Goal: Transaction & Acquisition: Purchase product/service

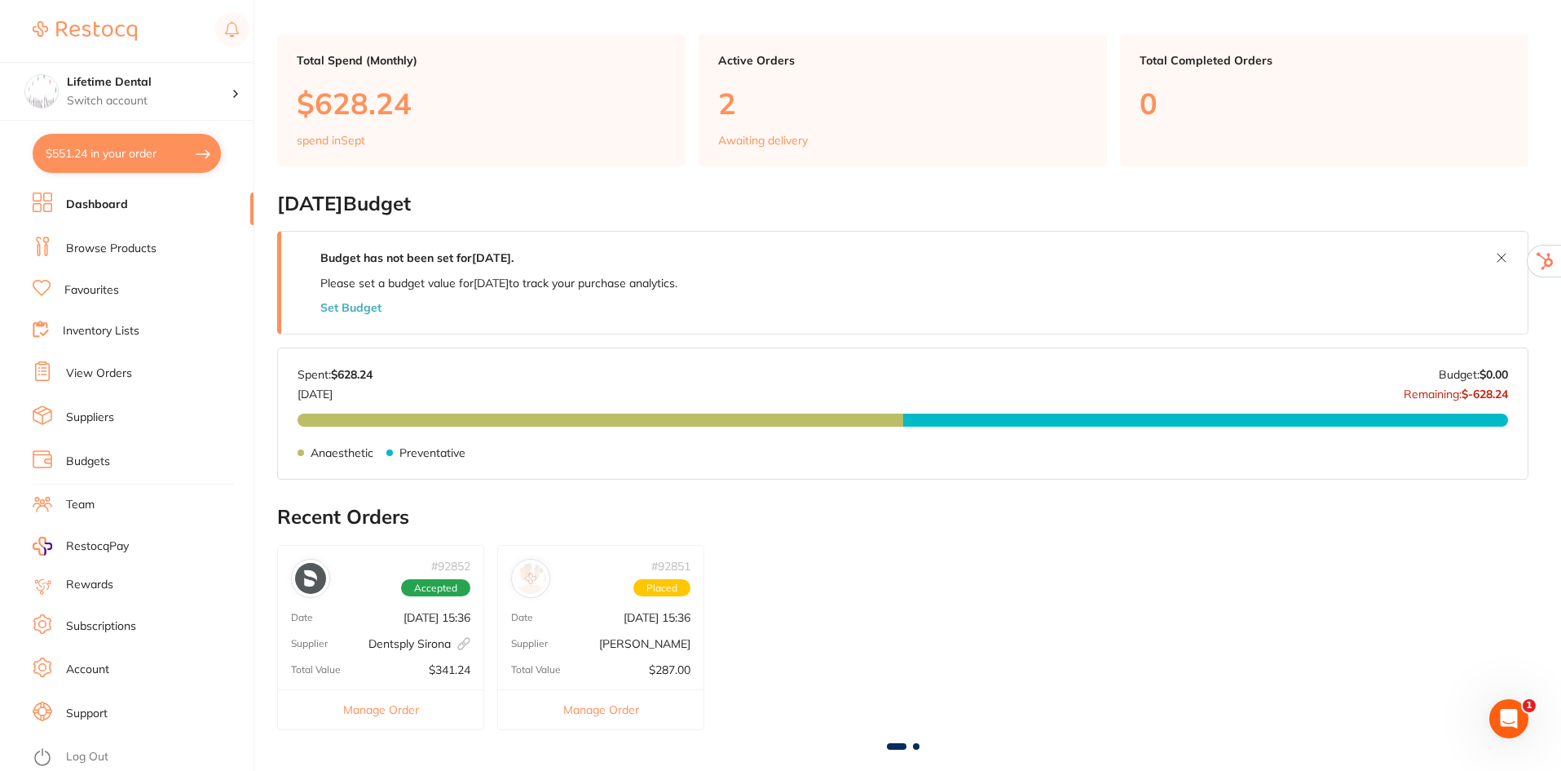
checkbox input "true"
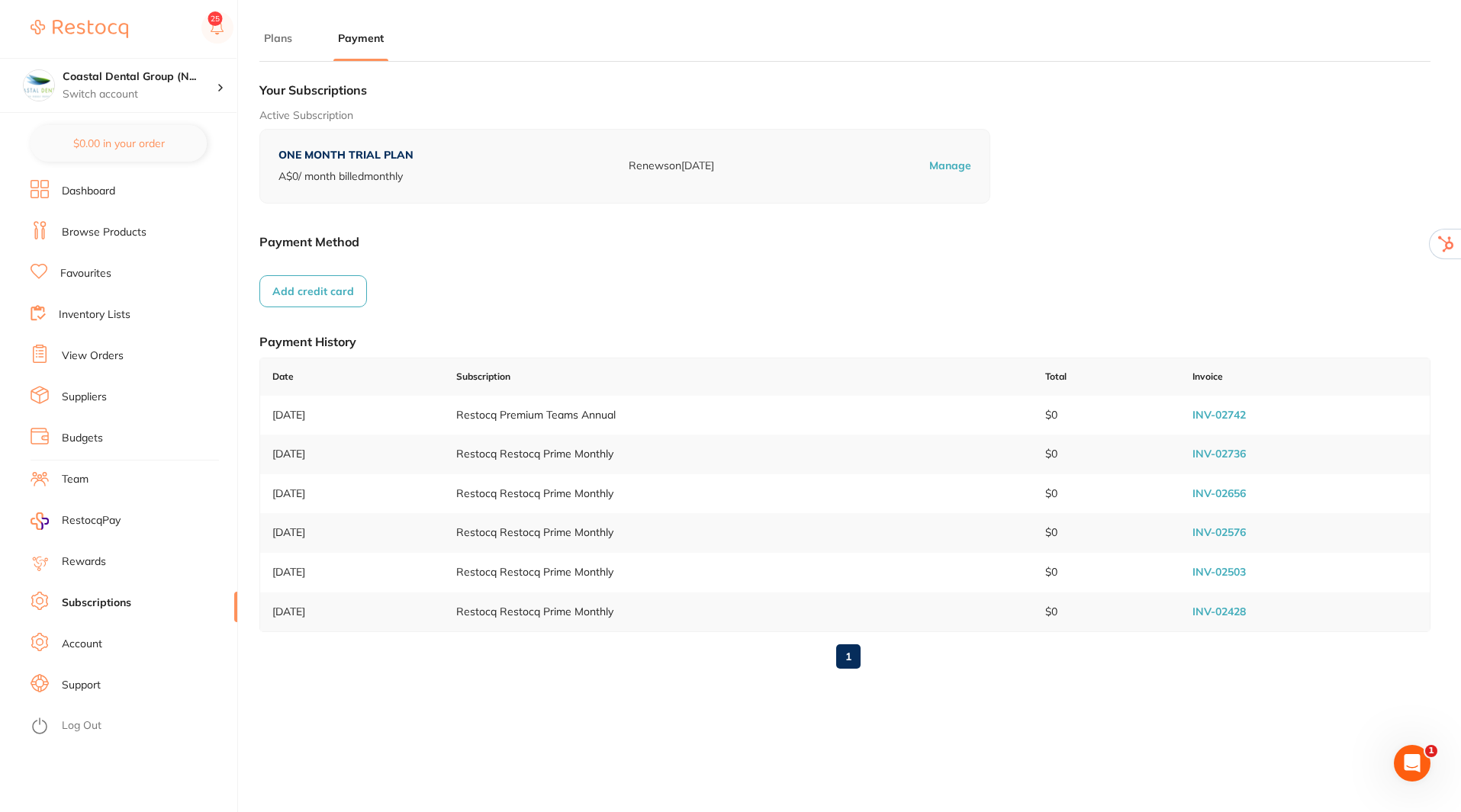
click at [80, 725] on link "Log Out" at bounding box center [81, 726] width 39 height 15
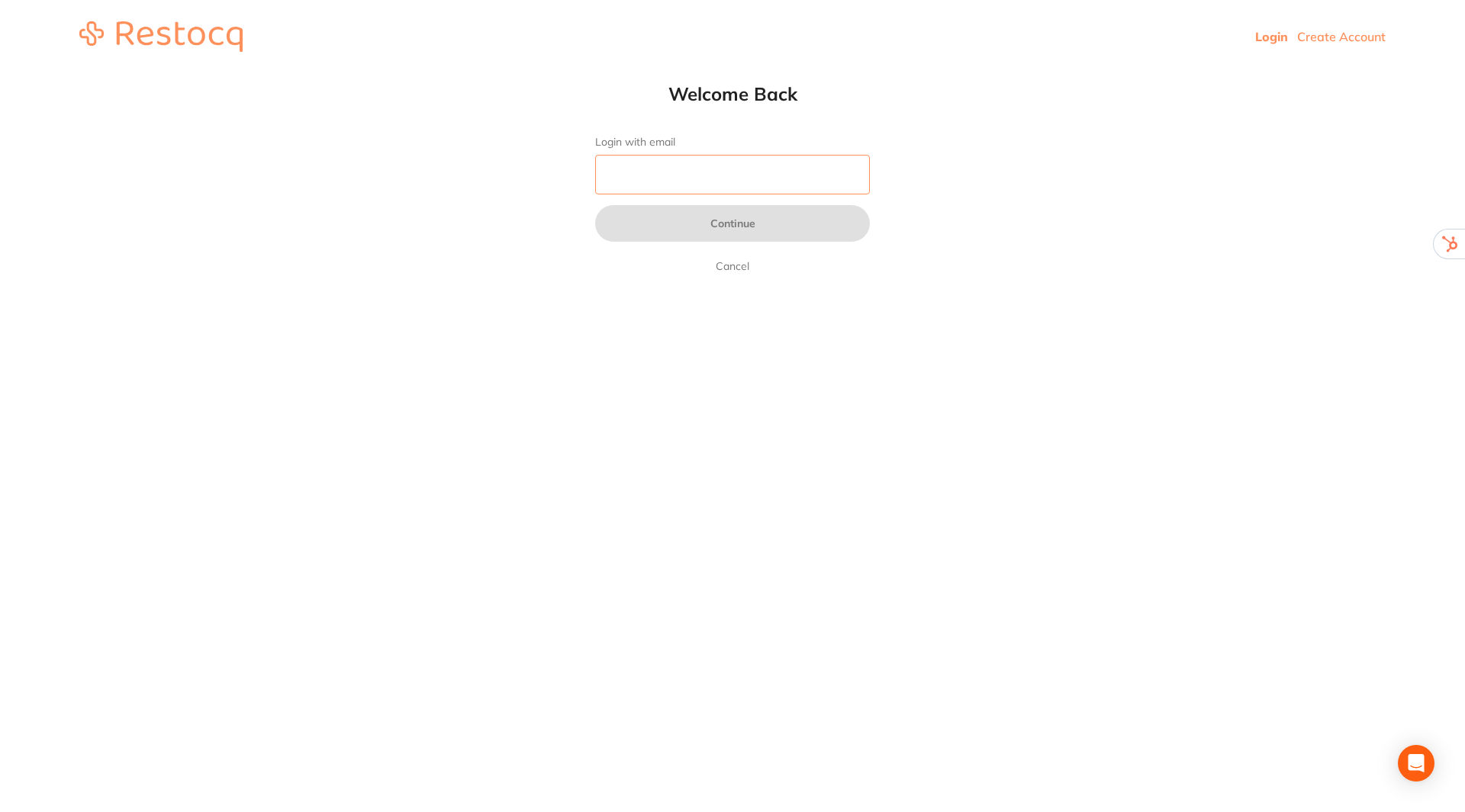
click at [718, 163] on input "Login with email" at bounding box center [732, 175] width 275 height 39
type input "[EMAIL_ADDRESS][DOMAIN_NAME]"
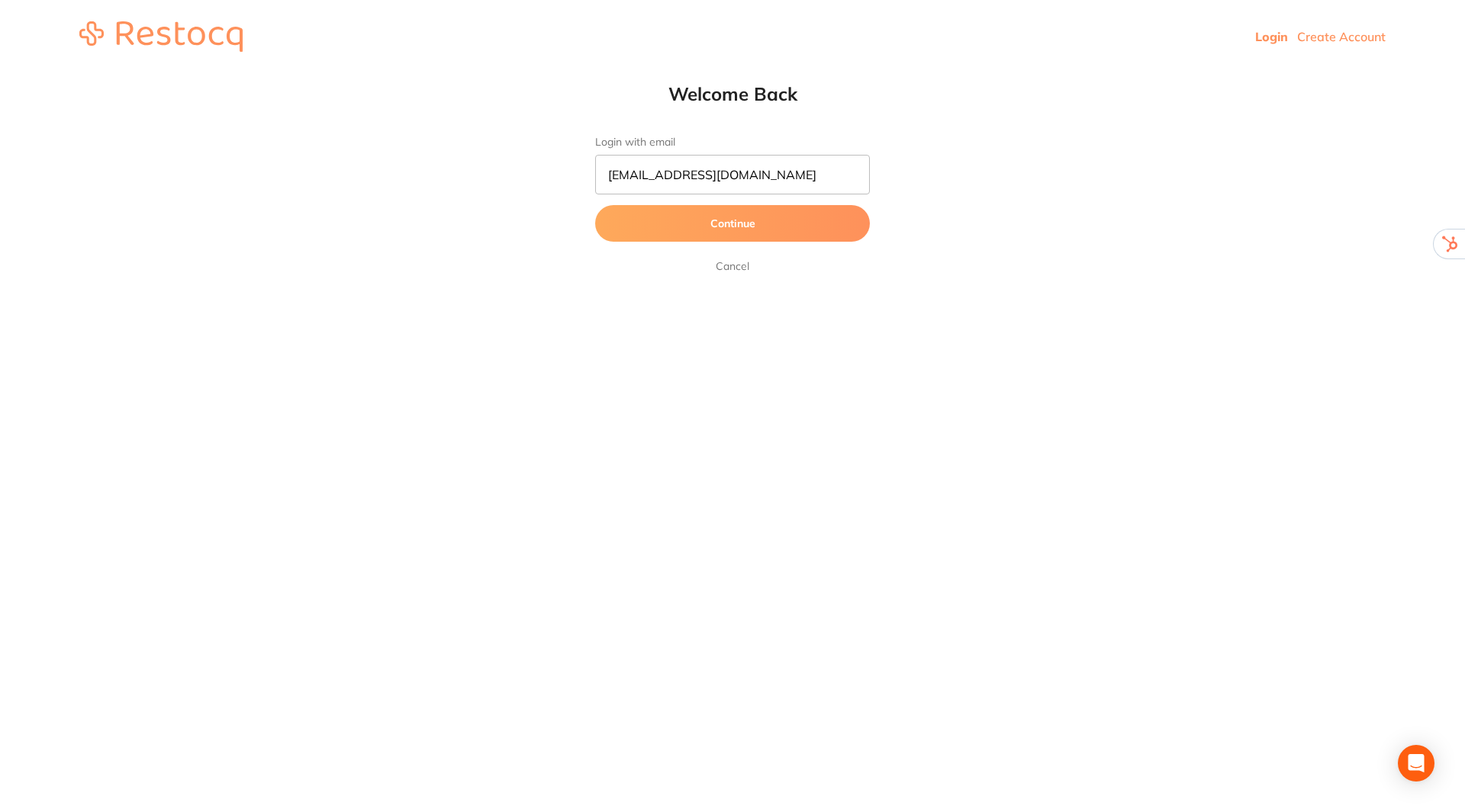
click at [733, 231] on button "Continue" at bounding box center [732, 223] width 275 height 36
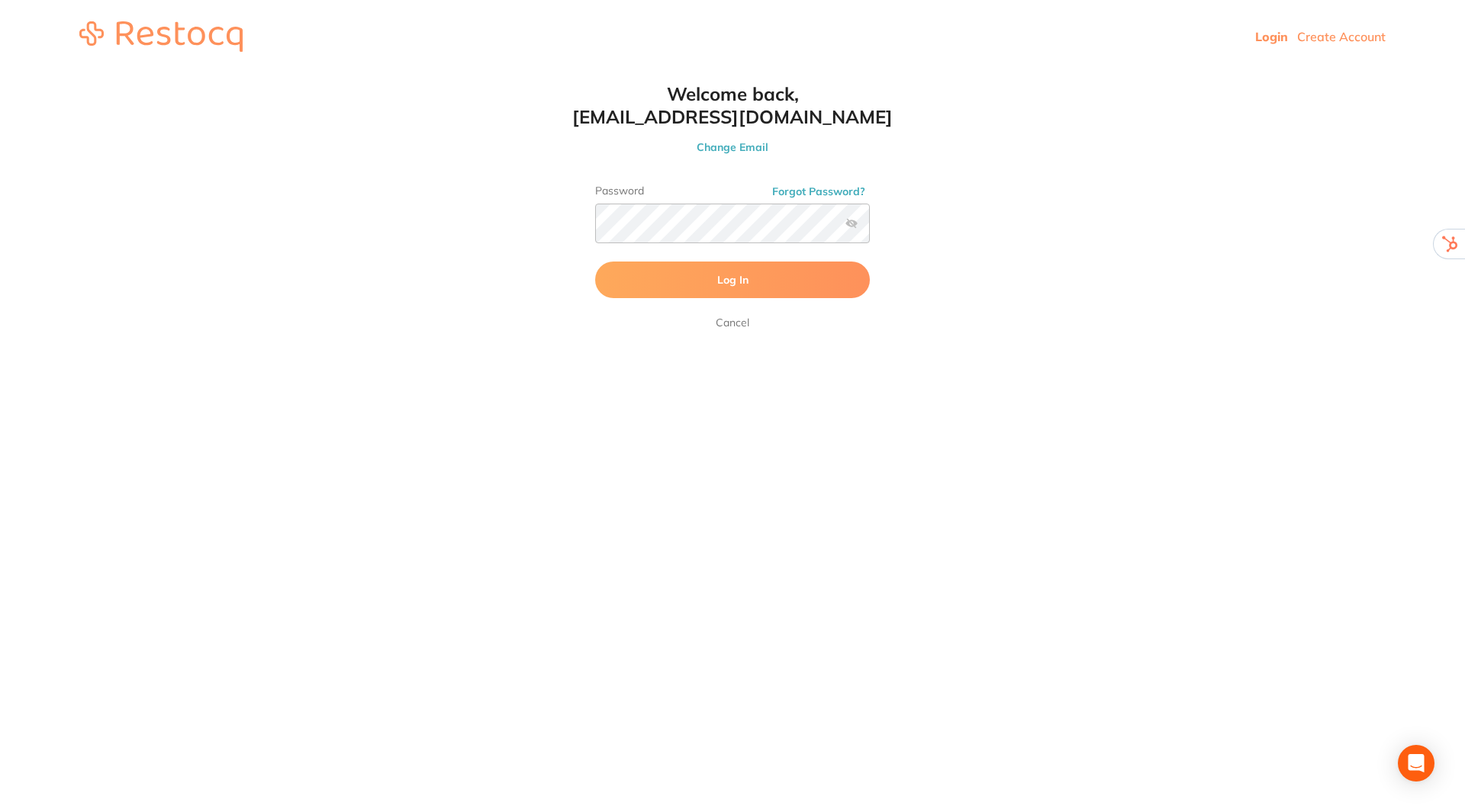
click at [725, 274] on span "Log In" at bounding box center [732, 280] width 31 height 14
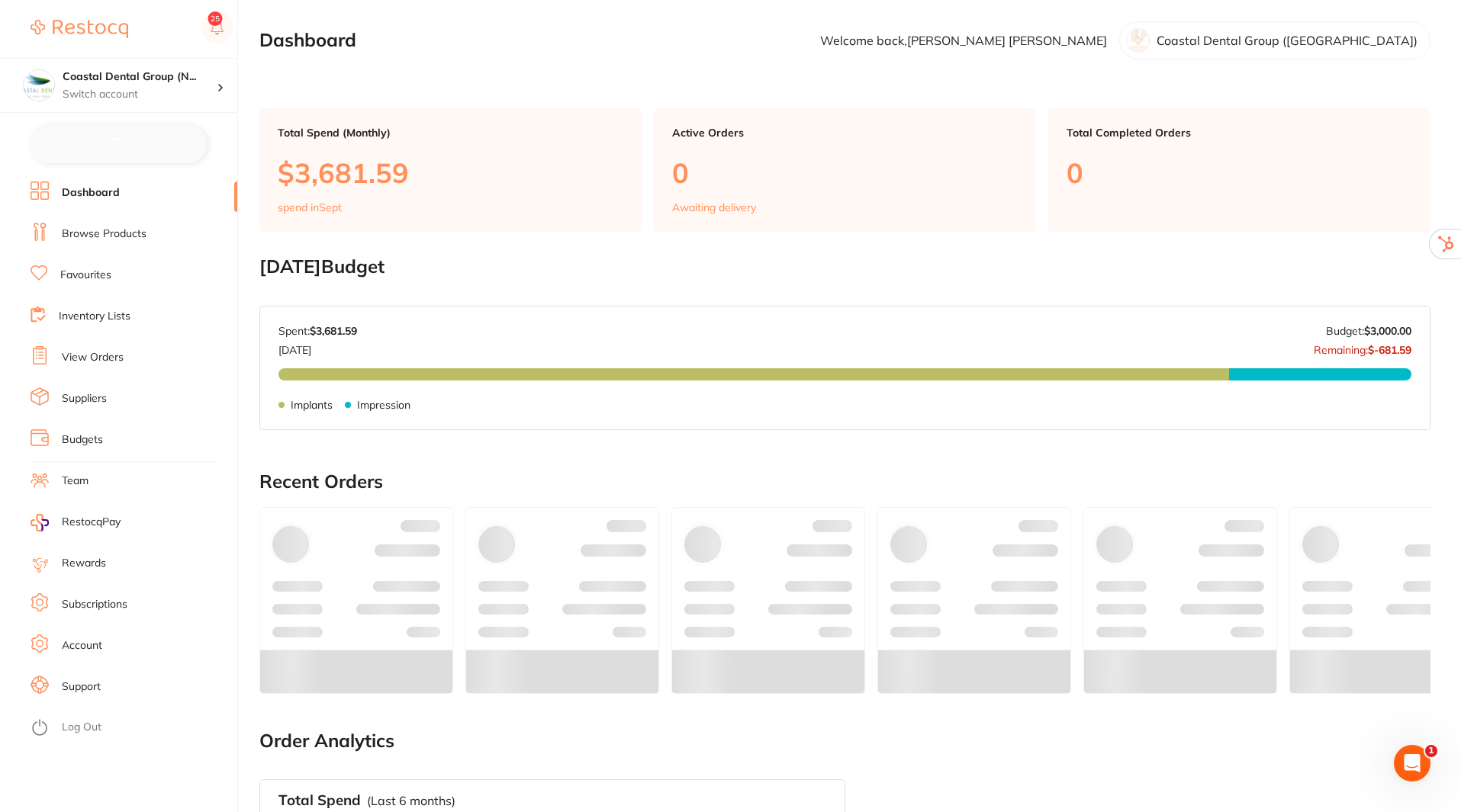
click at [89, 356] on link "View Orders" at bounding box center [93, 357] width 62 height 15
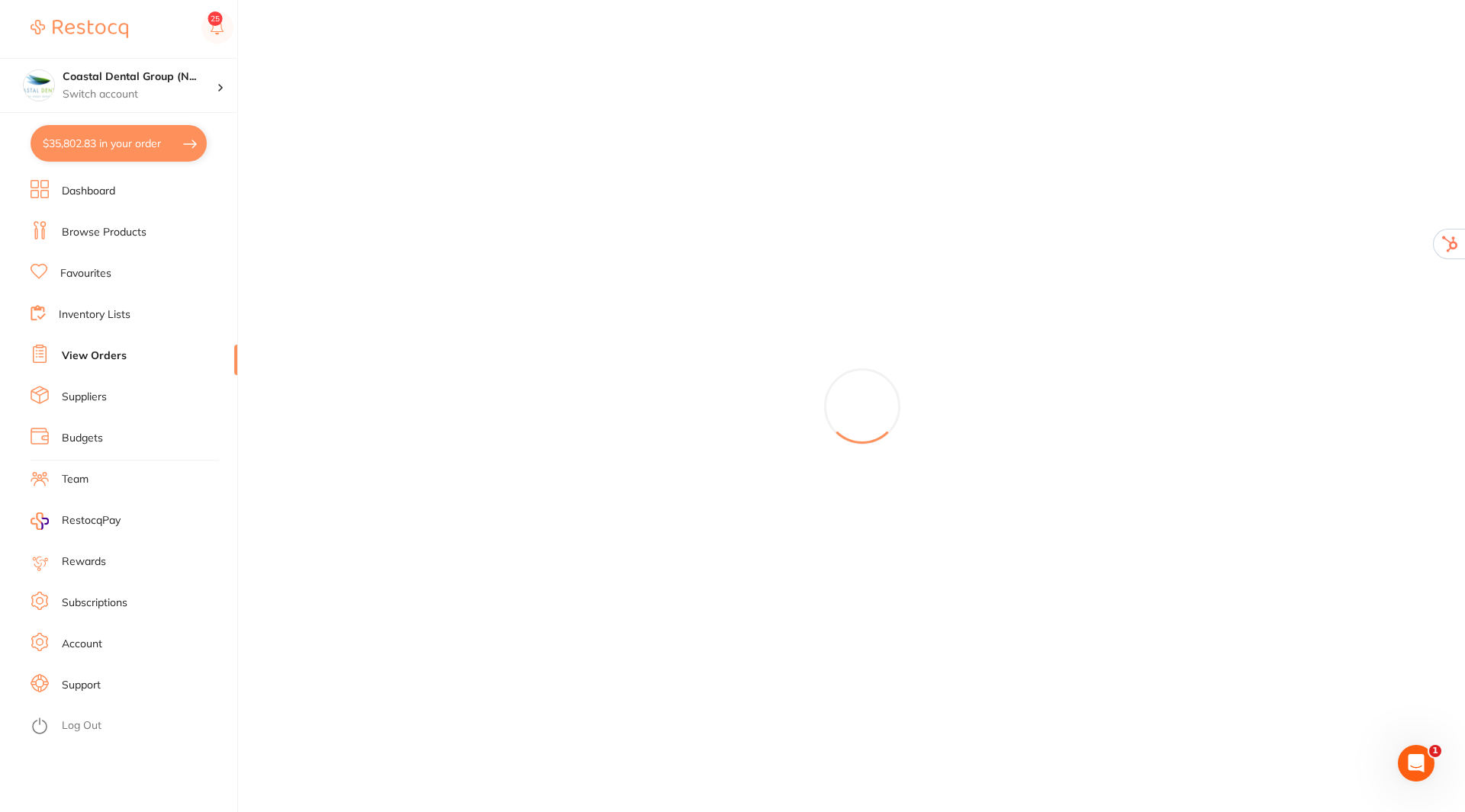
click at [80, 191] on link "Dashboard" at bounding box center [88, 192] width 53 height 15
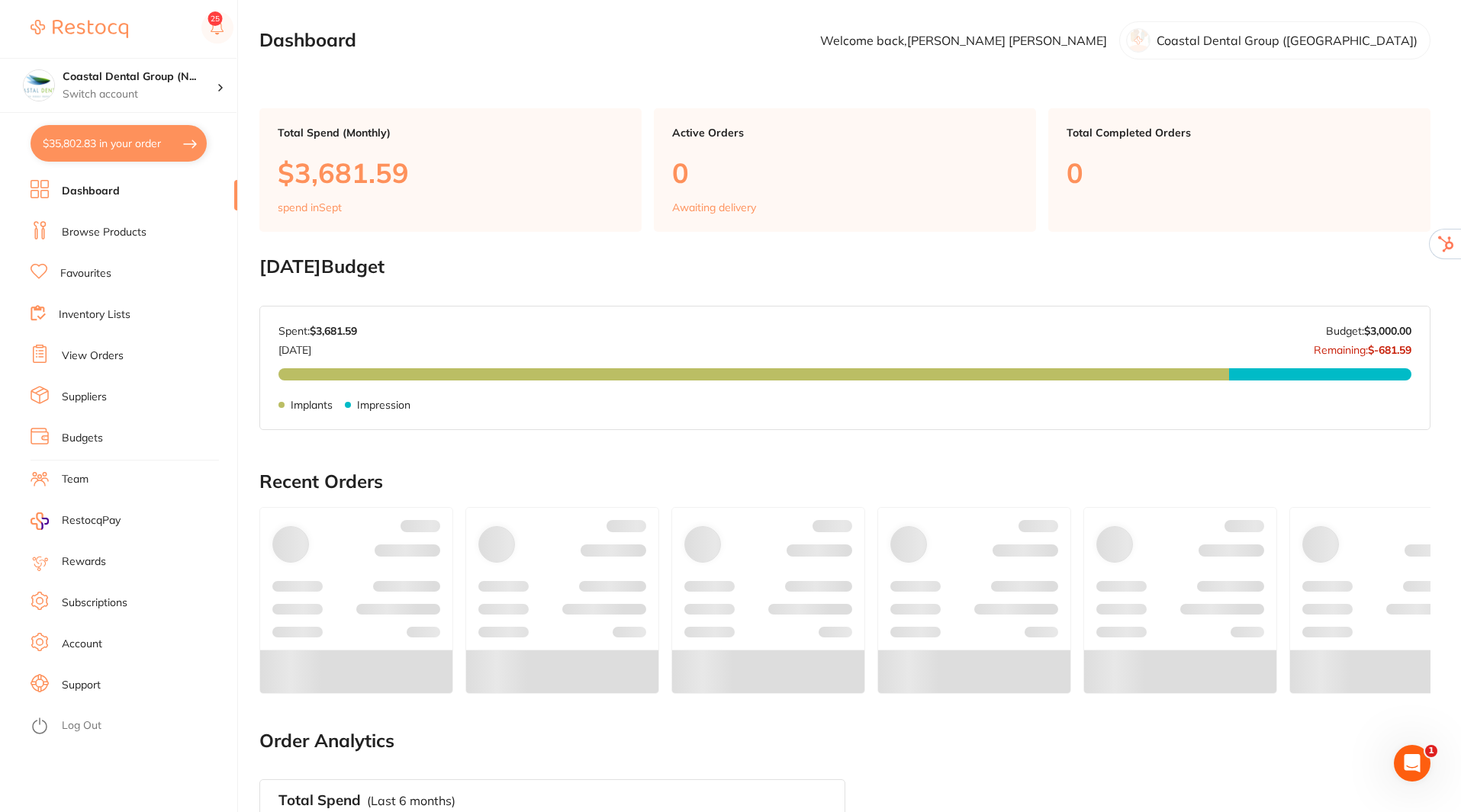
click at [97, 348] on li "View Orders" at bounding box center [134, 356] width 207 height 22
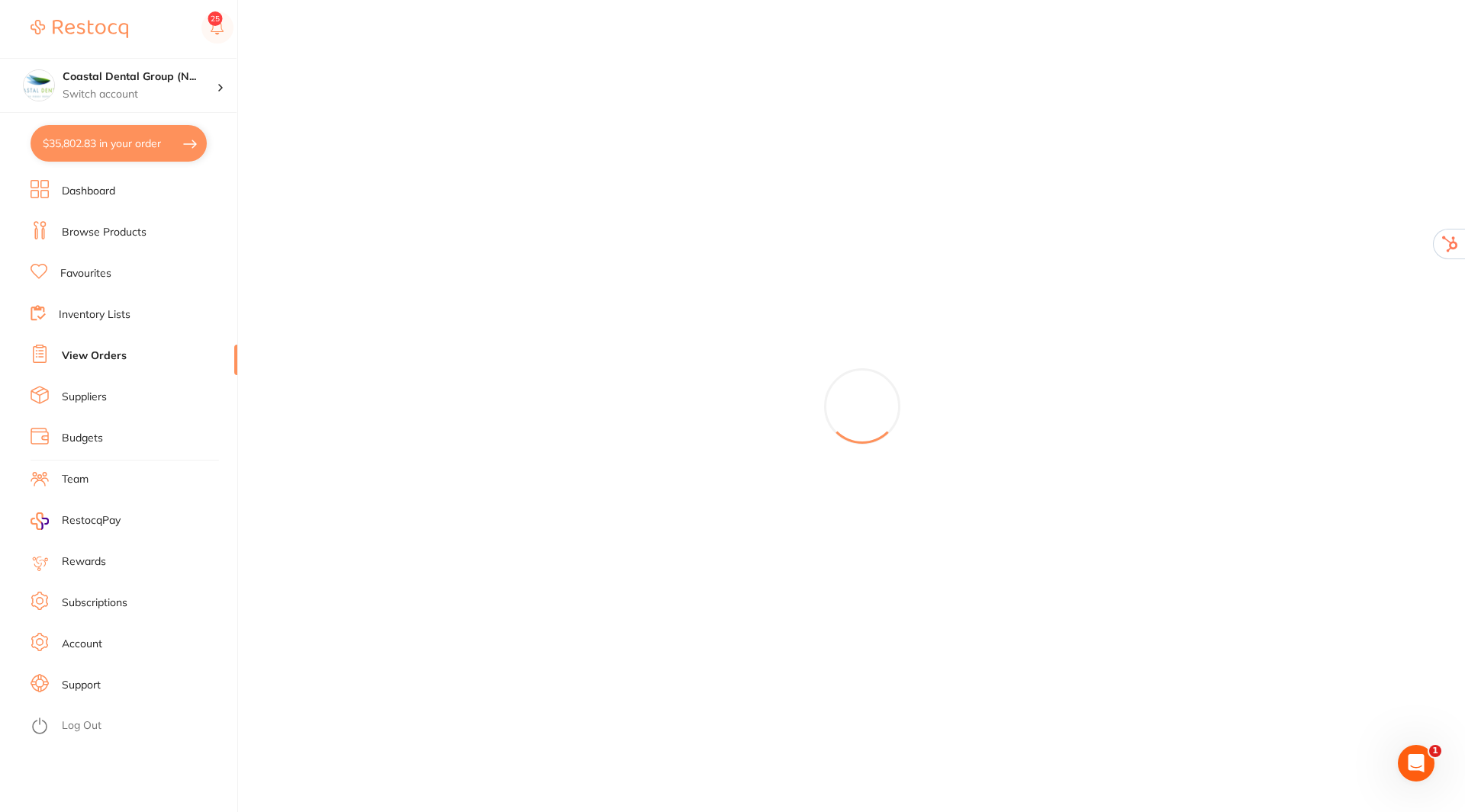
checkbox input "true"
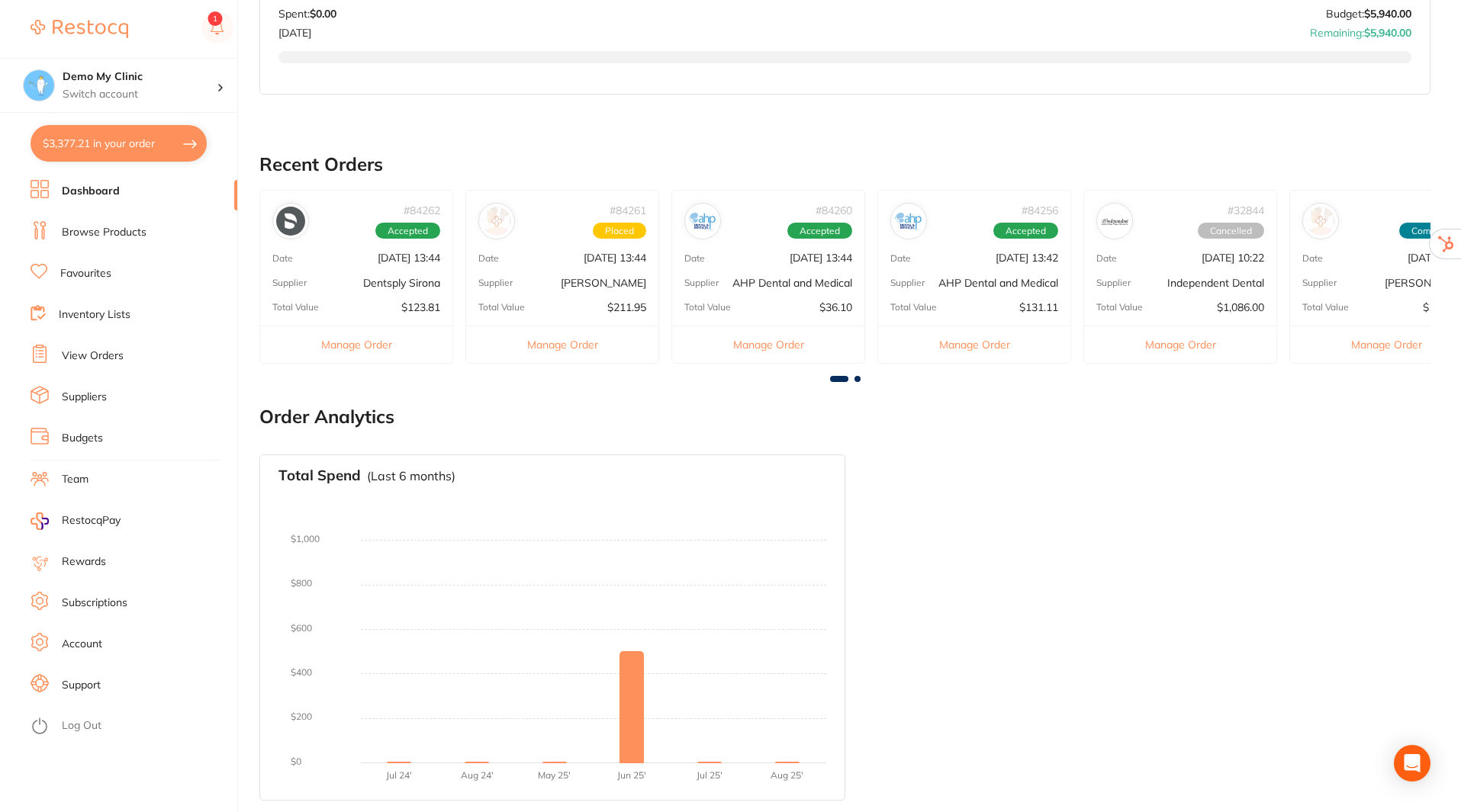
scroll to position [318, 0]
checkbox input "false"
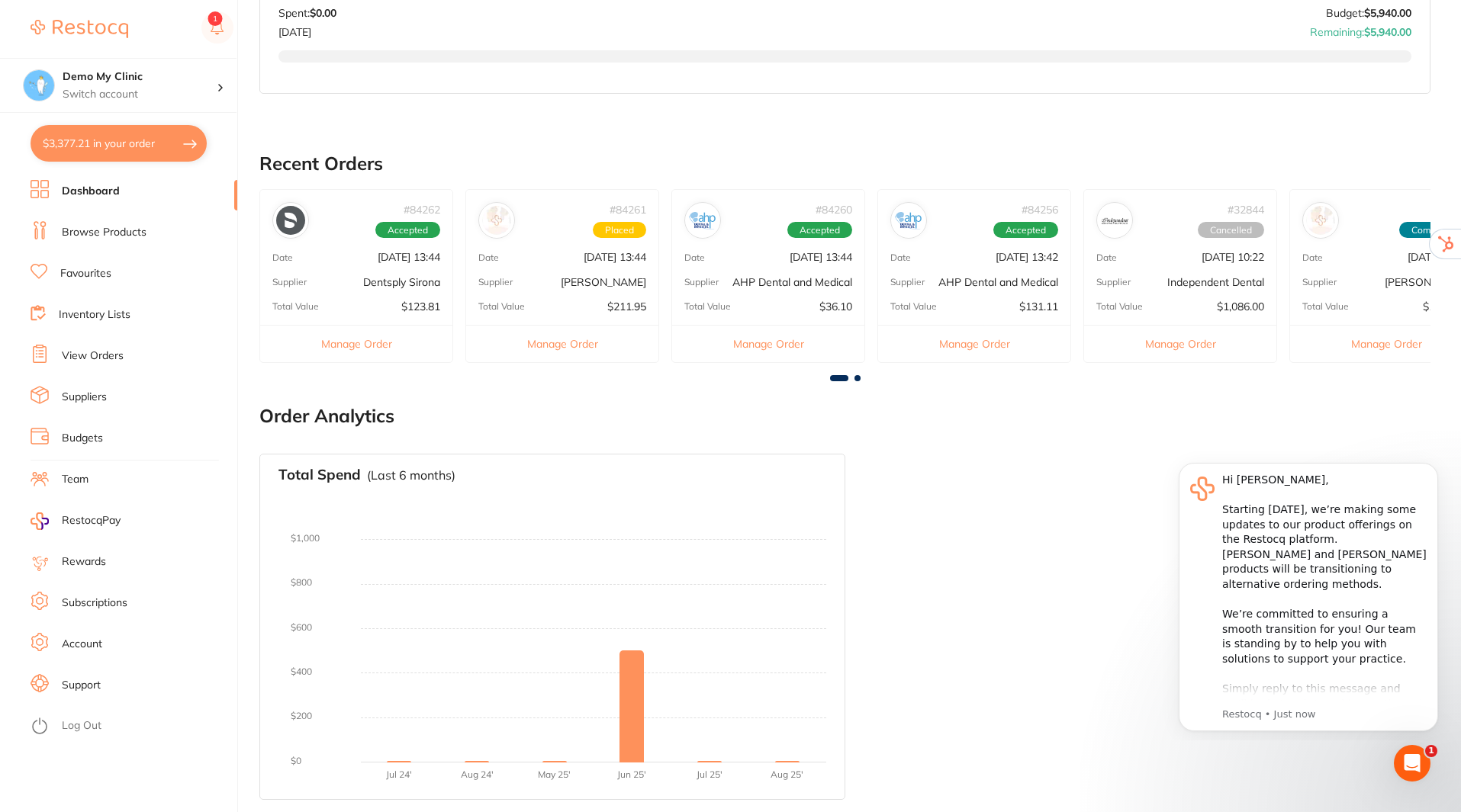
scroll to position [0, 0]
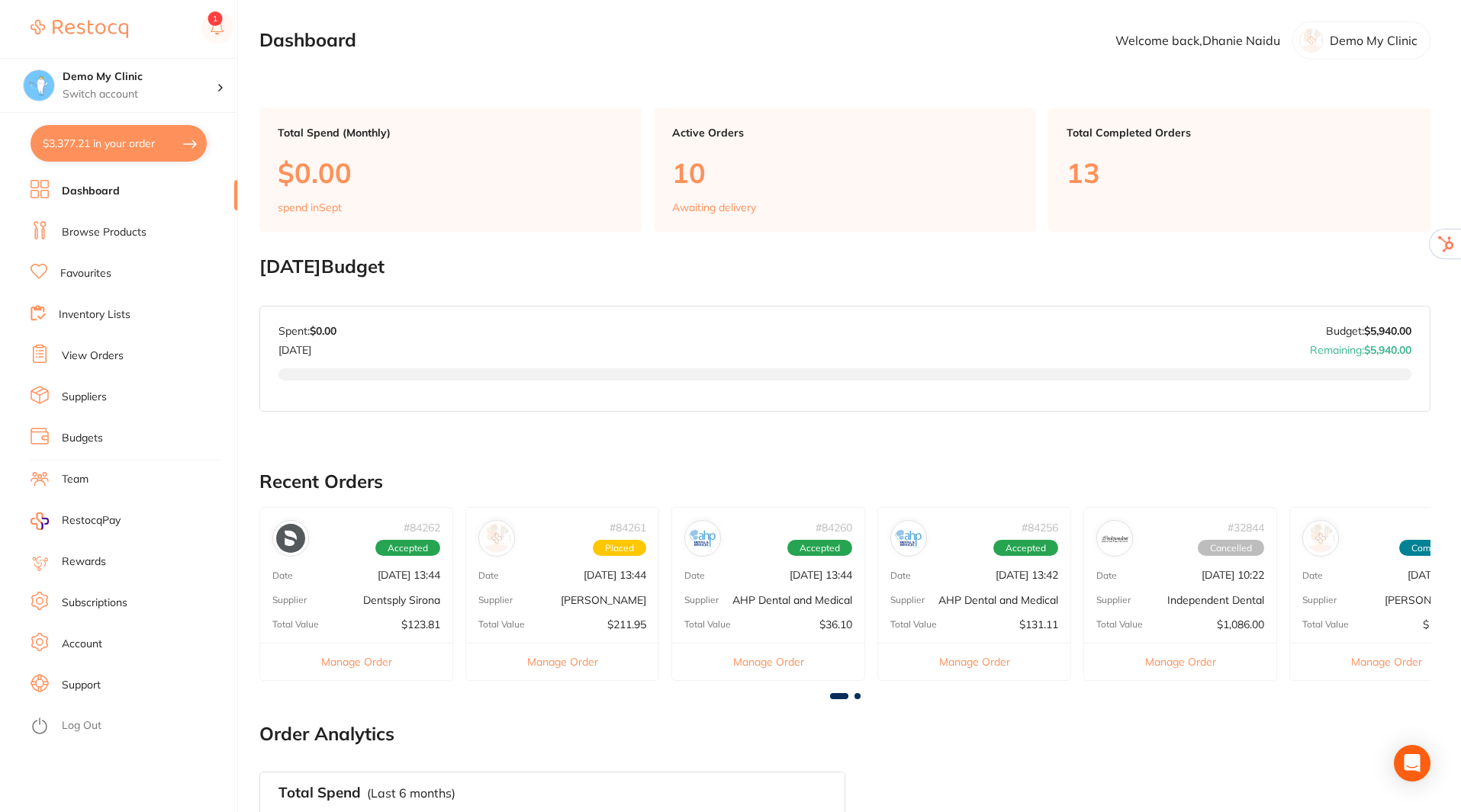
click at [48, 725] on icon at bounding box center [40, 726] width 19 height 19
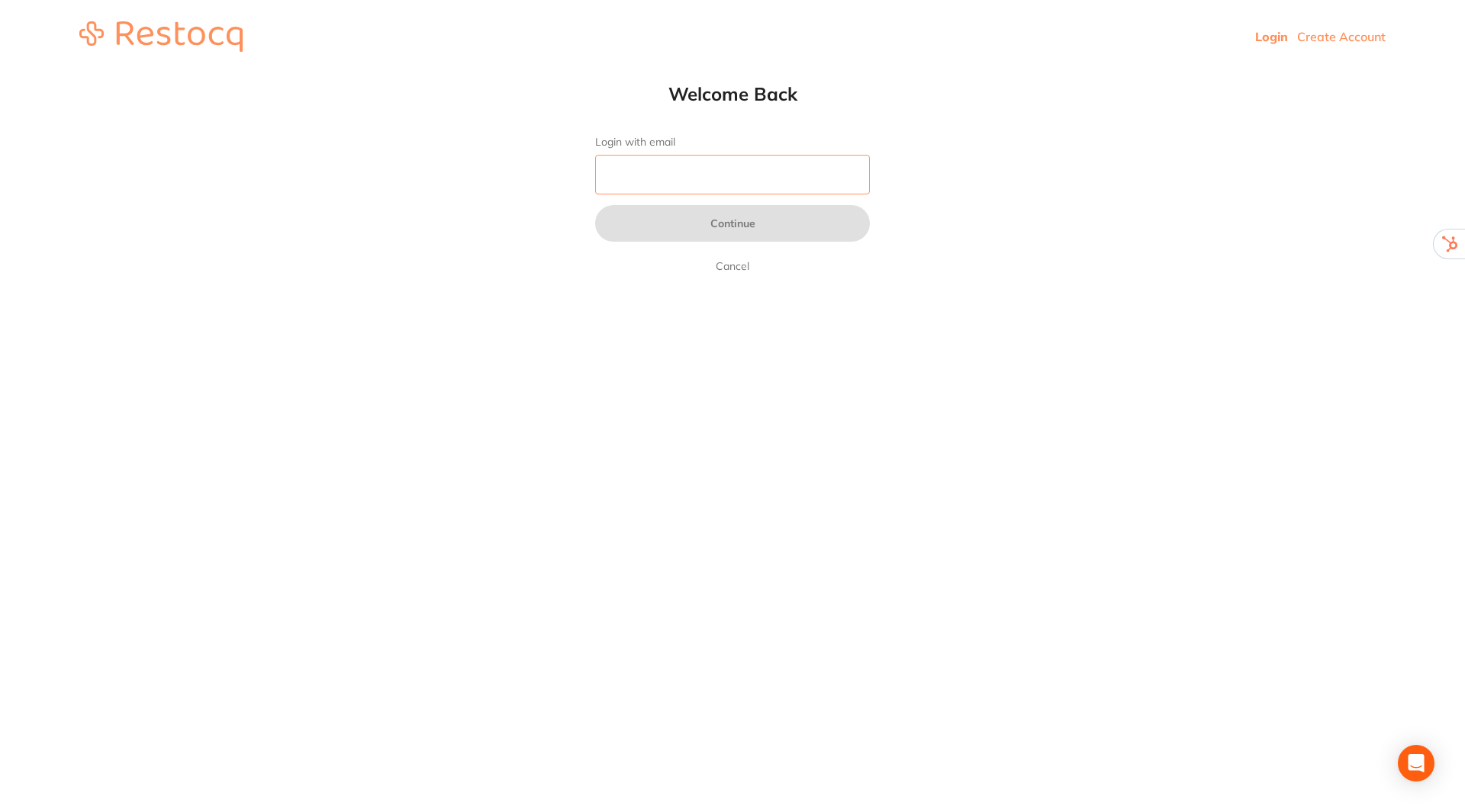
click at [721, 165] on input "Login with email" at bounding box center [732, 175] width 275 height 39
type input "[EMAIL_ADDRESS][DOMAIN_NAME]"
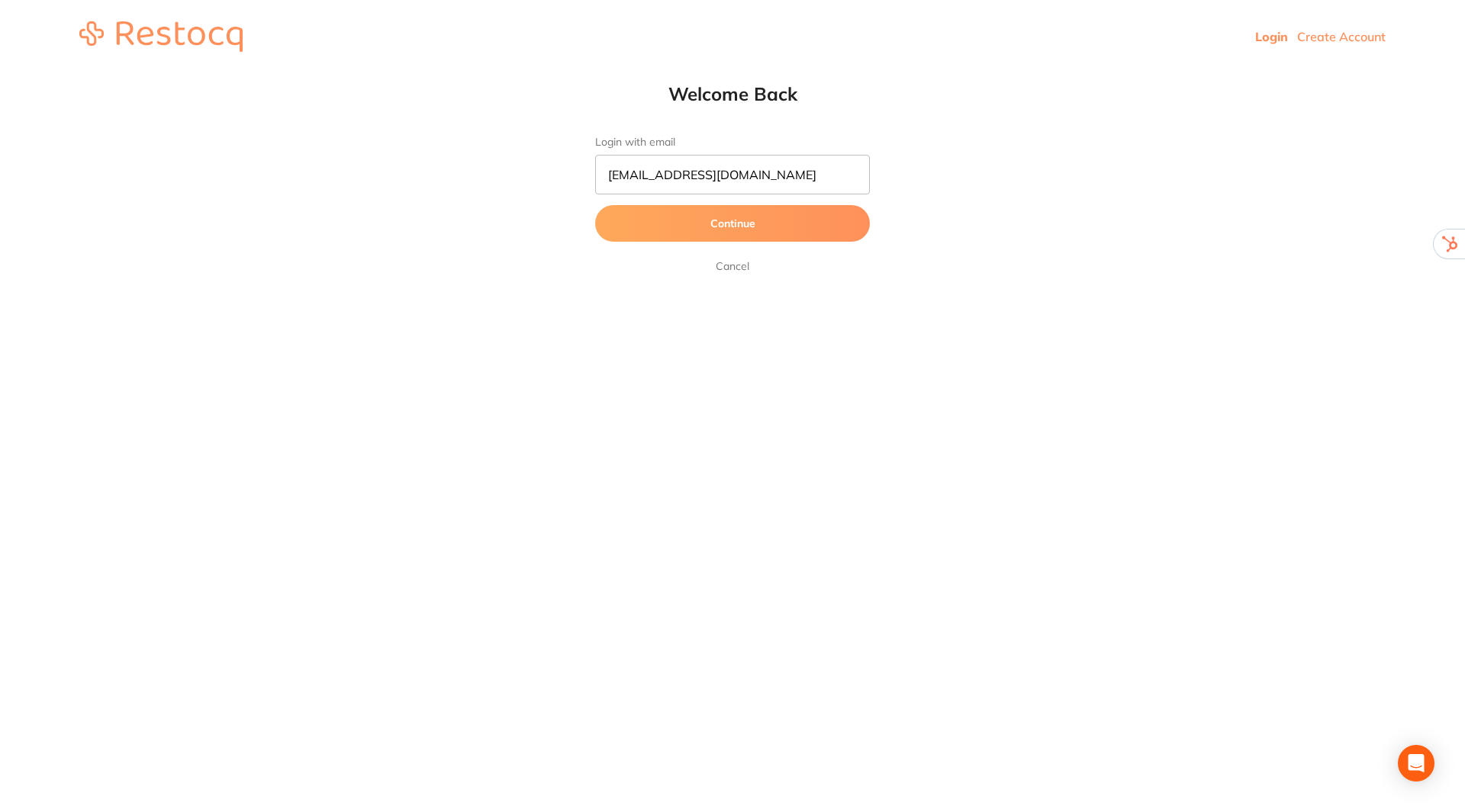
click at [733, 217] on button "Continue" at bounding box center [732, 223] width 275 height 36
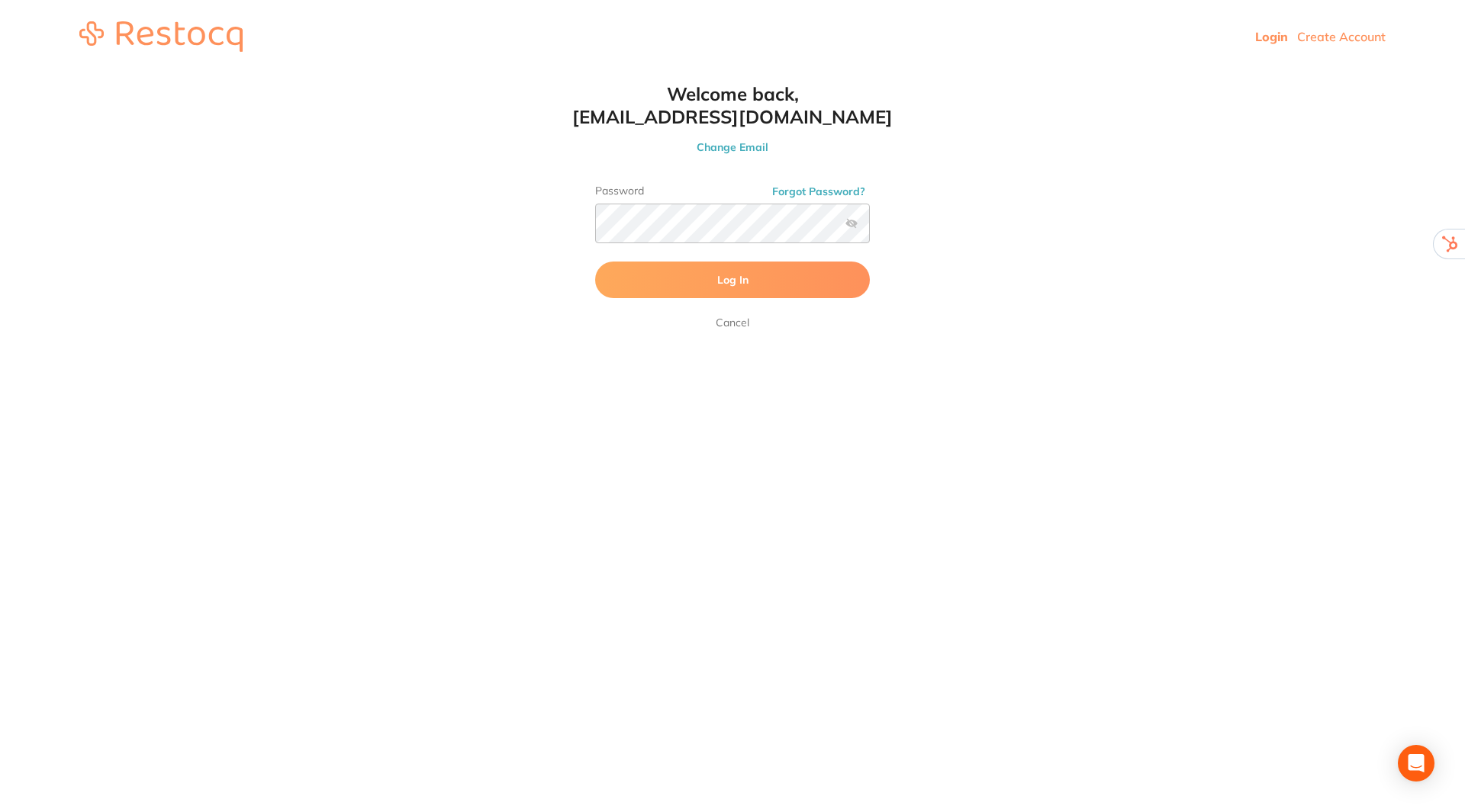
click at [717, 267] on button "Log In" at bounding box center [732, 280] width 275 height 36
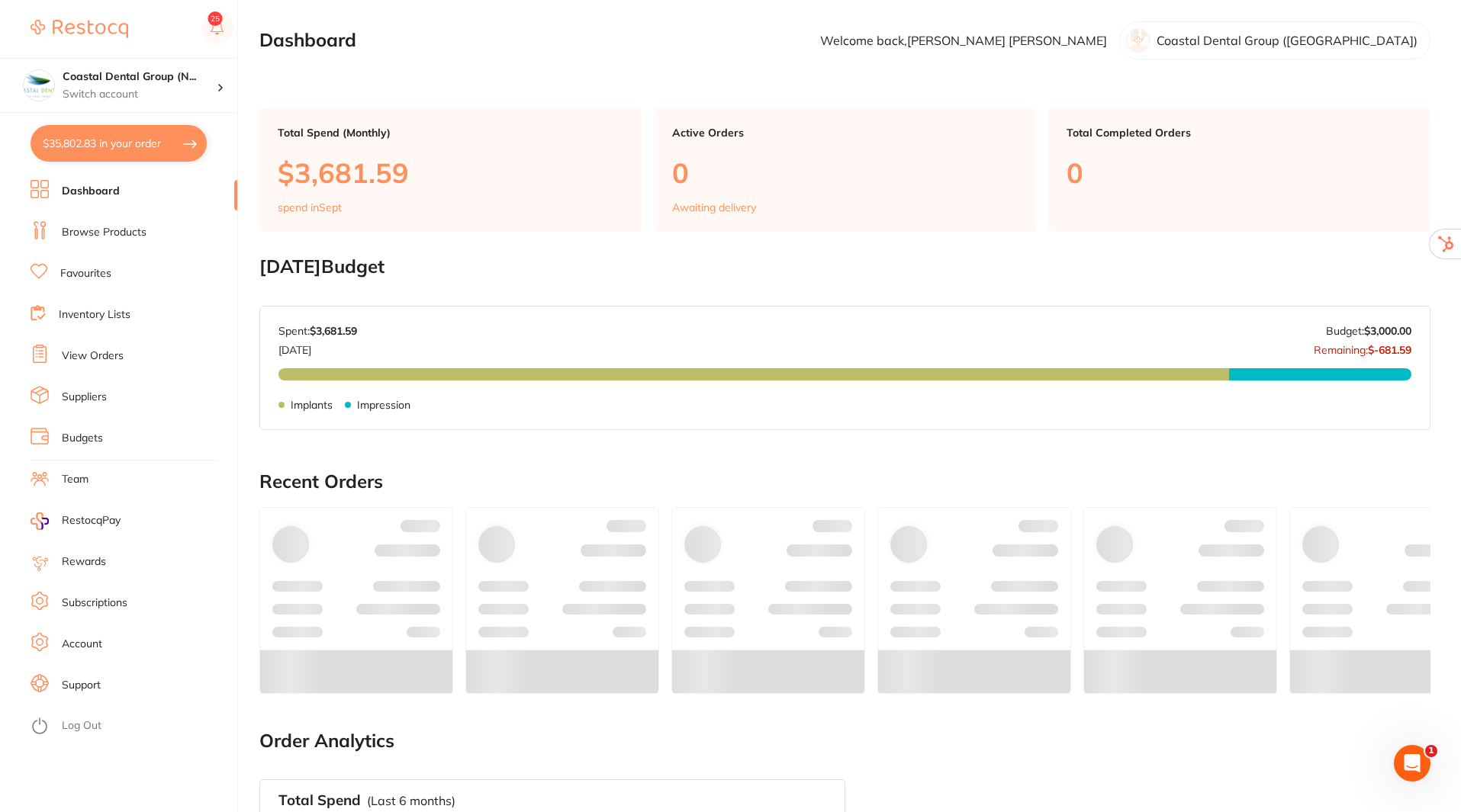
click at [130, 142] on button "$35,802.83 in your order" at bounding box center [119, 143] width 176 height 36
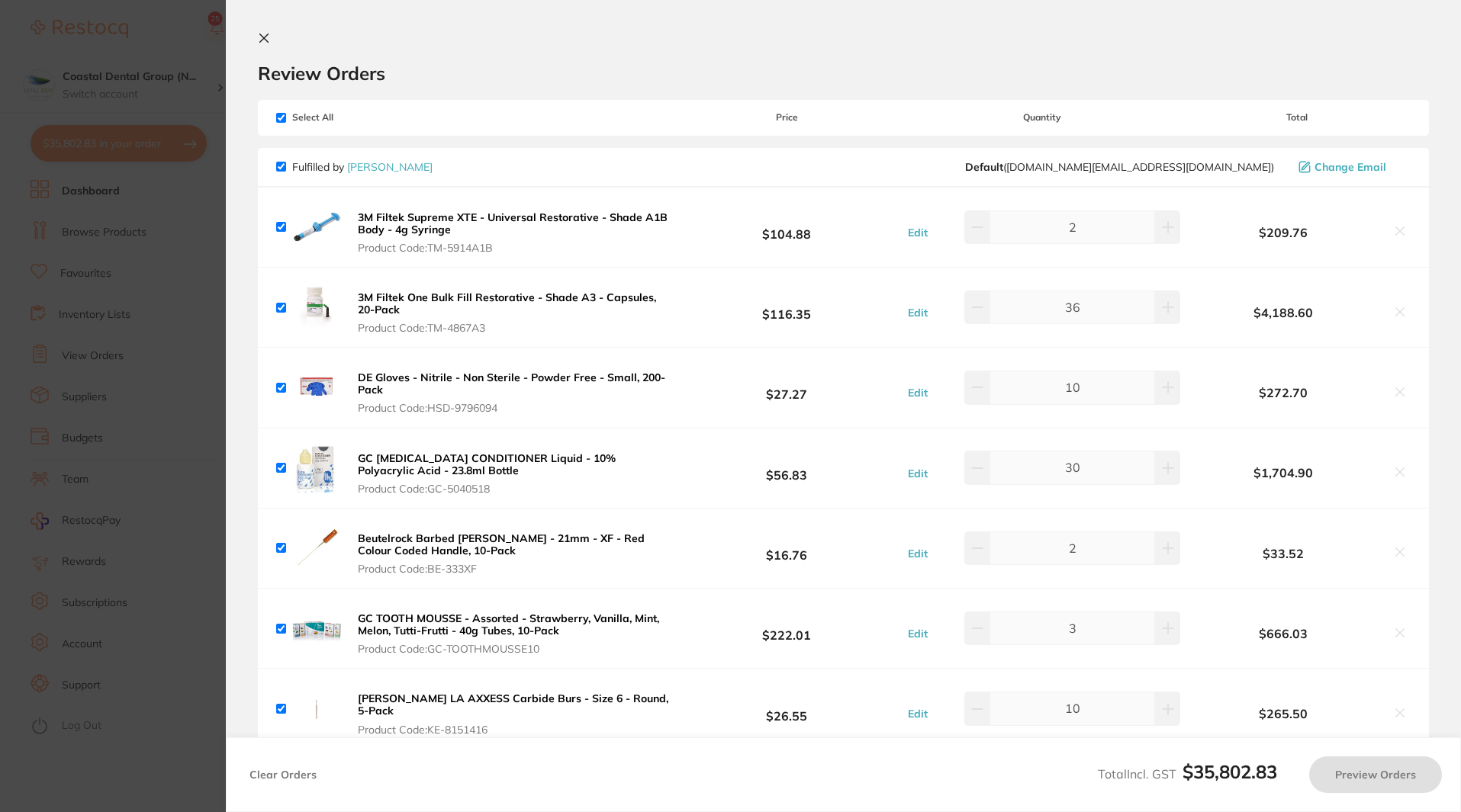
checkbox input "true"
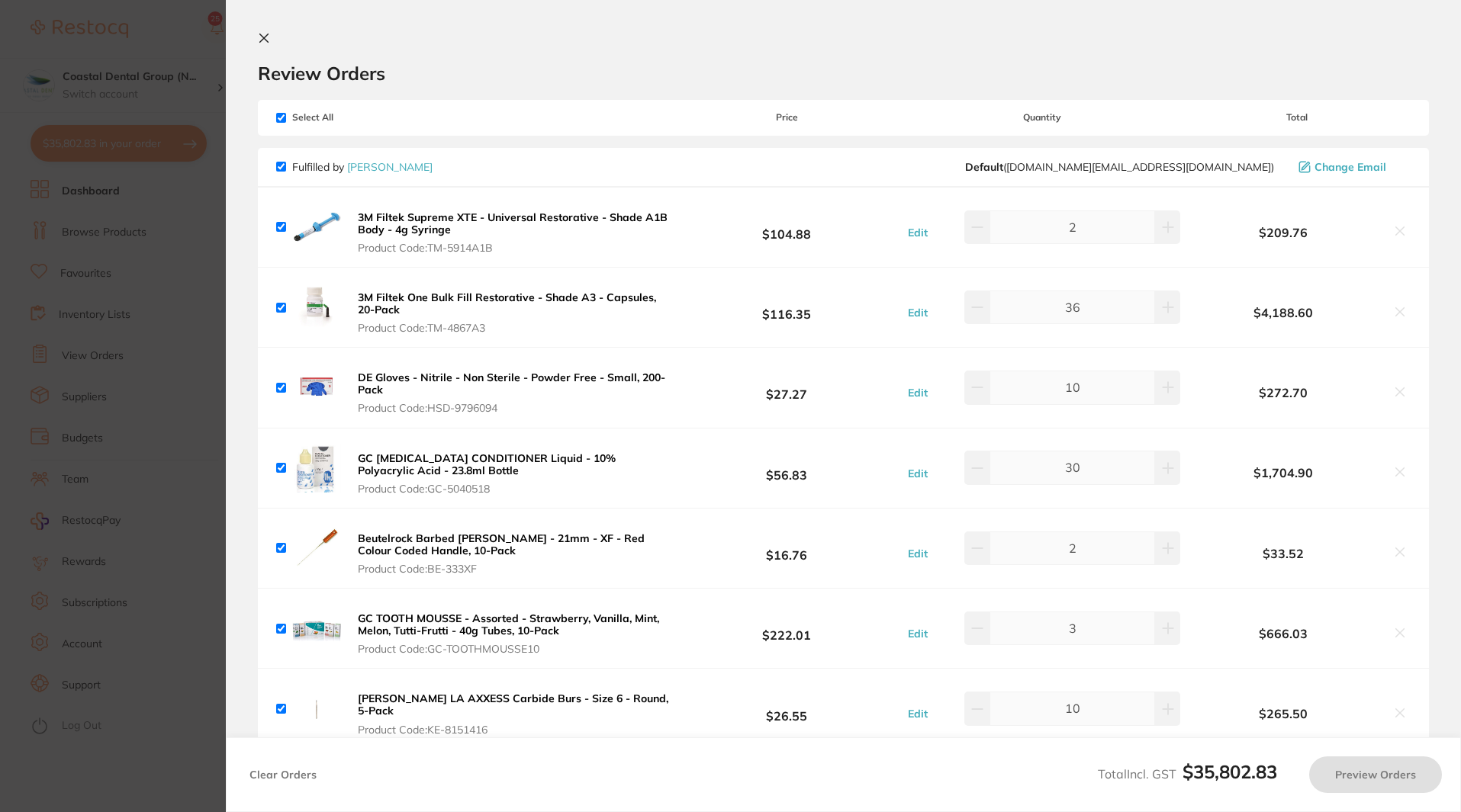
checkbox input "true"
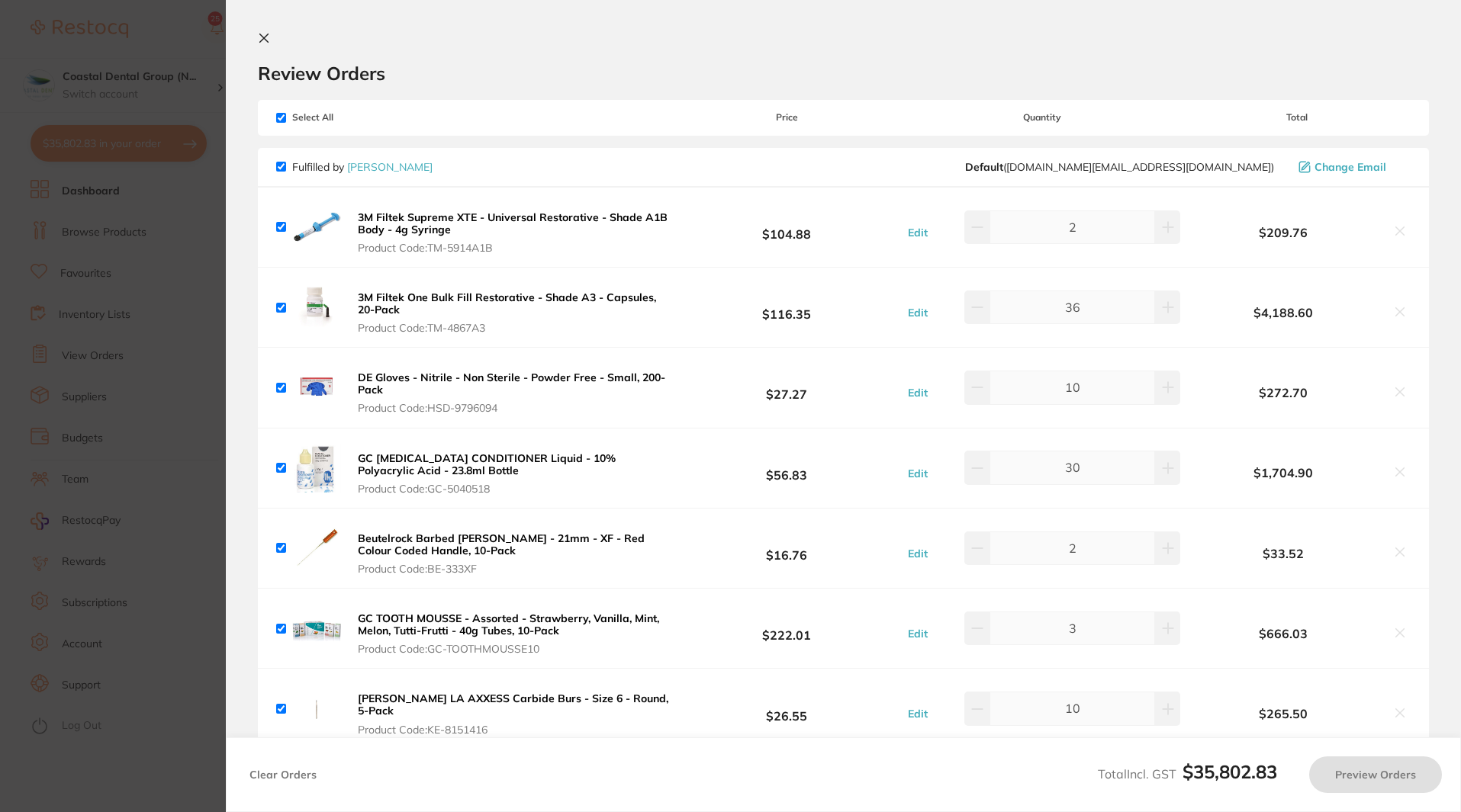
checkbox input "true"
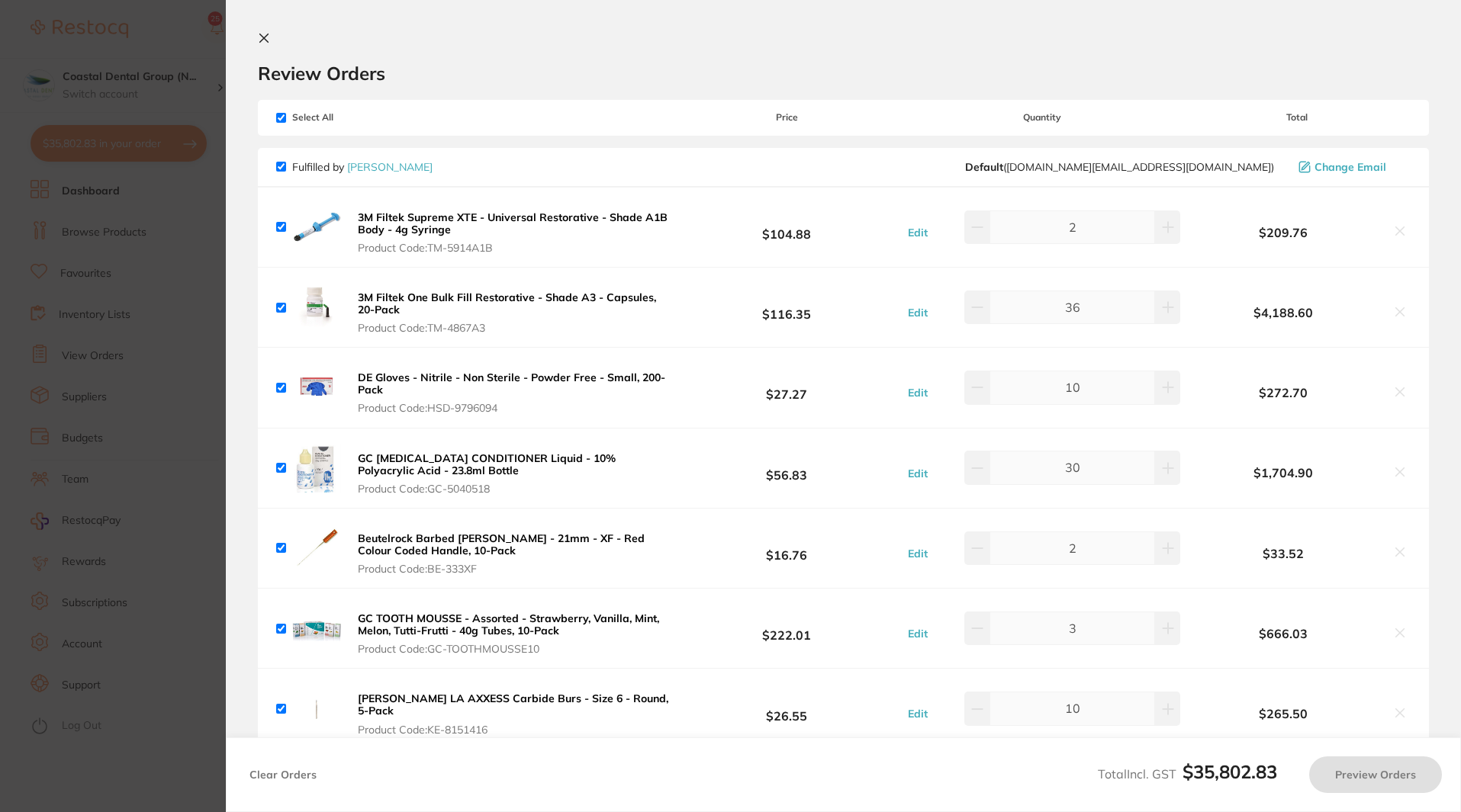
checkbox input "true"
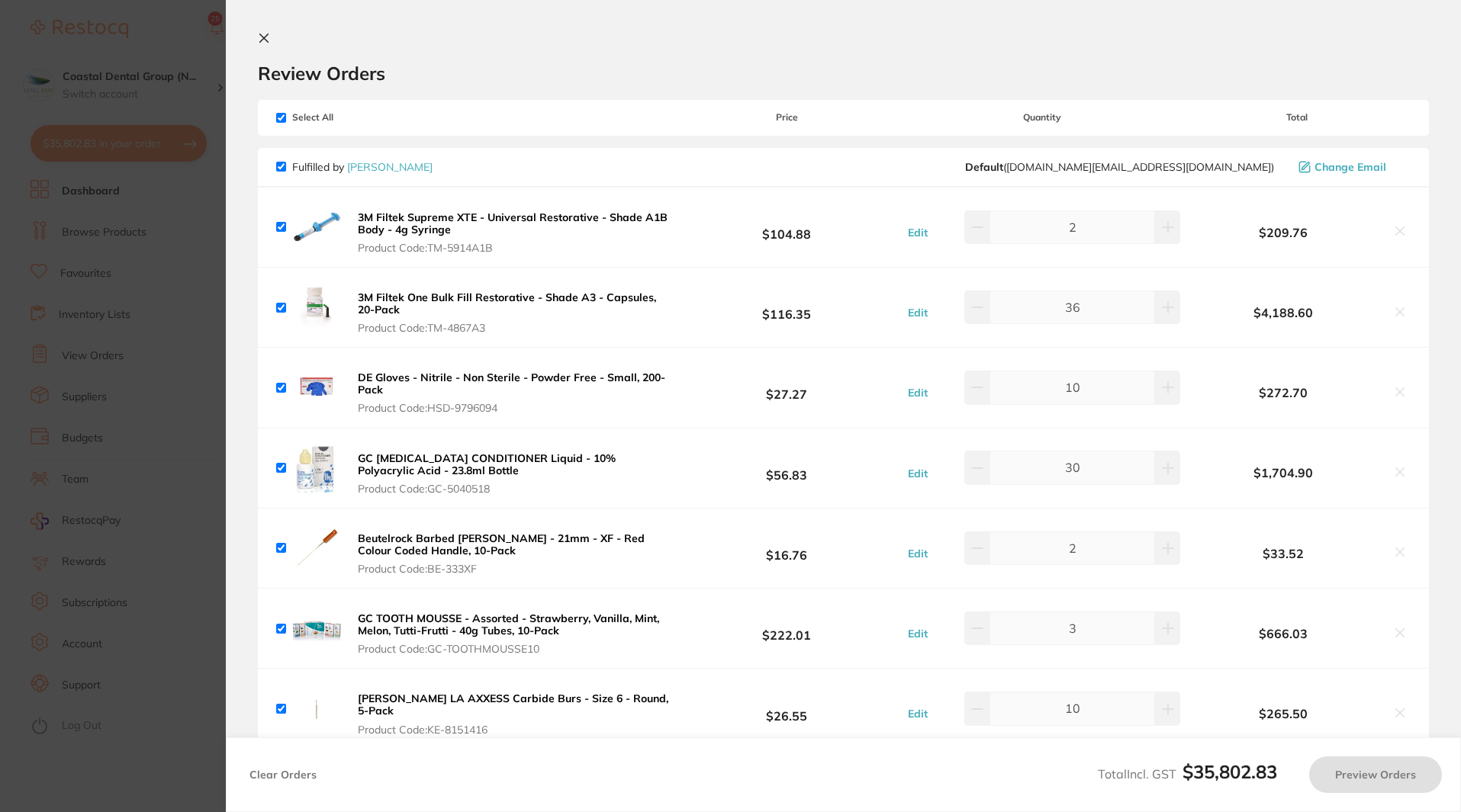
checkbox input "true"
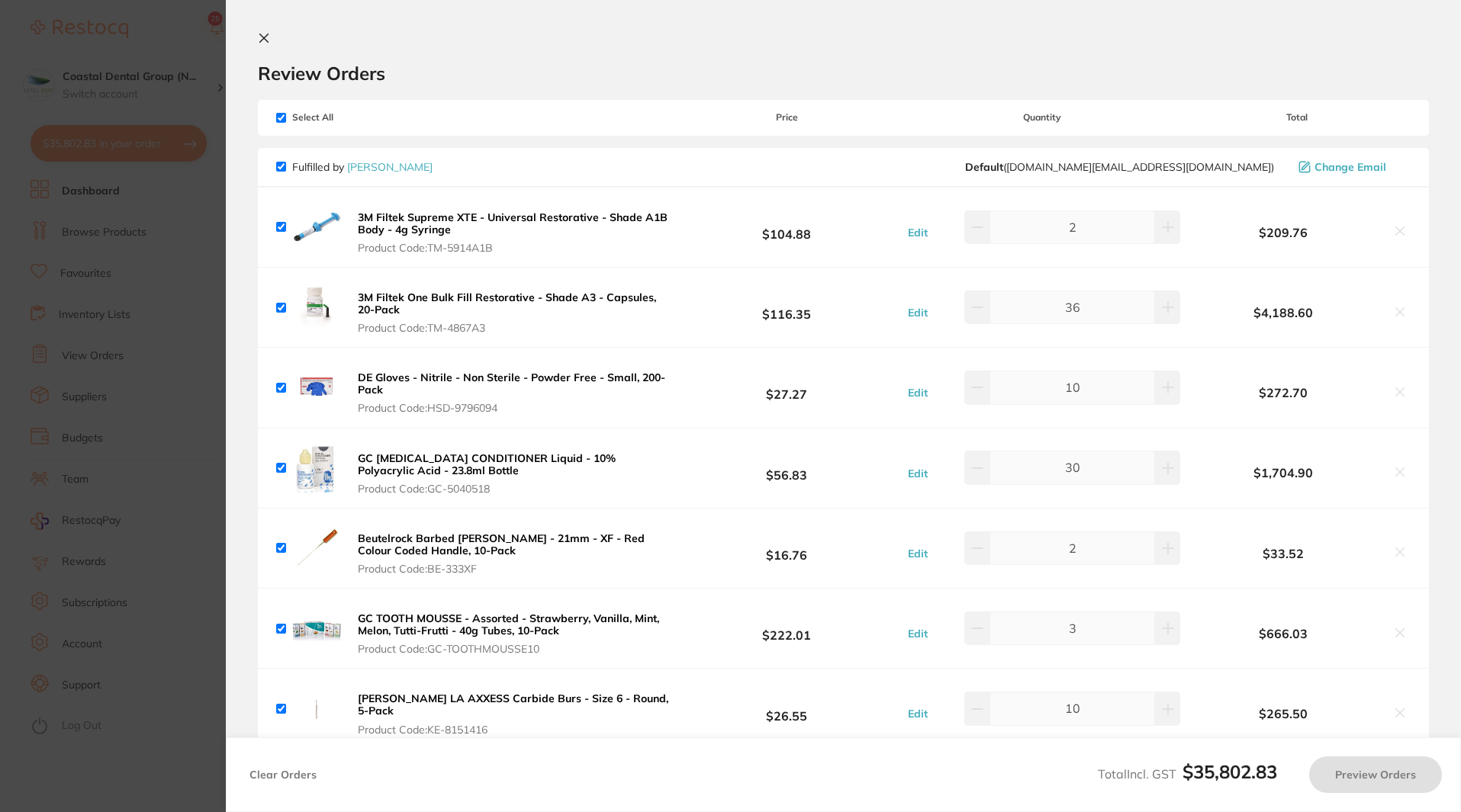
checkbox input "true"
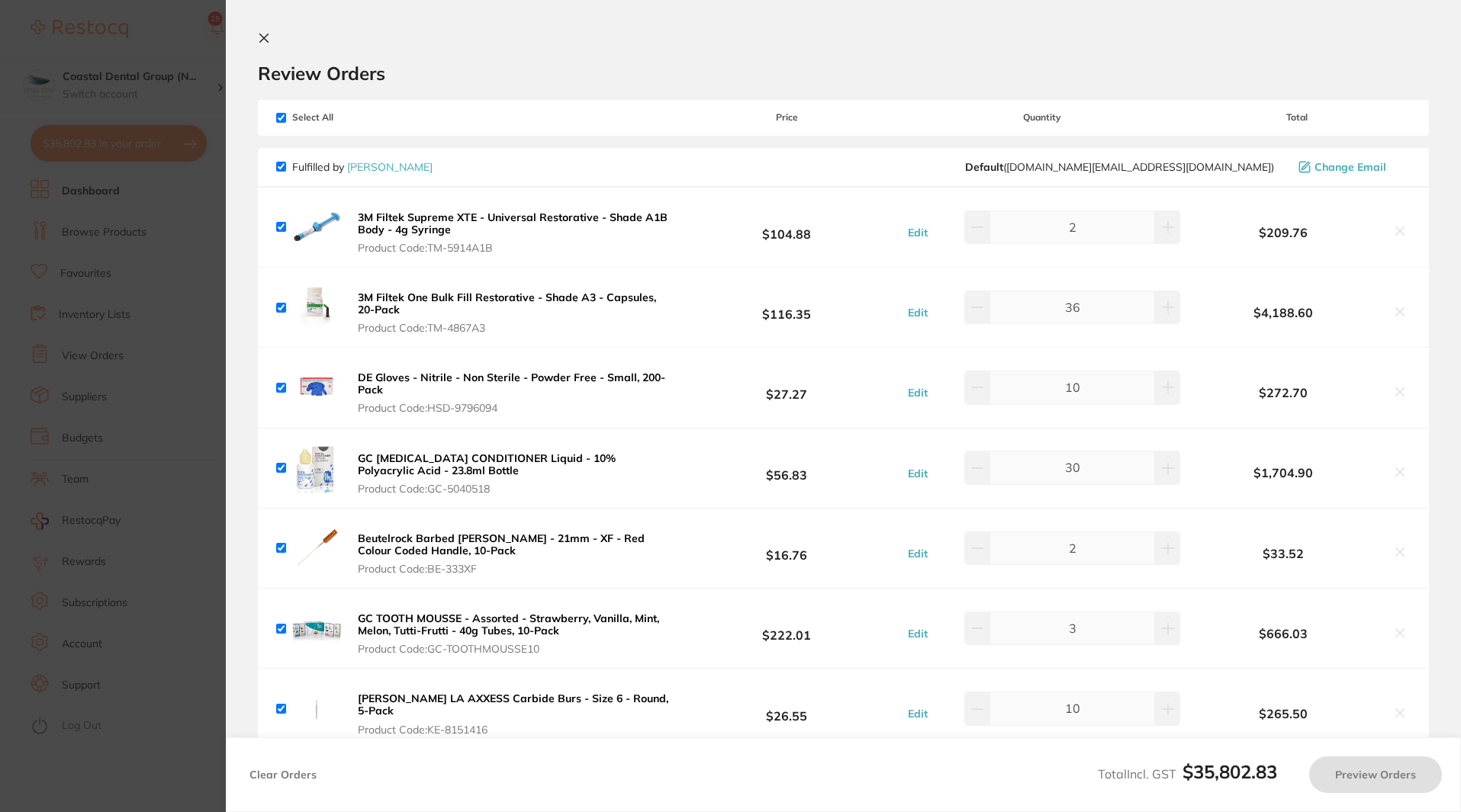
checkbox input "true"
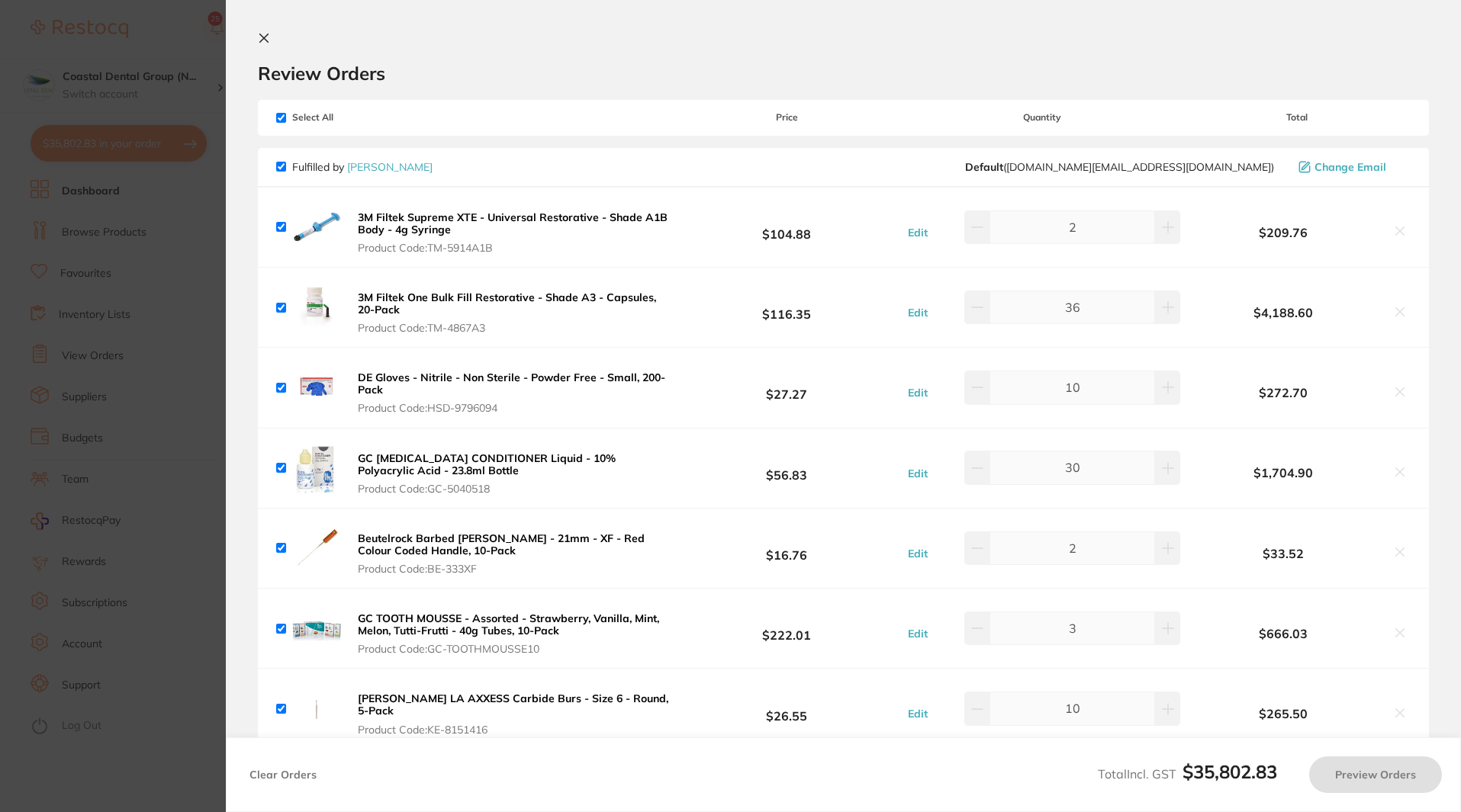
checkbox input "true"
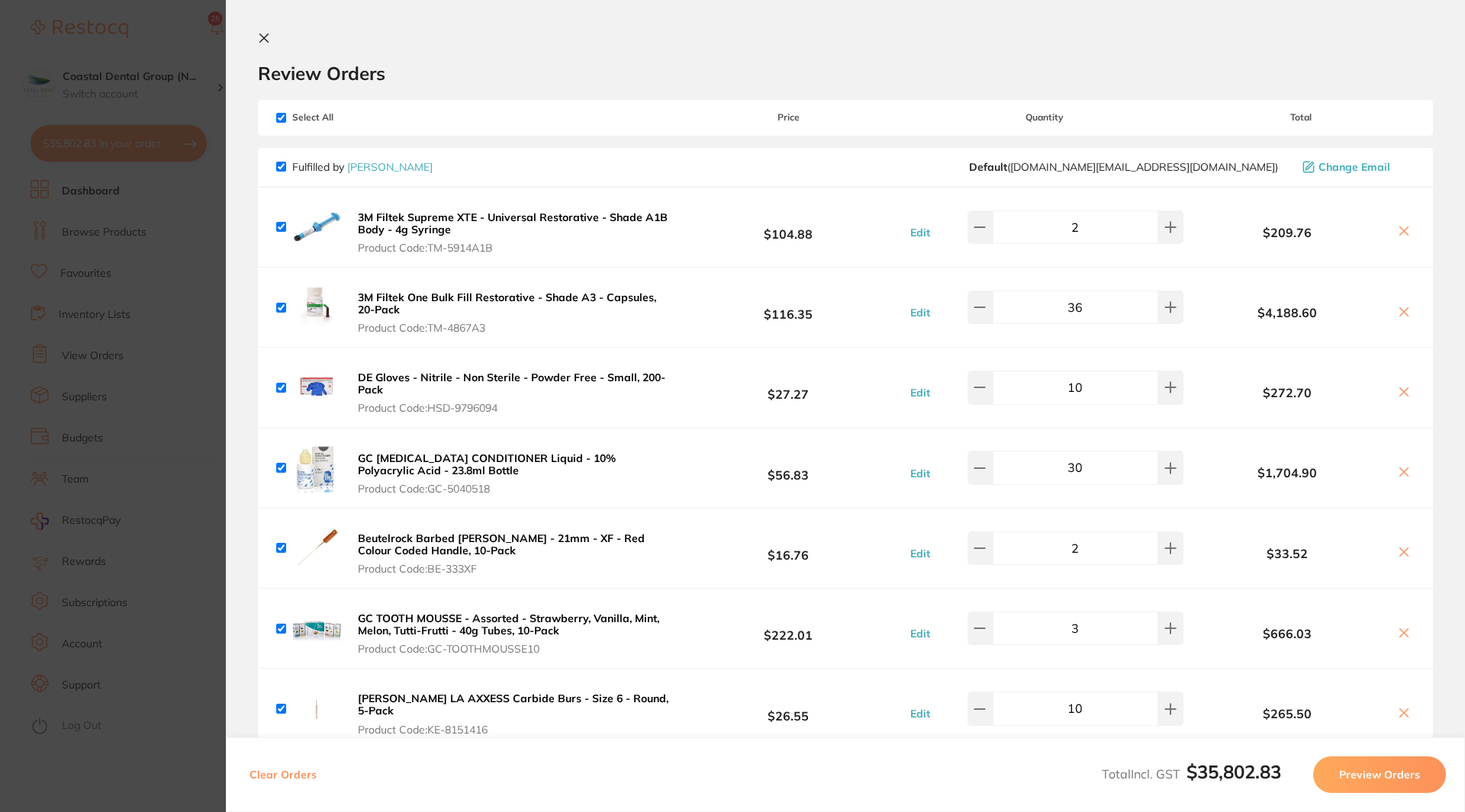
click at [1399, 228] on icon at bounding box center [1403, 231] width 12 height 12
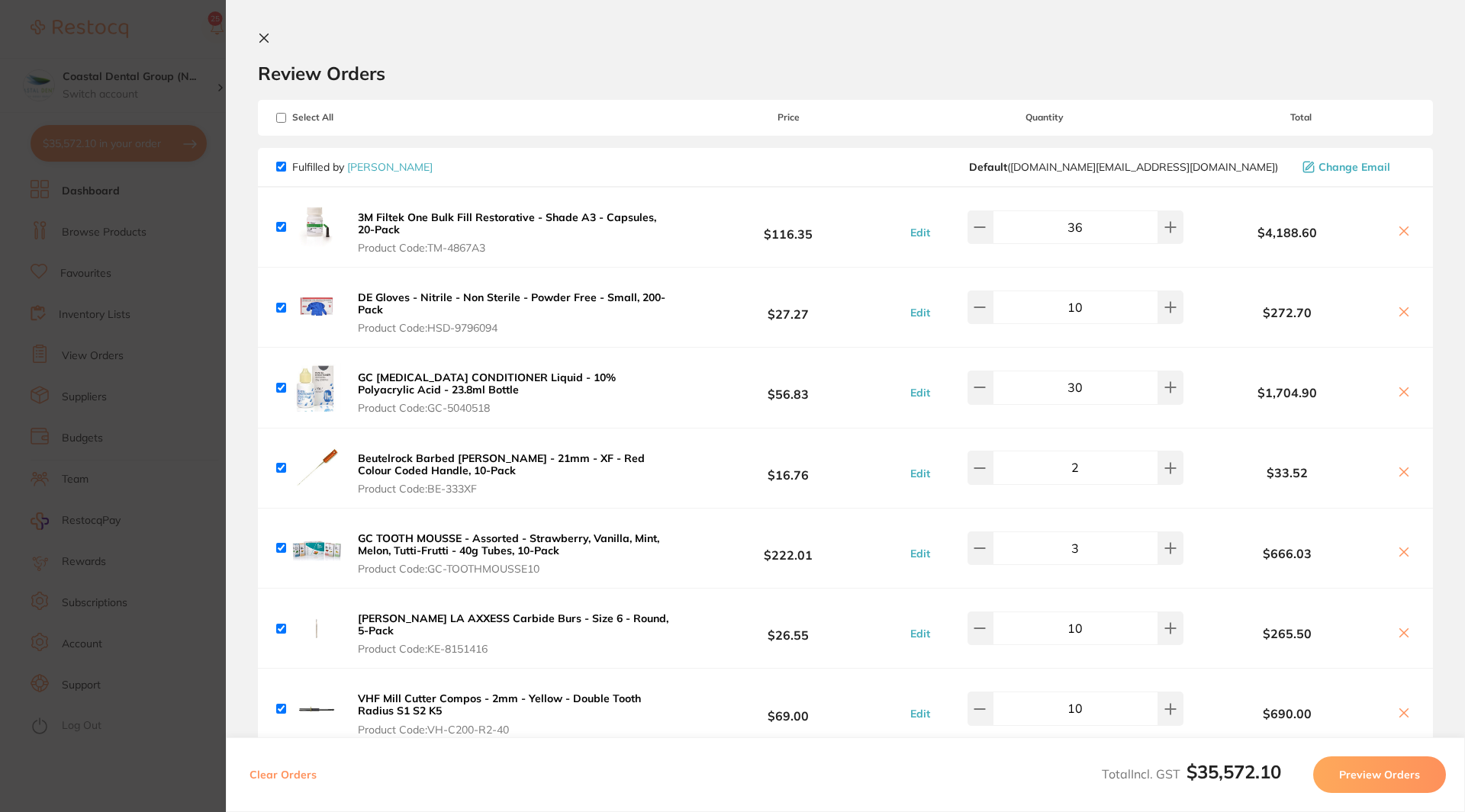
click at [1399, 228] on icon at bounding box center [1403, 231] width 12 height 12
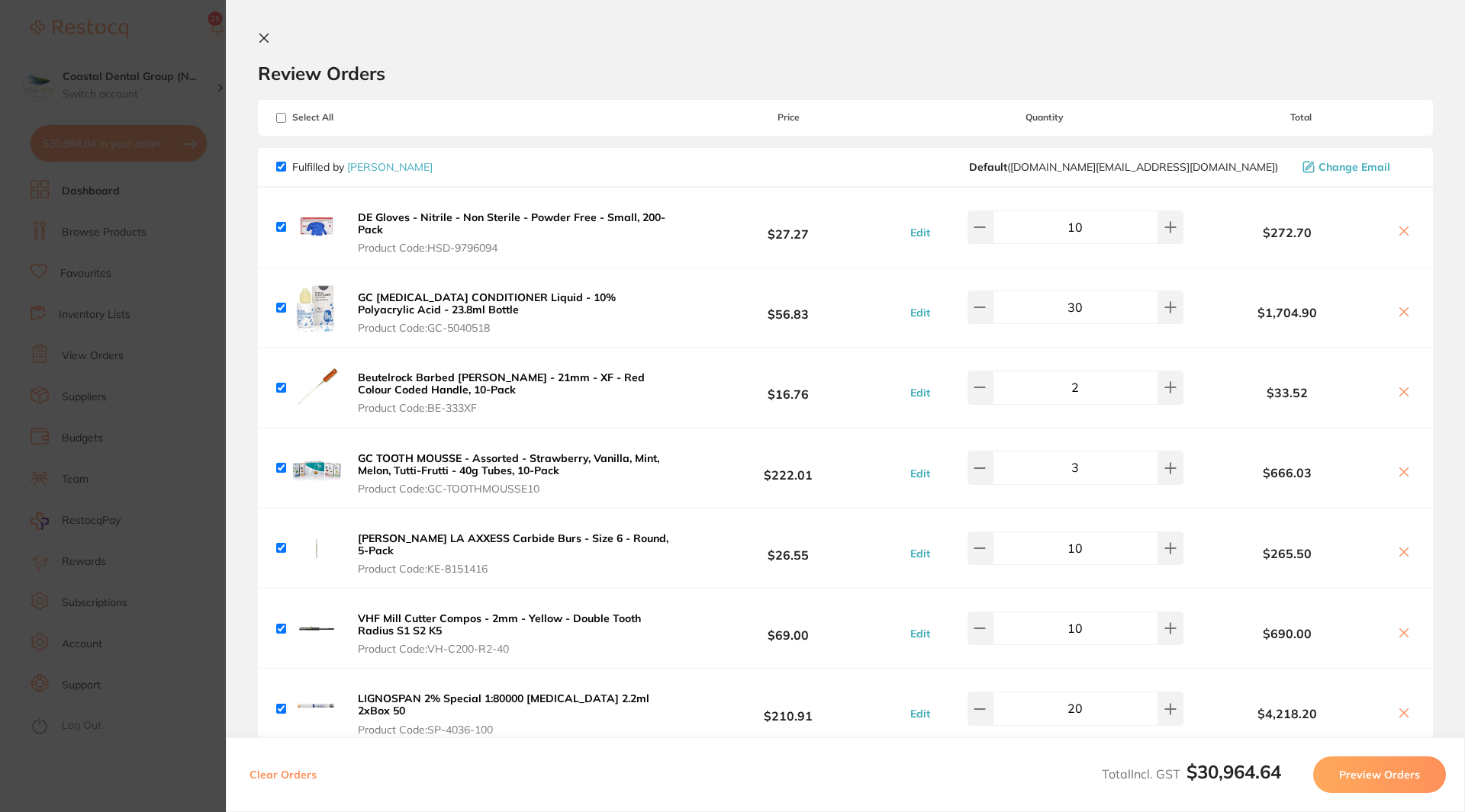
click at [1399, 228] on icon at bounding box center [1403, 231] width 12 height 12
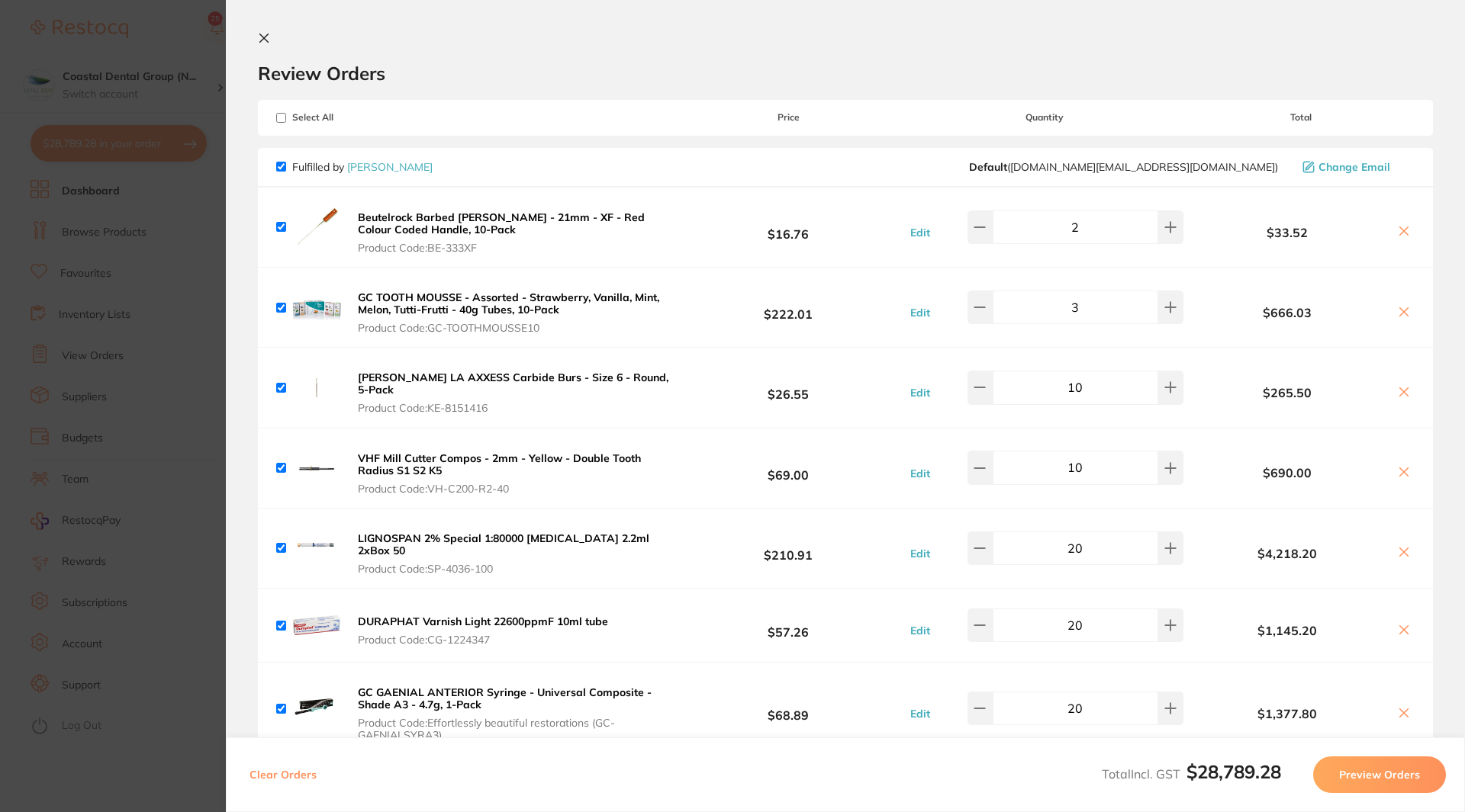
click at [1399, 228] on icon at bounding box center [1403, 231] width 12 height 12
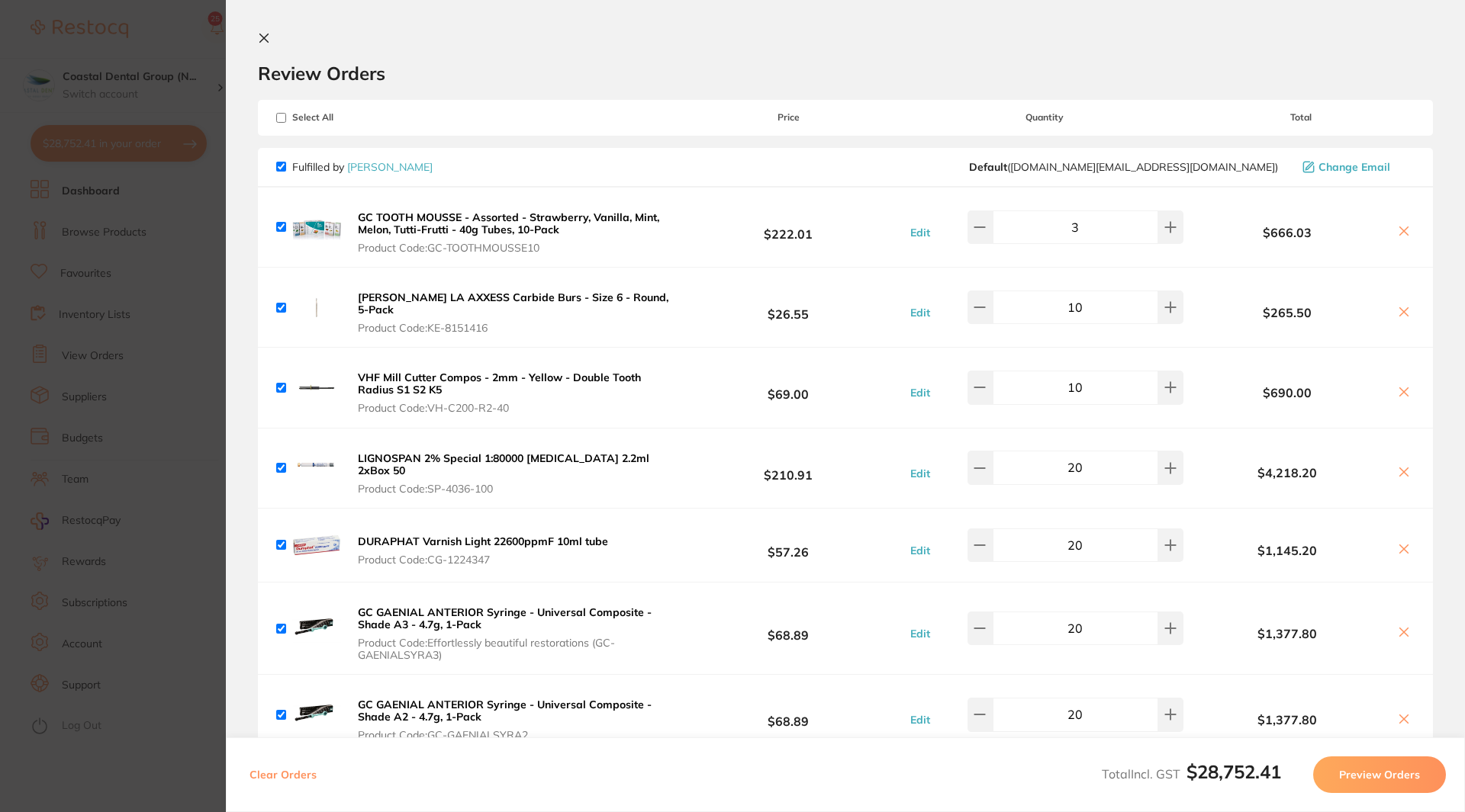
click at [1399, 228] on icon at bounding box center [1403, 231] width 12 height 12
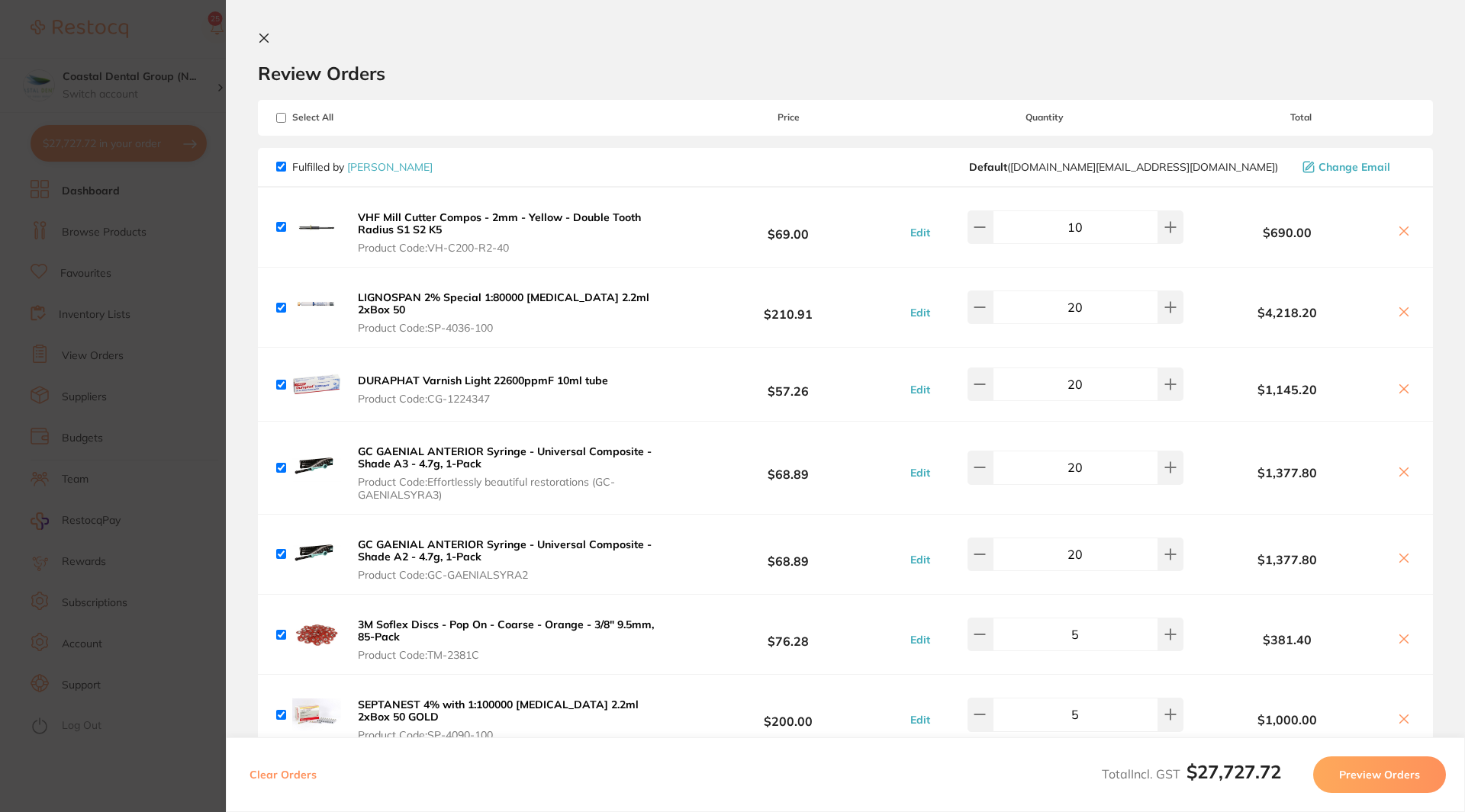
click at [1399, 228] on icon at bounding box center [1403, 231] width 12 height 12
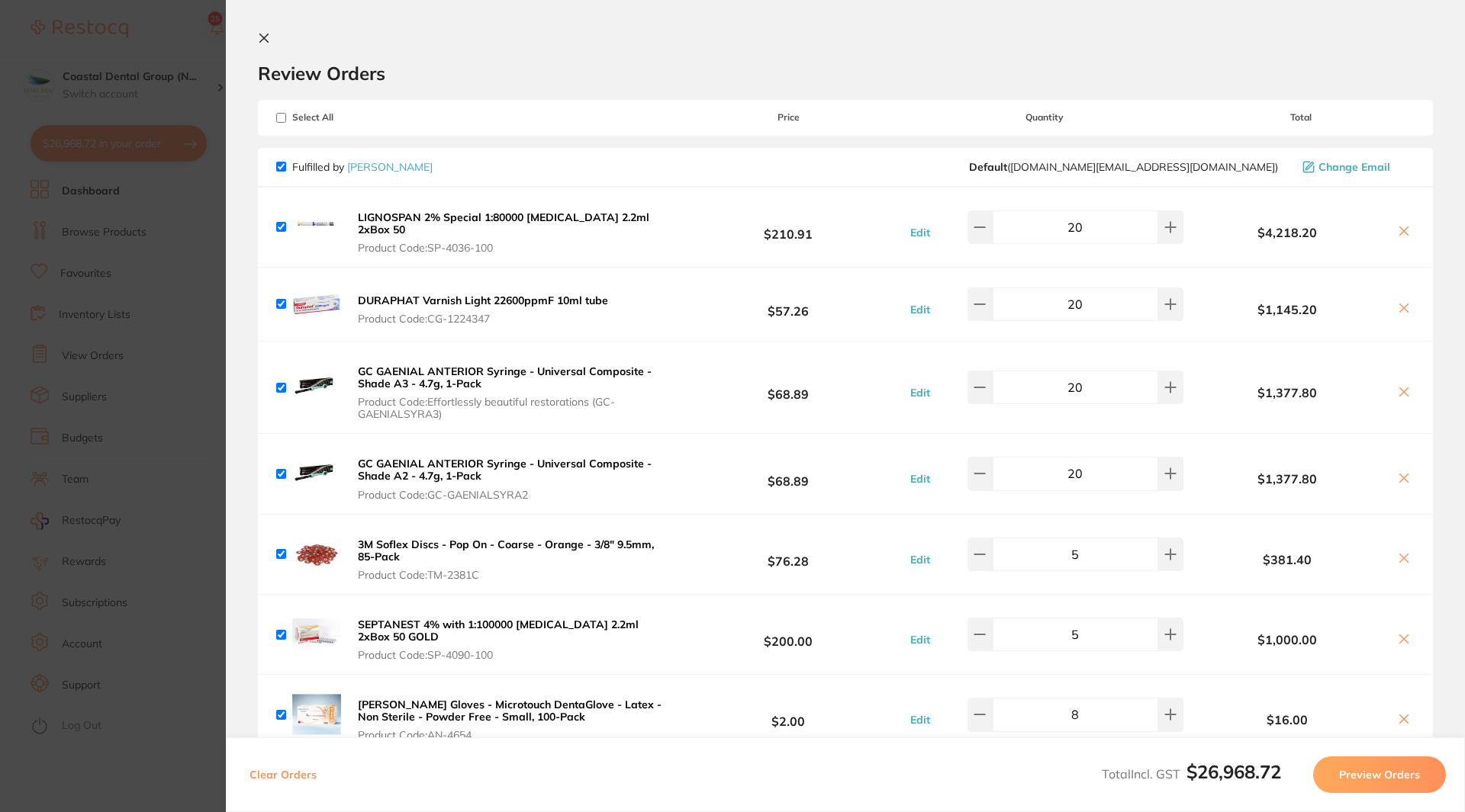
click at [1400, 228] on icon at bounding box center [1403, 231] width 8 height 8
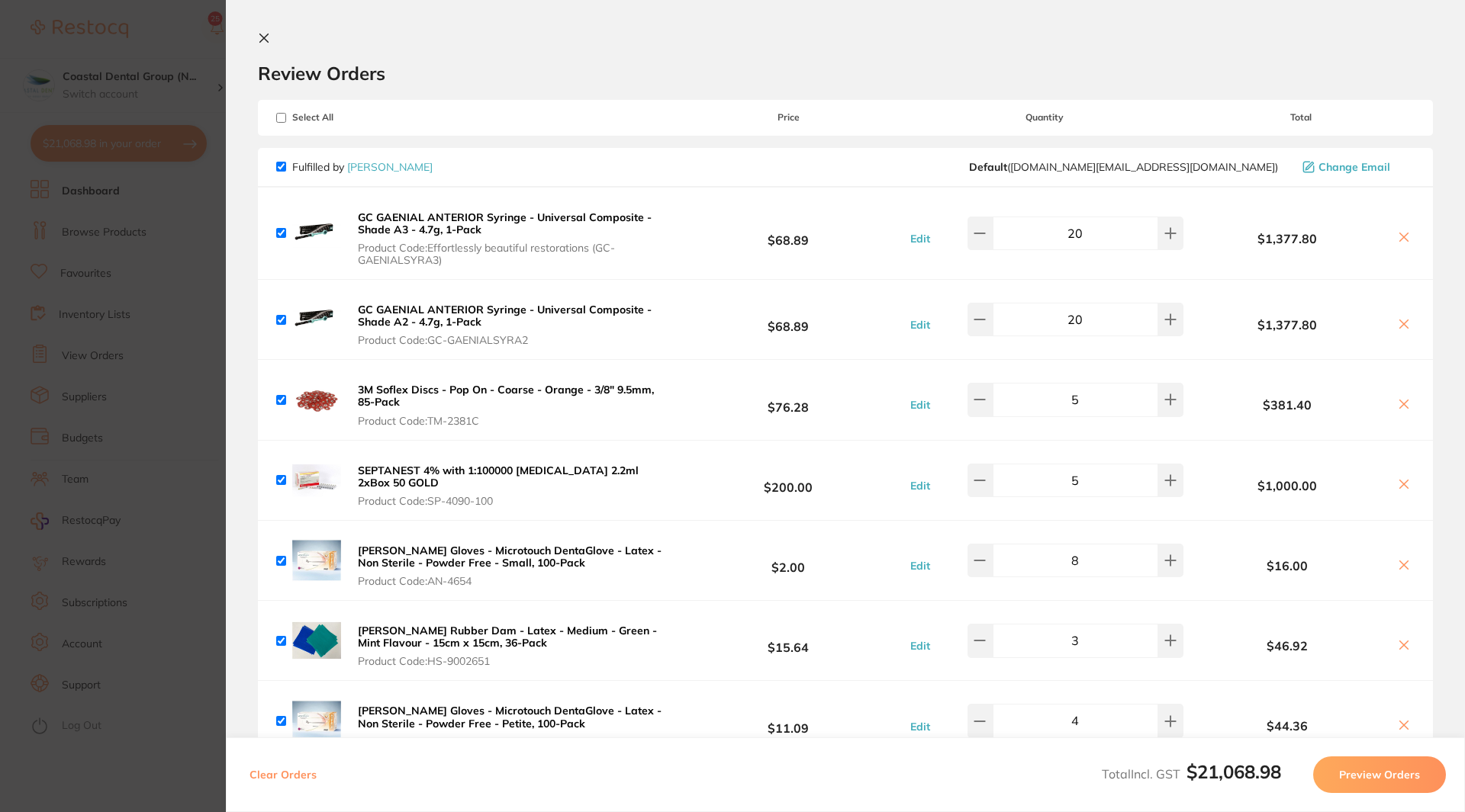
click at [1399, 228] on div "$1,377.80" at bounding box center [1300, 233] width 227 height 27
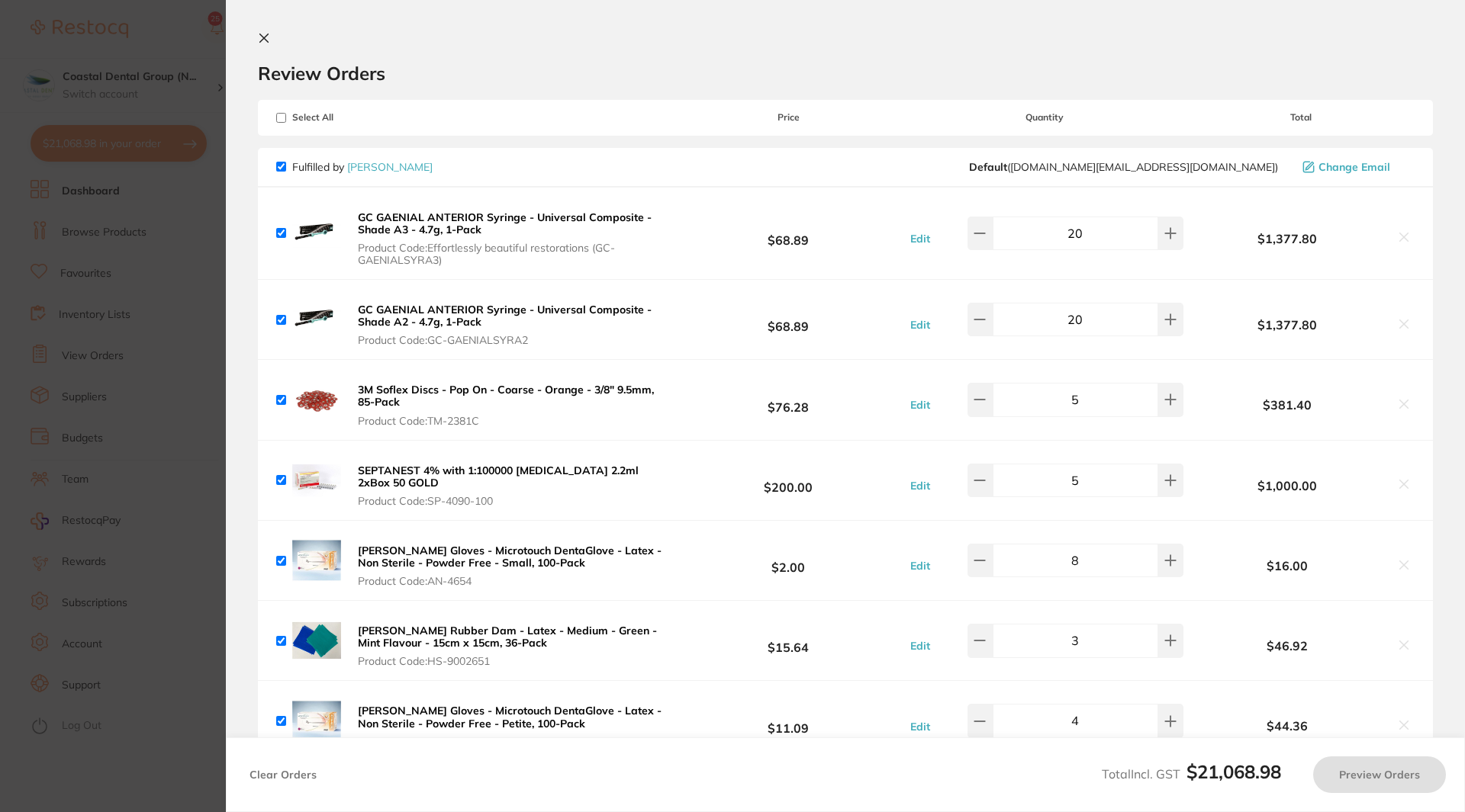
click at [1399, 228] on div "$1,377.80" at bounding box center [1300, 233] width 227 height 27
click at [1400, 238] on icon at bounding box center [1403, 238] width 8 height 8
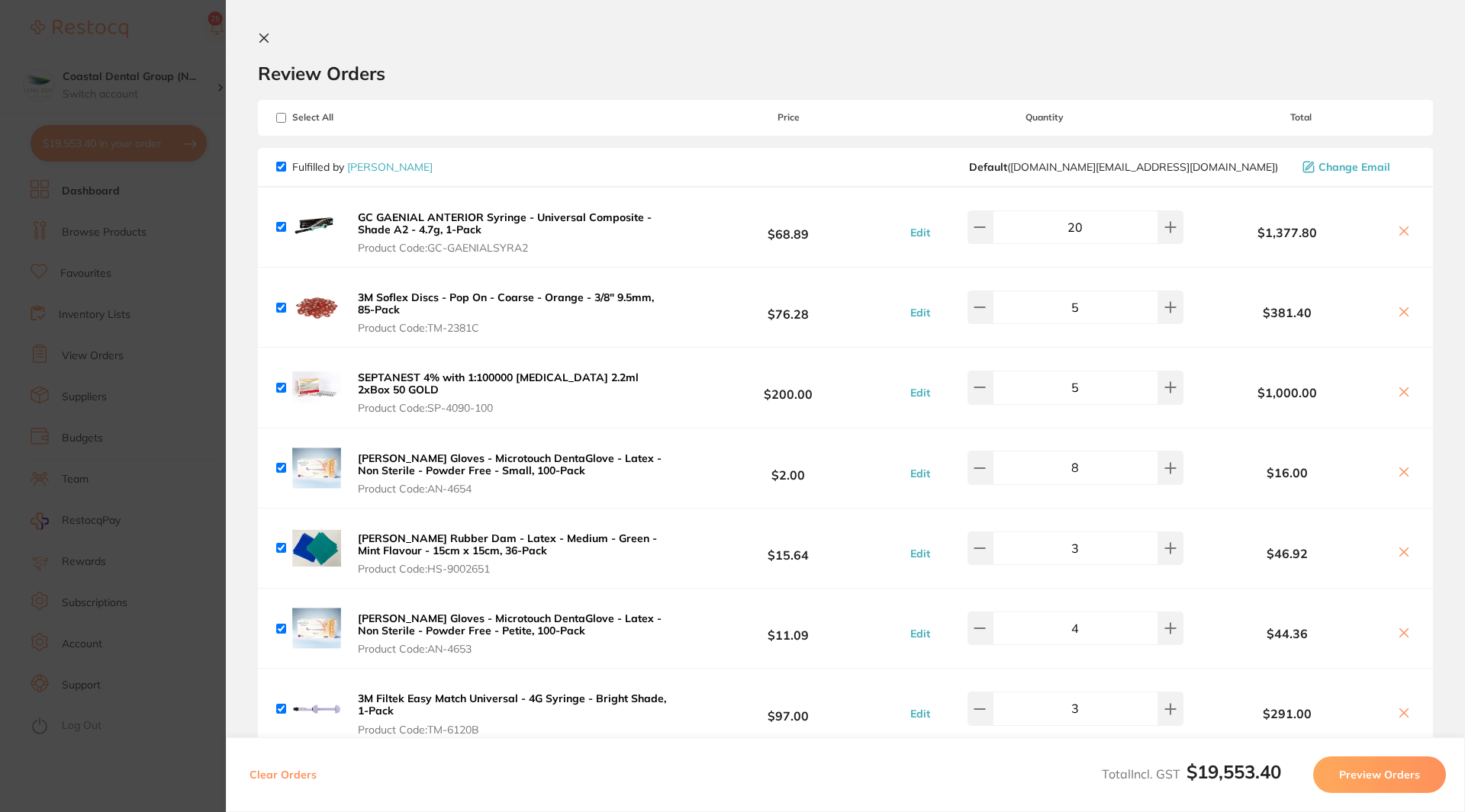
click at [1399, 238] on button at bounding box center [1403, 232] width 22 height 16
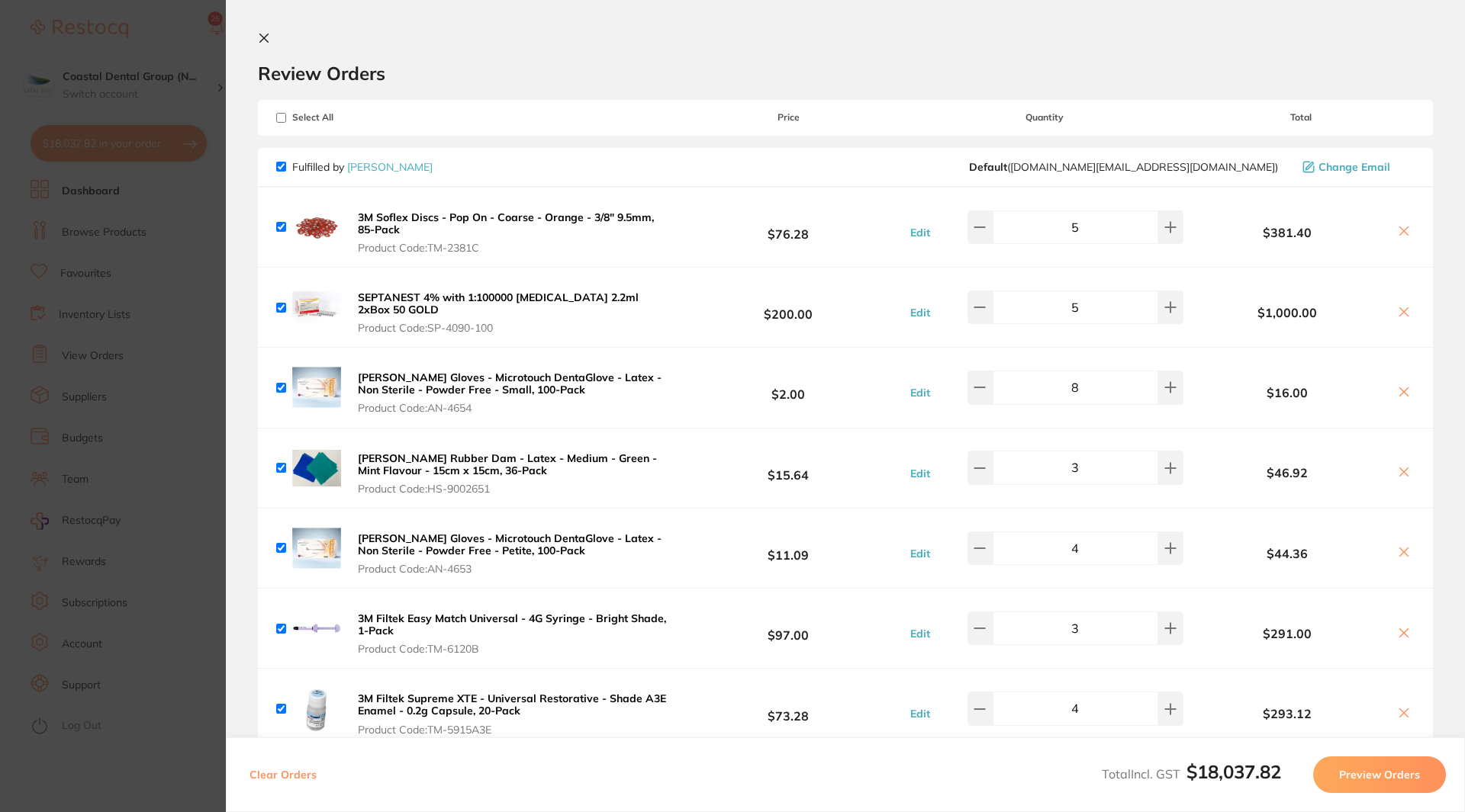
click at [1399, 238] on button at bounding box center [1403, 232] width 22 height 16
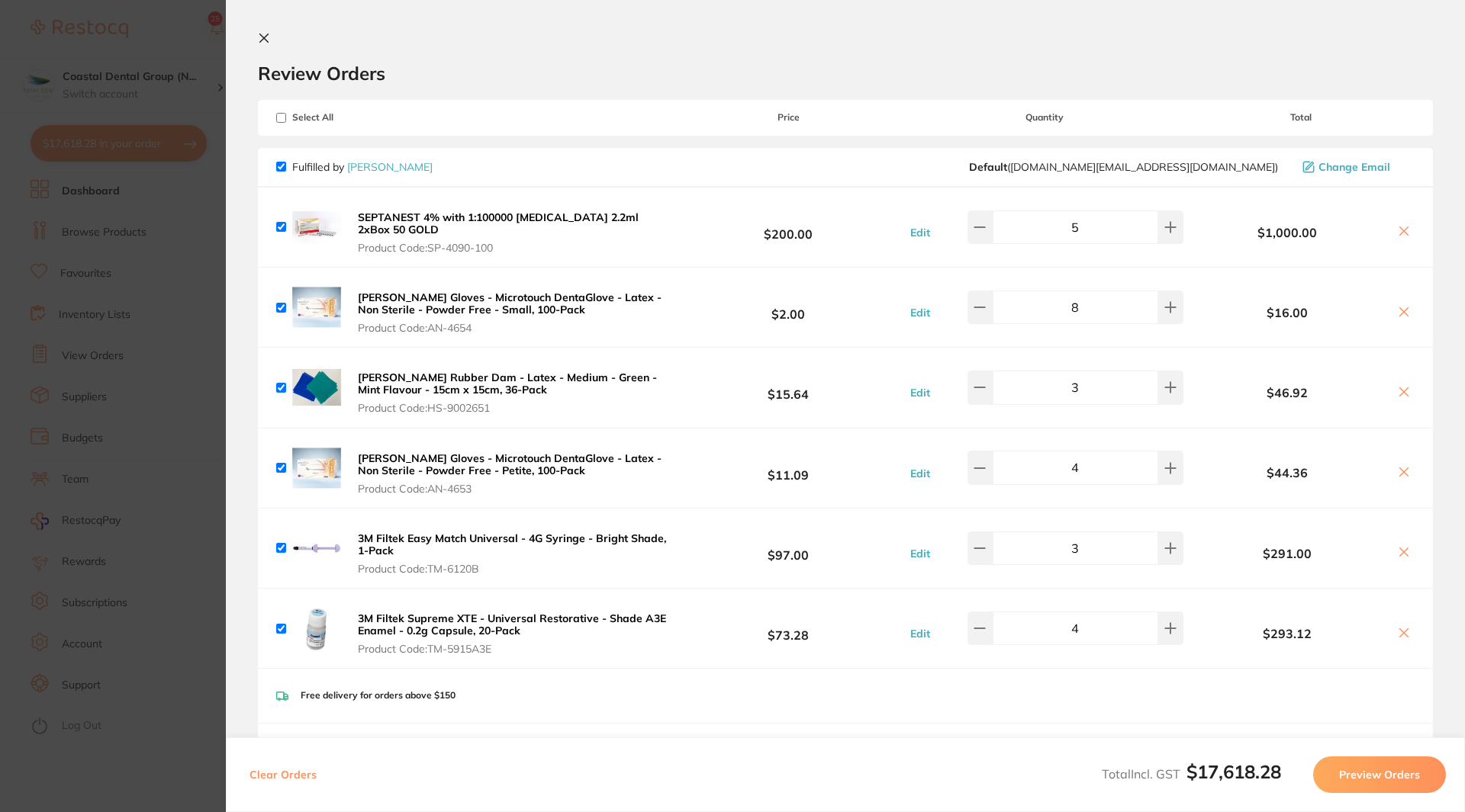
click at [1399, 238] on button at bounding box center [1403, 232] width 22 height 16
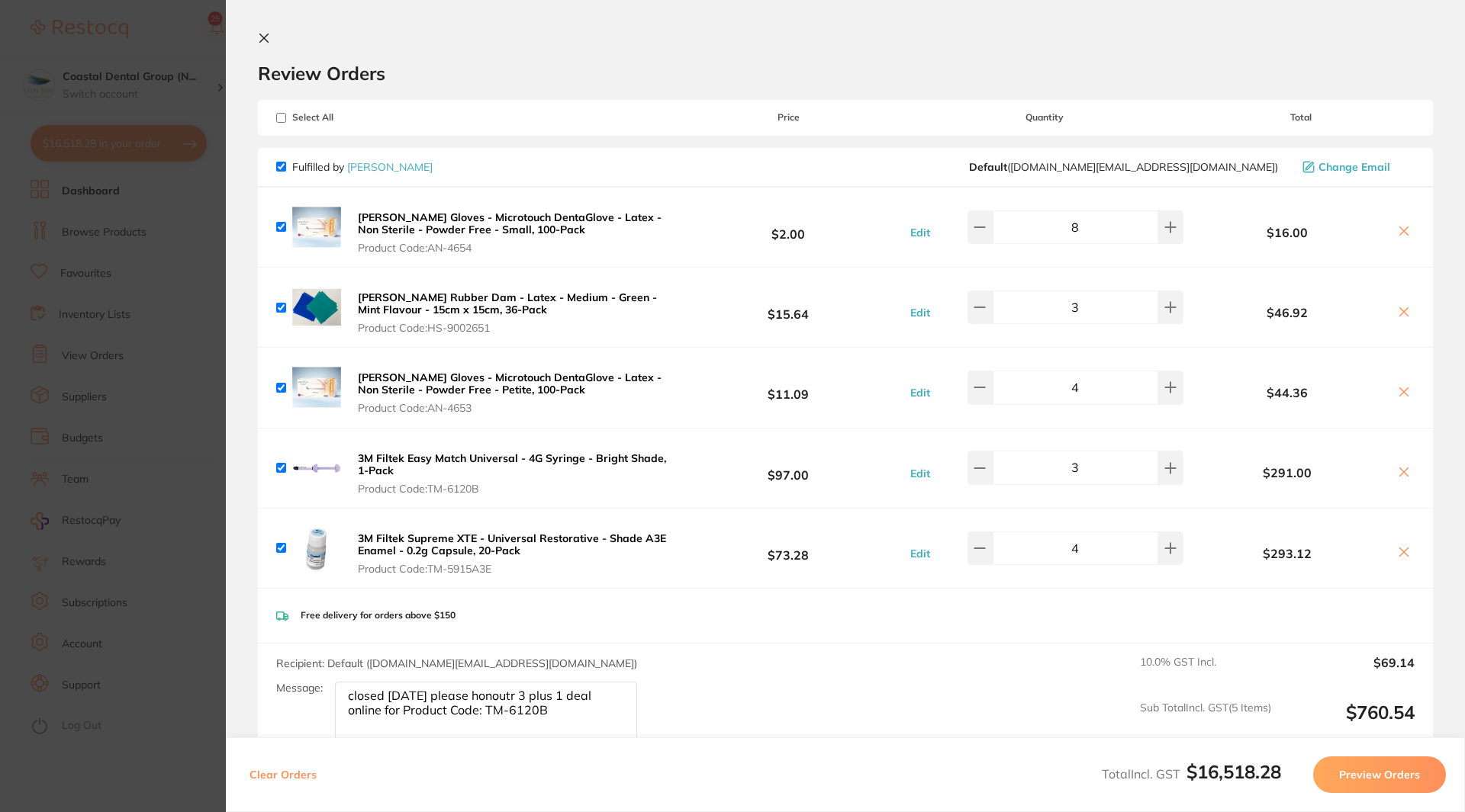
click at [1399, 238] on button at bounding box center [1403, 232] width 22 height 16
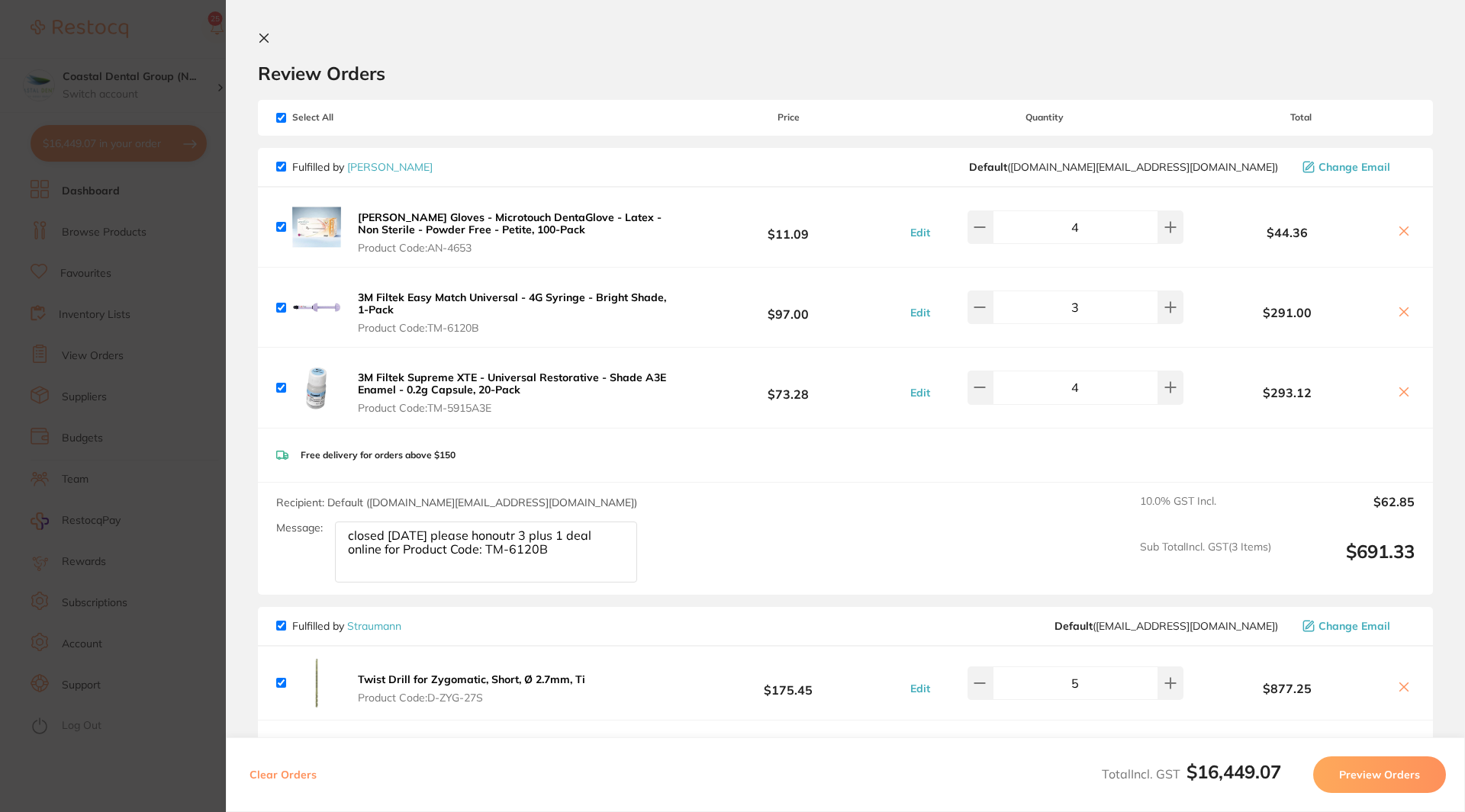
checkbox input "true"
click at [1398, 225] on icon at bounding box center [1403, 231] width 12 height 12
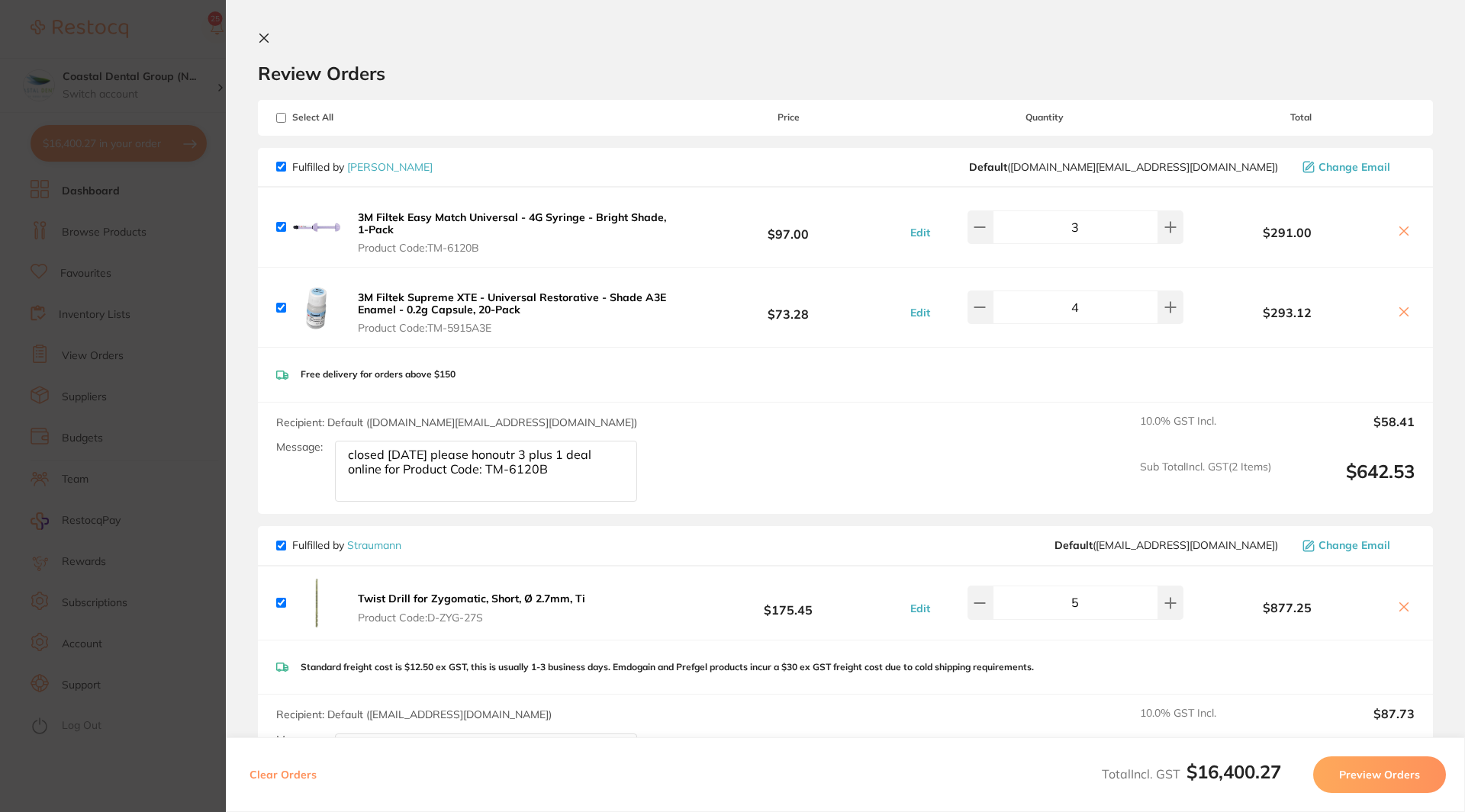
click at [1398, 226] on icon at bounding box center [1403, 231] width 12 height 12
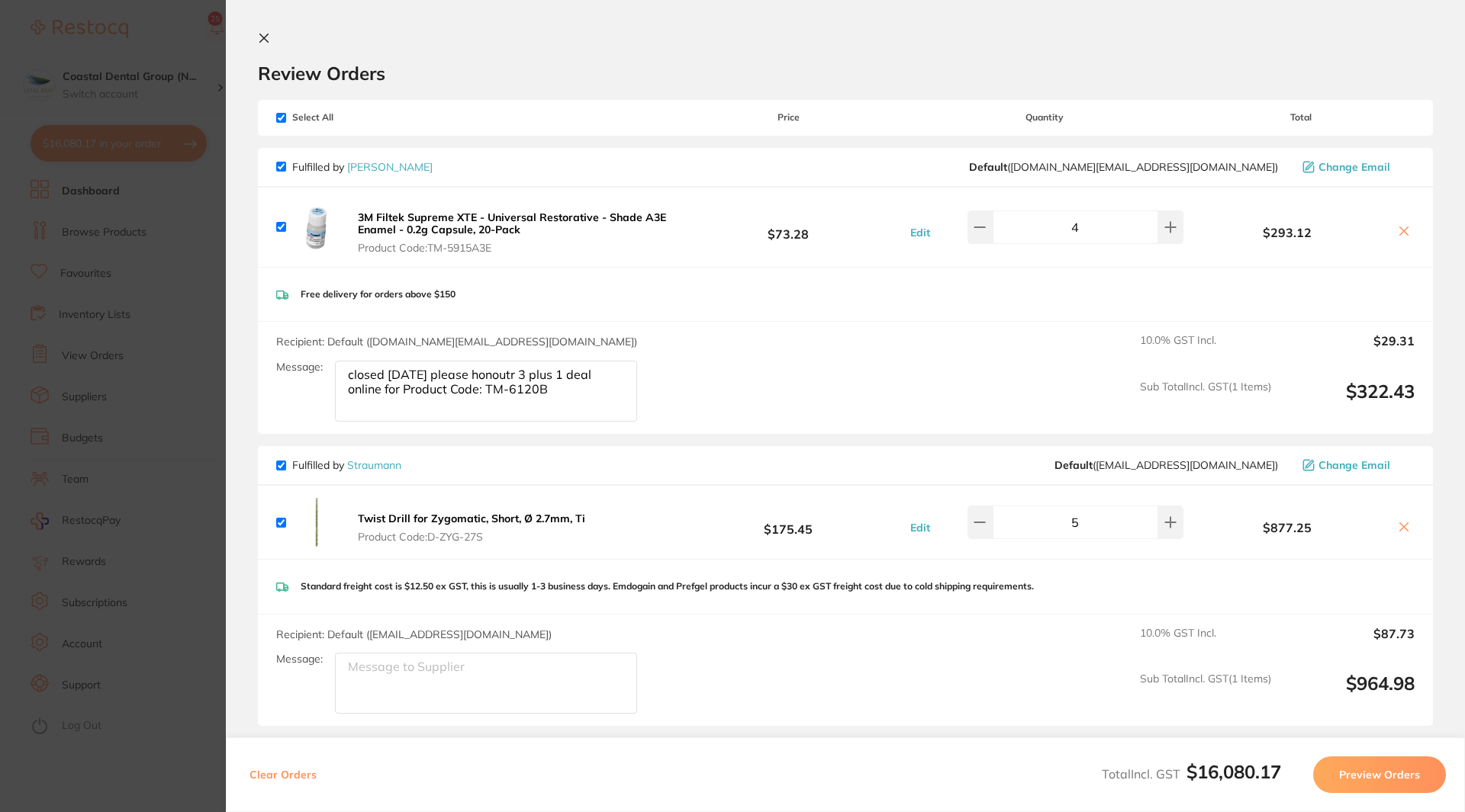
click at [1399, 527] on icon at bounding box center [1403, 527] width 12 height 12
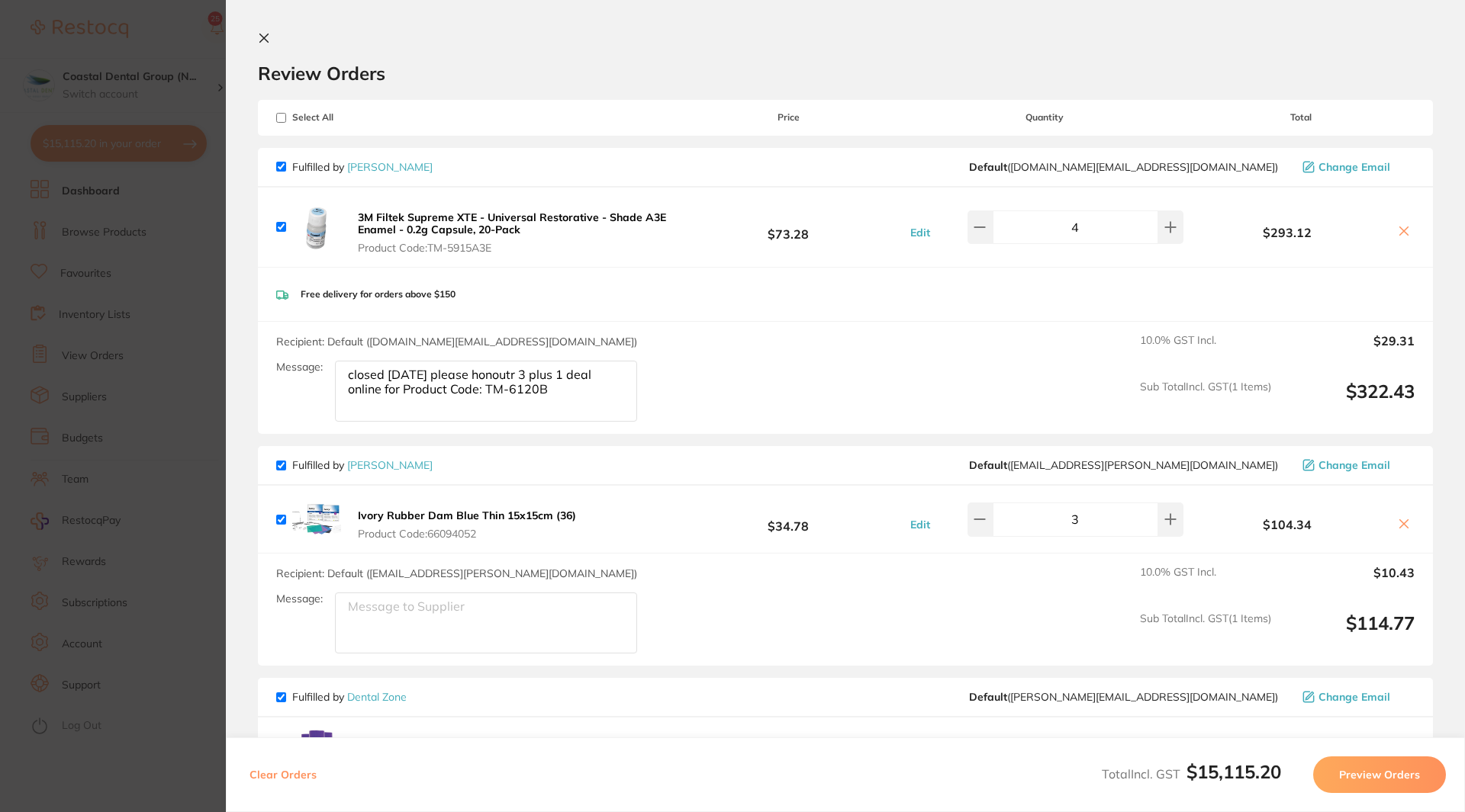
scroll to position [77, 0]
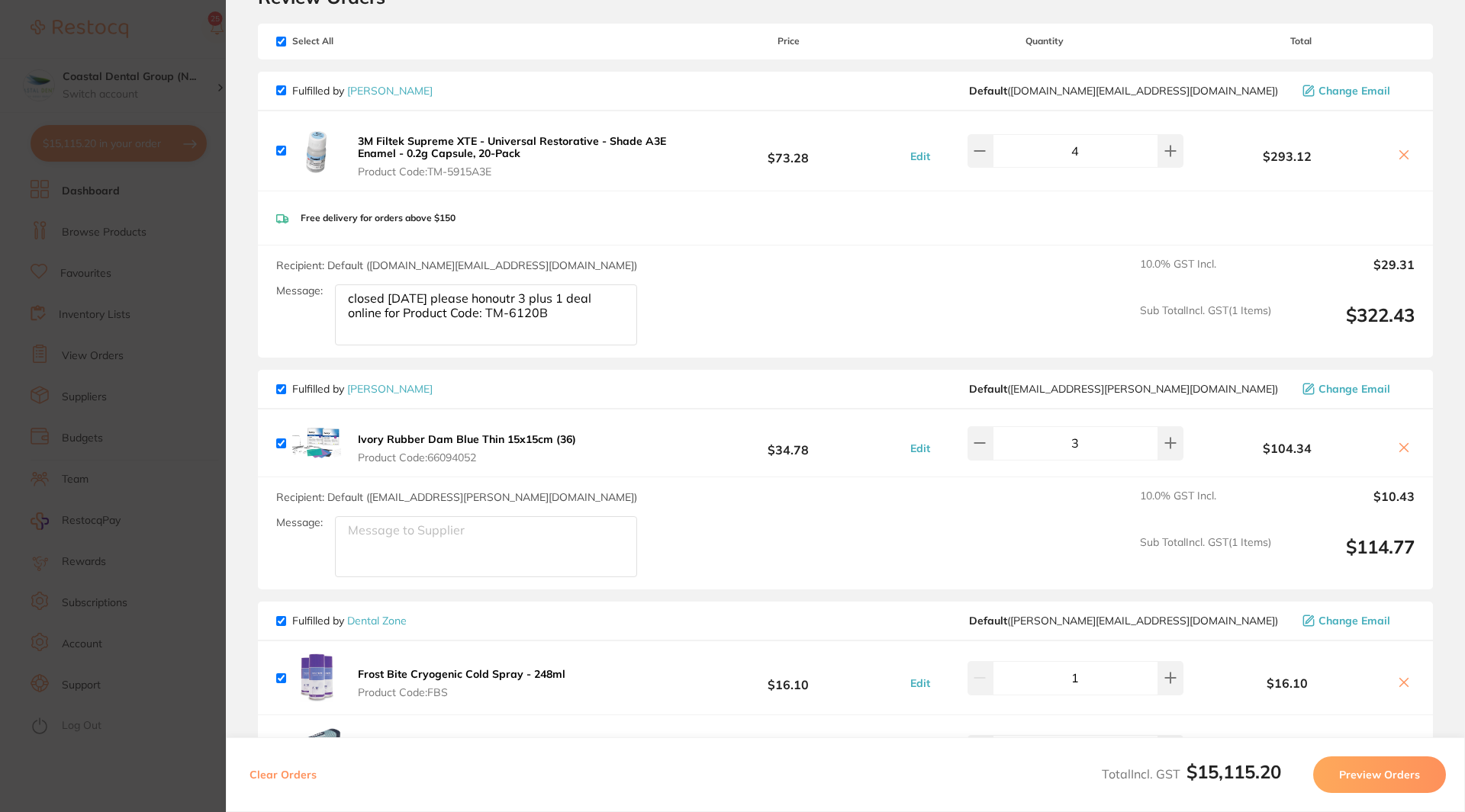
click at [1401, 448] on icon at bounding box center [1403, 447] width 12 height 12
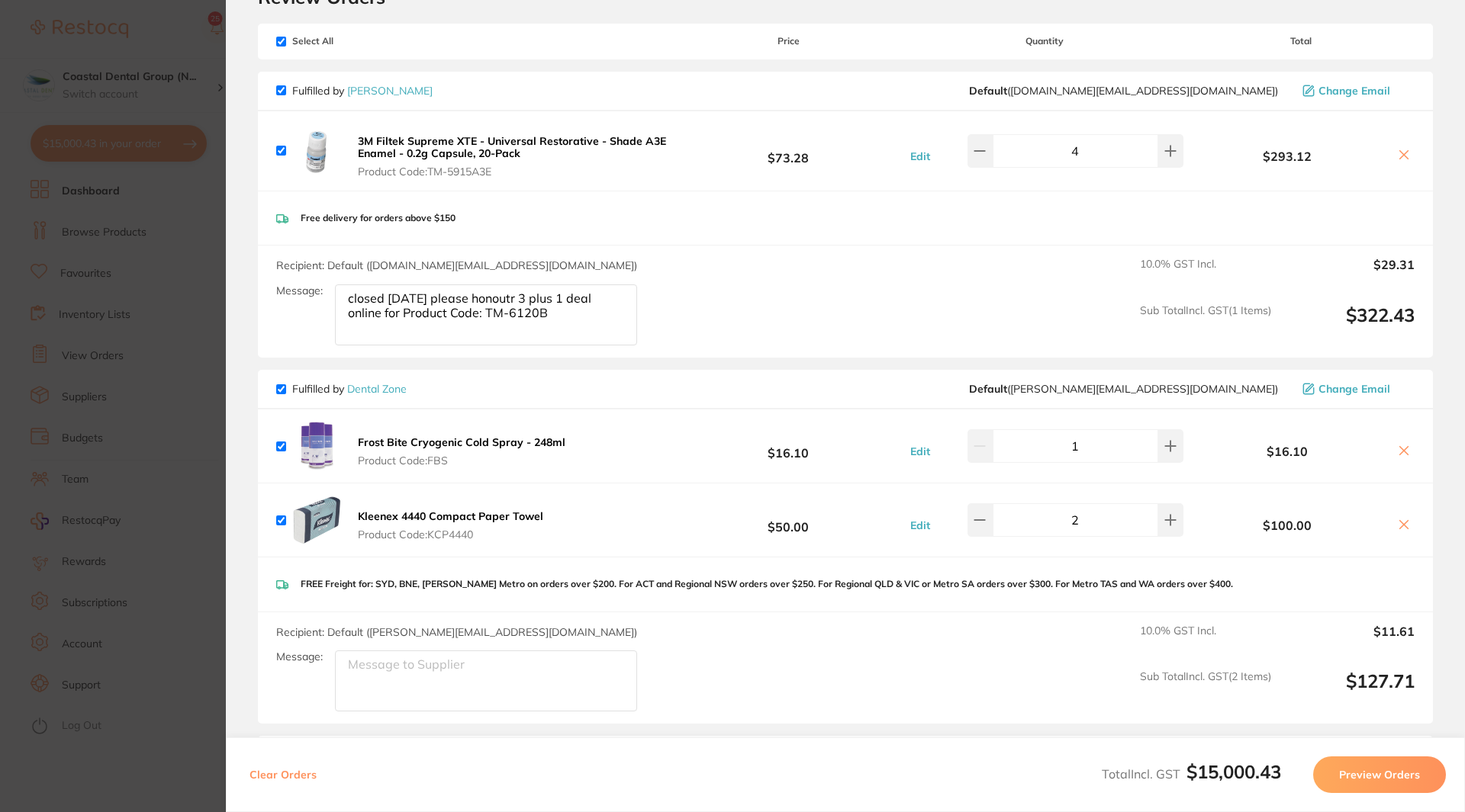
click at [1403, 451] on icon at bounding box center [1403, 450] width 12 height 12
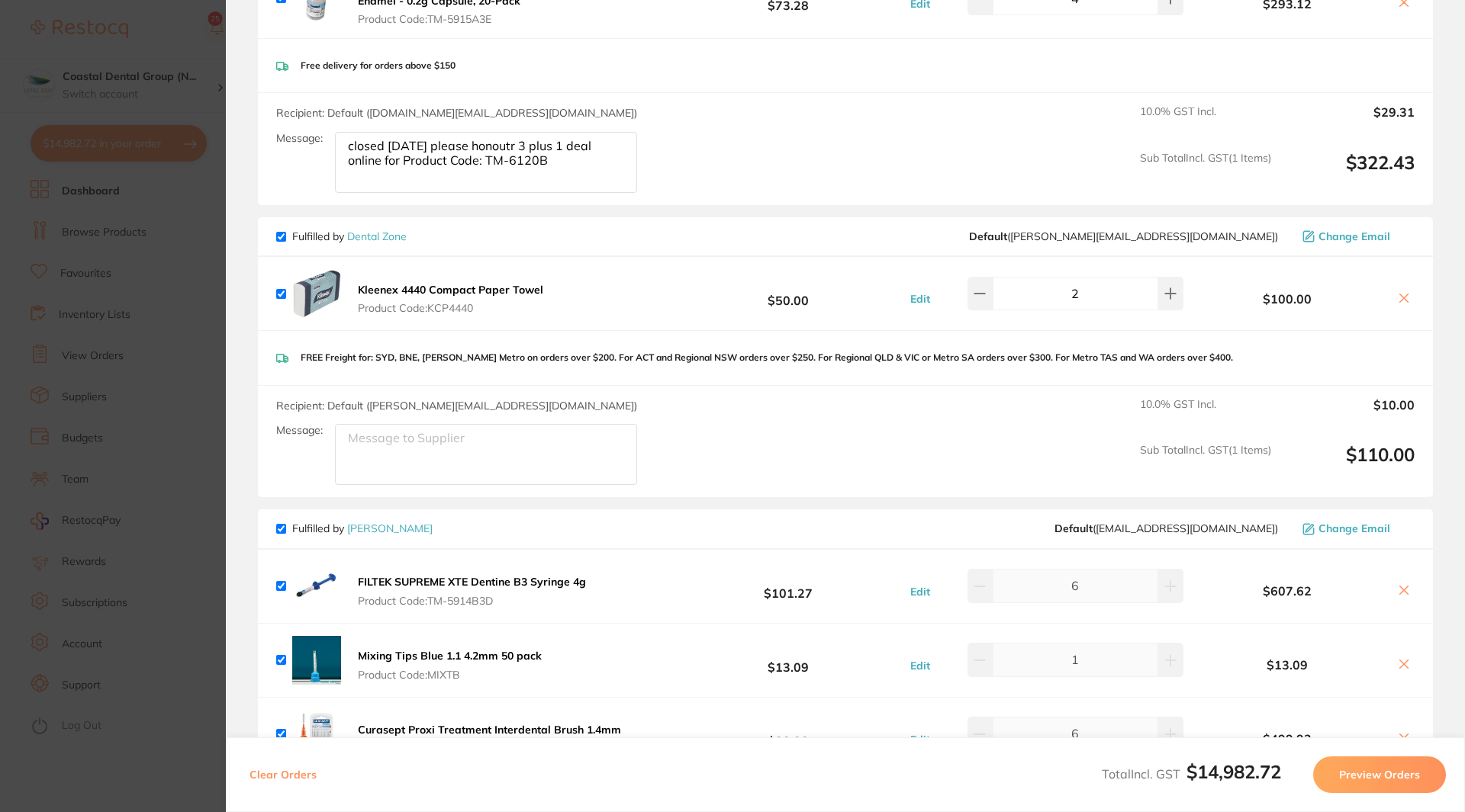
scroll to position [457, 0]
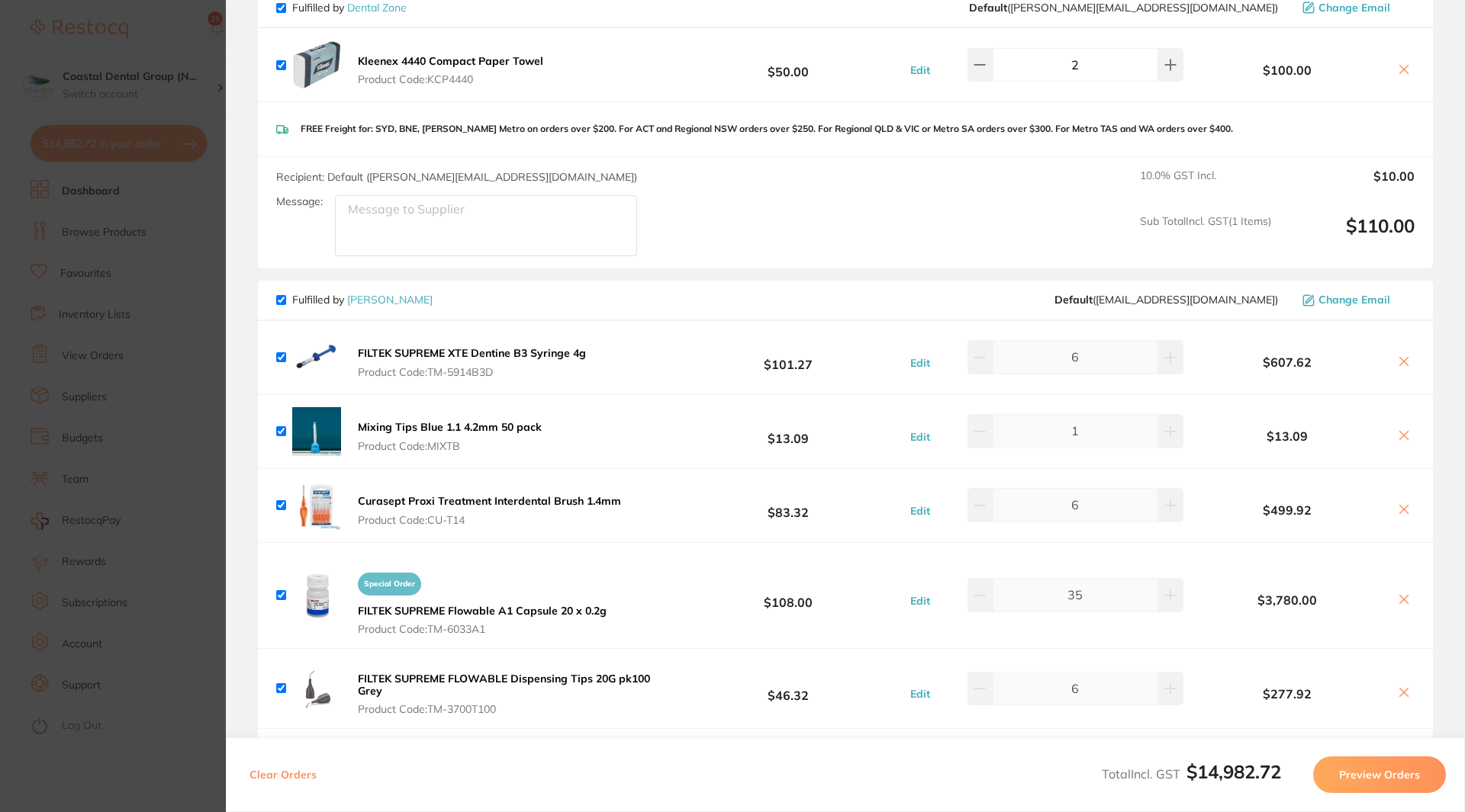
click at [1402, 362] on icon at bounding box center [1403, 361] width 12 height 12
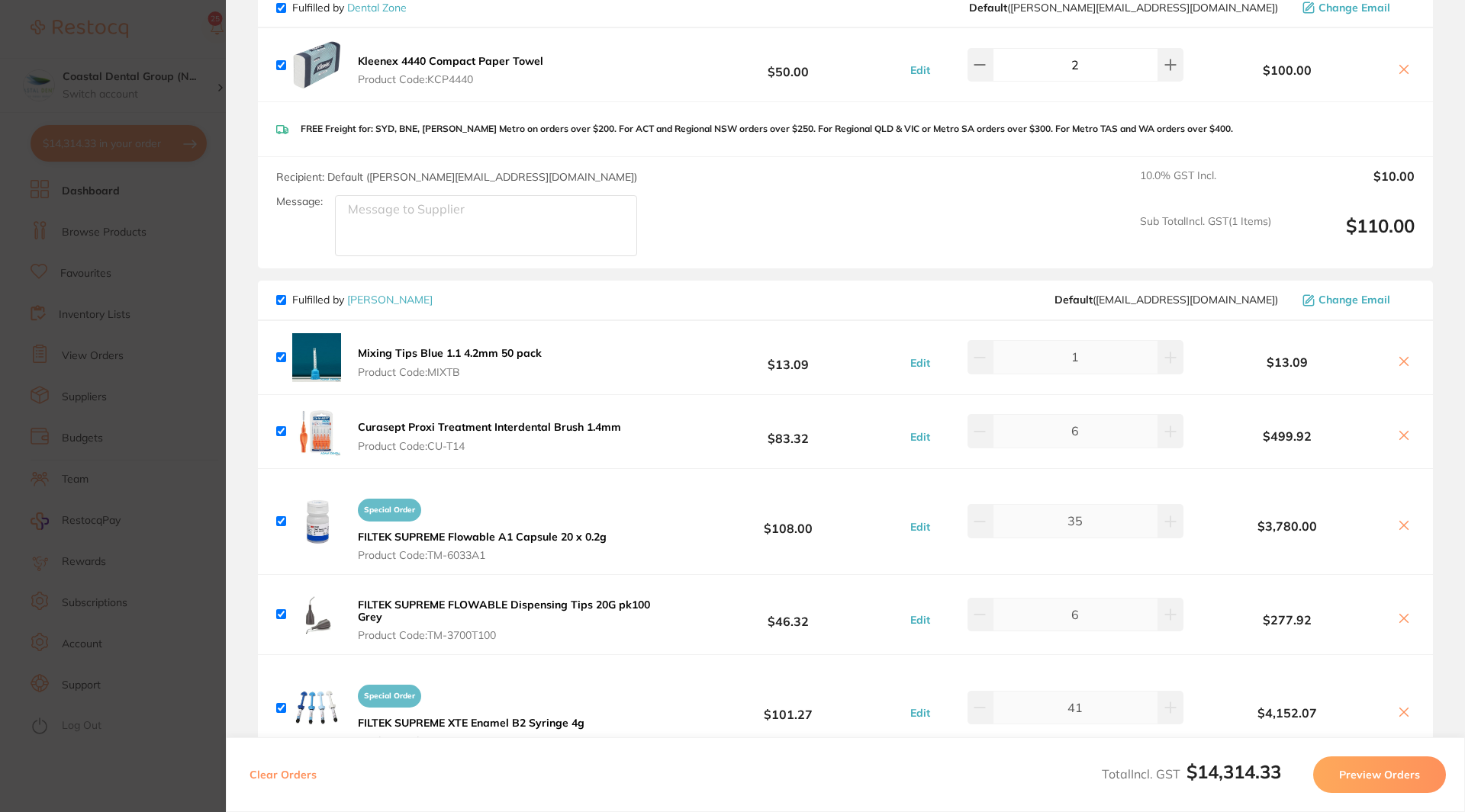
click at [1402, 362] on icon at bounding box center [1403, 361] width 12 height 12
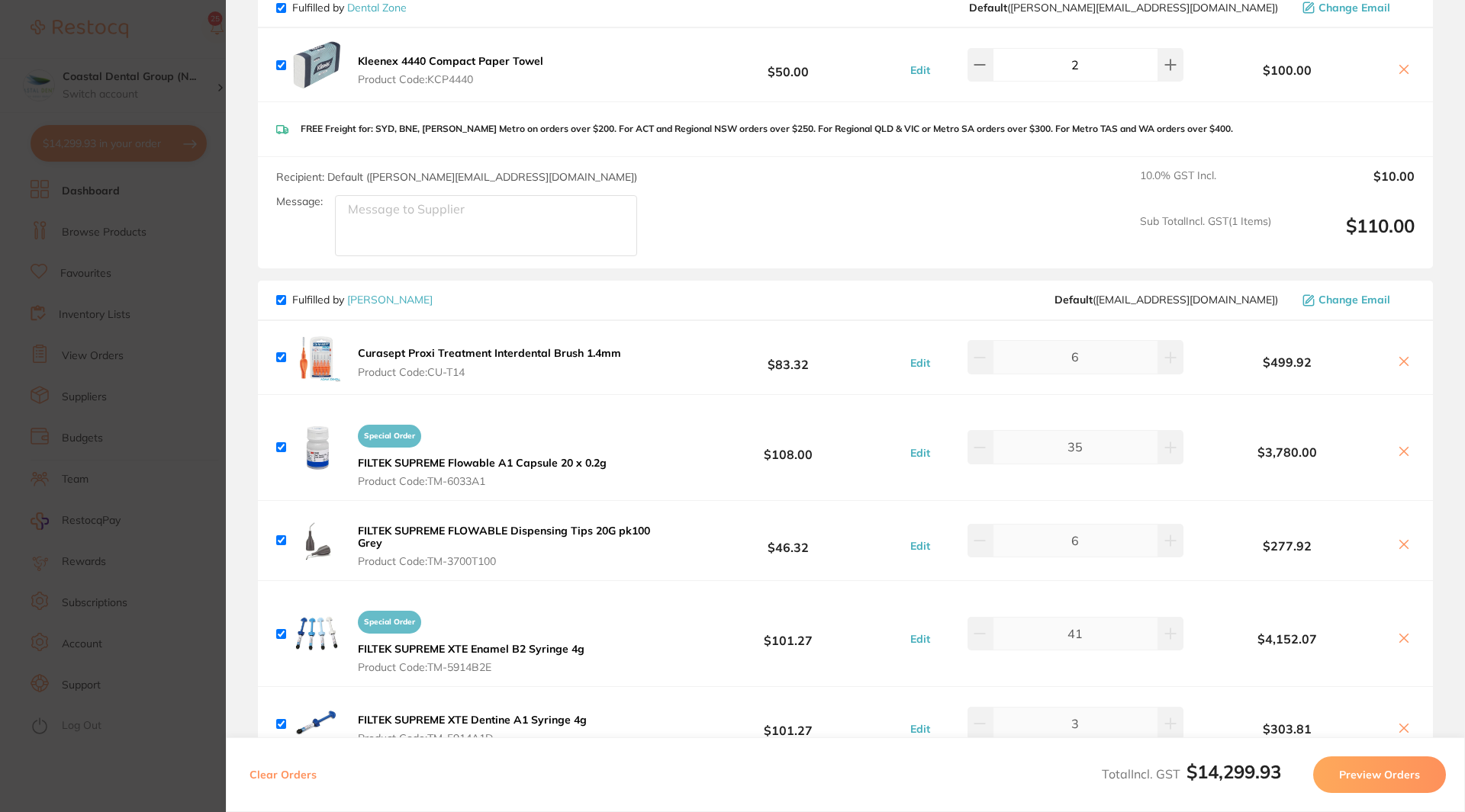
click at [1402, 362] on icon at bounding box center [1403, 361] width 12 height 12
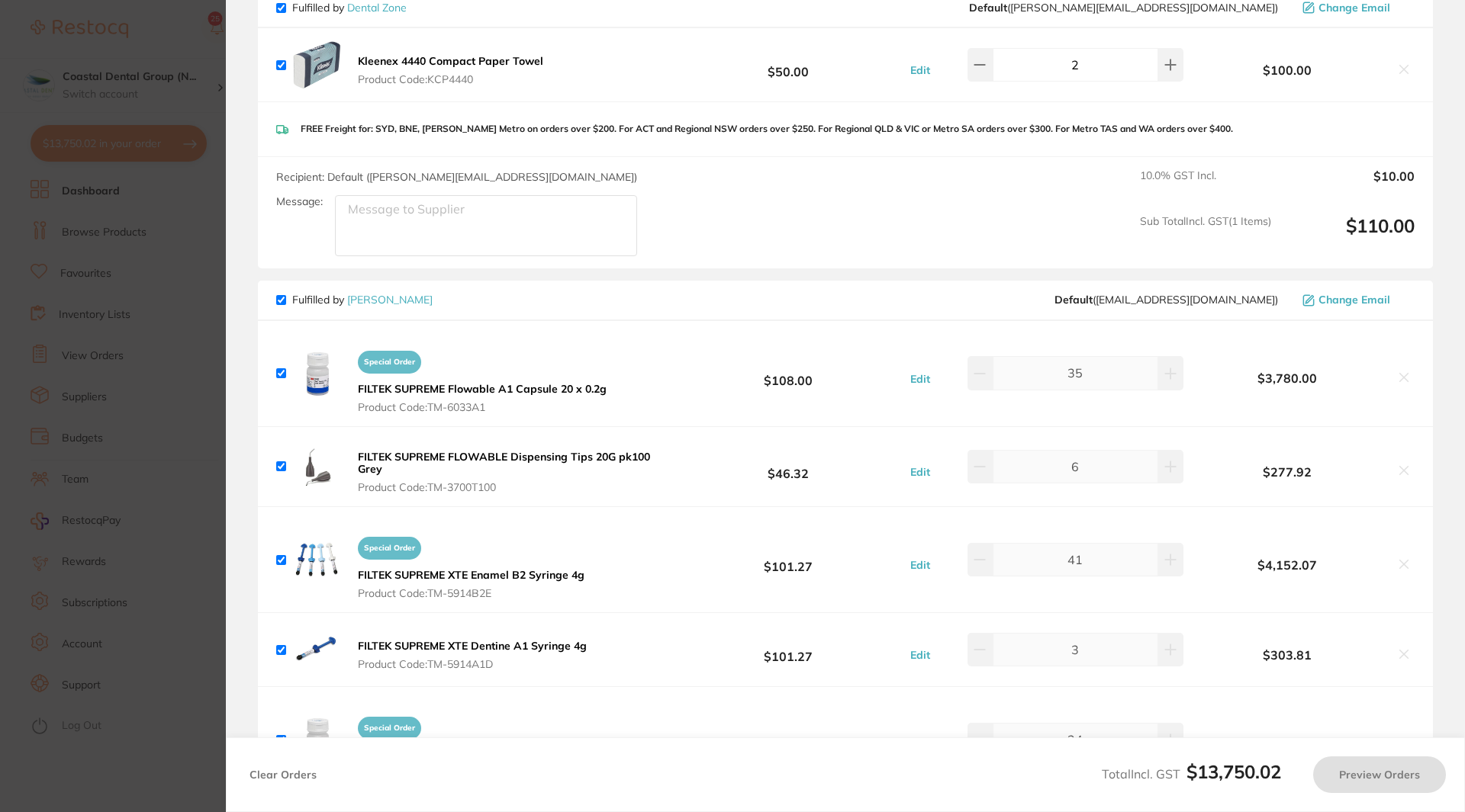
click at [1402, 362] on div "$3,780.00" at bounding box center [1300, 373] width 227 height 27
click at [1398, 381] on icon at bounding box center [1403, 377] width 12 height 12
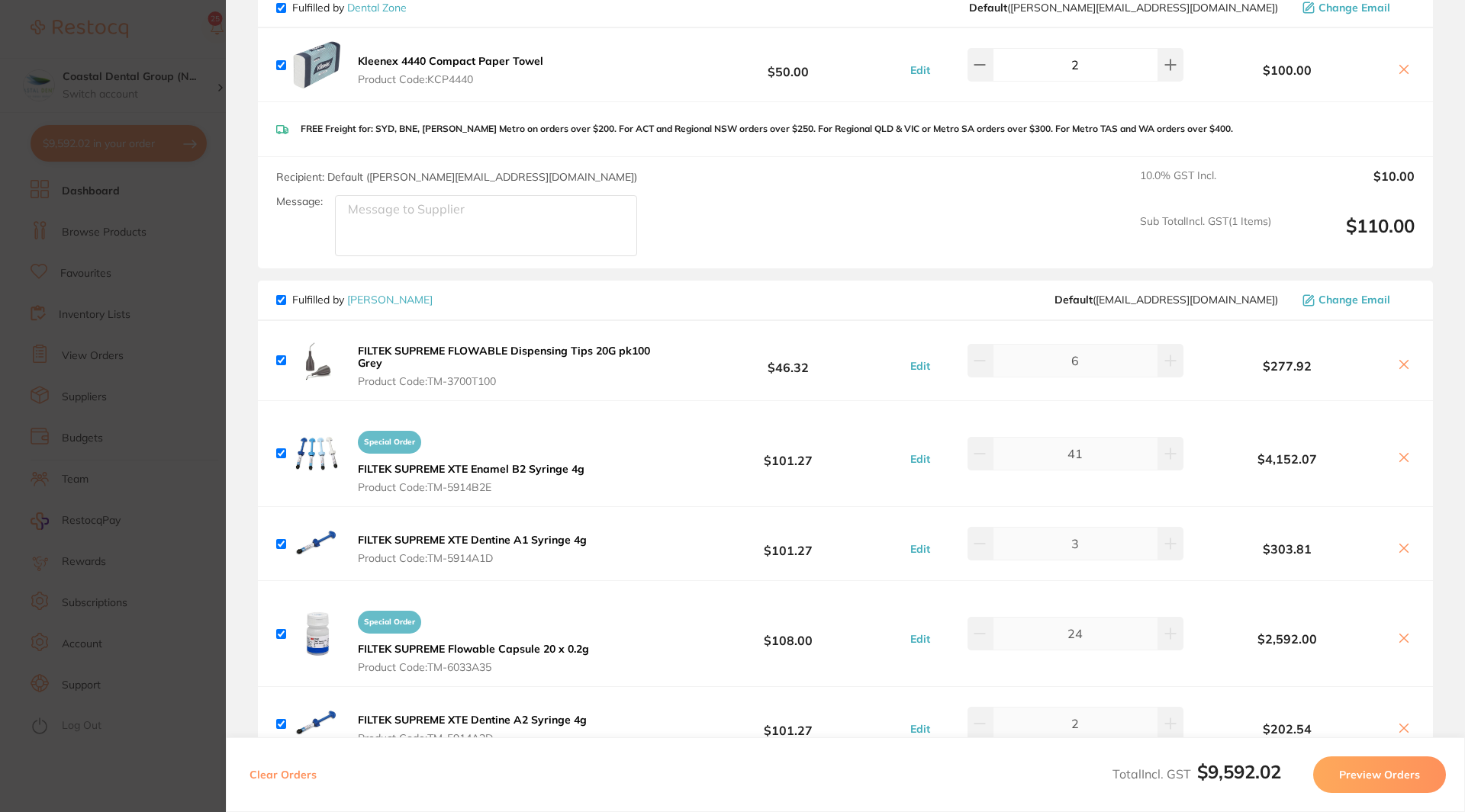
click at [1400, 370] on icon at bounding box center [1403, 365] width 8 height 8
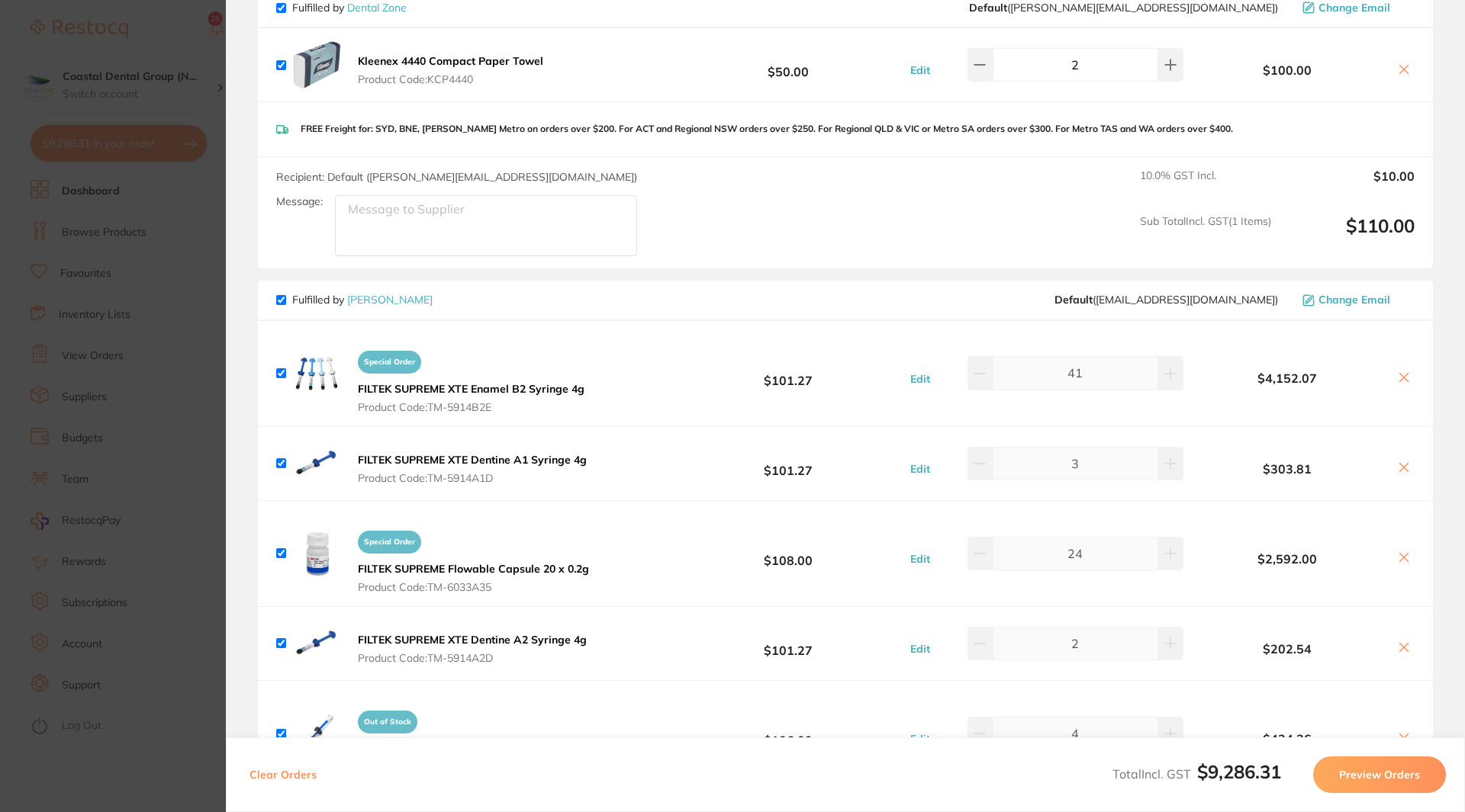
click at [1398, 384] on icon at bounding box center [1403, 377] width 12 height 12
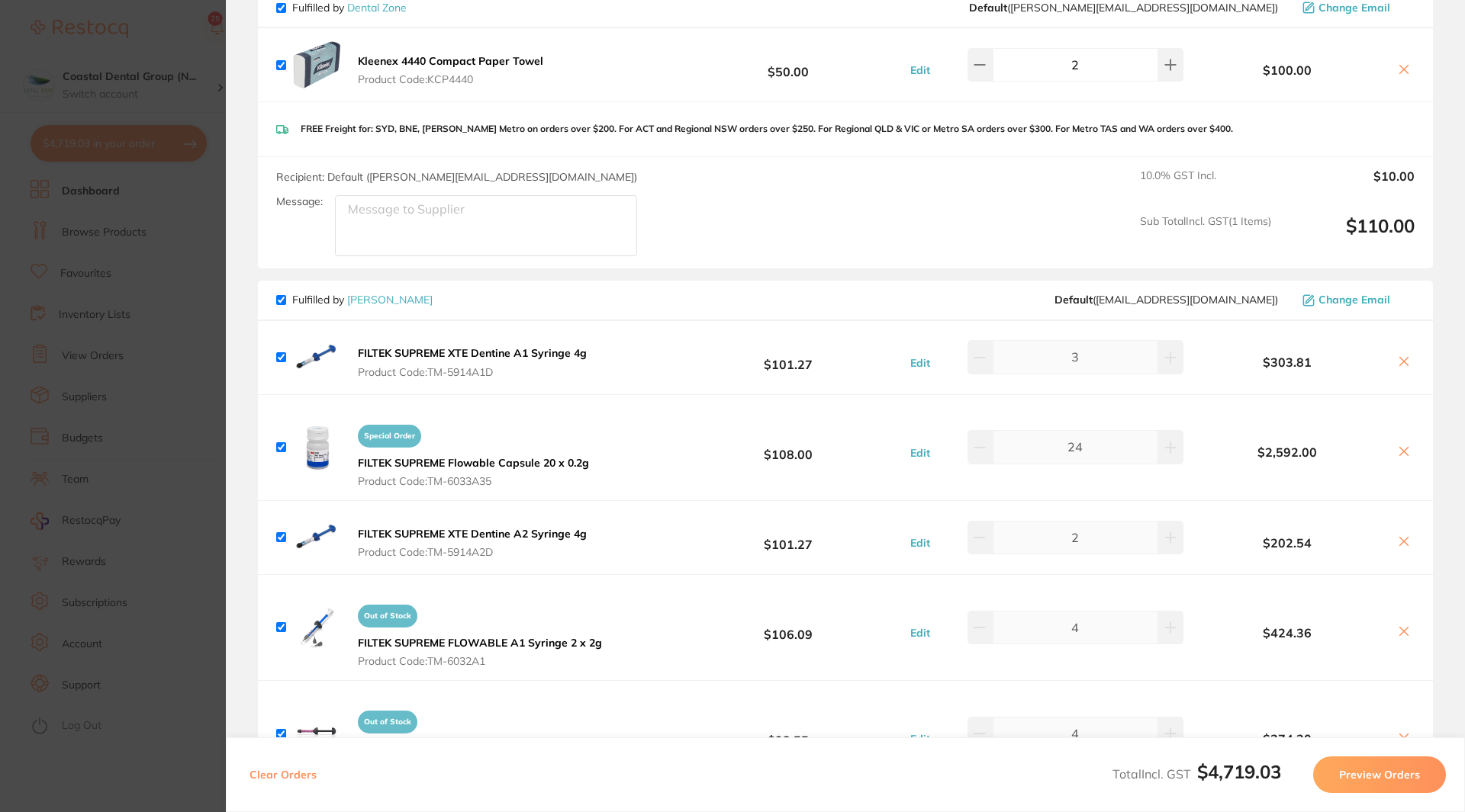
click at [1399, 359] on icon at bounding box center [1403, 361] width 12 height 12
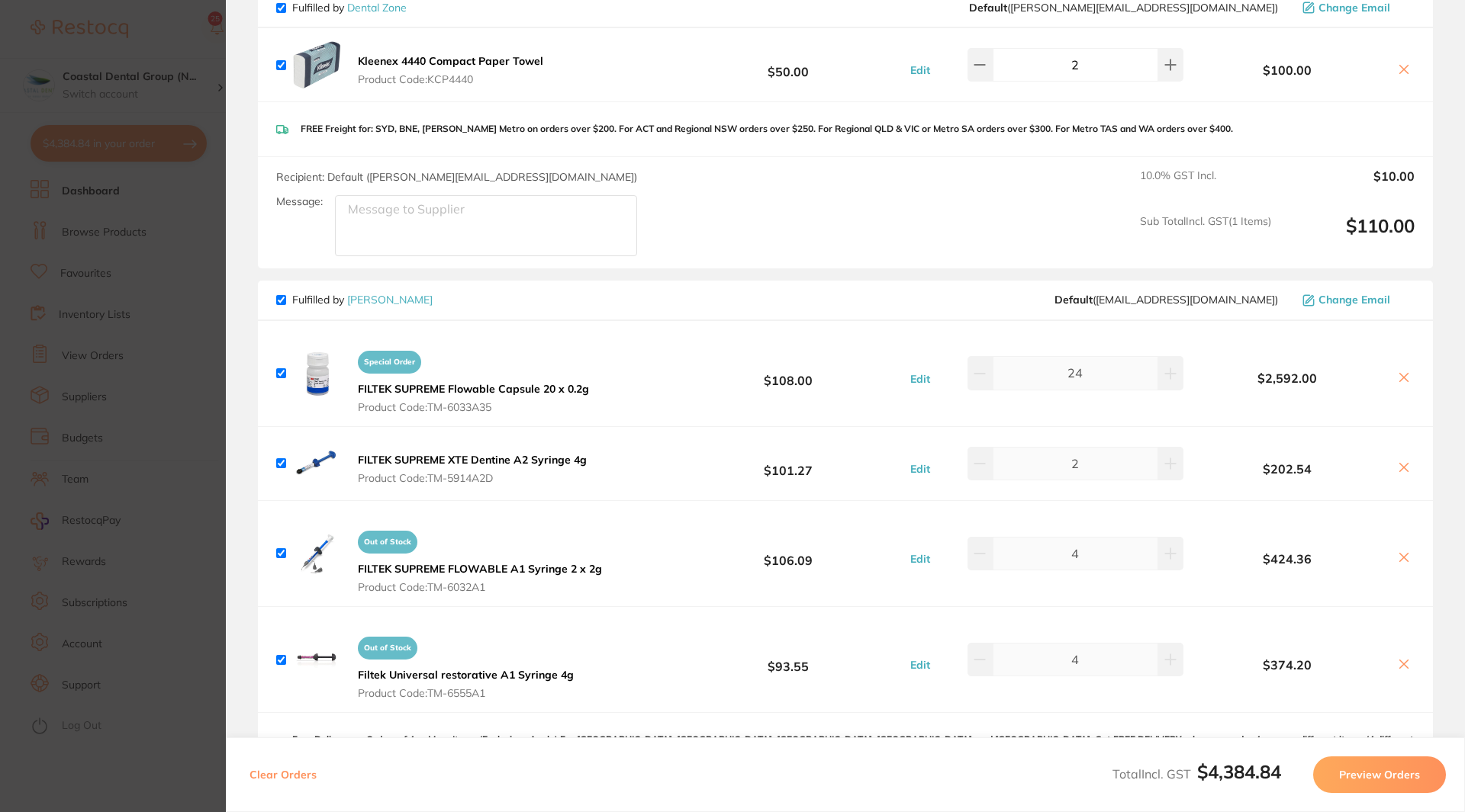
click at [1399, 383] on icon at bounding box center [1403, 377] width 12 height 12
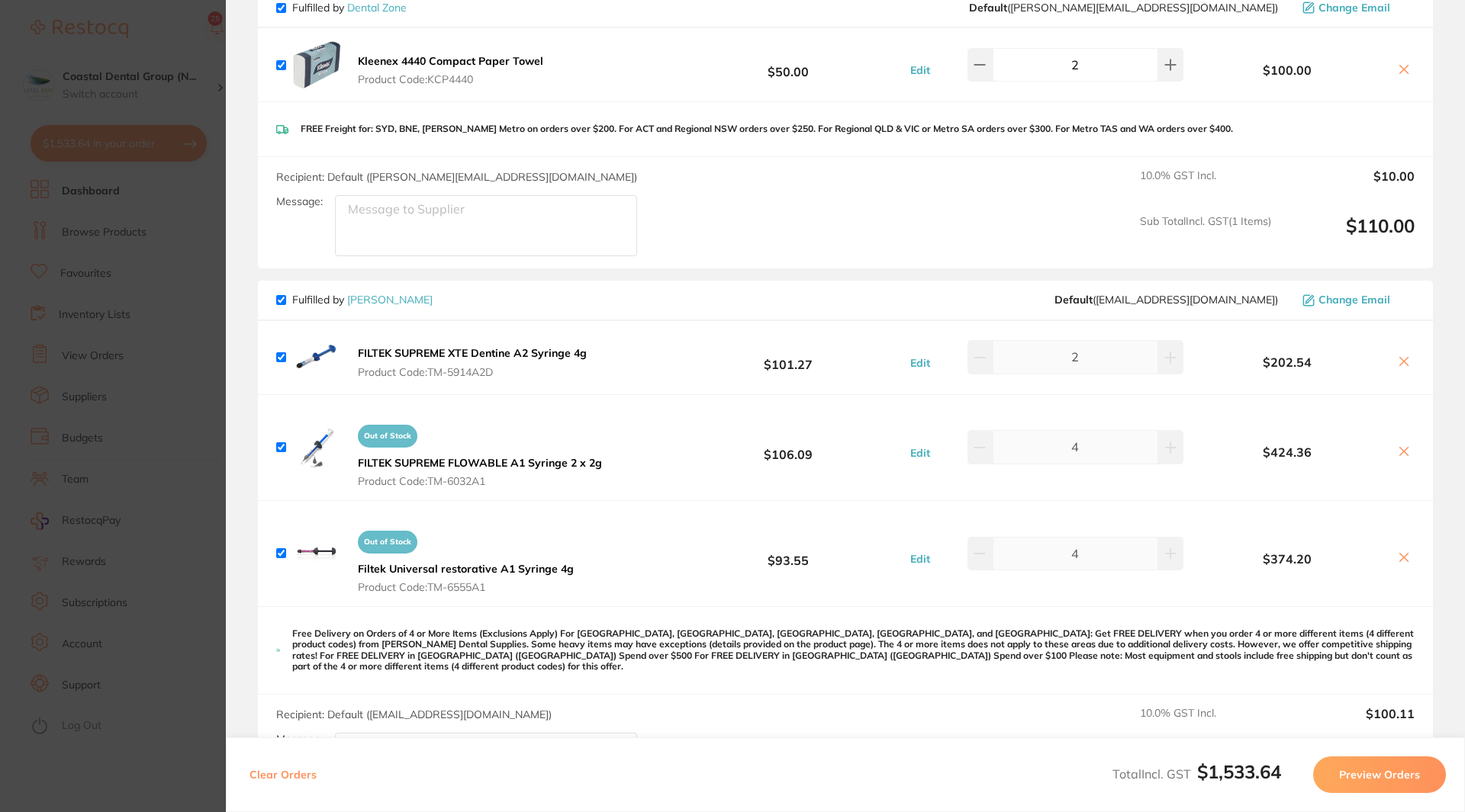
click at [1399, 381] on div "FILTEK SUPREME XTE Dentine A2 Syringe 4g Product Code: TM-5914A2D $101.27 Edit …" at bounding box center [846, 357] width 1175 height 73
click at [1399, 370] on button at bounding box center [1403, 362] width 22 height 16
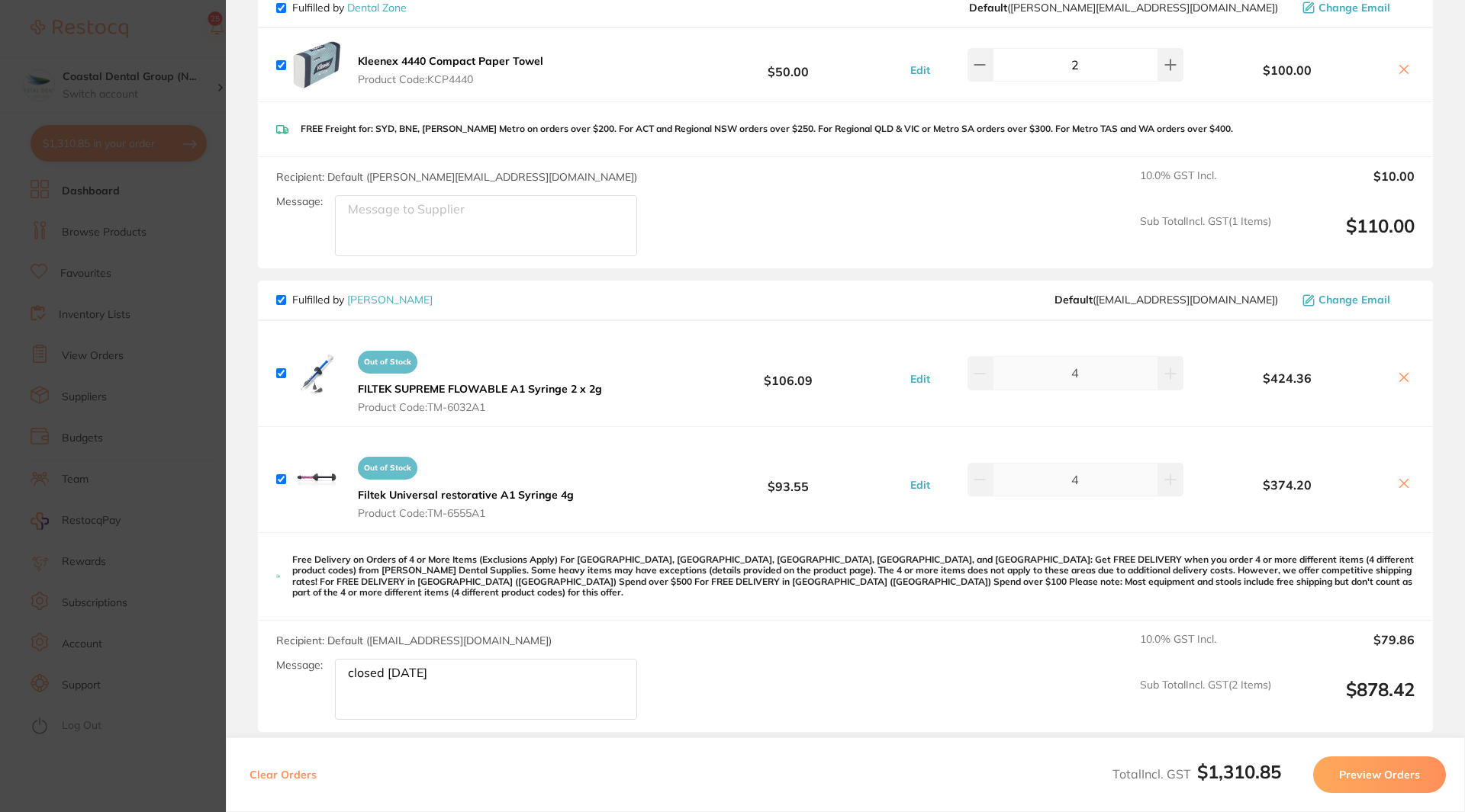
click at [1399, 370] on button at bounding box center [1403, 378] width 22 height 16
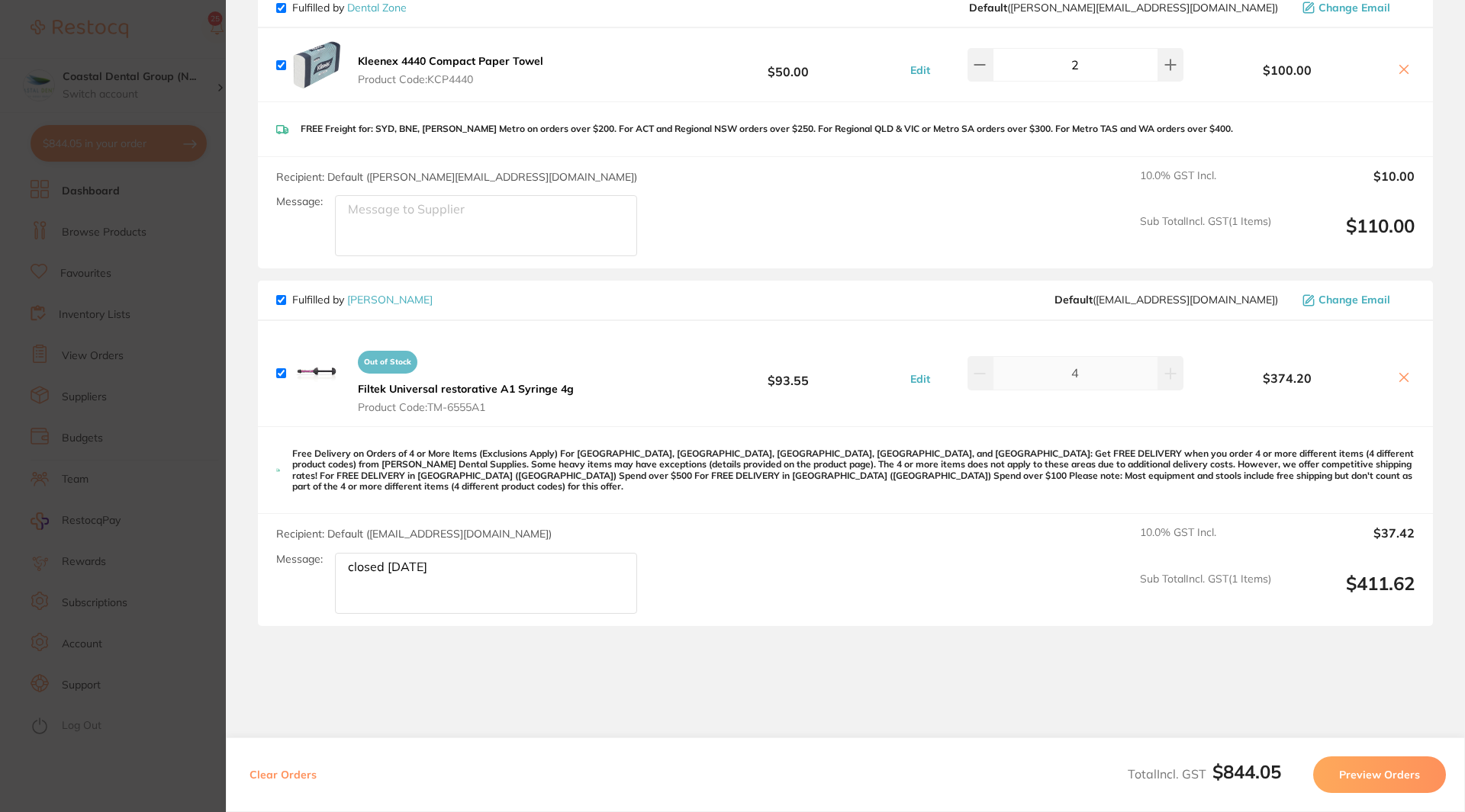
click at [1399, 370] on button at bounding box center [1403, 378] width 22 height 16
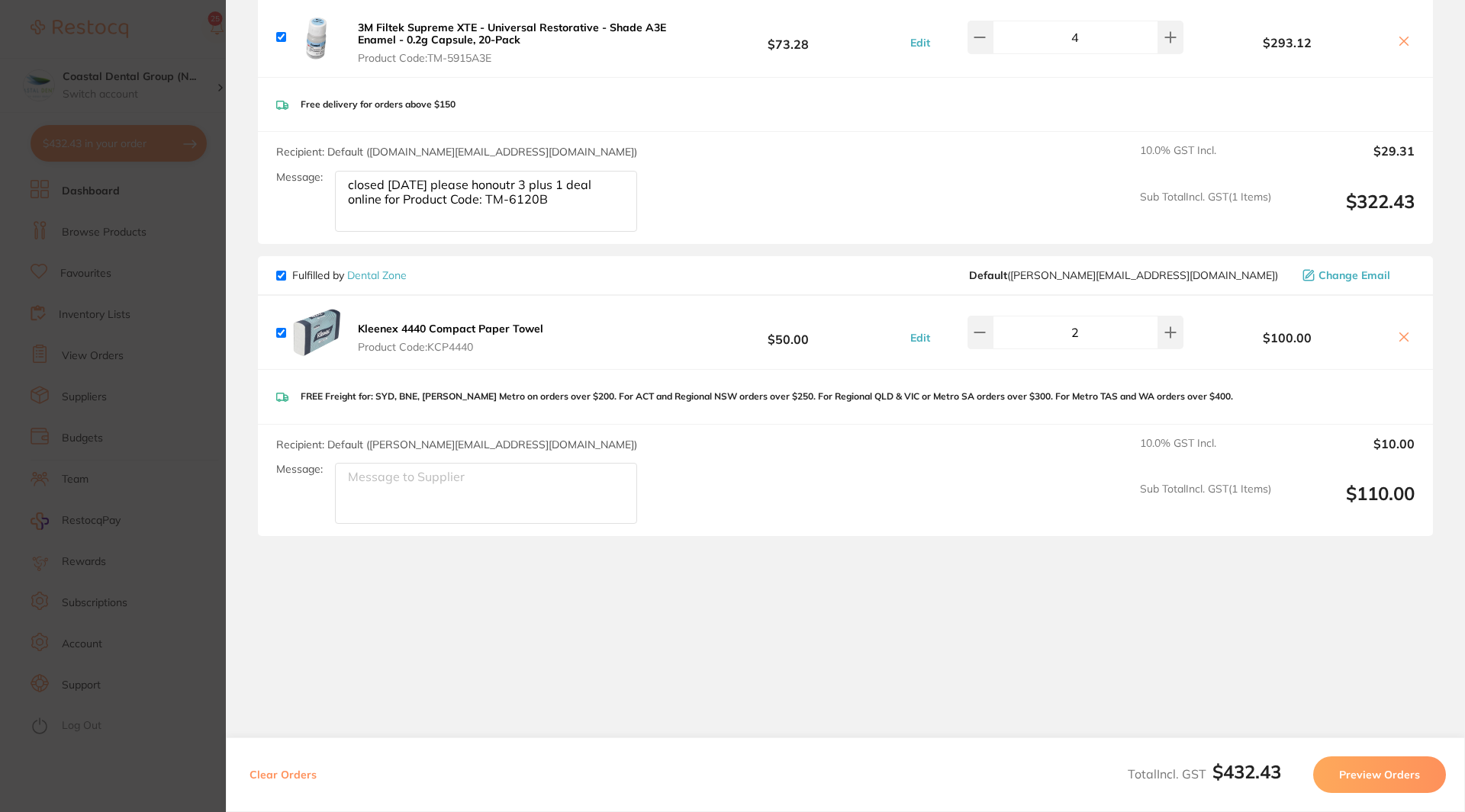
click at [1400, 338] on icon at bounding box center [1403, 337] width 8 height 8
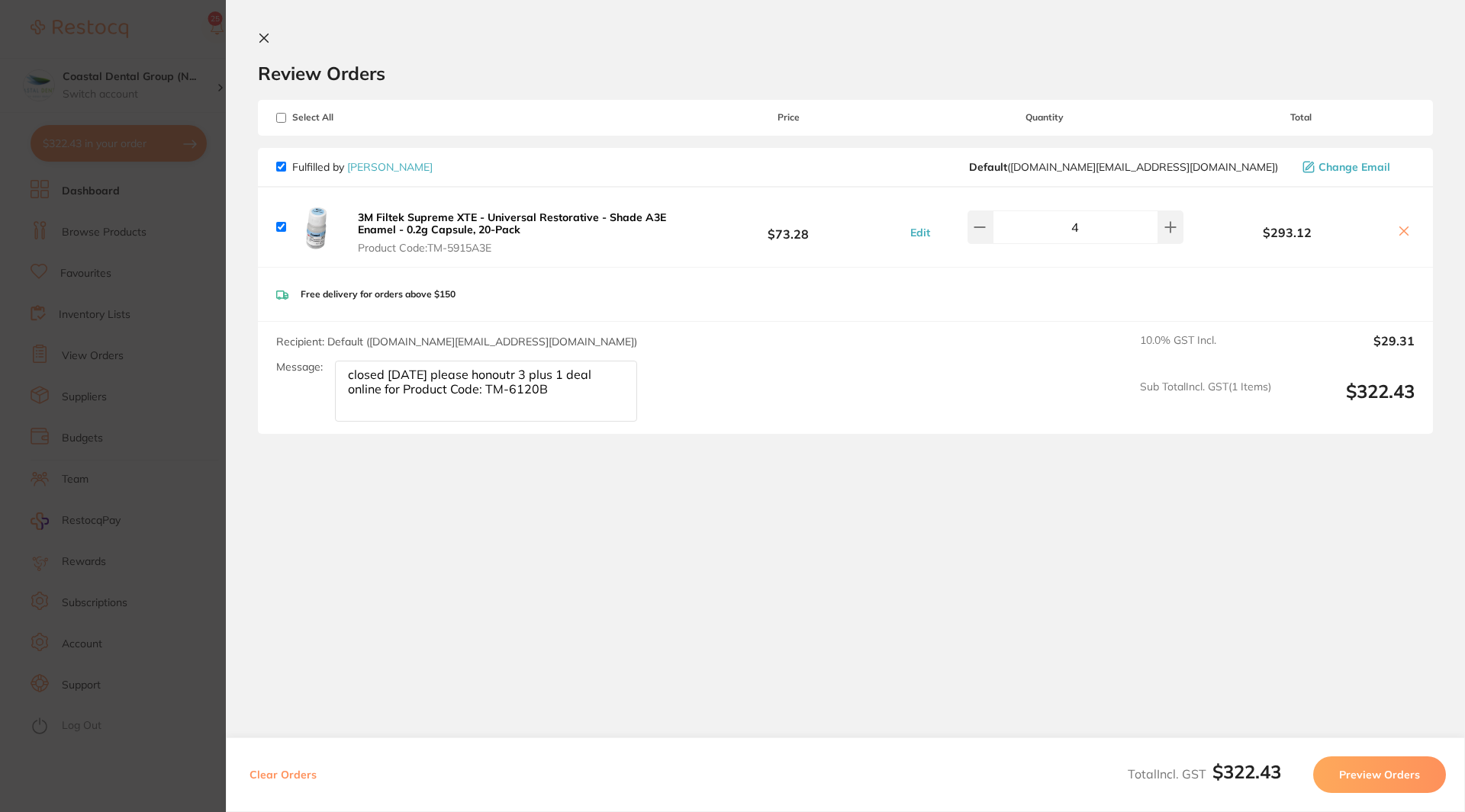
scroll to position [0, 0]
checkbox input "true"
click at [264, 37] on icon at bounding box center [264, 38] width 8 height 8
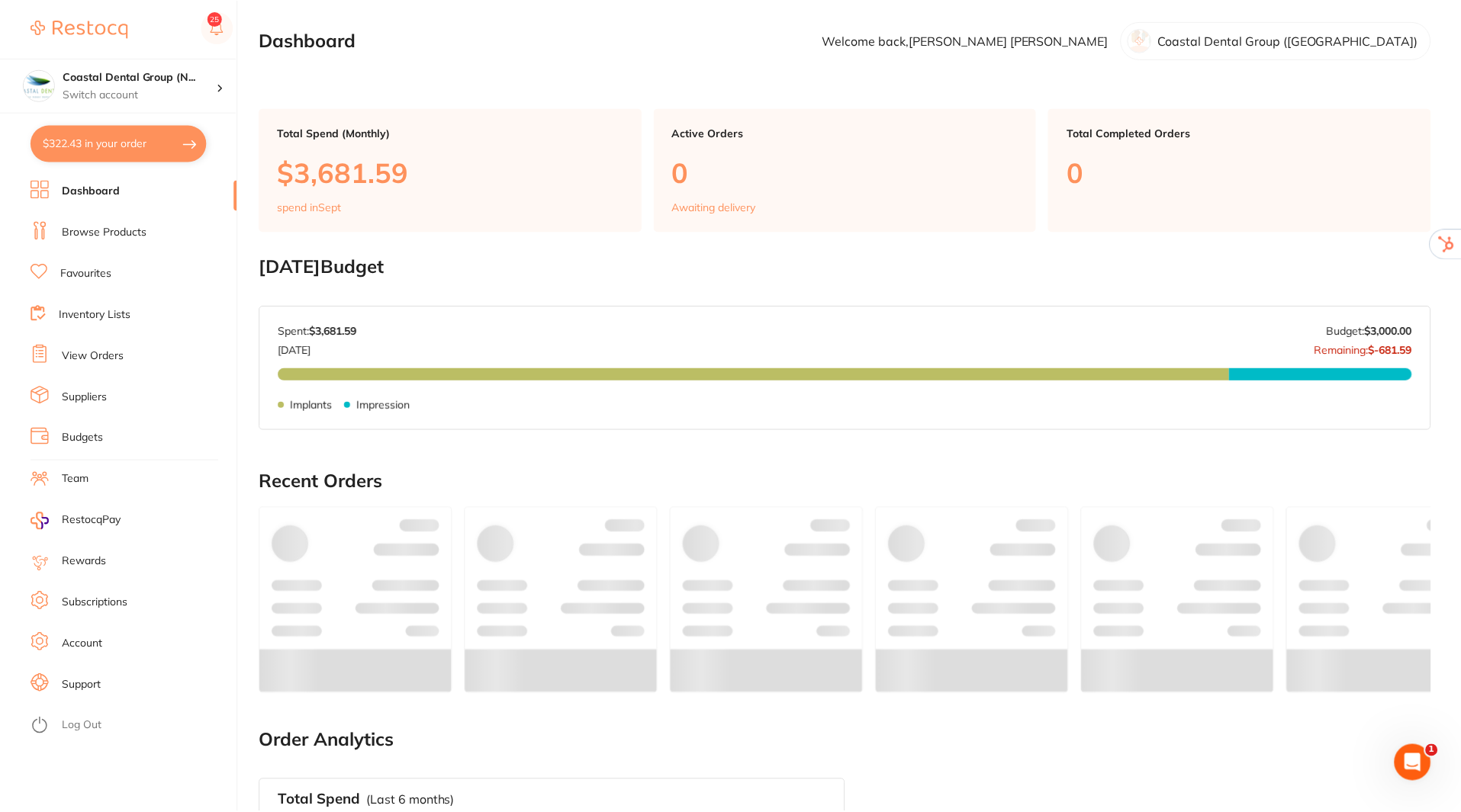
scroll to position [318, 0]
click at [69, 727] on link "Log Out" at bounding box center [81, 726] width 39 height 15
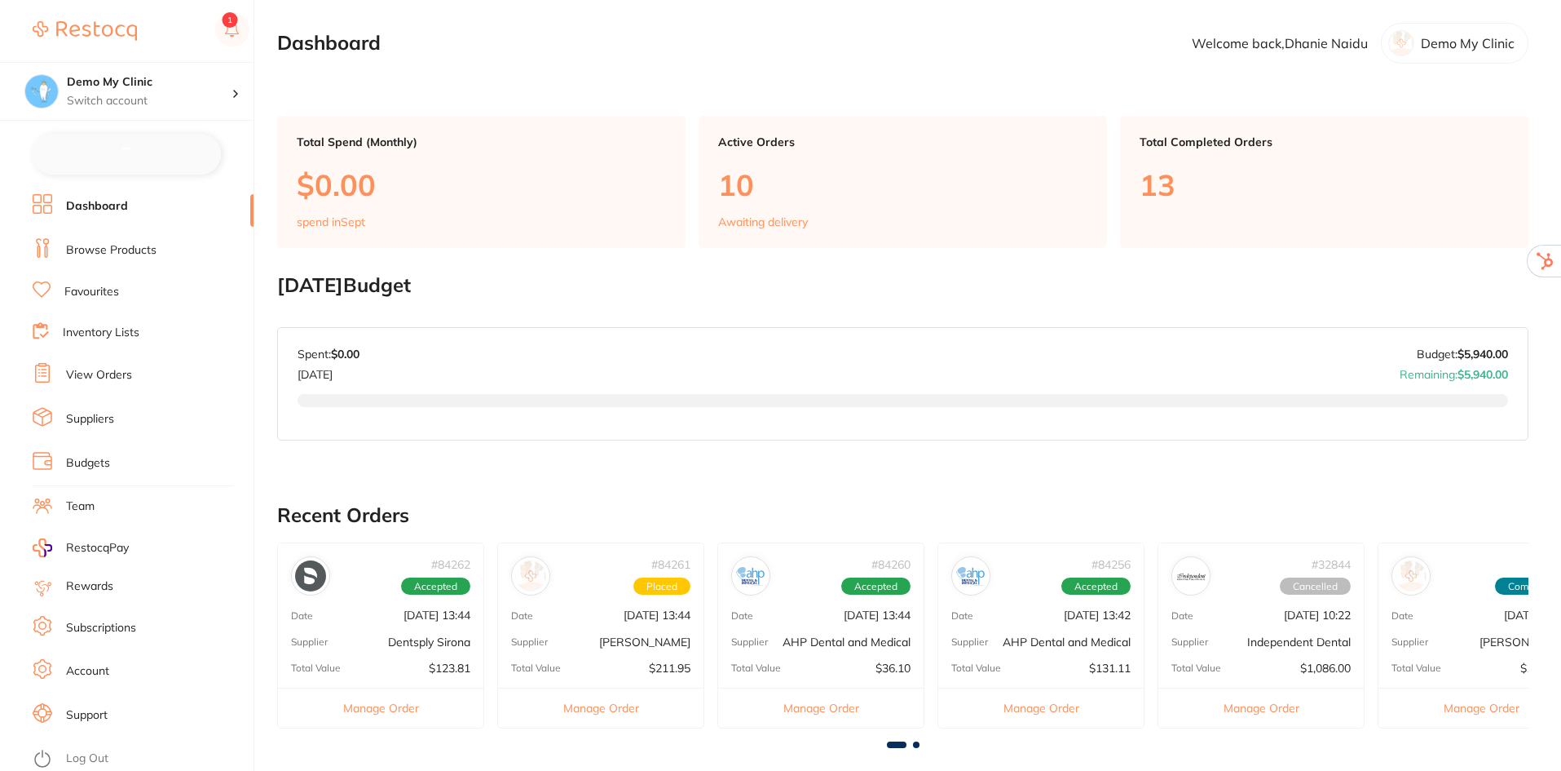
checkbox input "false"
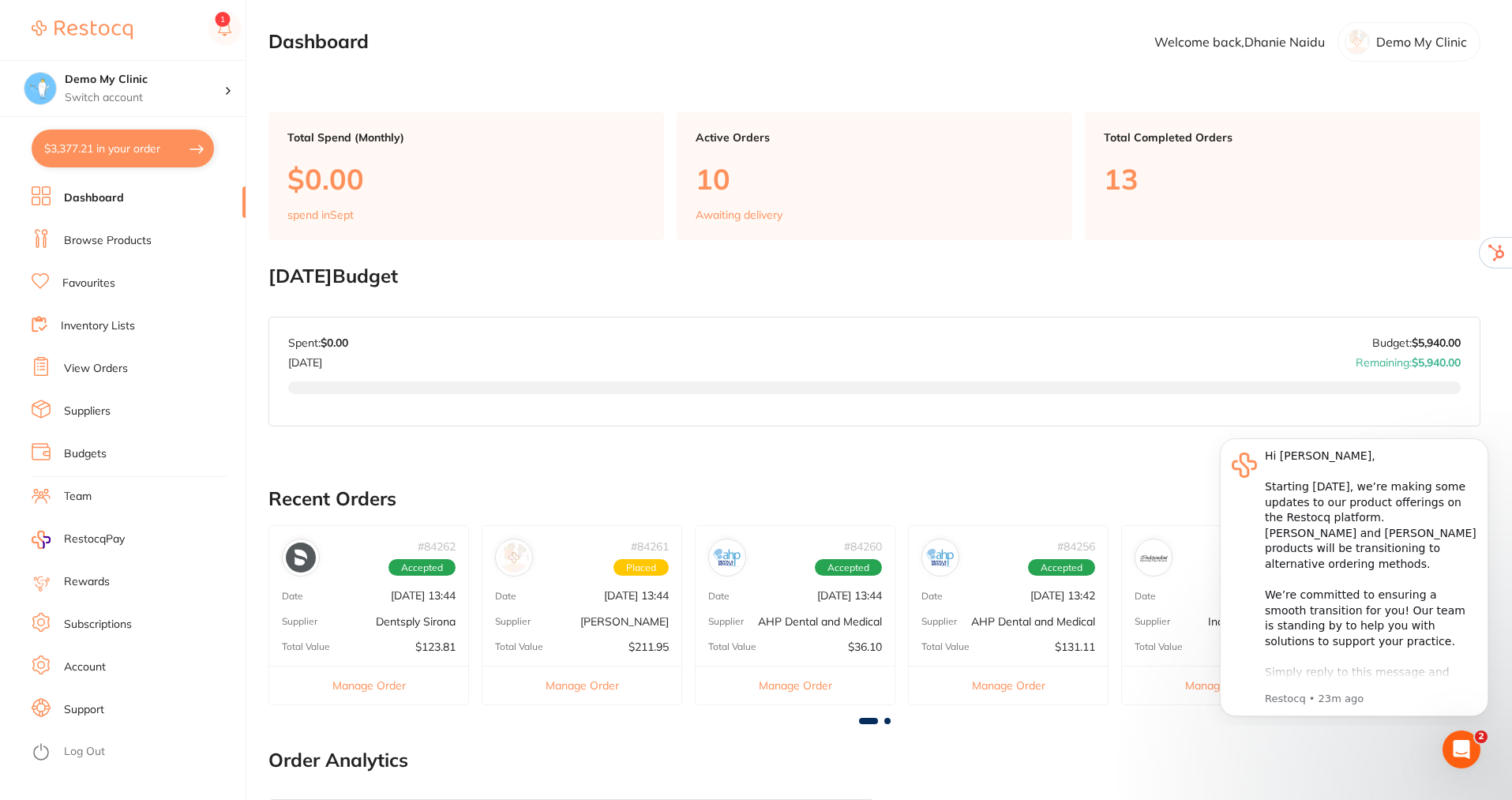
click at [100, 323] on link "Inventory Lists" at bounding box center [98, 326] width 75 height 15
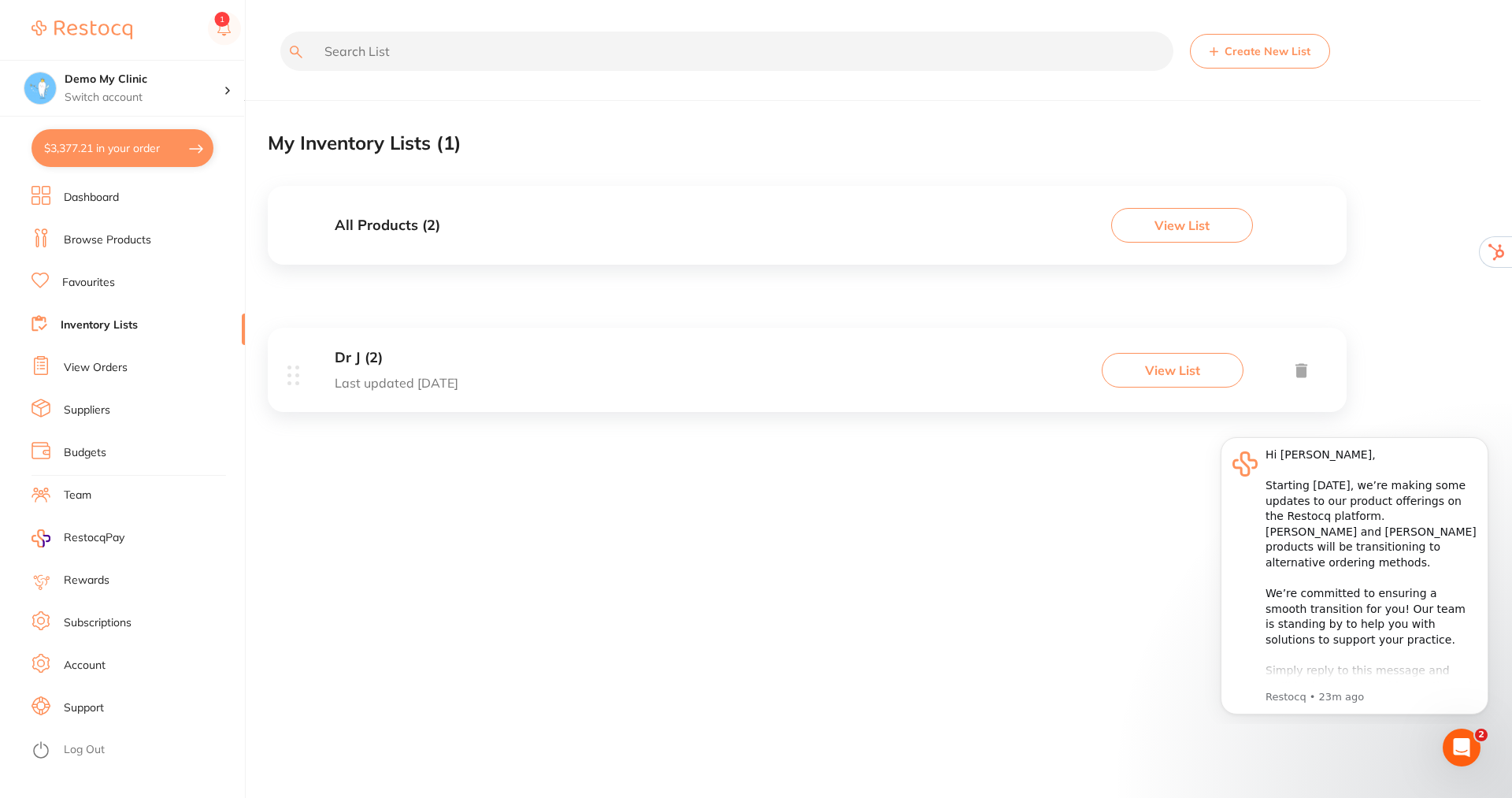
click at [374, 363] on h3 "Dr J (2)" at bounding box center [397, 357] width 124 height 16
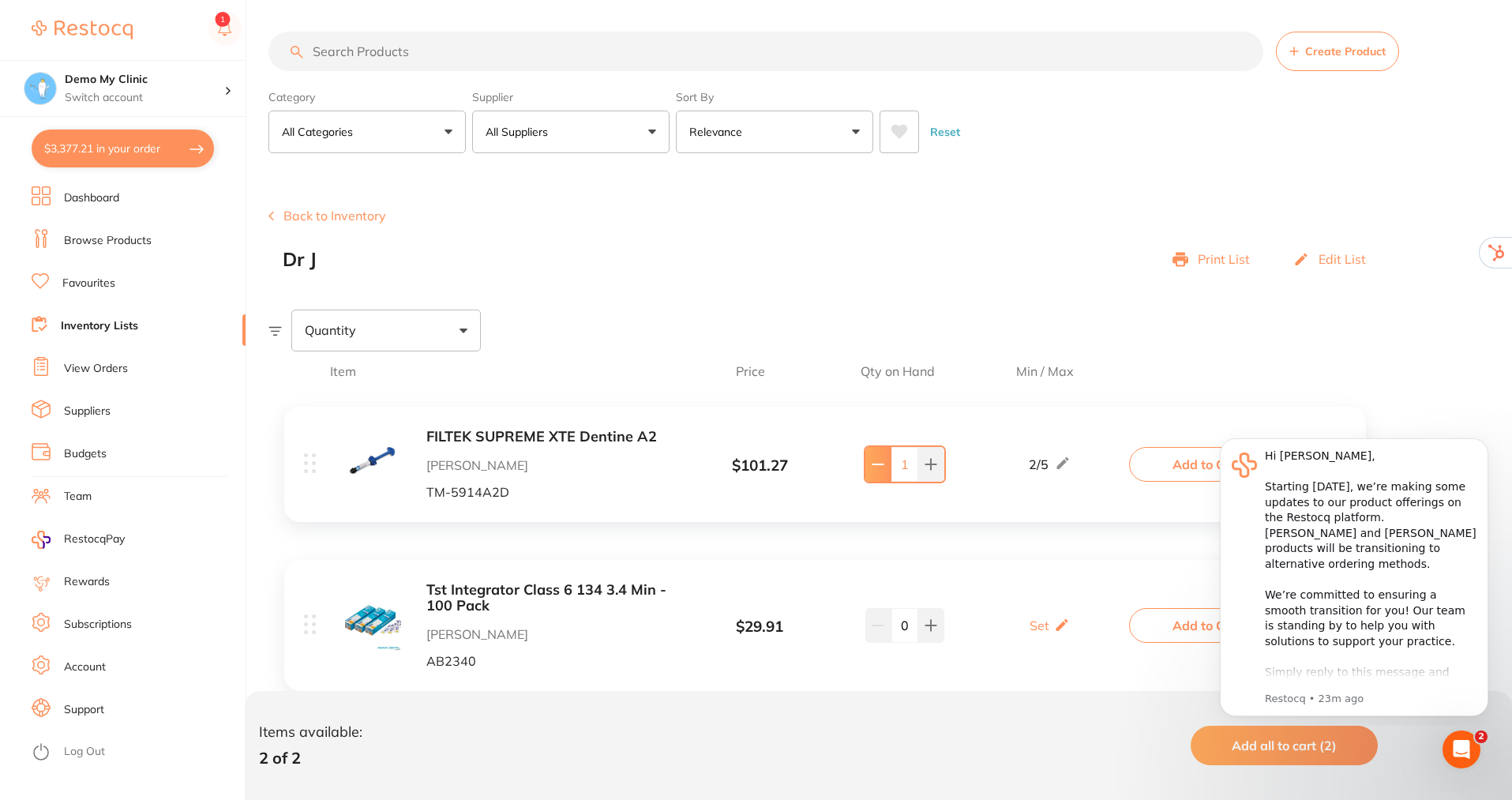
click at [882, 467] on icon at bounding box center [878, 464] width 13 height 13
drag, startPoint x: 933, startPoint y: 465, endPoint x: 982, endPoint y: 595, distance: 138.9
click at [933, 468] on icon at bounding box center [931, 464] width 13 height 13
type input "1"
click at [1059, 632] on icon at bounding box center [1063, 625] width 15 height 16
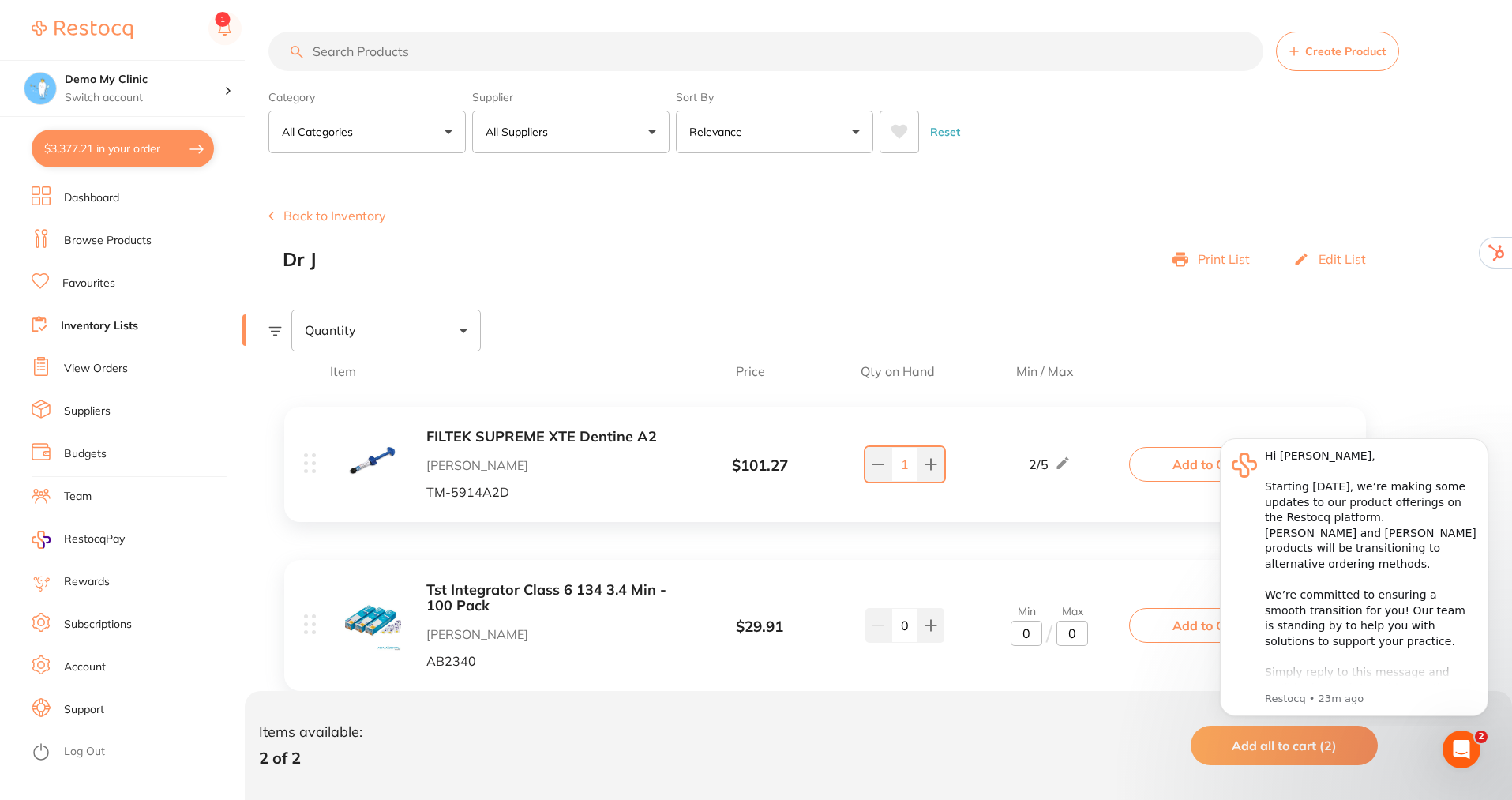
click at [1034, 634] on input "0" at bounding box center [1027, 633] width 32 height 25
type input "3"
click at [1081, 627] on input "0" at bounding box center [1072, 633] width 32 height 25
type input "6"
click at [933, 628] on icon at bounding box center [931, 625] width 13 height 13
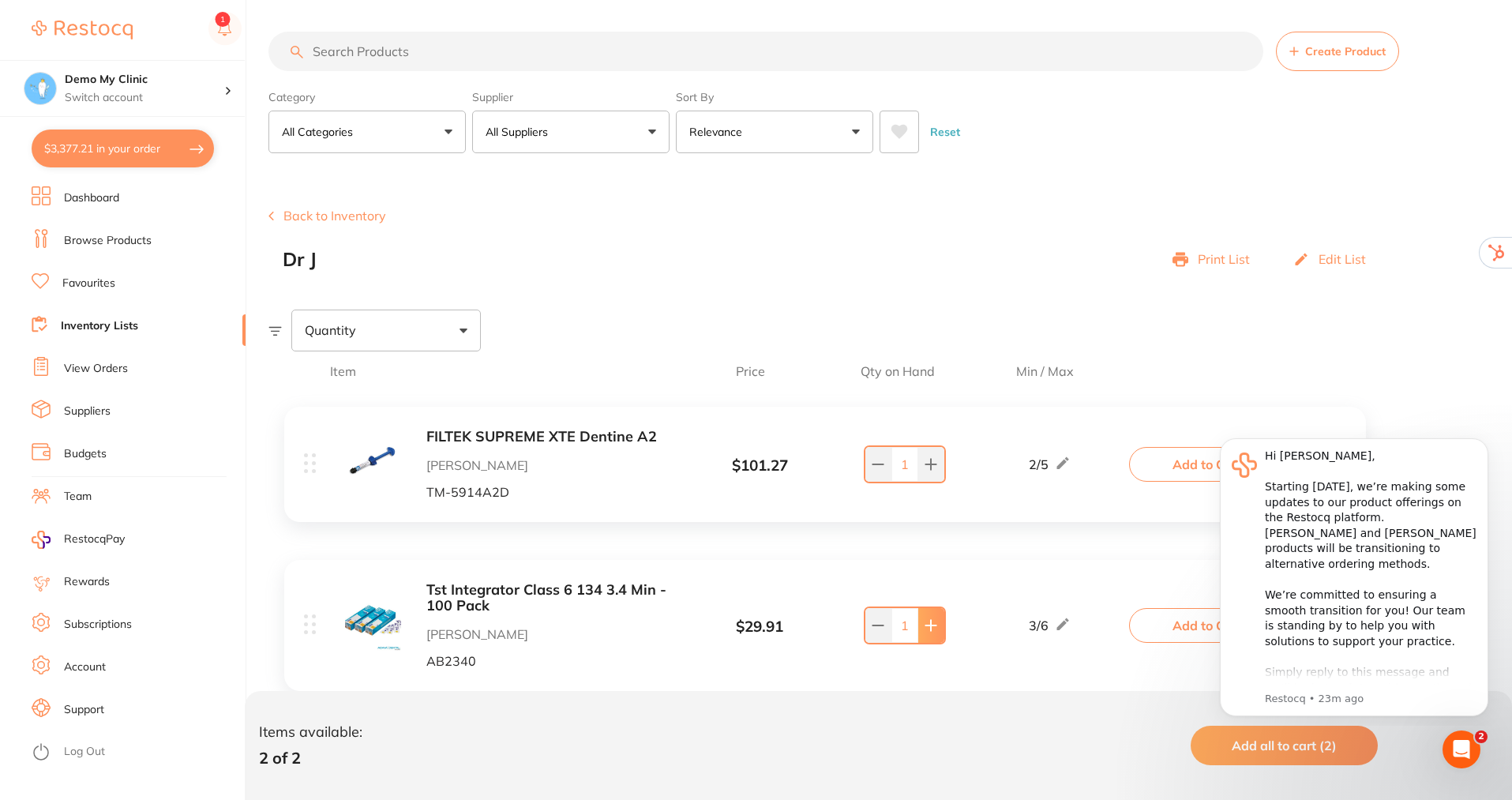
click at [933, 628] on icon at bounding box center [931, 625] width 13 height 13
type input "2"
click at [470, 323] on div "Quantity" at bounding box center [386, 330] width 190 height 41
click at [417, 377] on span "Below min limit" at bounding box center [384, 381] width 115 height 33
click at [323, 377] on input "Below min limit" at bounding box center [315, 381] width 15 height 15
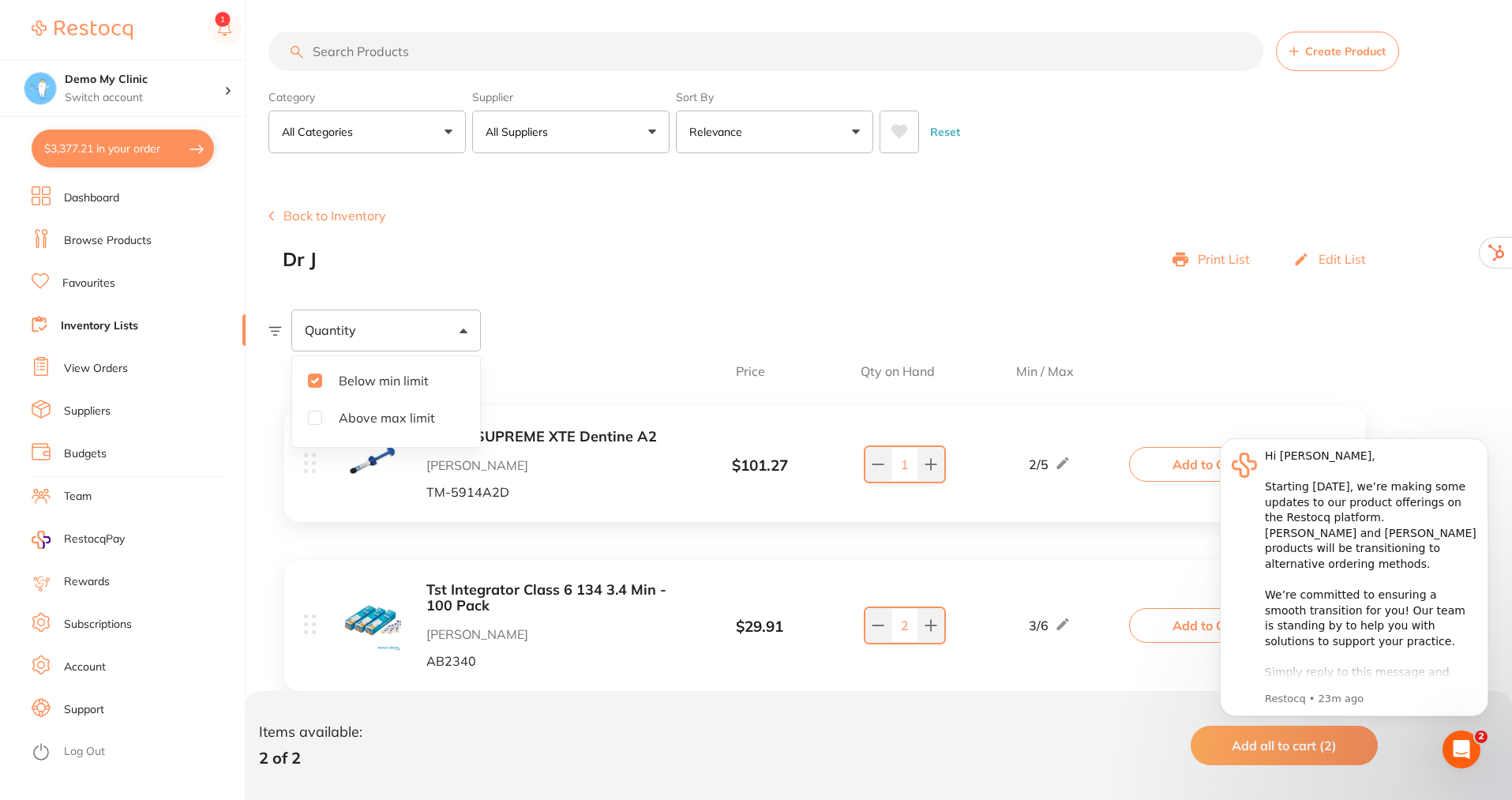
checkbox input "true"
click at [1371, 580] on div "Hi Dhanie, ​ Starting 11 August, we’re making some updates to our product offer…" at bounding box center [1371, 633] width 212 height 371
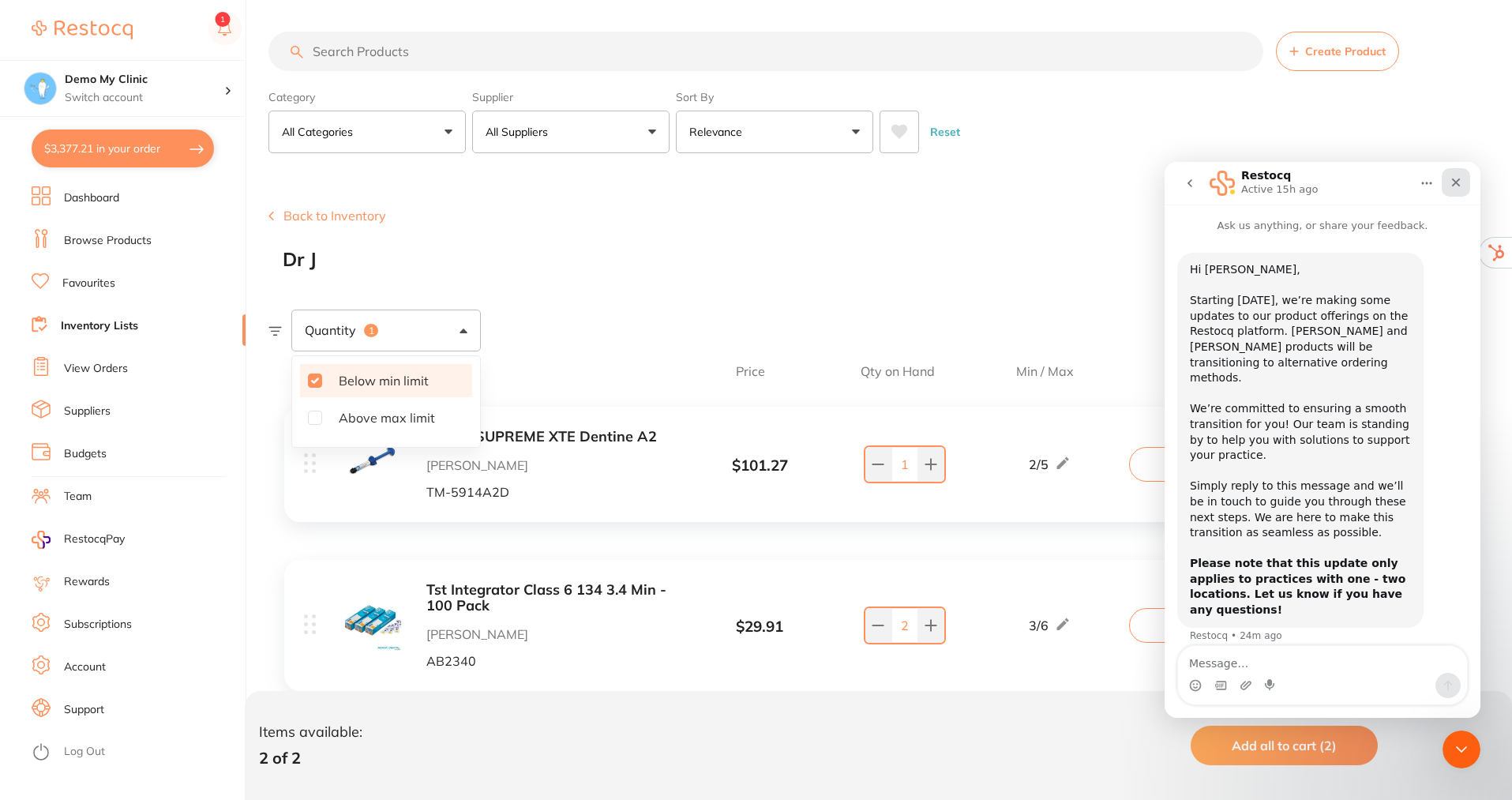
click at [1449, 188] on div "Close" at bounding box center [1456, 182] width 28 height 28
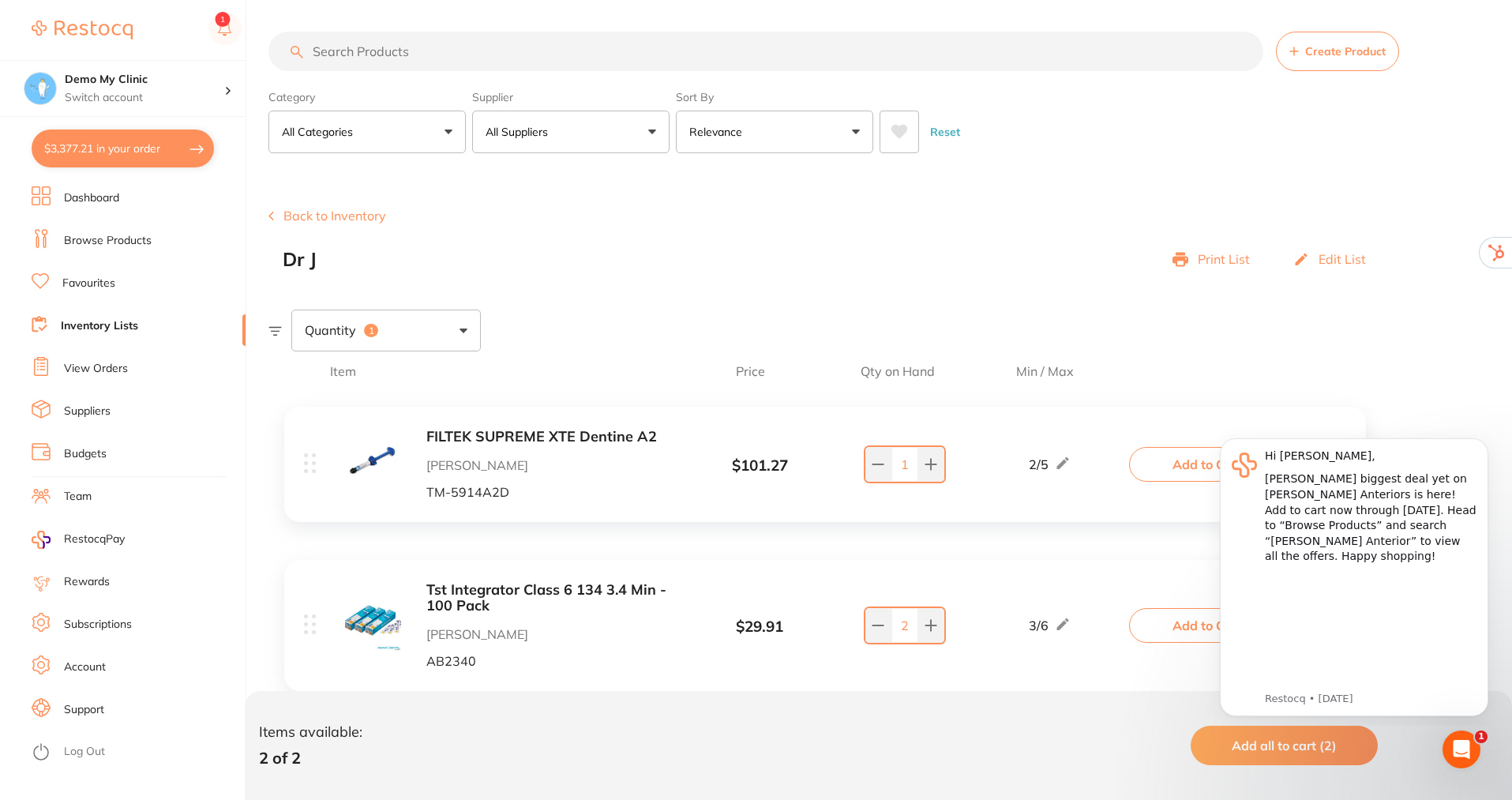
drag, startPoint x: 1257, startPoint y: 748, endPoint x: 147, endPoint y: 276, distance: 1206.2
click at [1257, 746] on span "Add all to cart (2)" at bounding box center [1284, 746] width 105 height 15
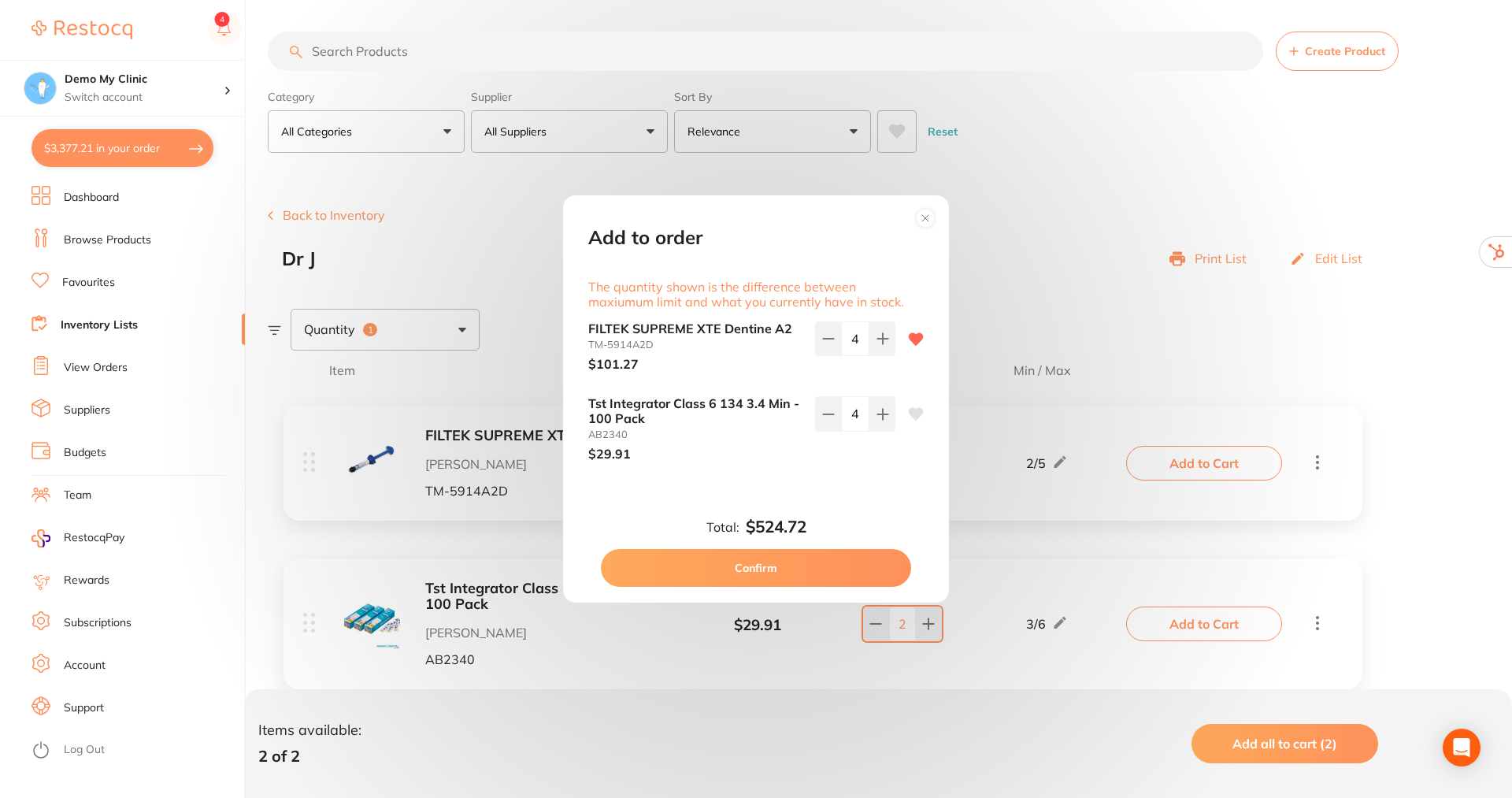
click at [1470, 442] on div "Add to order The quantity shown is the difference between maxiumum limit and wh…" at bounding box center [756, 399] width 1512 height 798
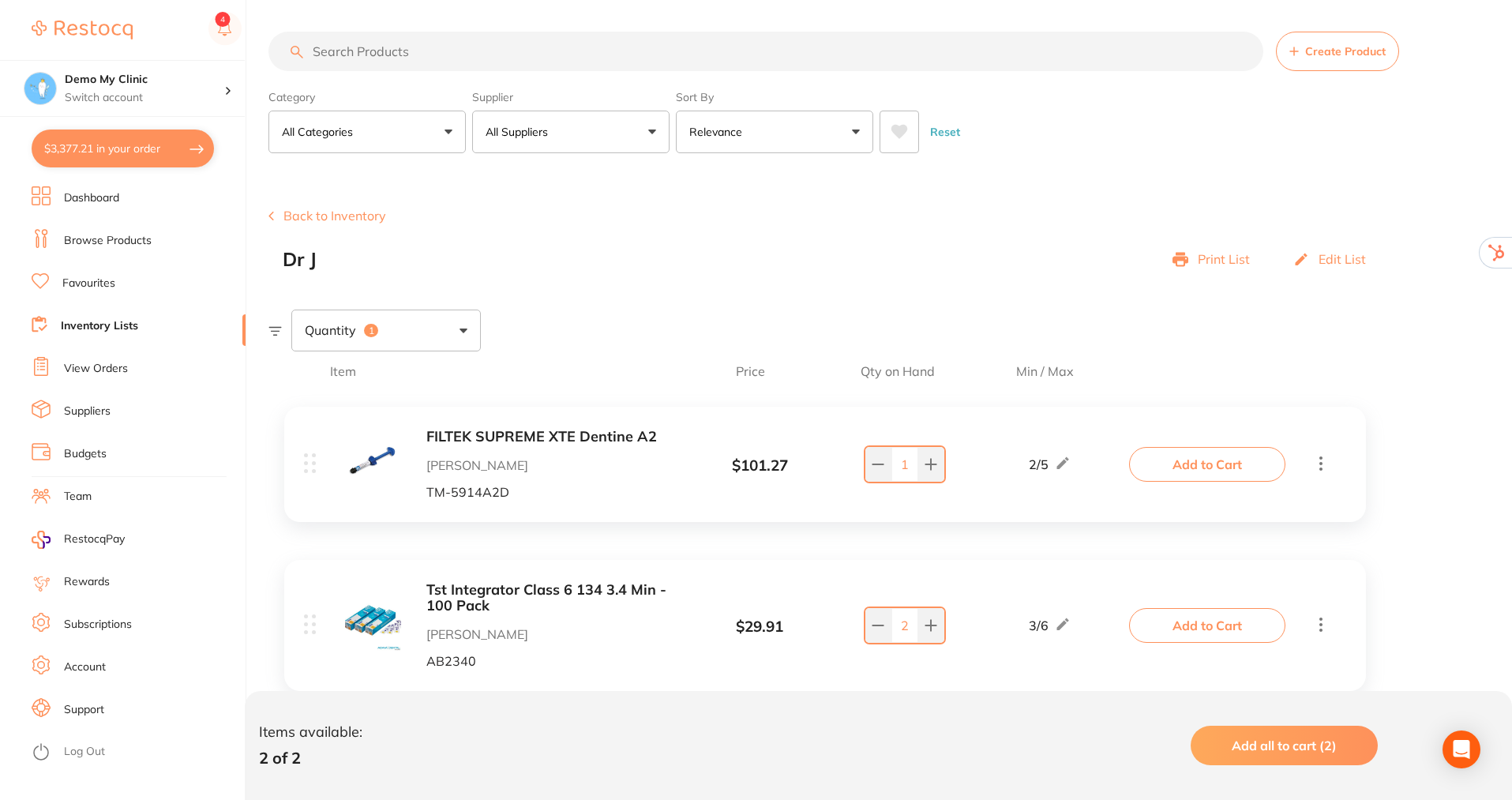
click at [1273, 745] on span "Add all to cart (2)" at bounding box center [1284, 746] width 105 height 15
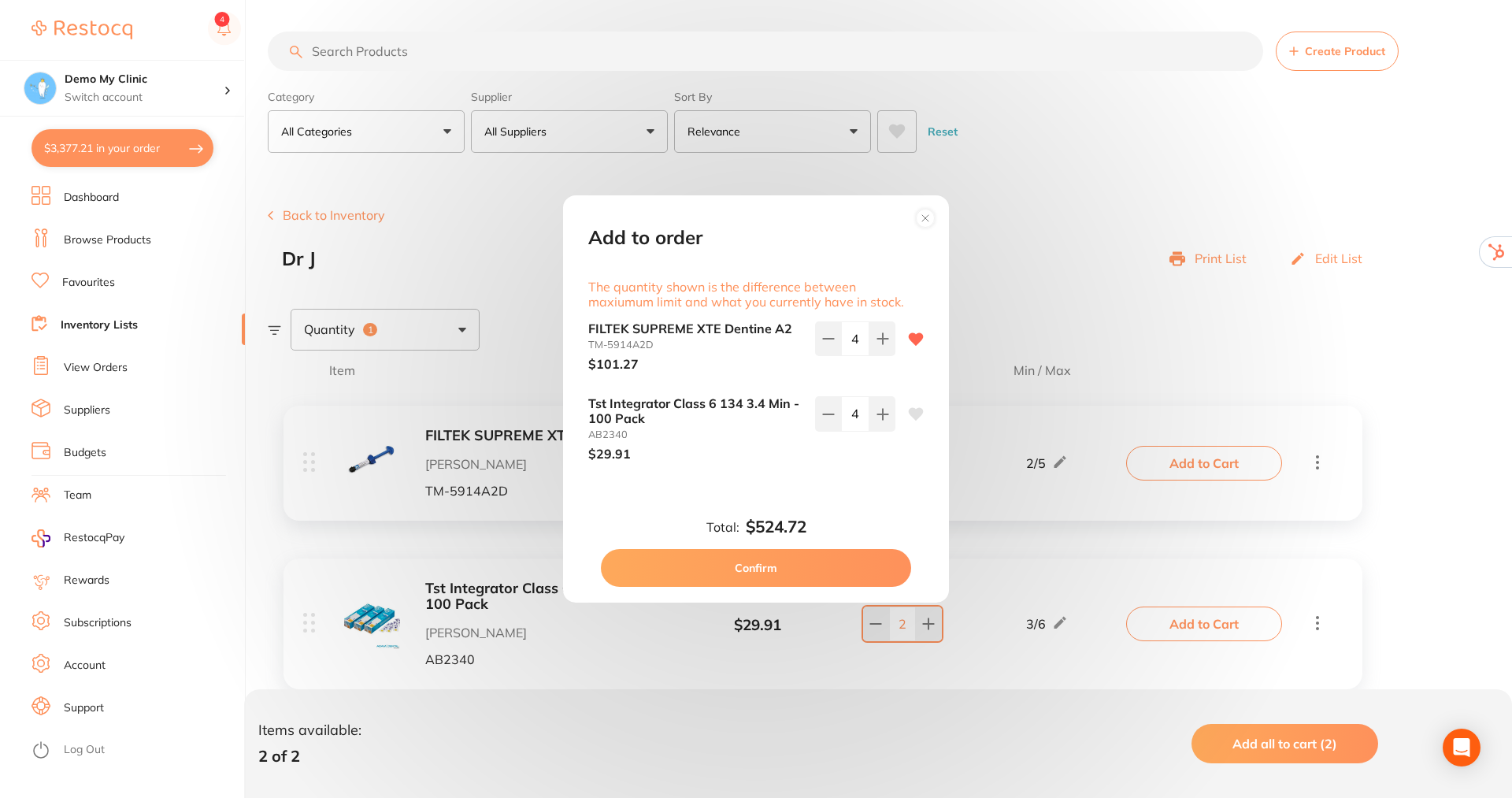
click at [742, 574] on button "Confirm" at bounding box center [755, 567] width 310 height 38
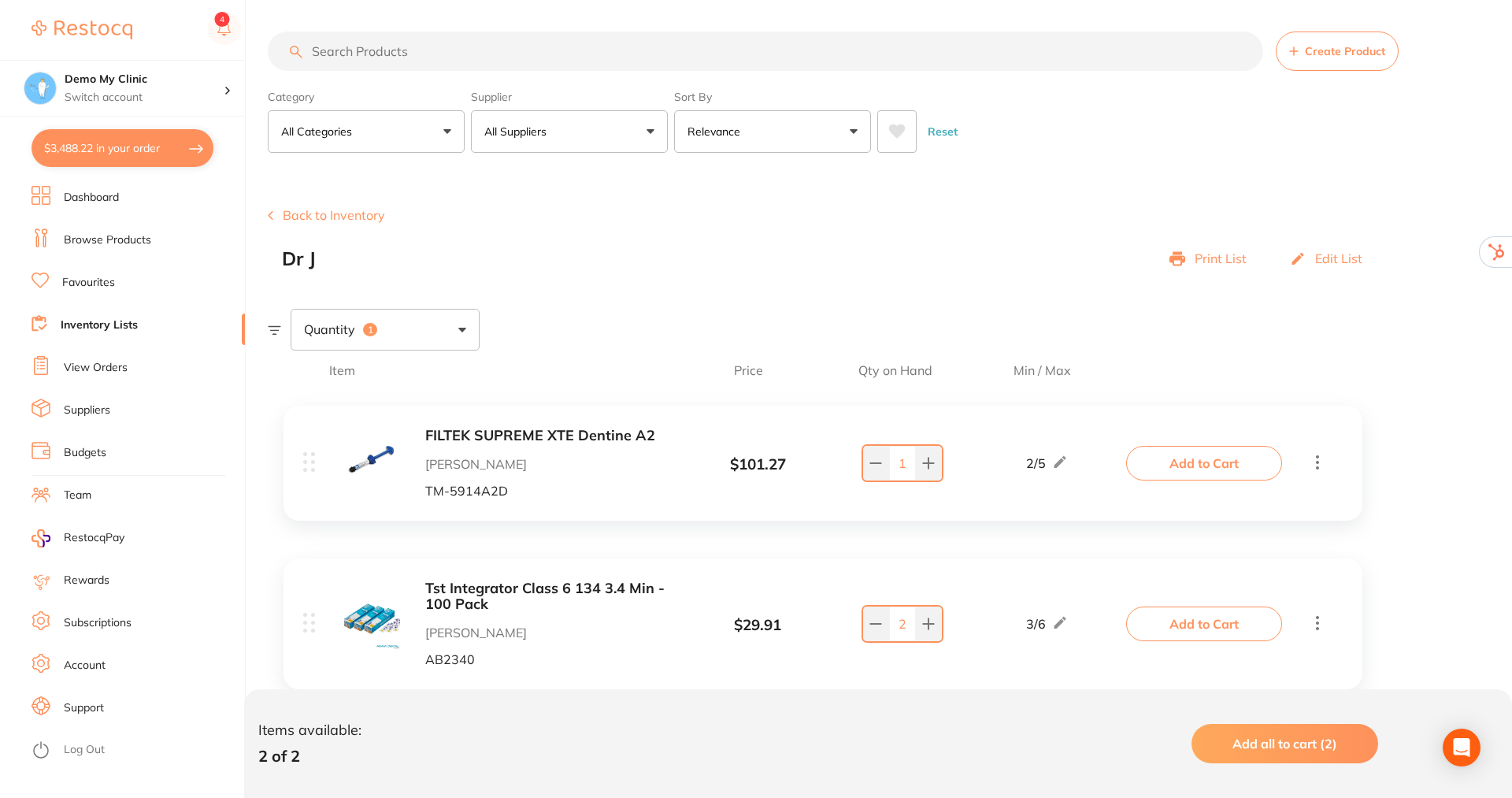
type input "4"
click at [81, 493] on link "Team" at bounding box center [77, 496] width 28 height 15
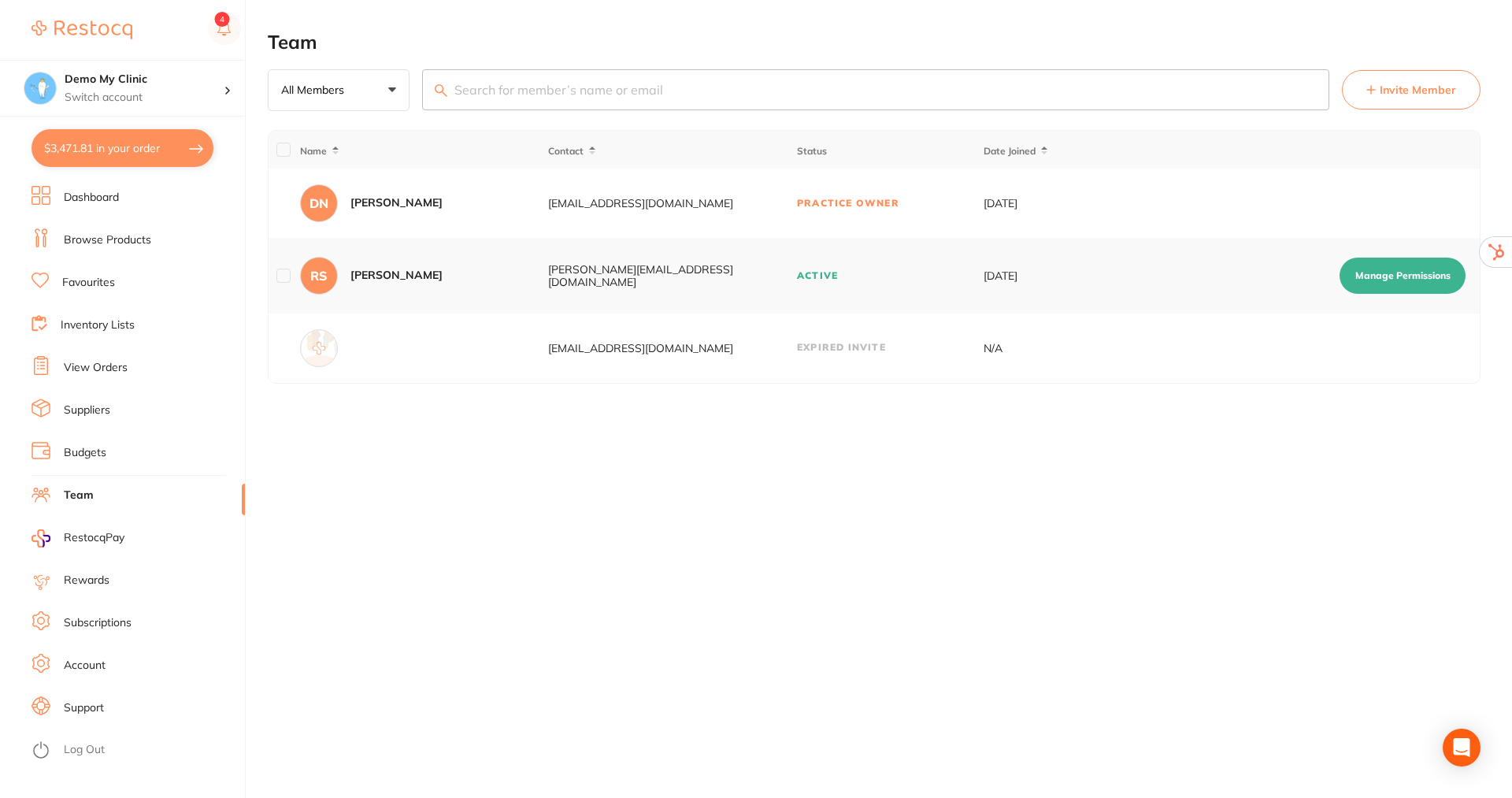
click at [110, 616] on link "Subscriptions" at bounding box center [98, 623] width 68 height 15
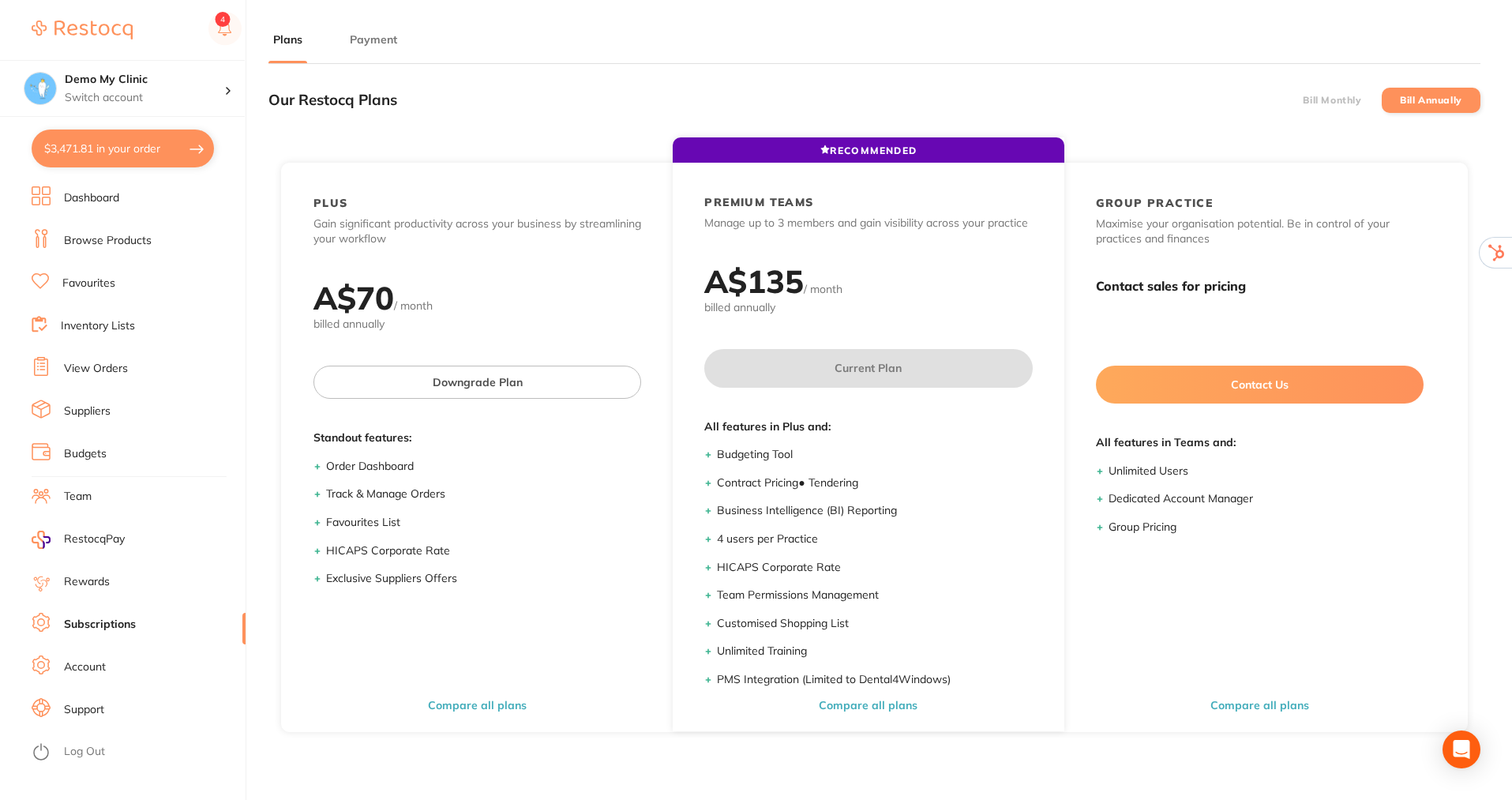
click at [385, 45] on button "Payment" at bounding box center [373, 39] width 57 height 15
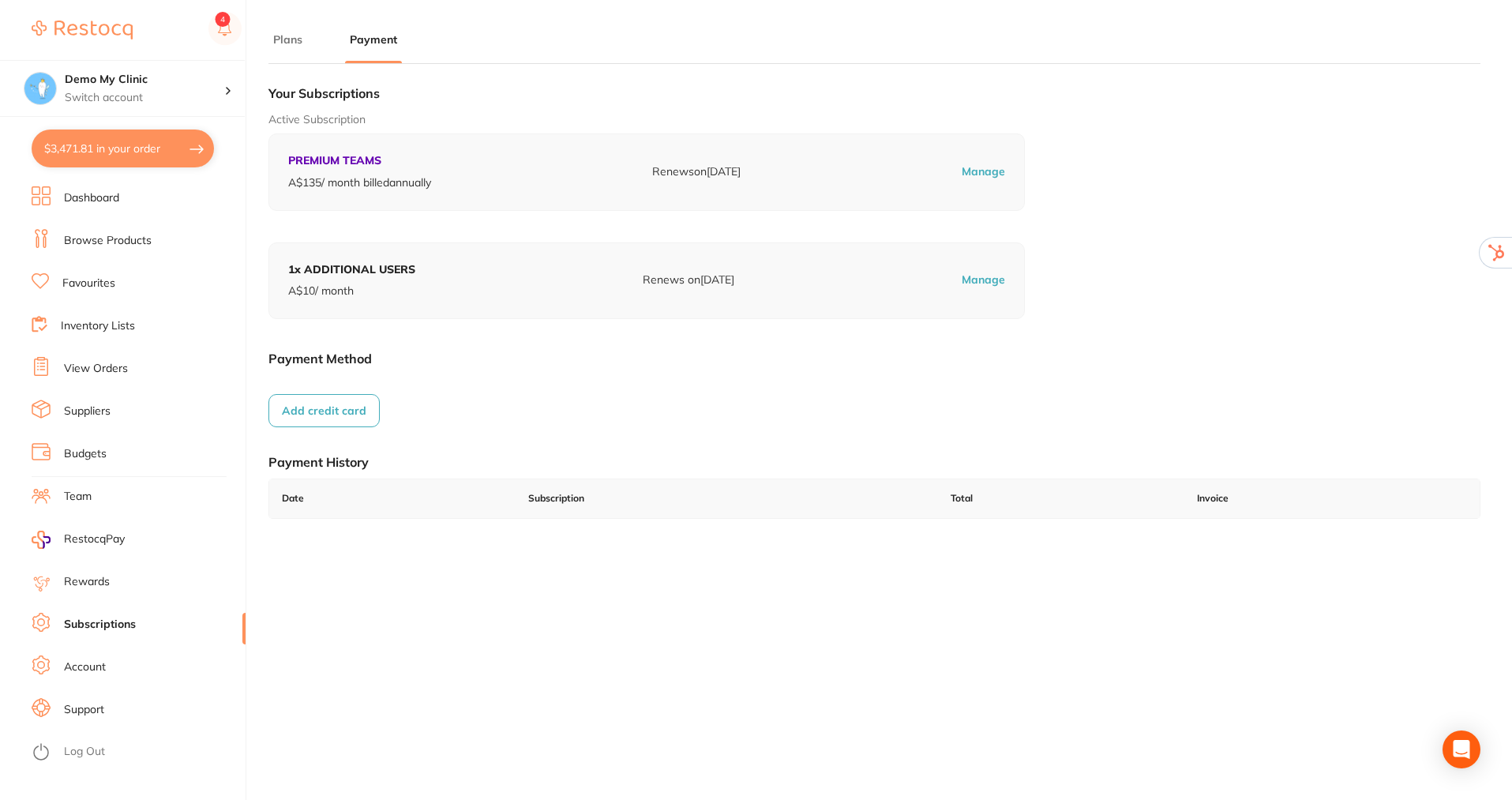
click at [285, 43] on button "Plans" at bounding box center [288, 39] width 39 height 15
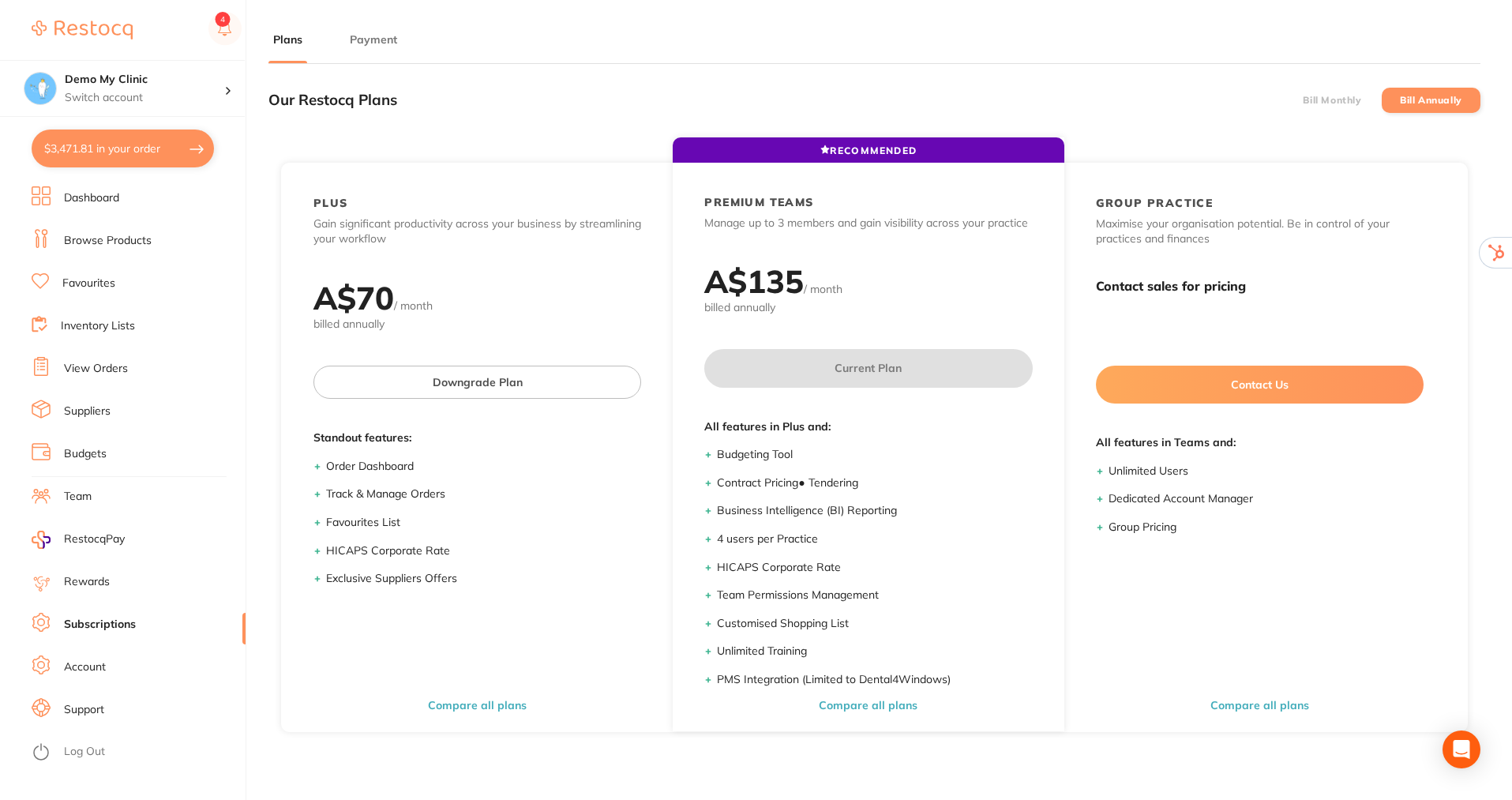
click at [1327, 100] on label "Bill Monthly" at bounding box center [1332, 100] width 58 height 11
click at [1303, 101] on input "Bill Monthly" at bounding box center [1303, 101] width 0 height 0
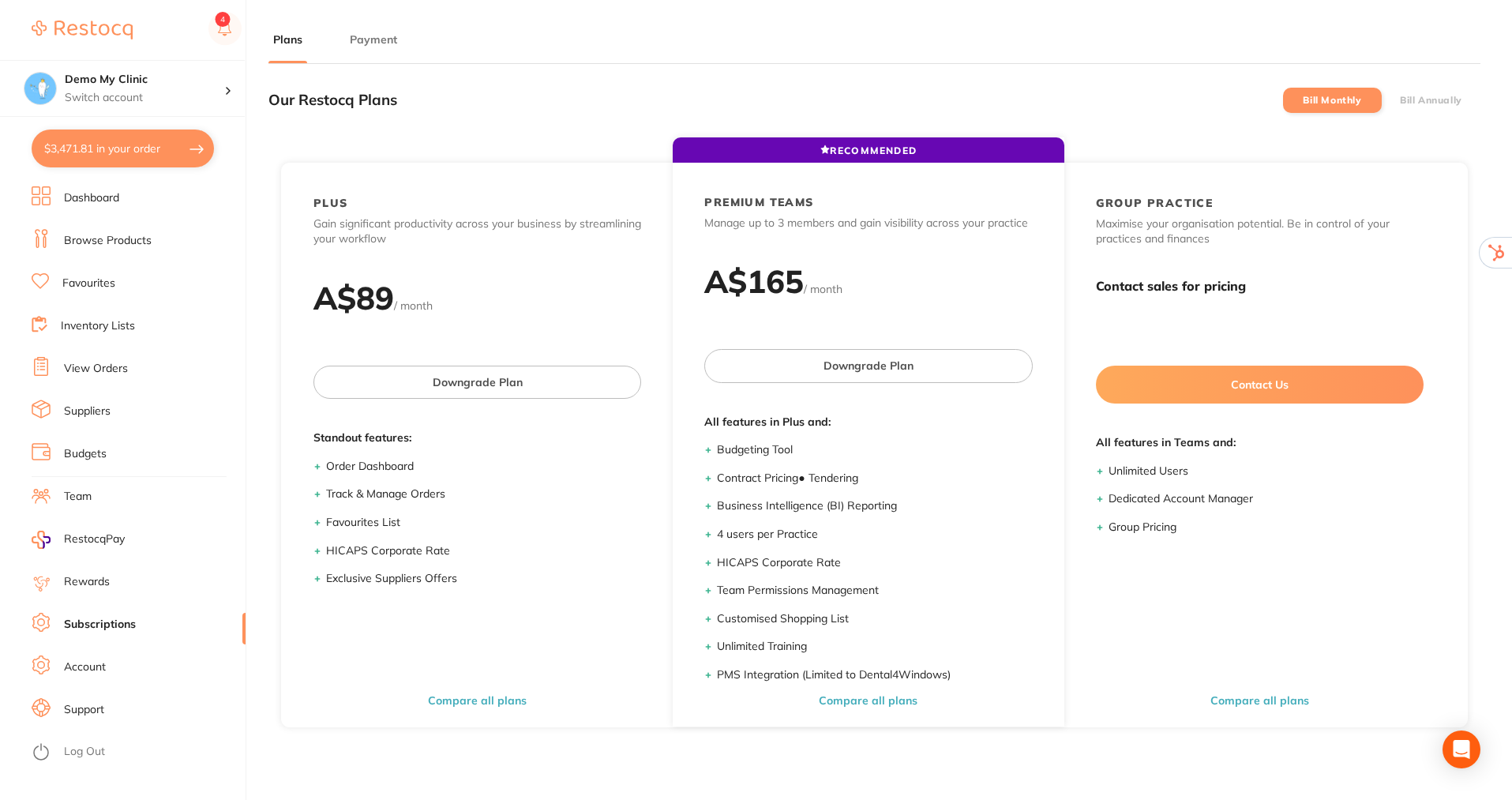
click at [1427, 96] on label "Bill Annually" at bounding box center [1432, 100] width 62 height 11
click at [1401, 101] on input "Bill Annually" at bounding box center [1401, 101] width 0 height 0
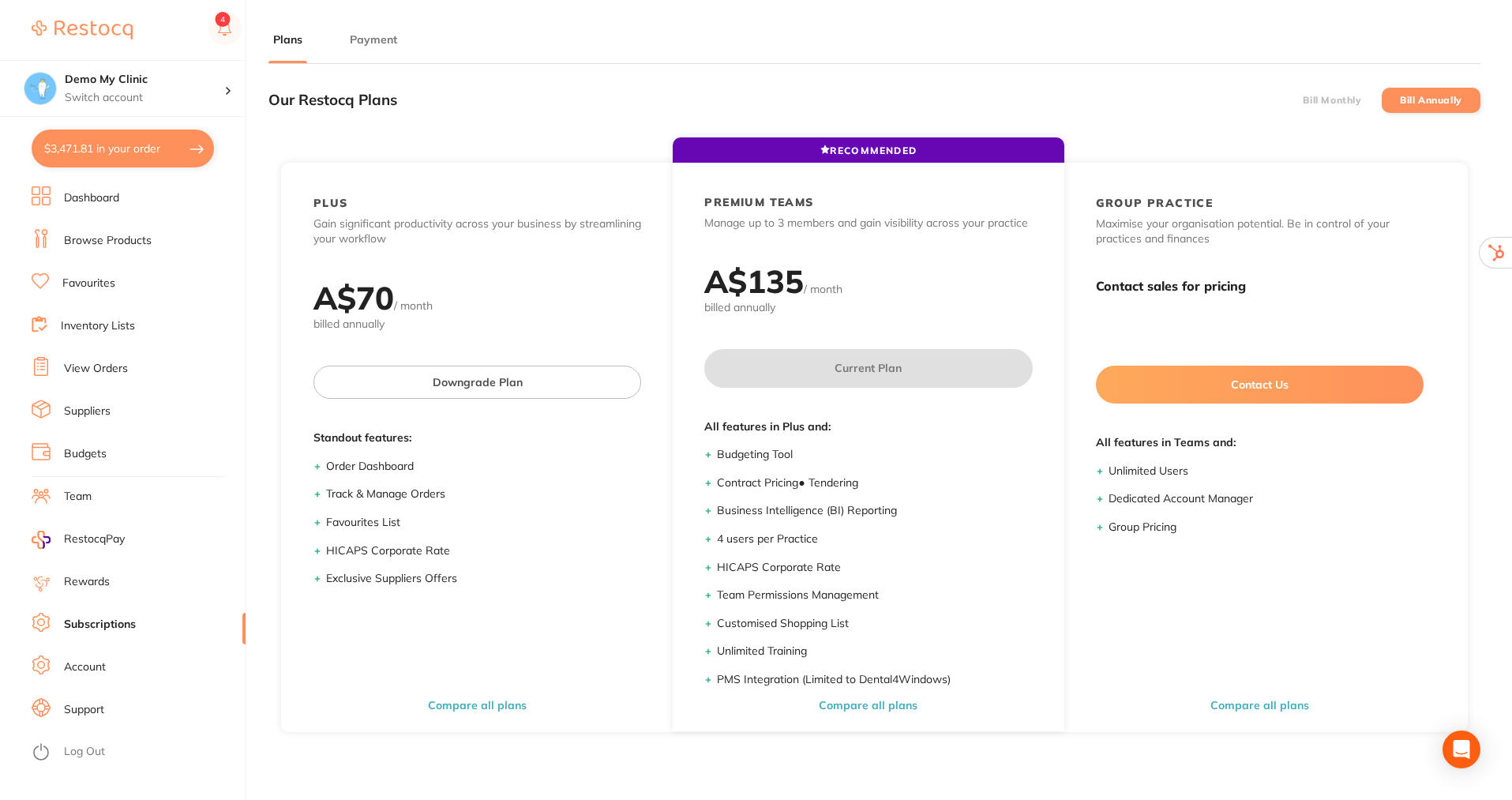
click at [81, 494] on link "Team" at bounding box center [77, 497] width 28 height 15
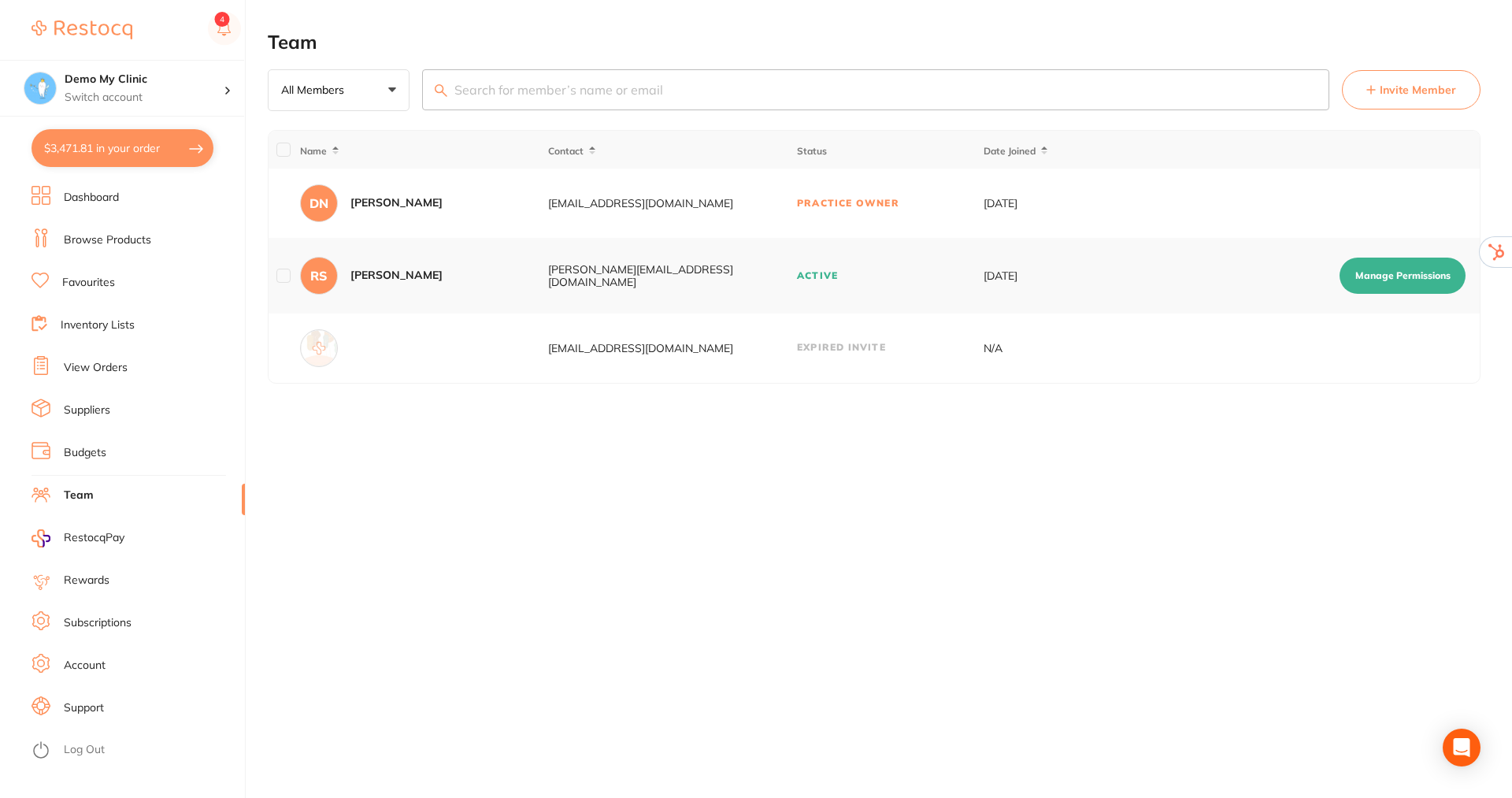
click at [1412, 88] on span "Invite Member" at bounding box center [1417, 90] width 76 height 15
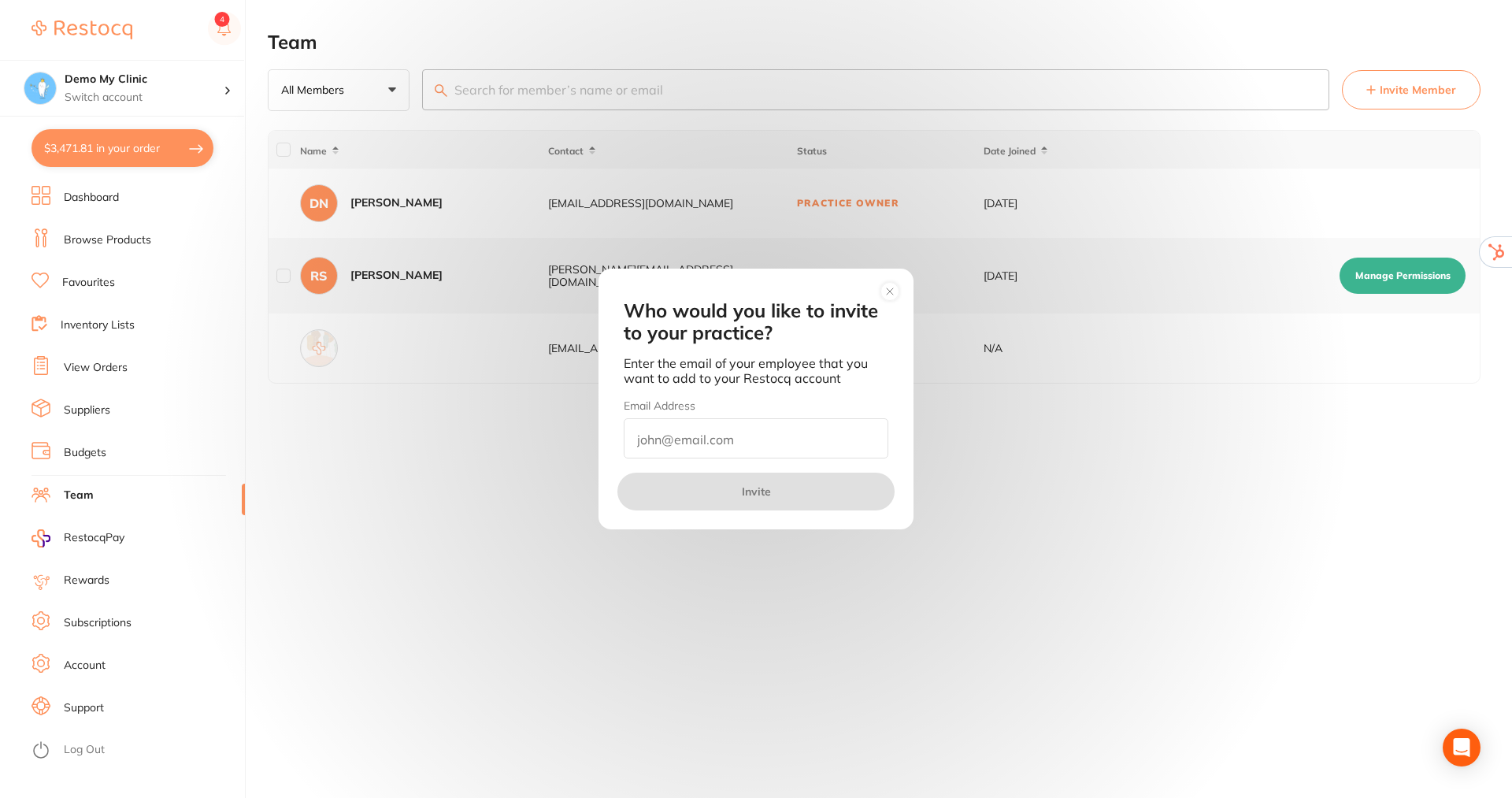
click at [1384, 280] on div "Who would you like to invite to your practice? Enter the email of your employee…" at bounding box center [756, 399] width 1512 height 798
click at [895, 289] on circle at bounding box center [889, 291] width 18 height 18
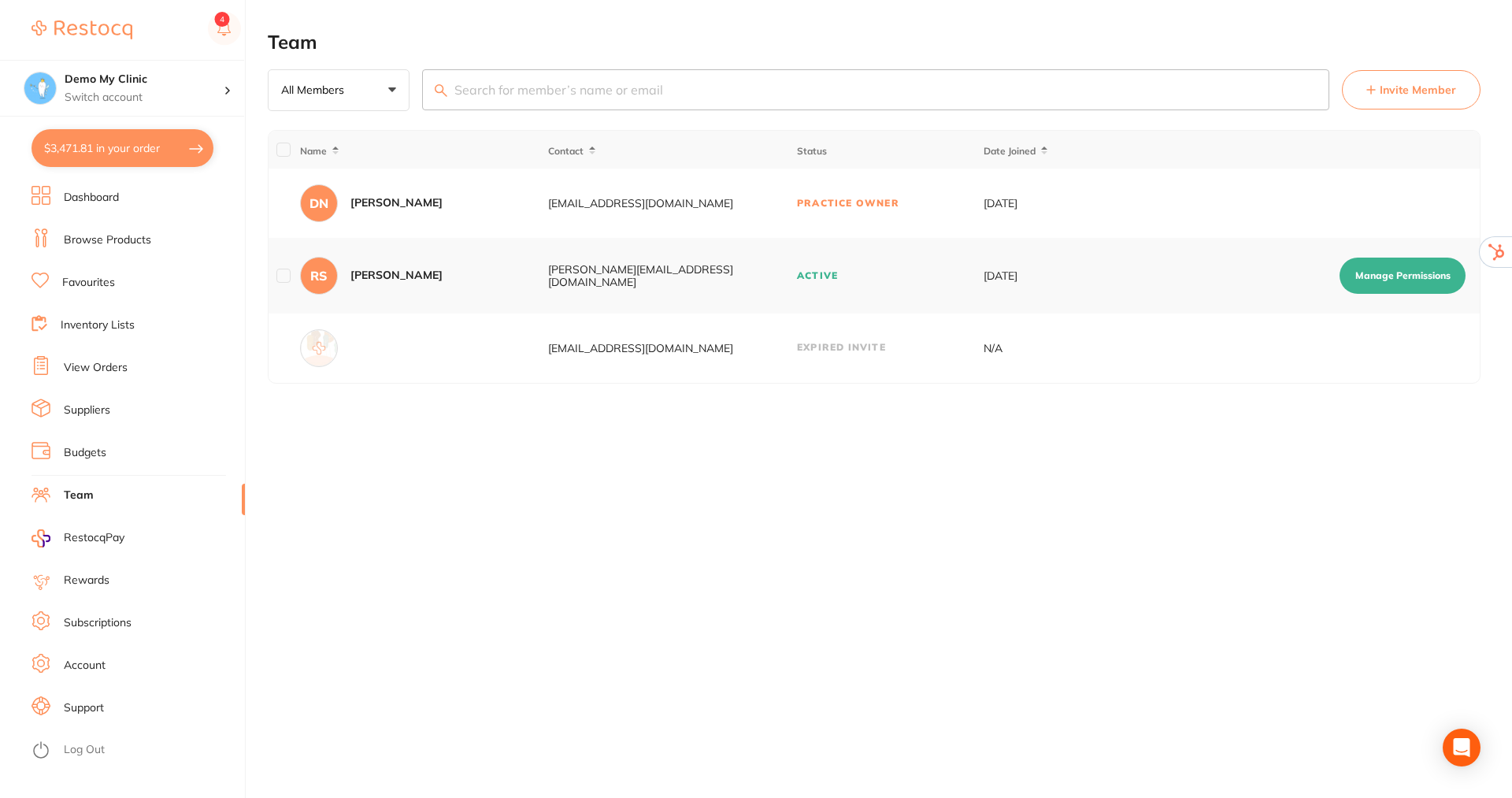
click at [1369, 277] on button "Manage Permissions" at bounding box center [1402, 276] width 126 height 37
checkbox input "true"
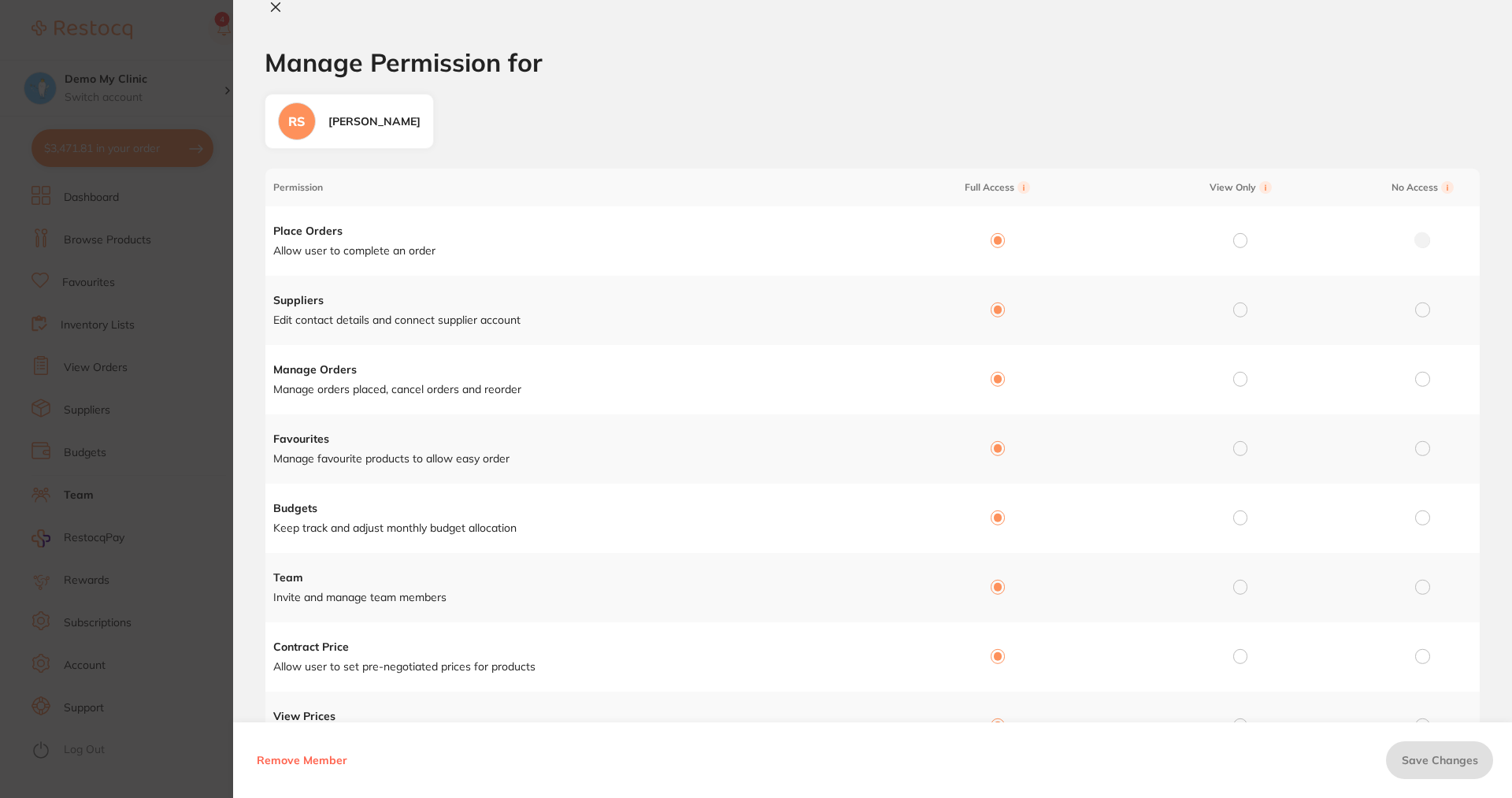
click at [1233, 242] on input "radio" at bounding box center [1240, 240] width 14 height 14
radio input "true"
radio input "false"
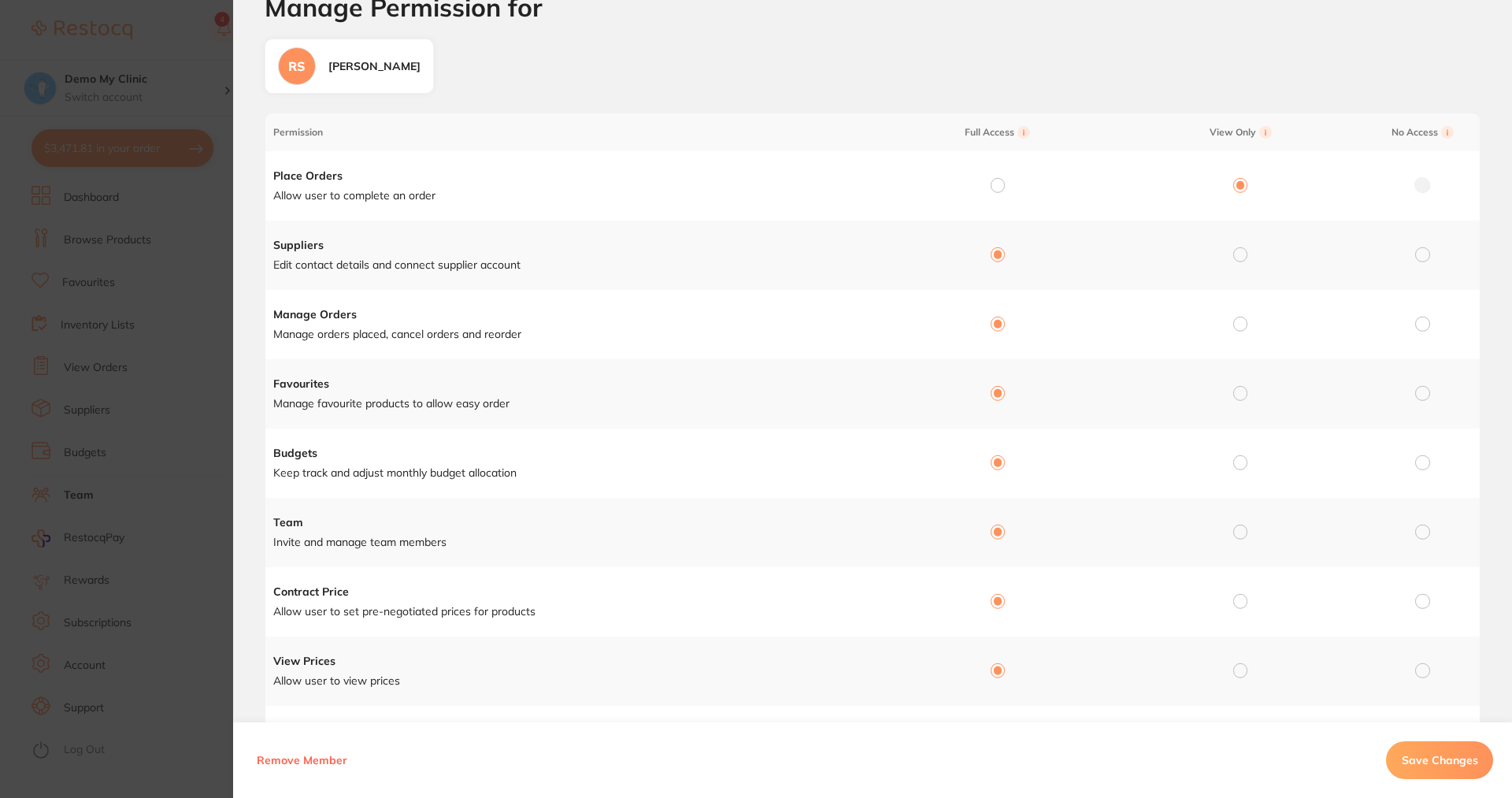
scroll to position [79, 0]
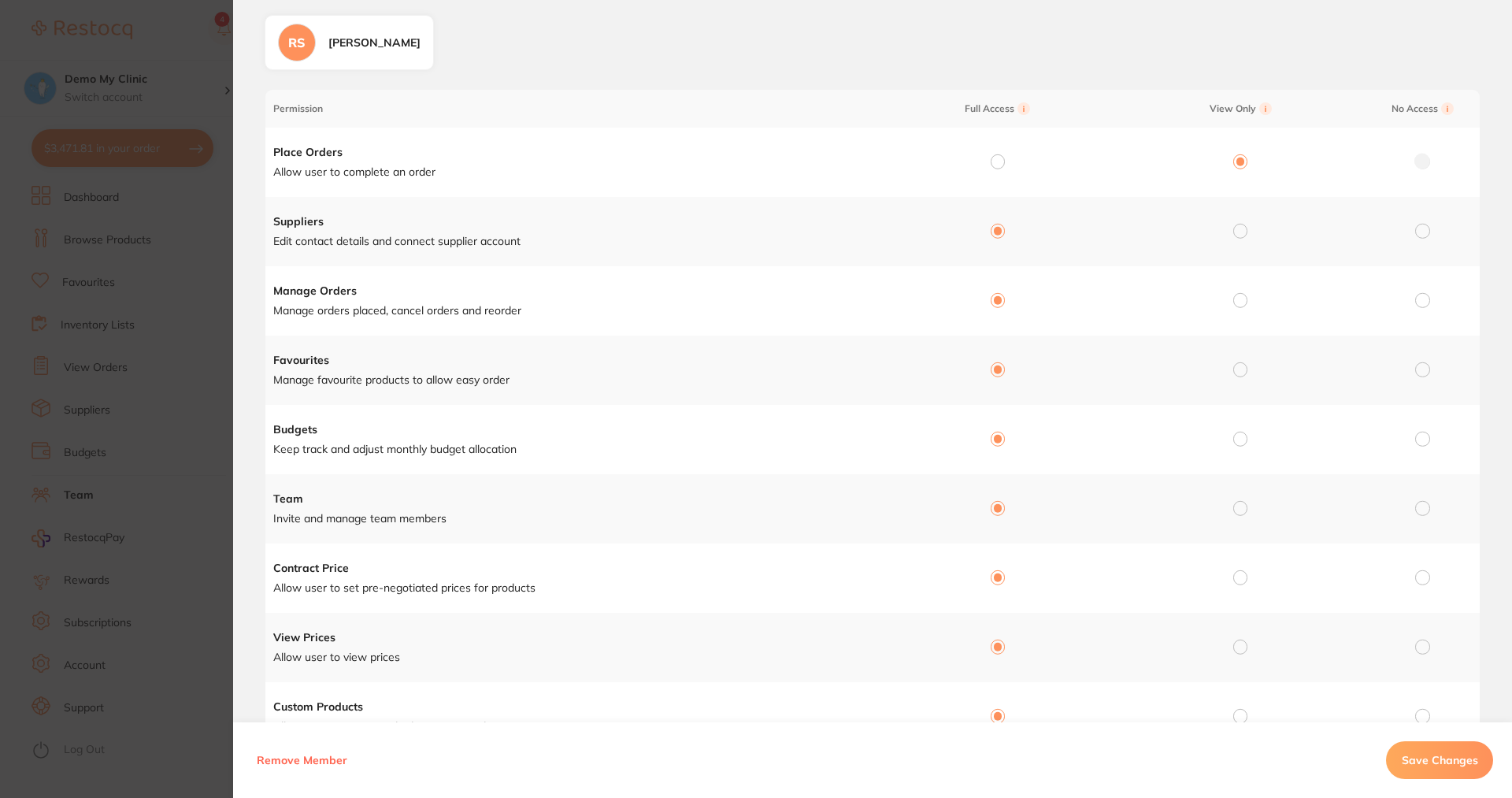
click at [1238, 305] on input "radio" at bounding box center [1240, 299] width 14 height 14
radio input "true"
click at [984, 298] on td at bounding box center [993, 301] width 242 height 70
click at [999, 299] on input "radio" at bounding box center [997, 299] width 14 height 14
radio input "true"
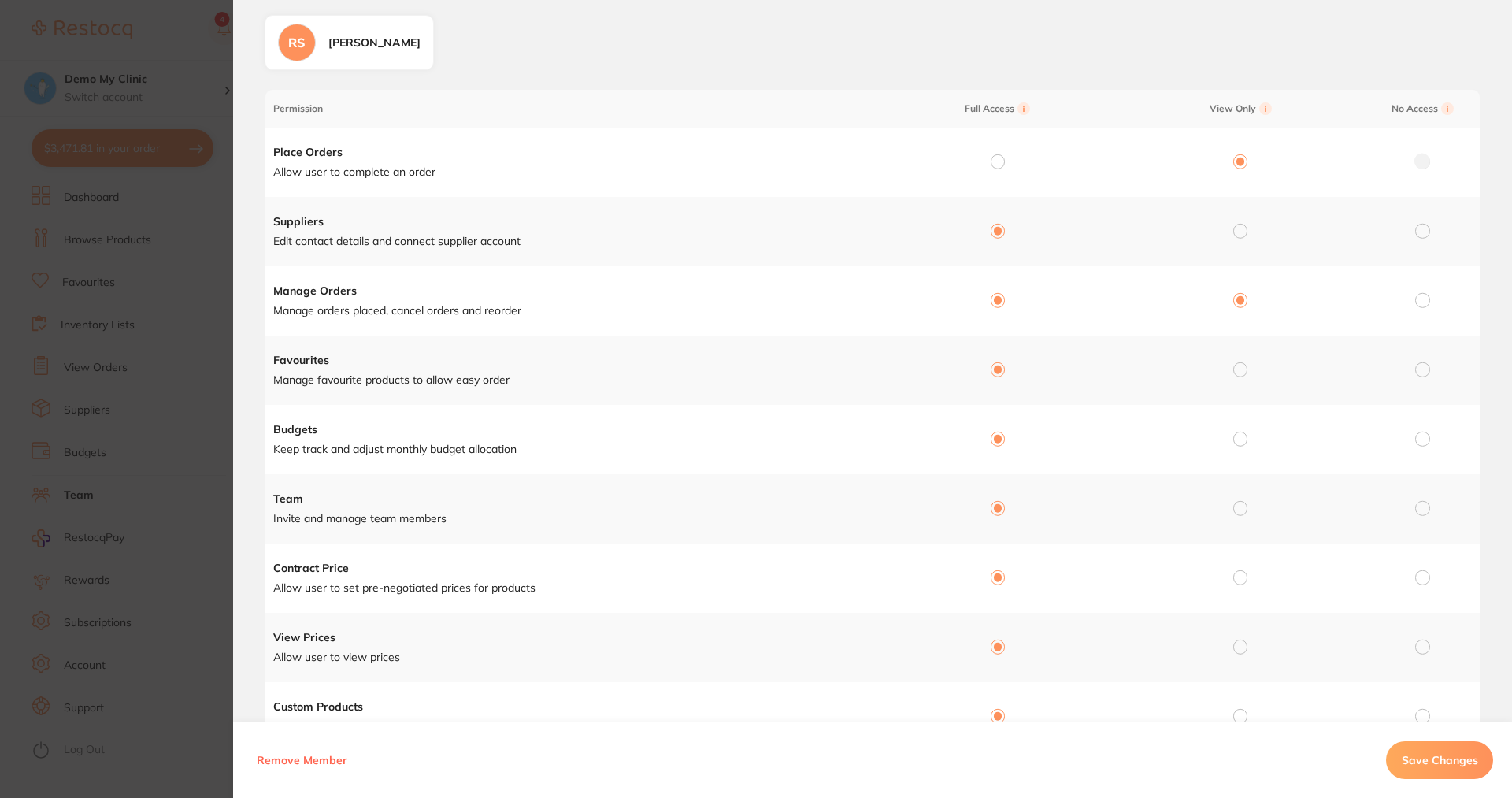
radio input "false"
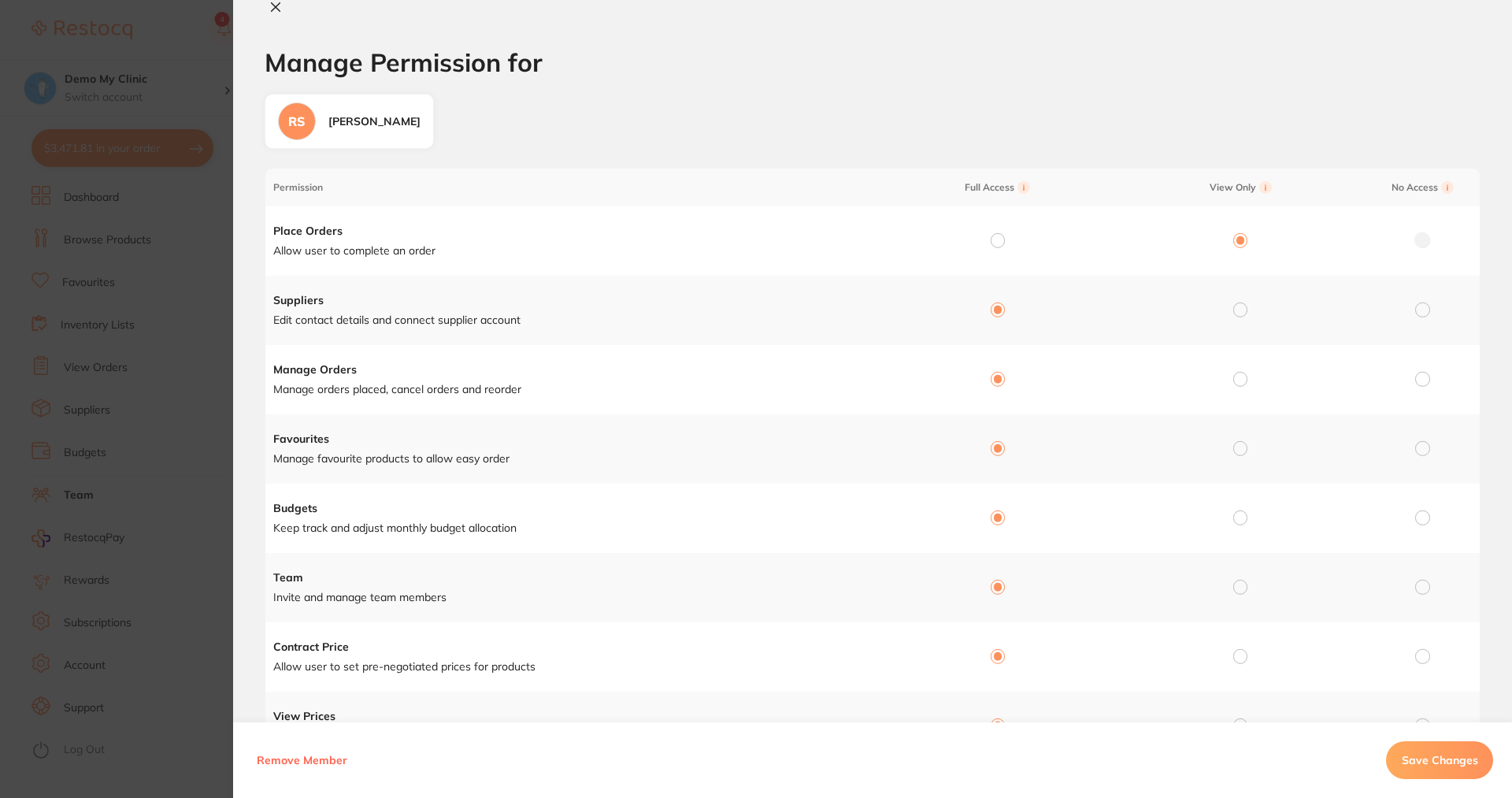
click at [288, 9] on div "Manage Permission for" at bounding box center [872, 8] width 1278 height 16
click at [282, 11] on button at bounding box center [275, 8] width 22 height 16
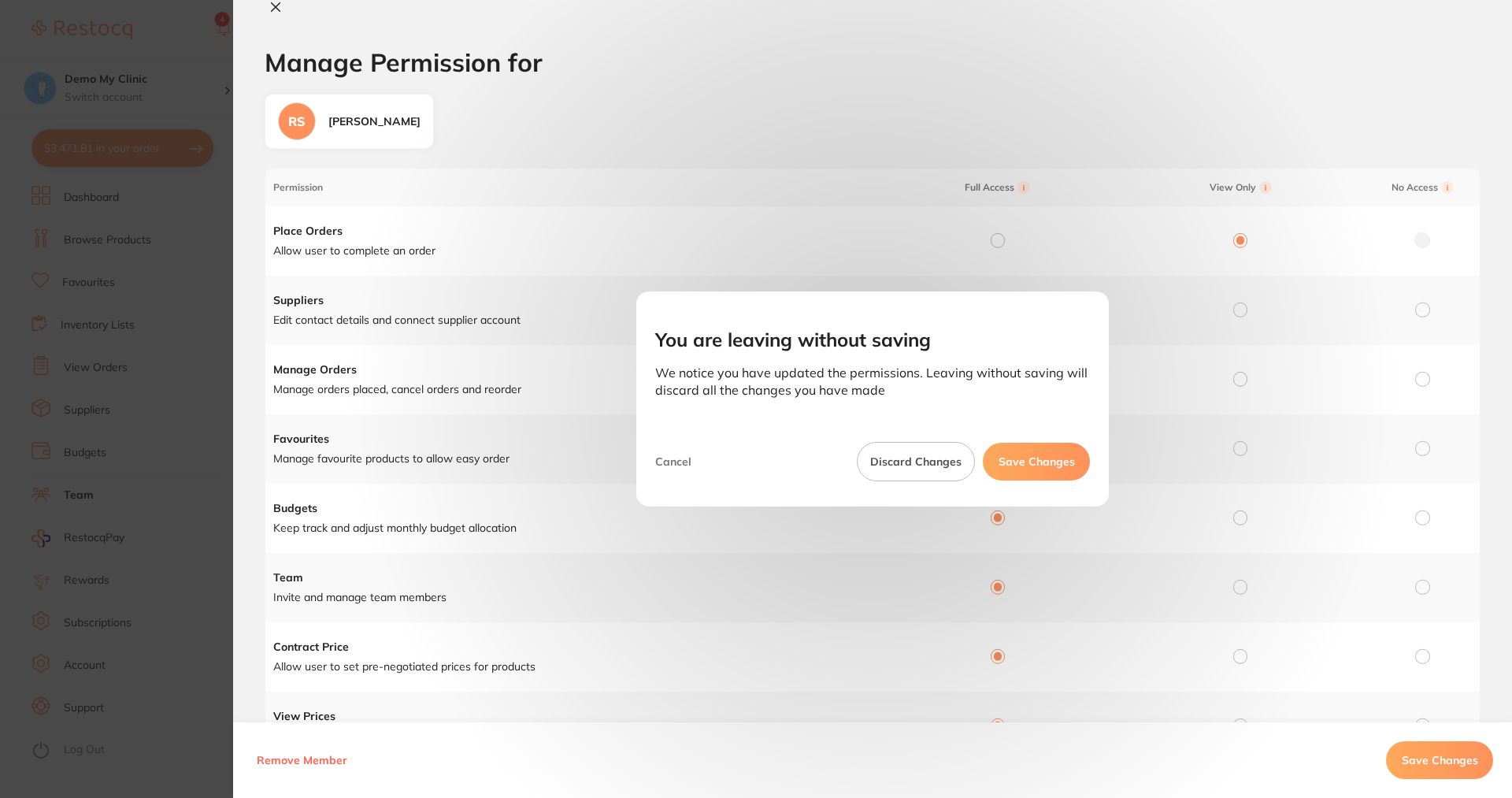
click at [1024, 450] on button "Save Changes" at bounding box center [1036, 461] width 107 height 38
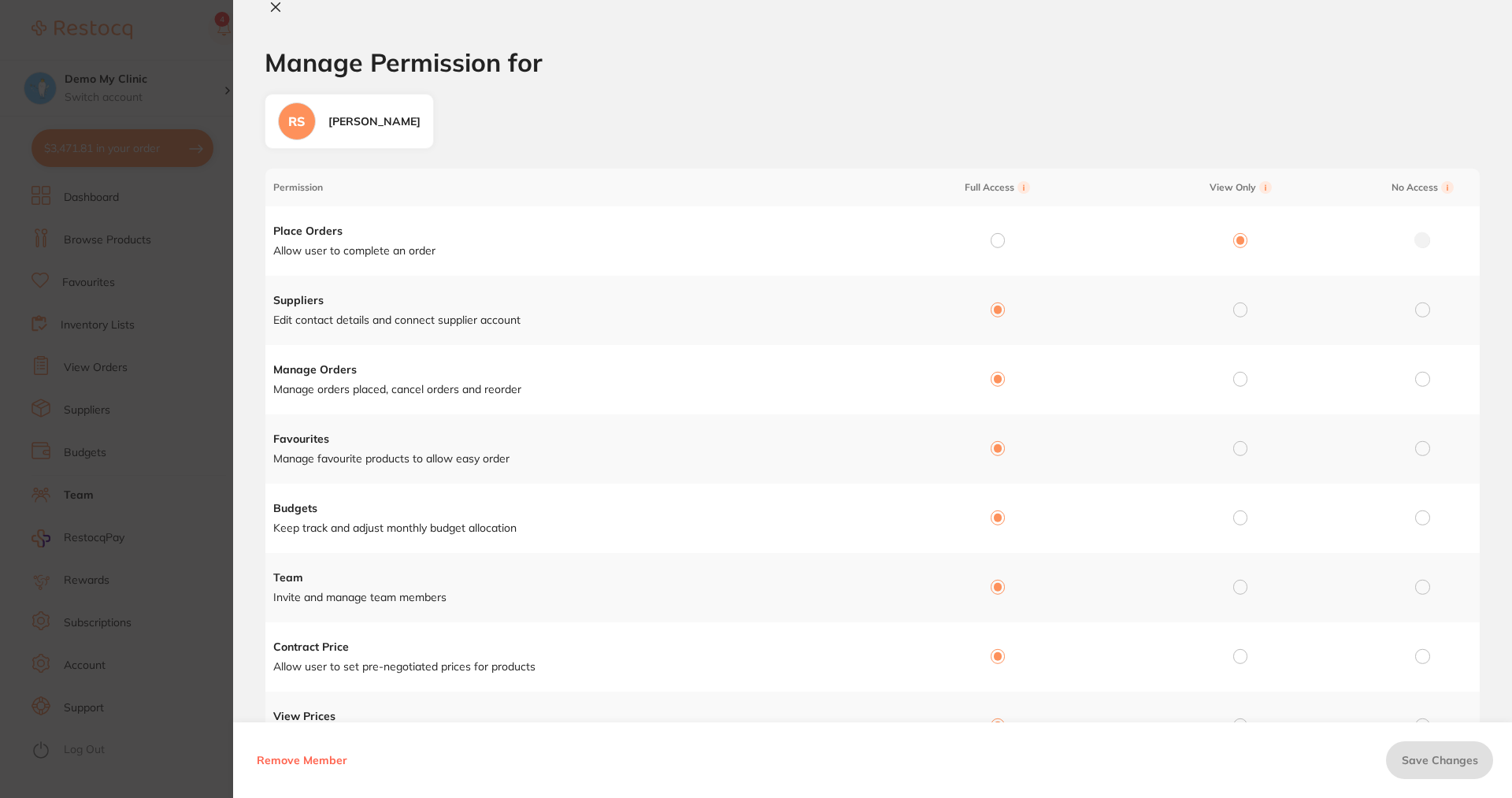
click at [270, 7] on icon at bounding box center [275, 7] width 13 height 13
checkbox input "false"
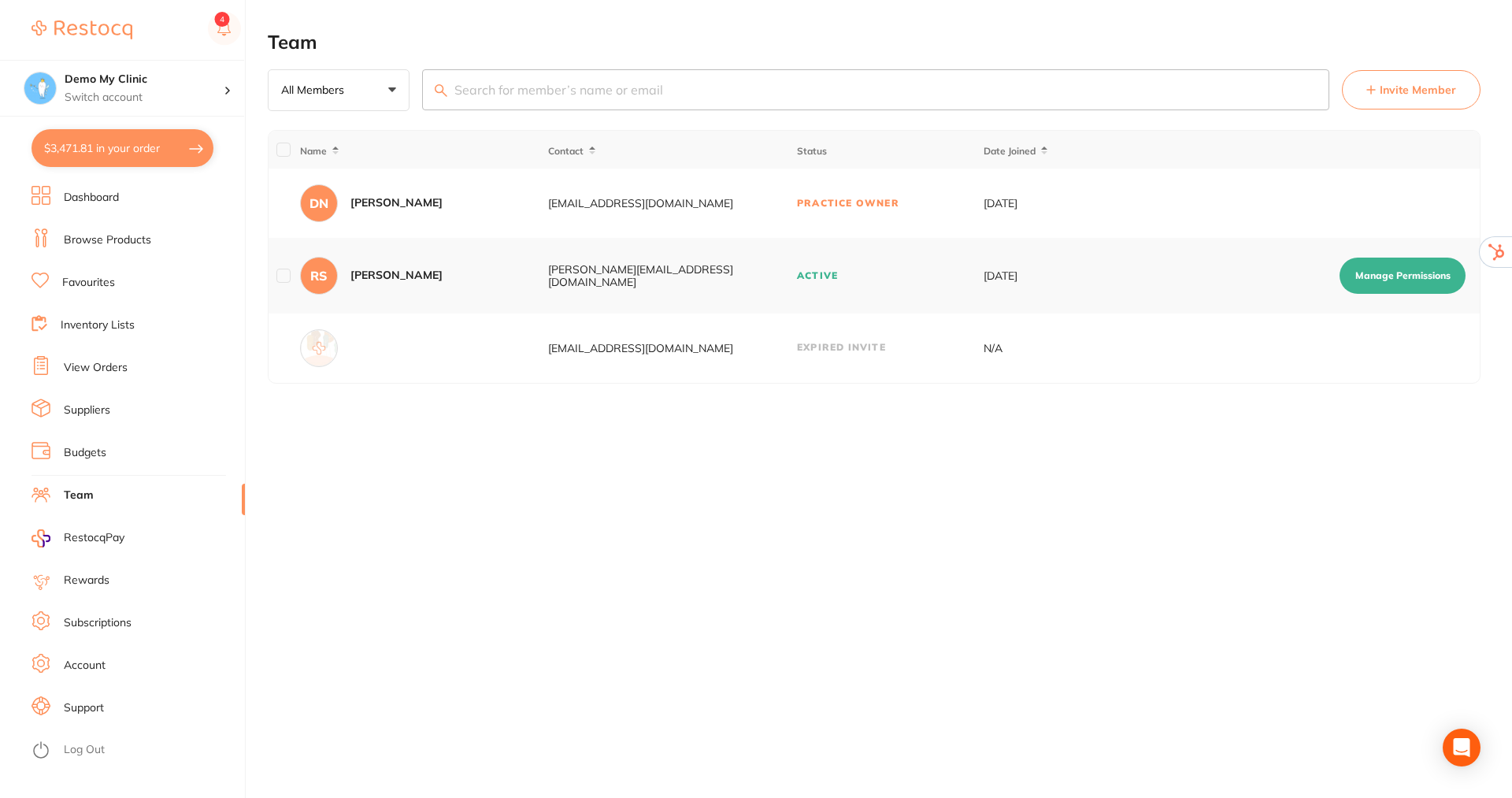
click at [73, 450] on link "Budgets" at bounding box center [85, 453] width 42 height 15
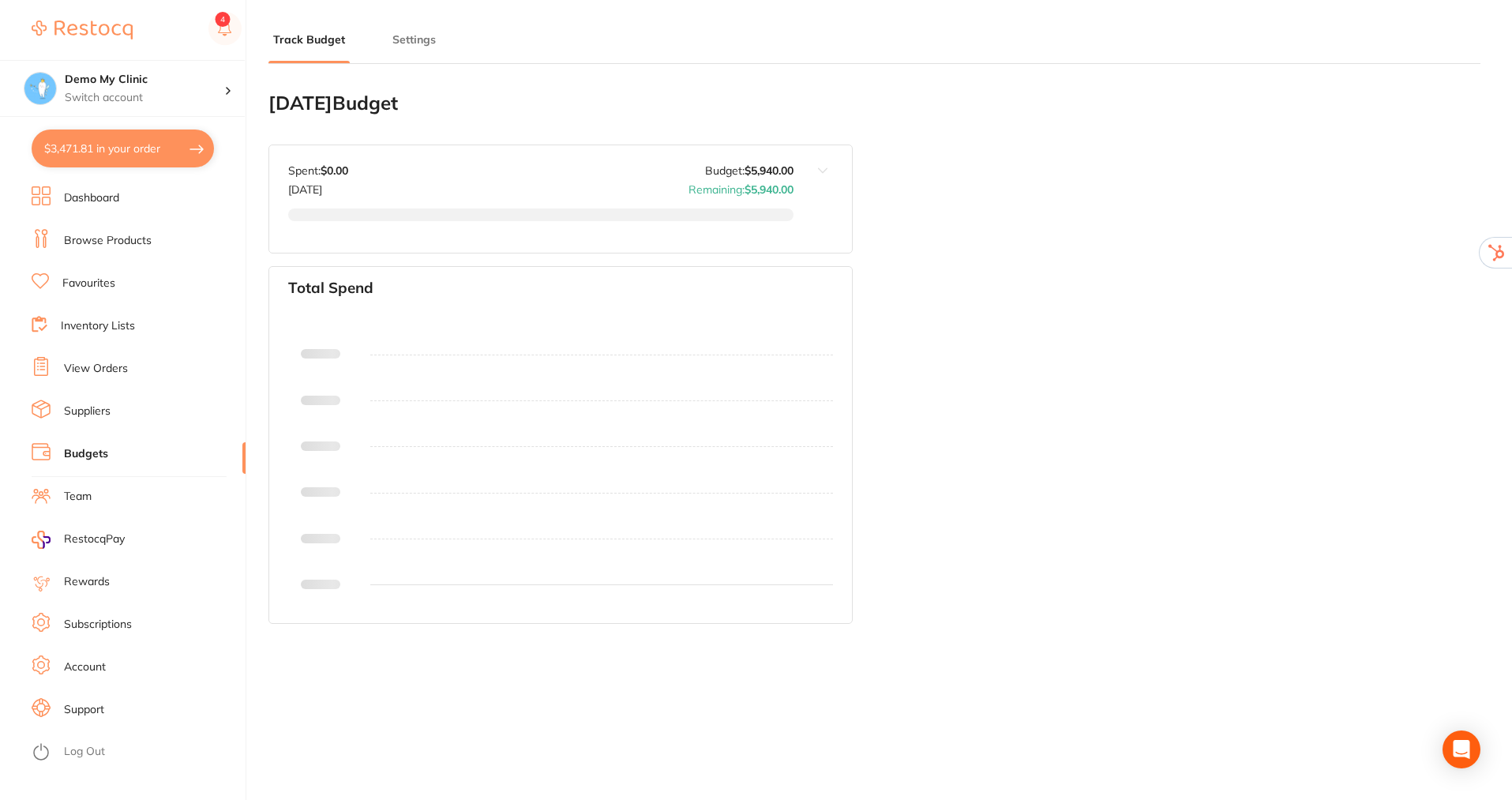
type input "3,000"
type input "5,940"
type input "6.0"
type input "99,000"
type input "5,940"
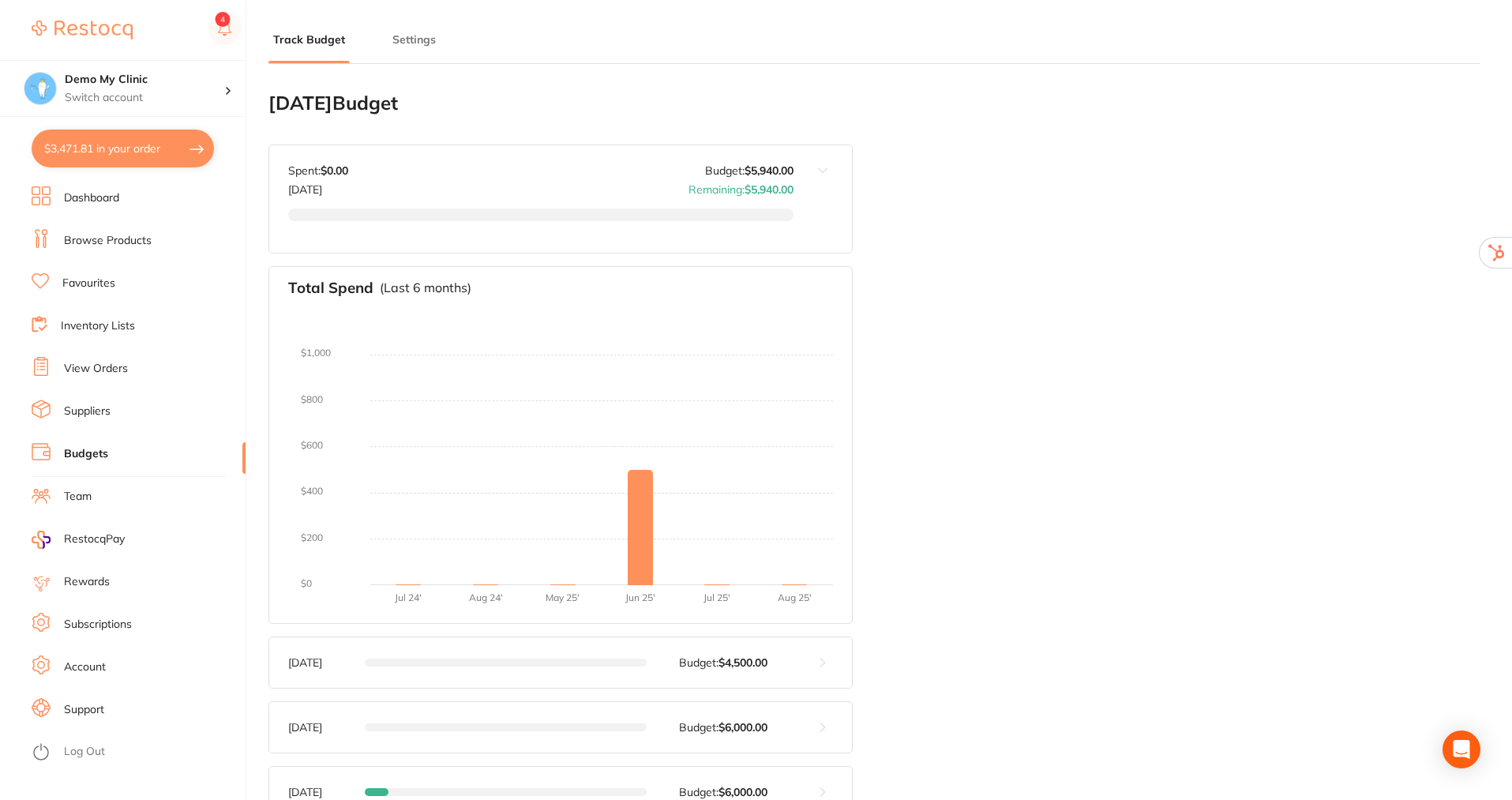
click at [420, 46] on button "Settings" at bounding box center [414, 39] width 53 height 15
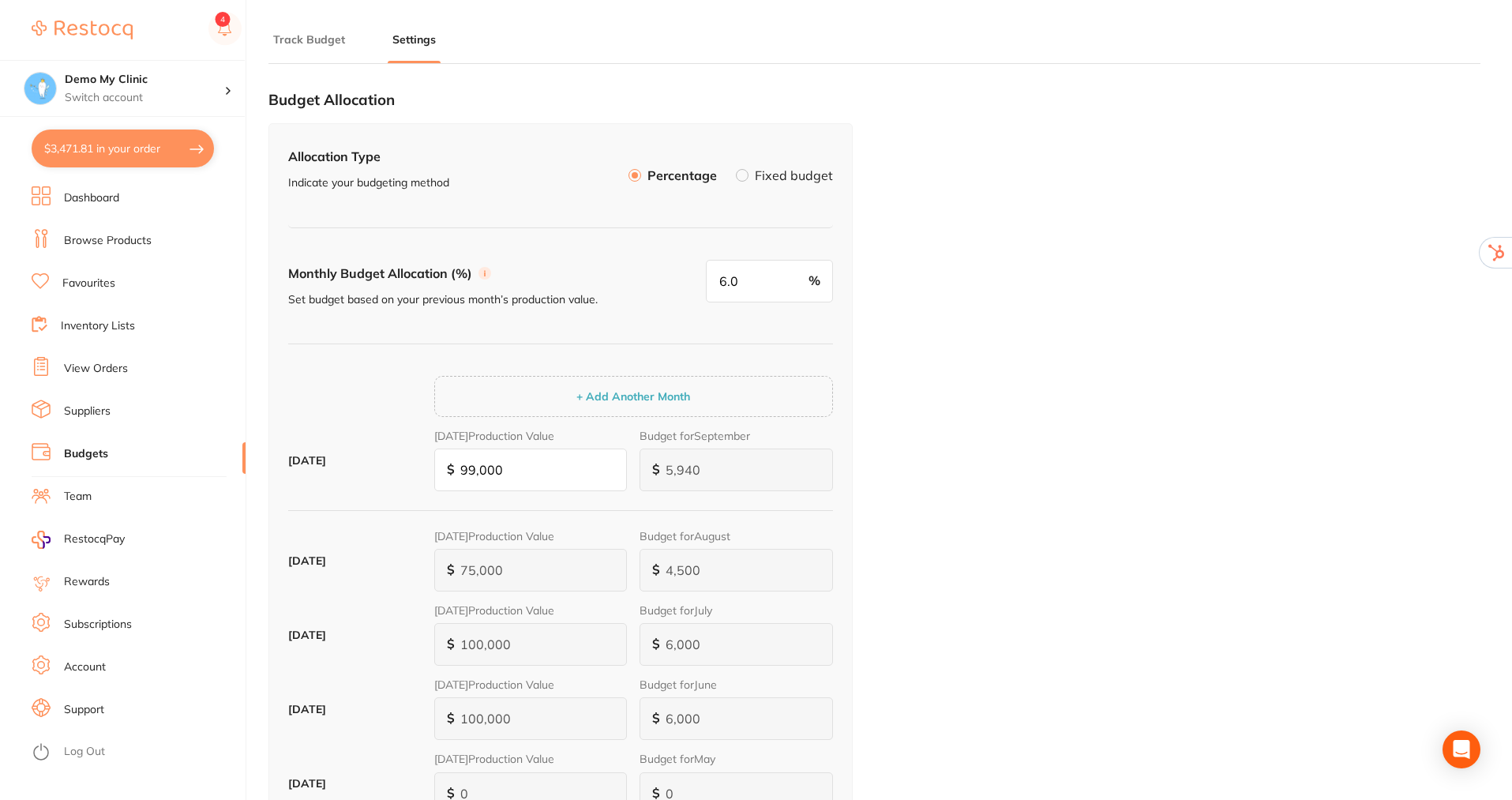
click at [768, 170] on label "Fixed budget" at bounding box center [793, 174] width 78 height 13
click at [736, 169] on input "Fixed budget" at bounding box center [736, 169] width 0 height 0
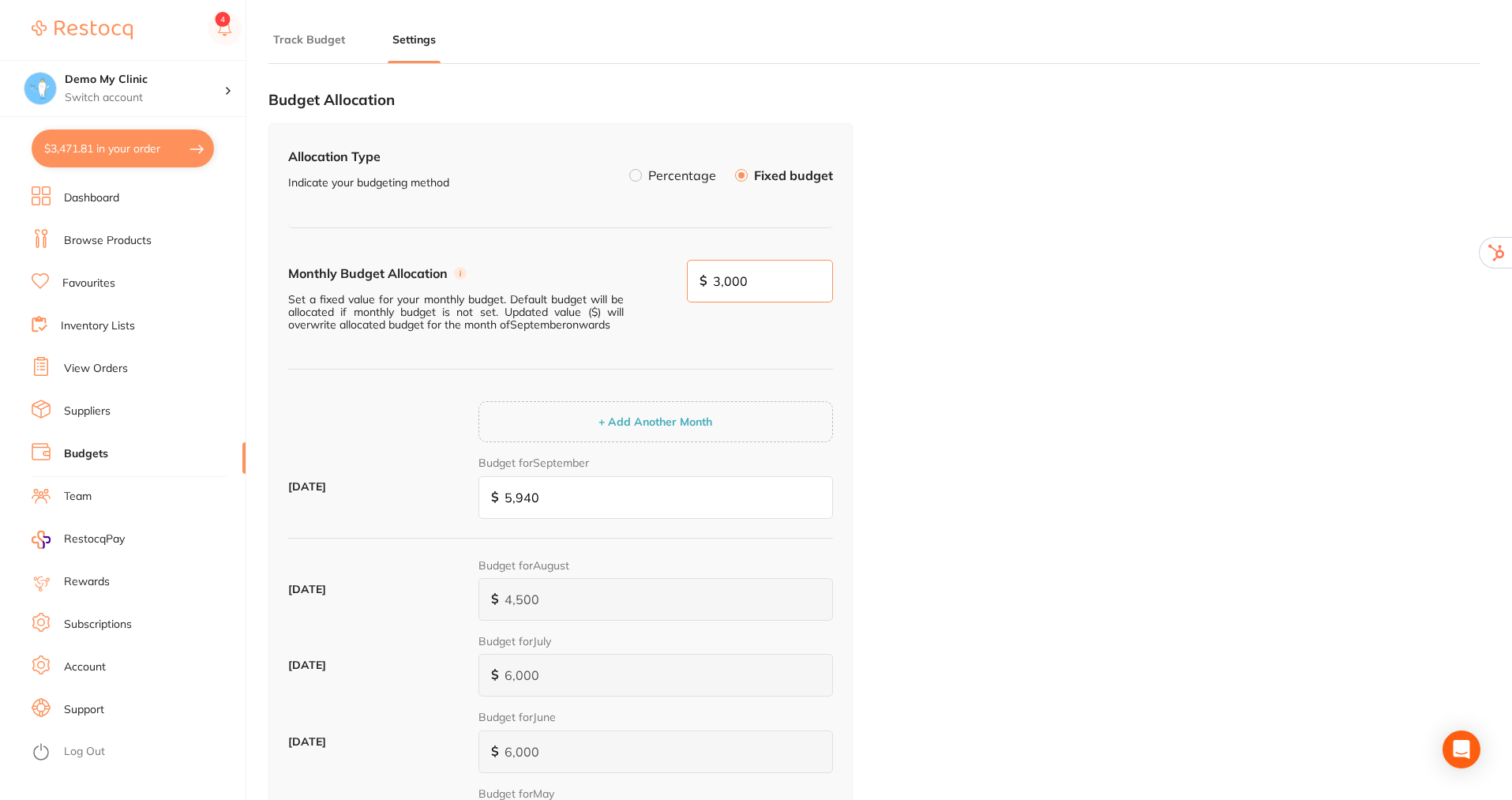
click at [775, 276] on input "3,000" at bounding box center [760, 281] width 147 height 43
click at [636, 172] on label at bounding box center [635, 174] width 13 height 13
click at [630, 169] on input "Percentage" at bounding box center [630, 169] width 0 height 0
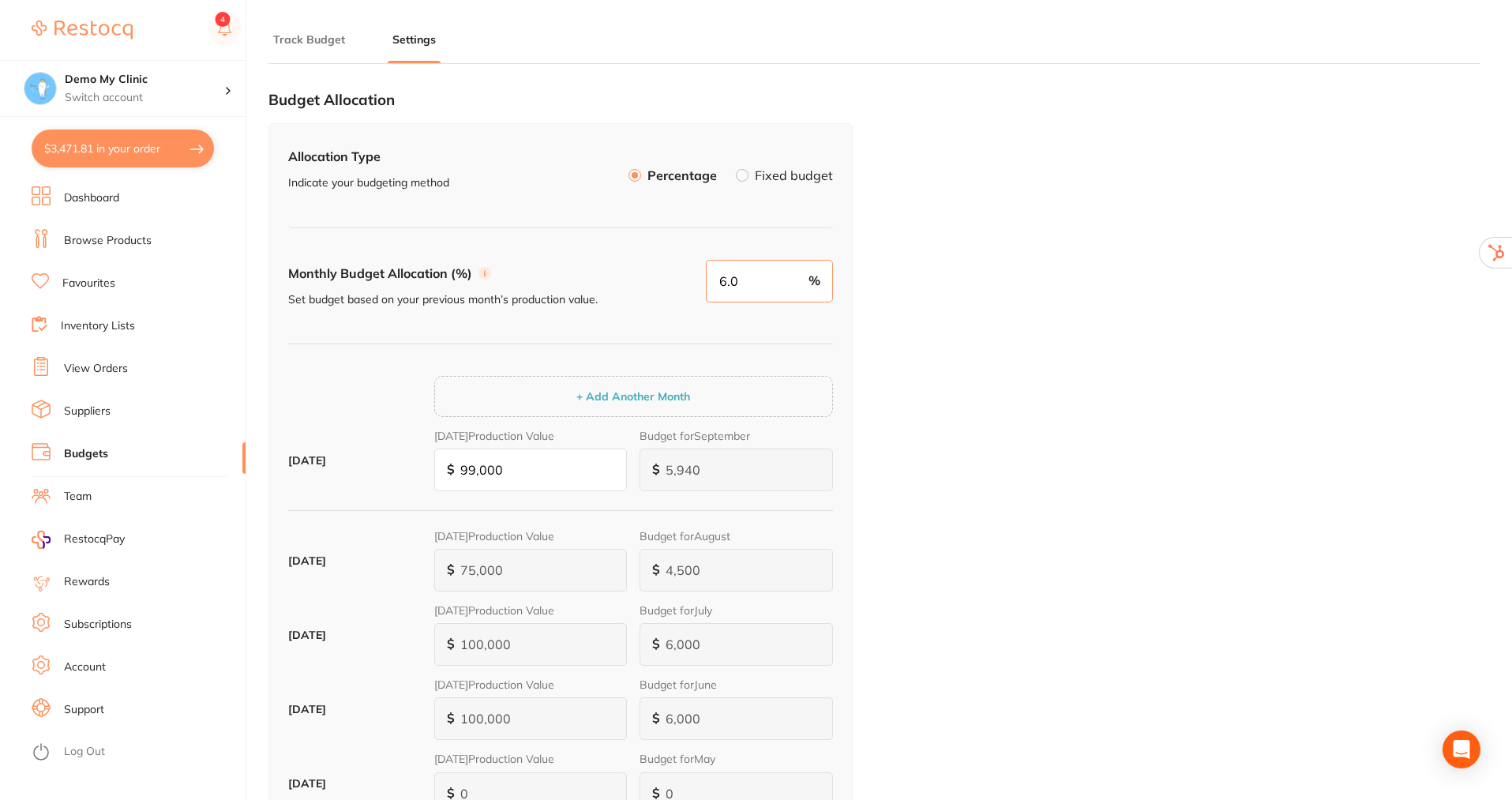
click at [759, 286] on input "6.0" at bounding box center [769, 281] width 127 height 43
click at [530, 473] on input "99,000" at bounding box center [531, 470] width 194 height 43
click at [92, 406] on link "Suppliers" at bounding box center [87, 412] width 46 height 15
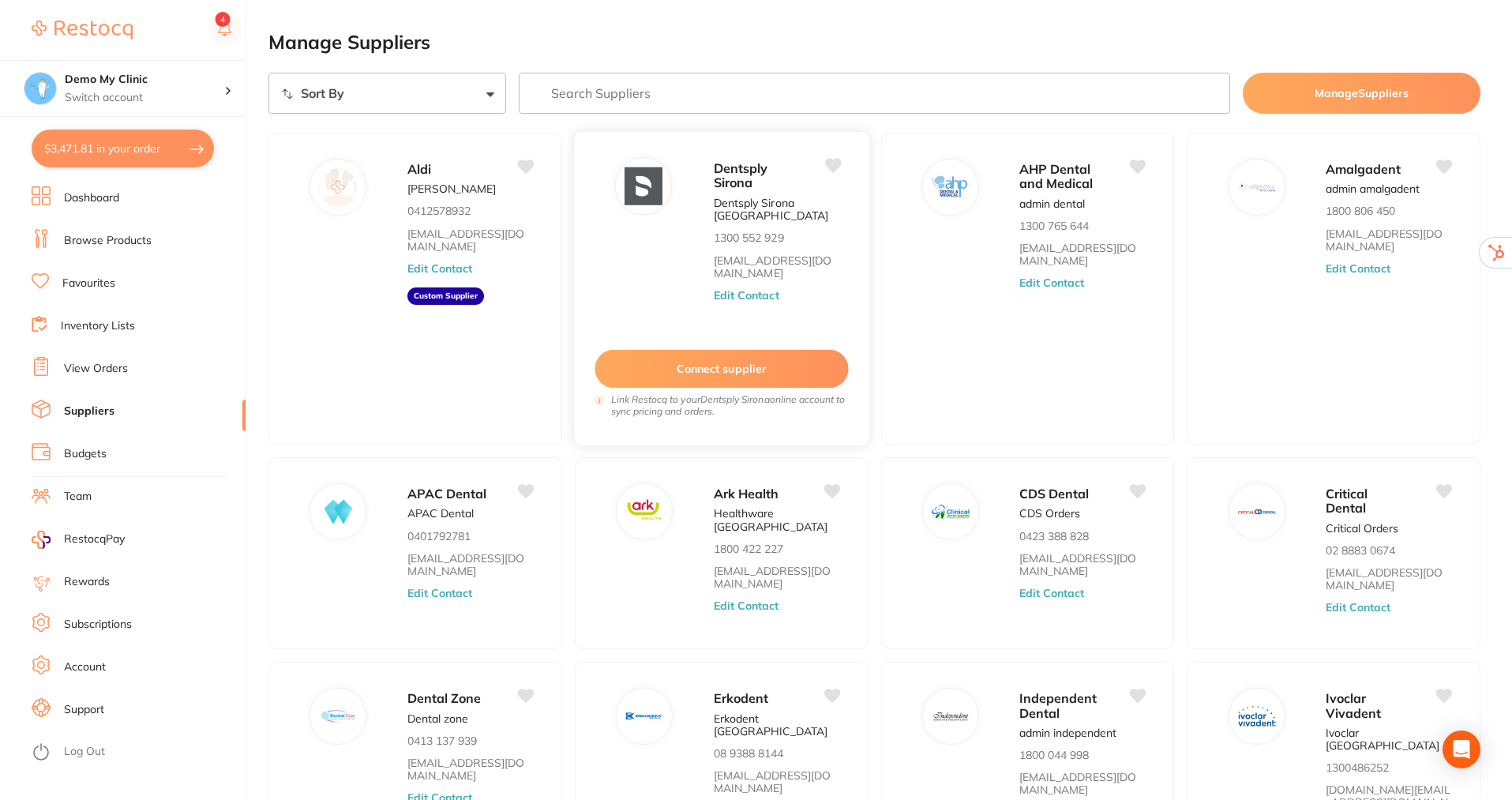
click at [743, 297] on button "Edit Contact" at bounding box center [747, 294] width 66 height 13
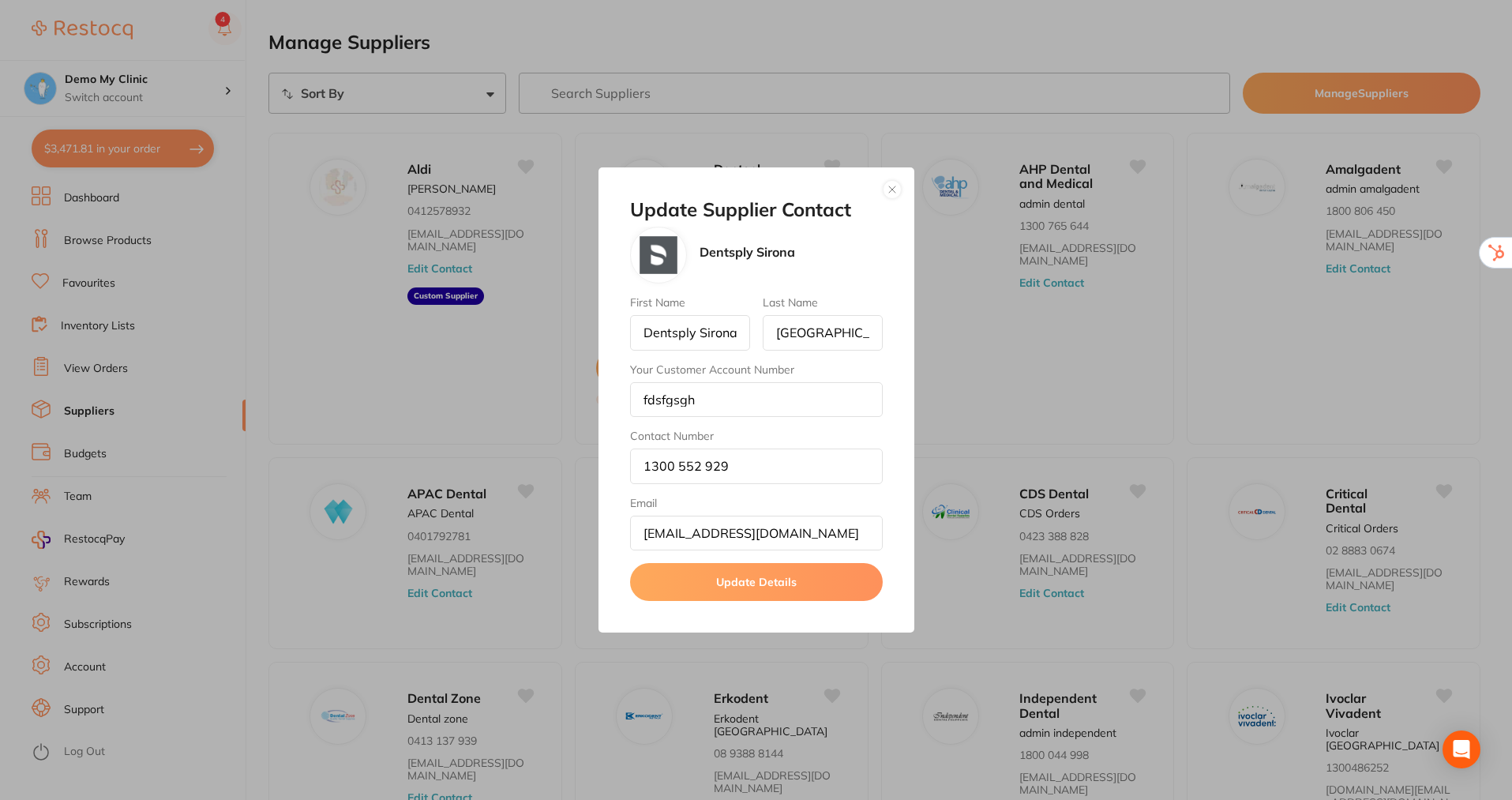
click at [889, 190] on button "button" at bounding box center [893, 190] width 19 height 19
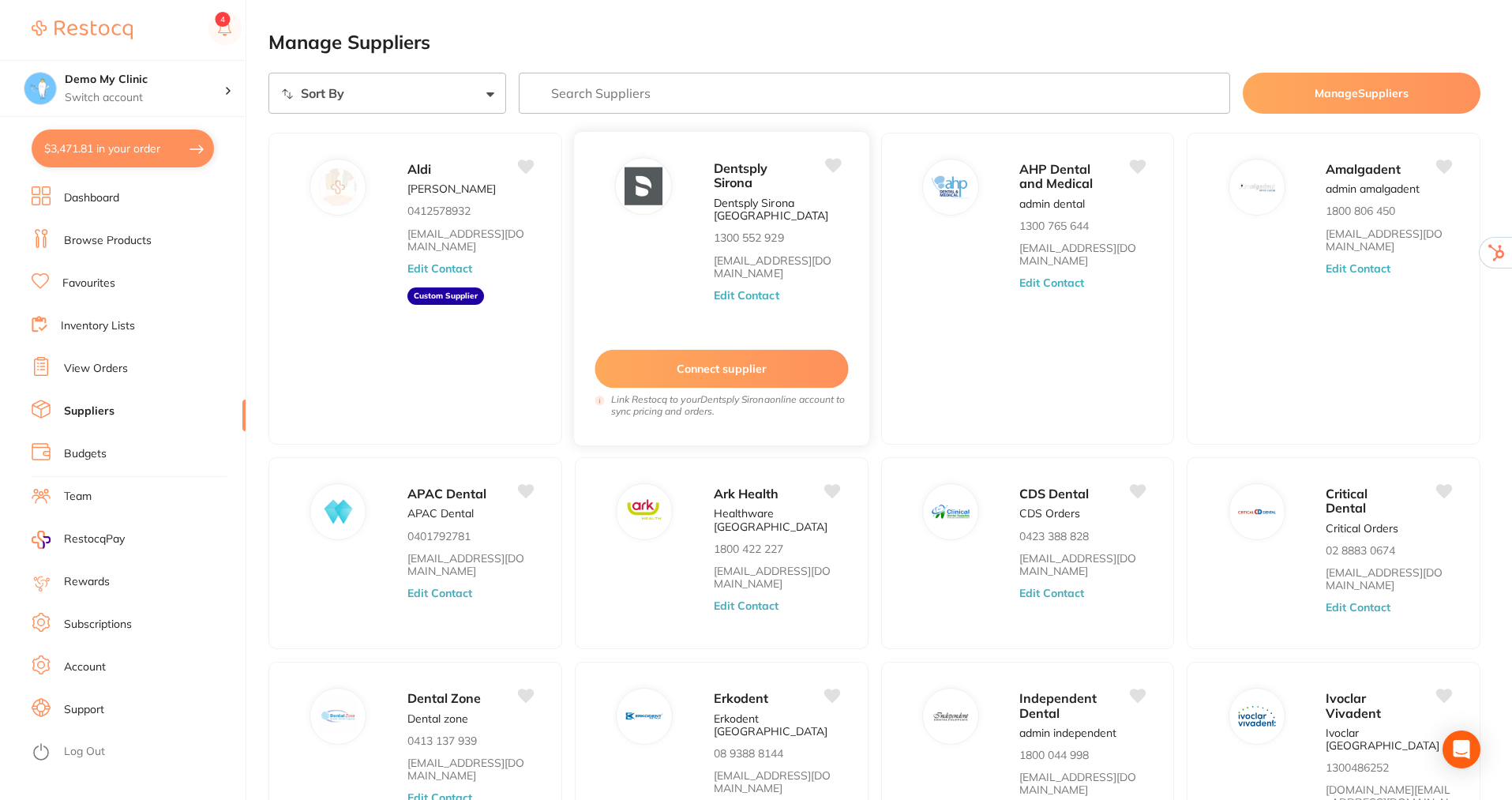
click at [702, 362] on button "Connect supplier" at bounding box center [722, 369] width 254 height 39
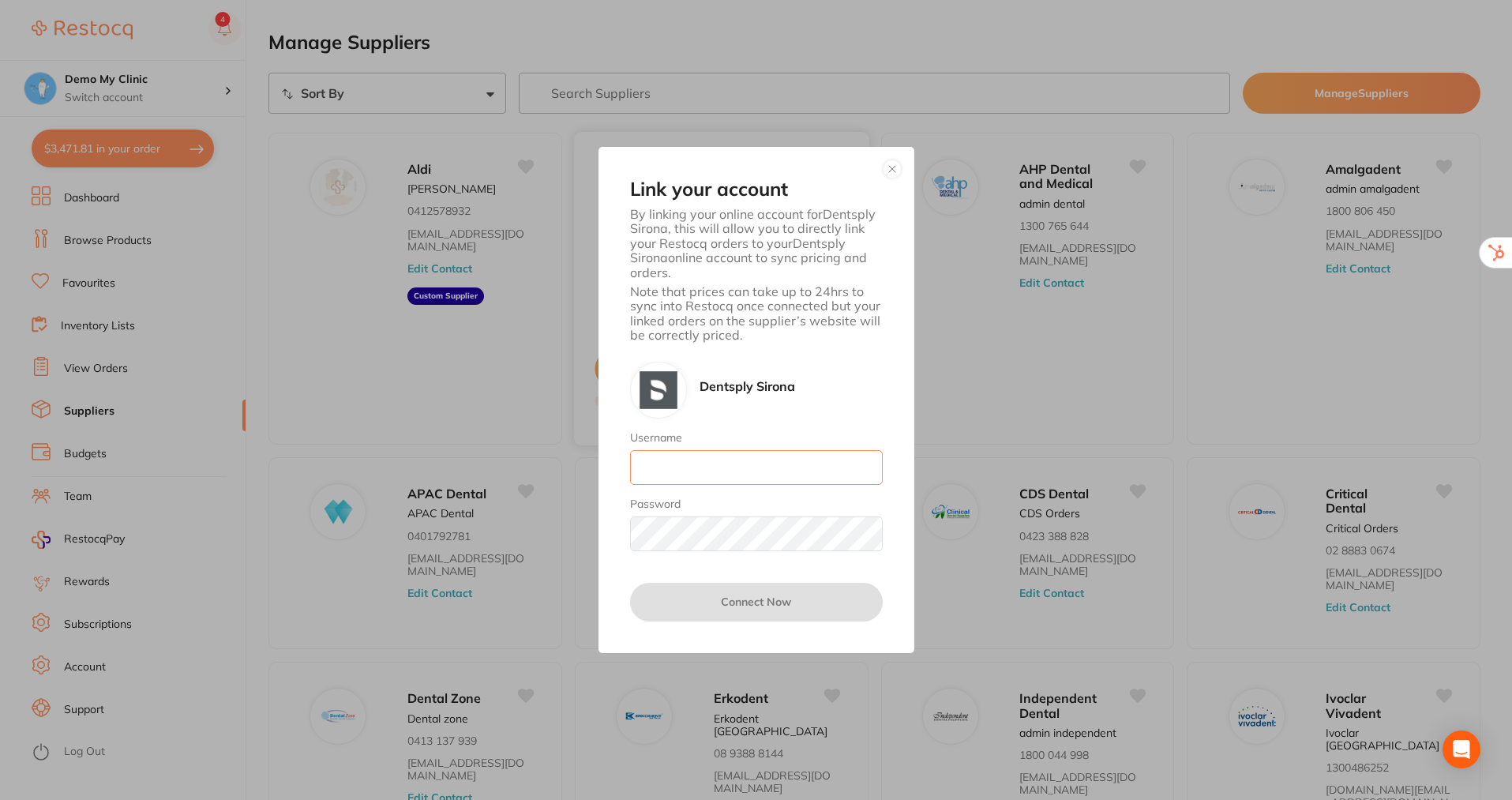
type input "skan3067@gmail.com"
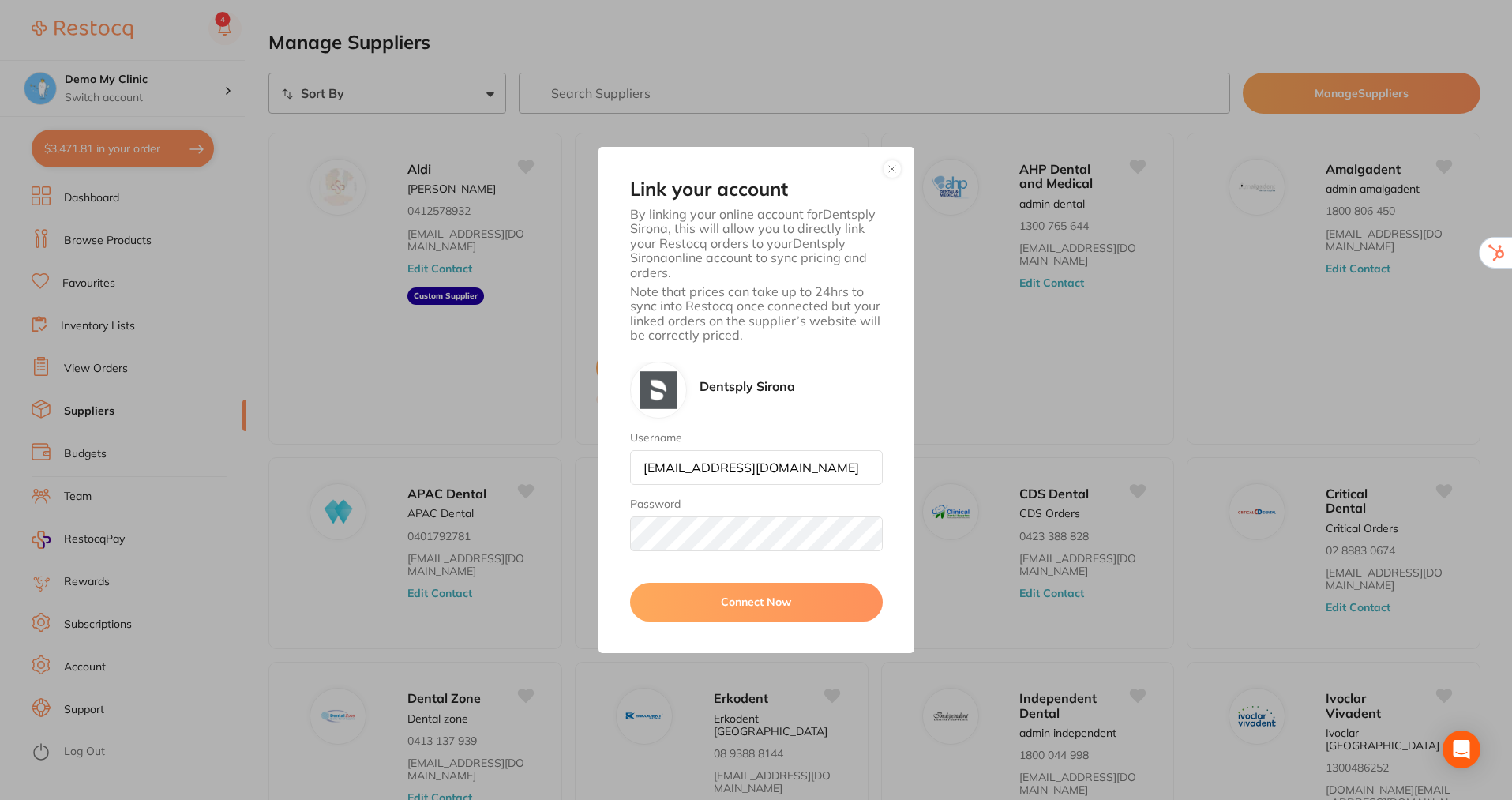
click at [890, 165] on button "button" at bounding box center [893, 169] width 19 height 19
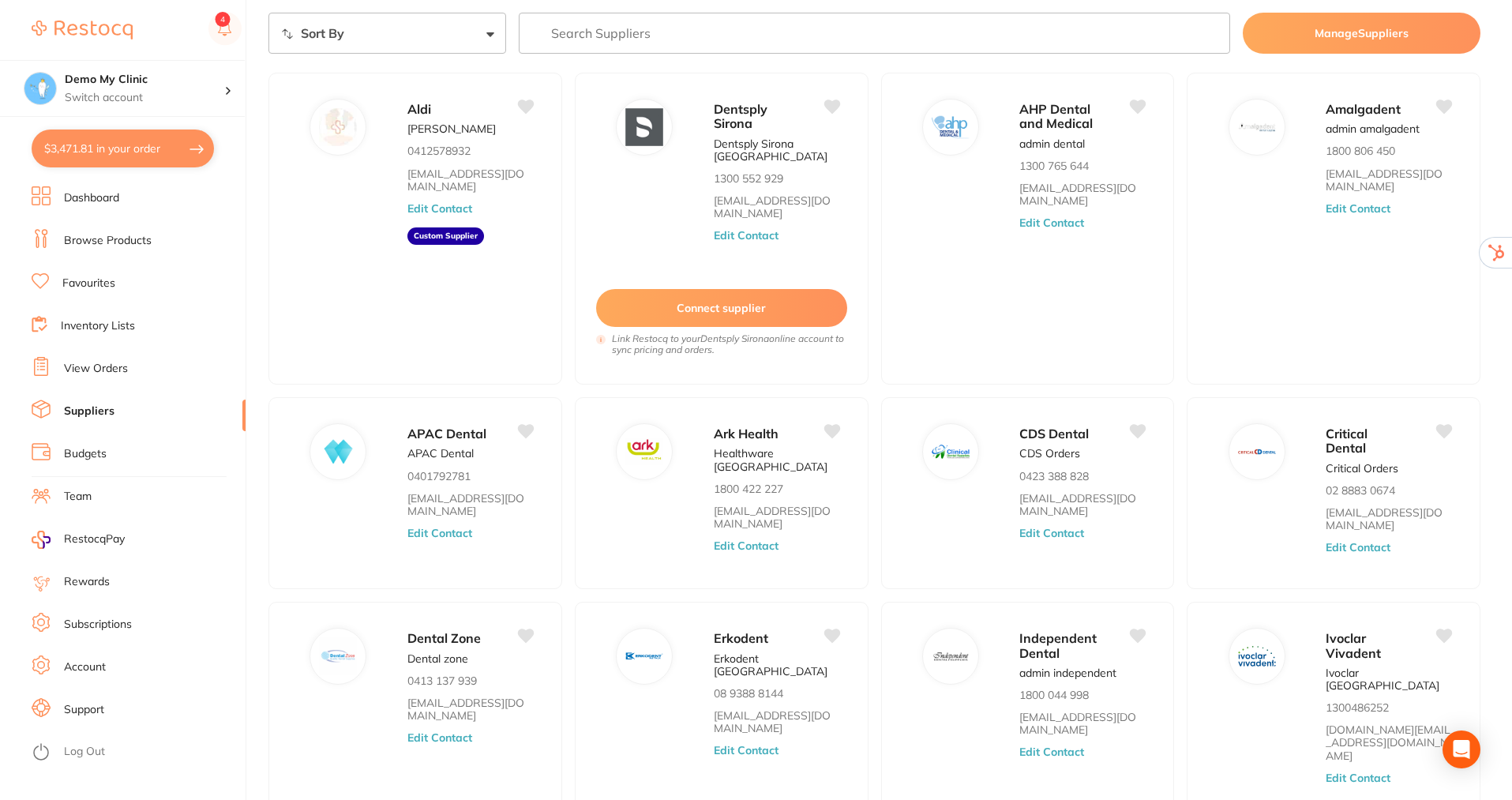
scroll to position [162, 0]
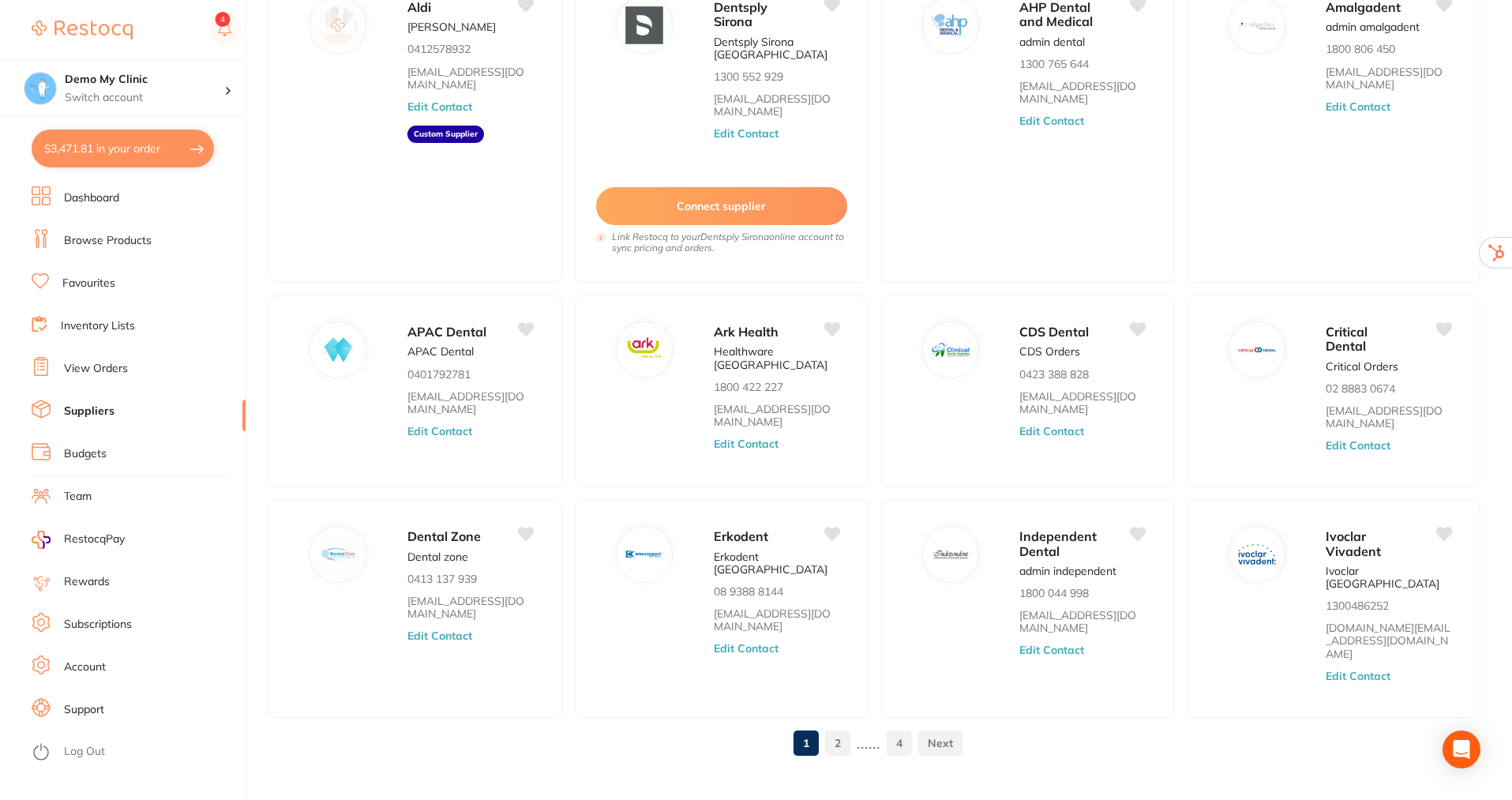
click at [117, 244] on link "Browse Products" at bounding box center [108, 241] width 88 height 15
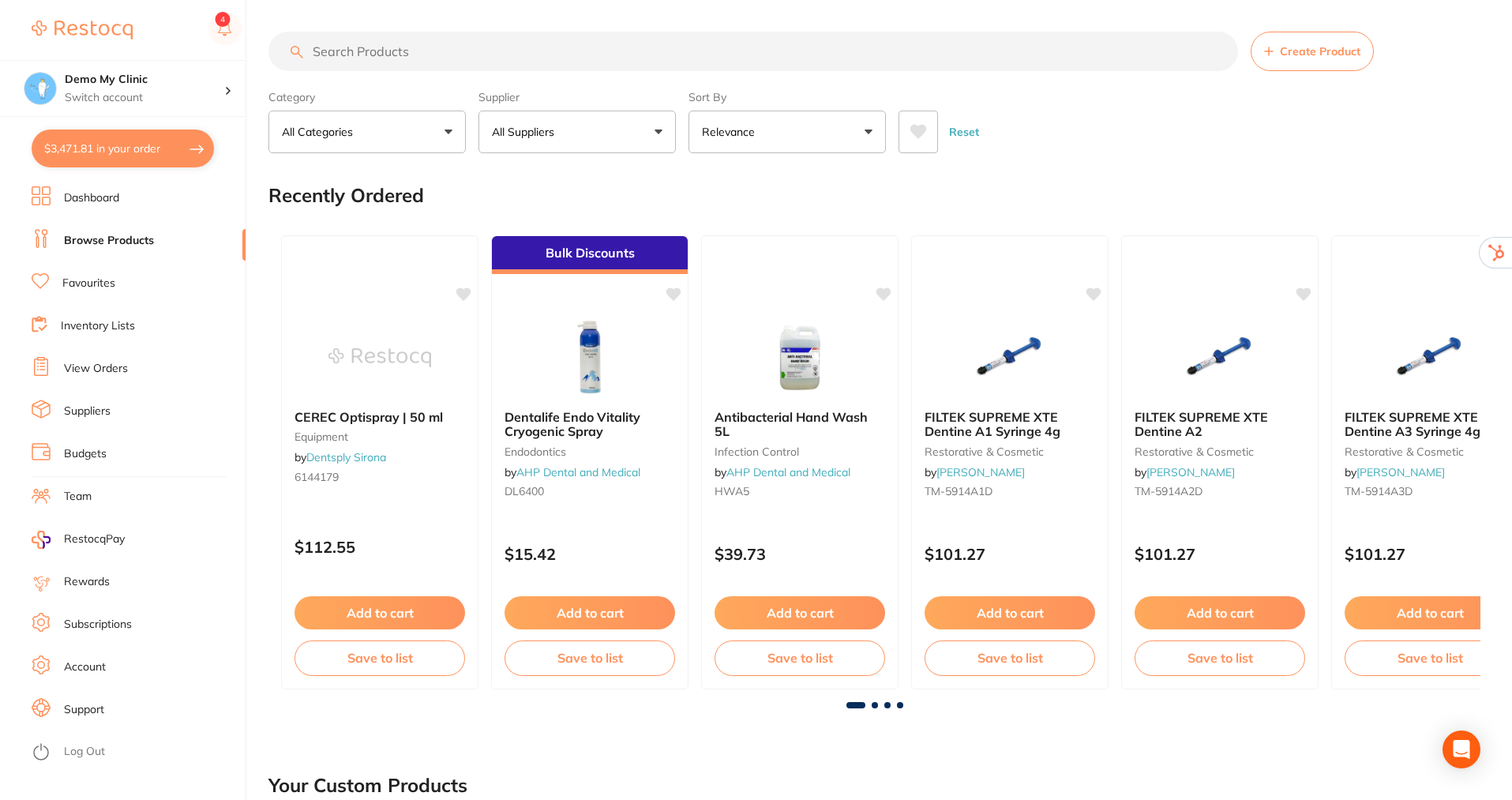
click at [550, 57] on input "search" at bounding box center [753, 51] width 970 height 40
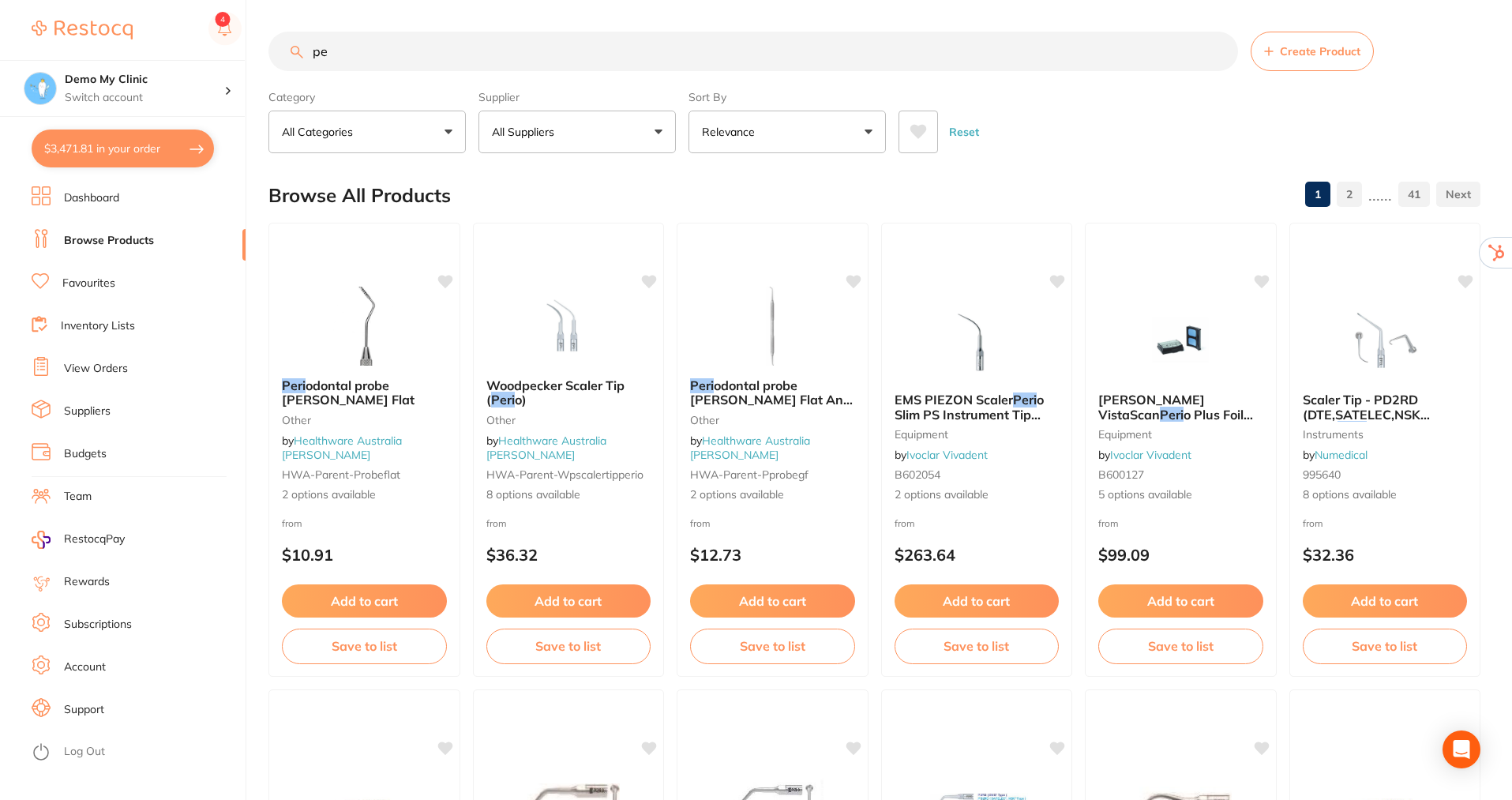
type input "p"
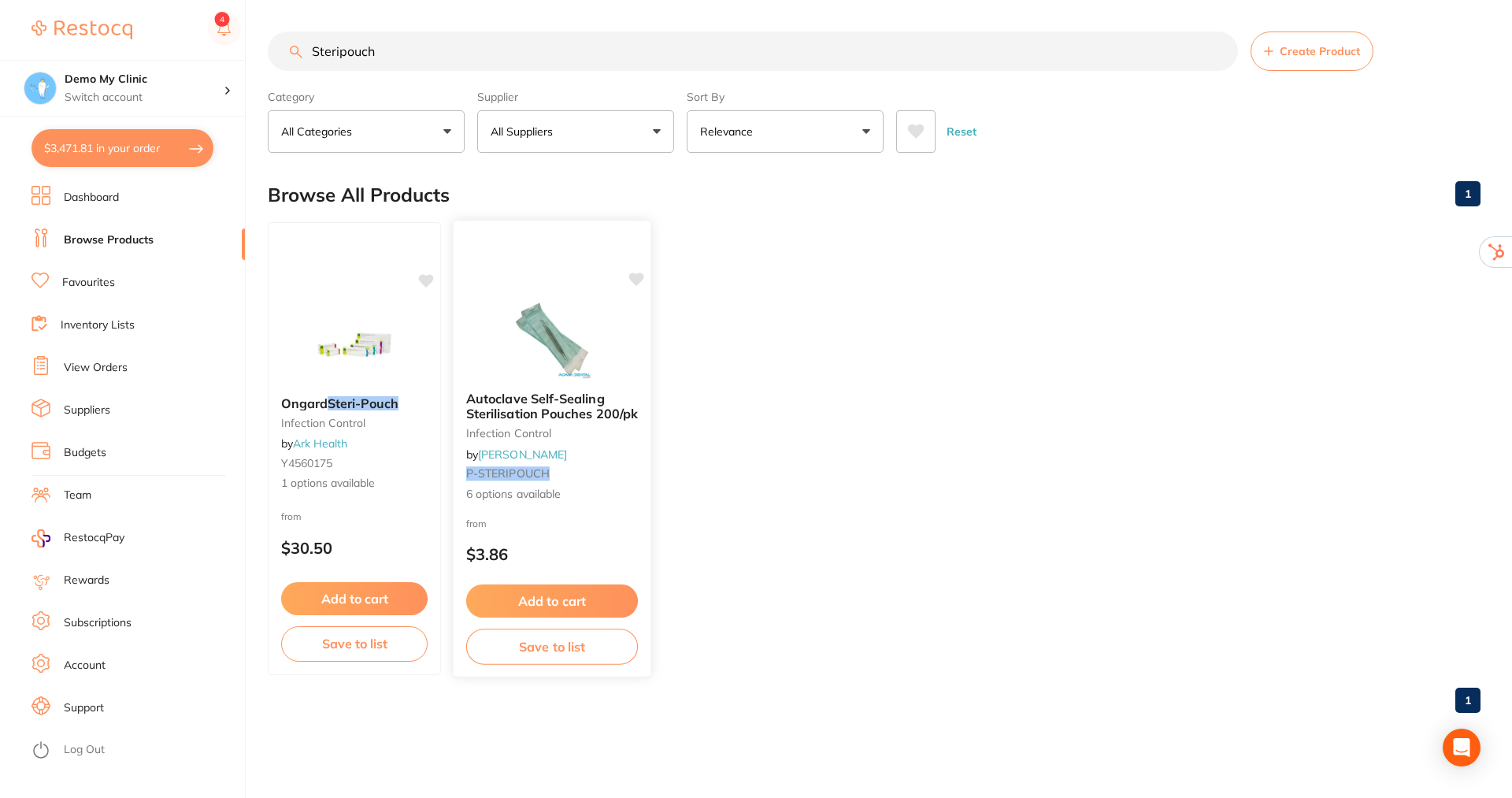
type input "Steripouch"
click at [521, 490] on span "6 options available" at bounding box center [552, 494] width 172 height 15
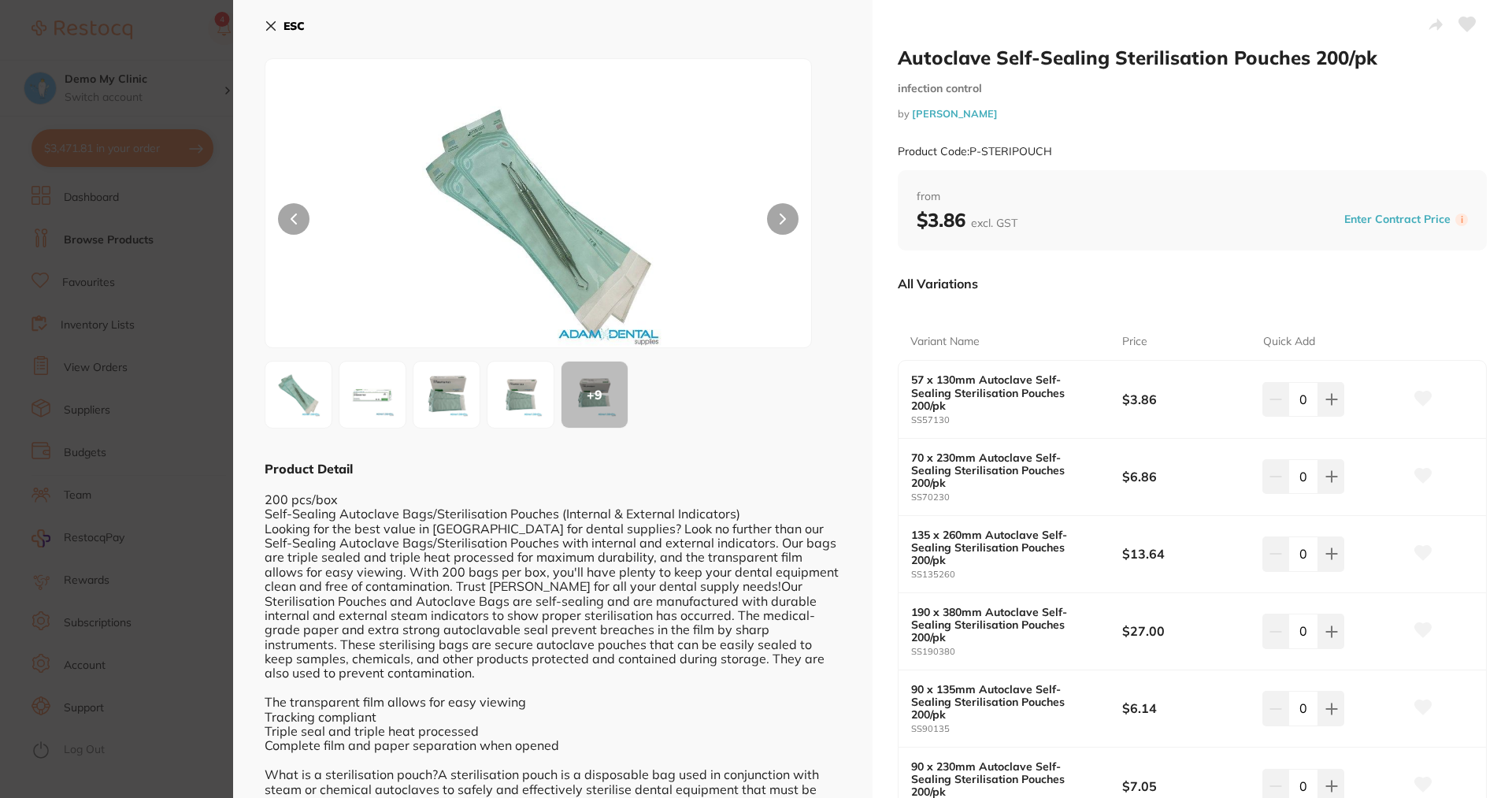
click at [270, 32] on button "ESC" at bounding box center [285, 26] width 41 height 27
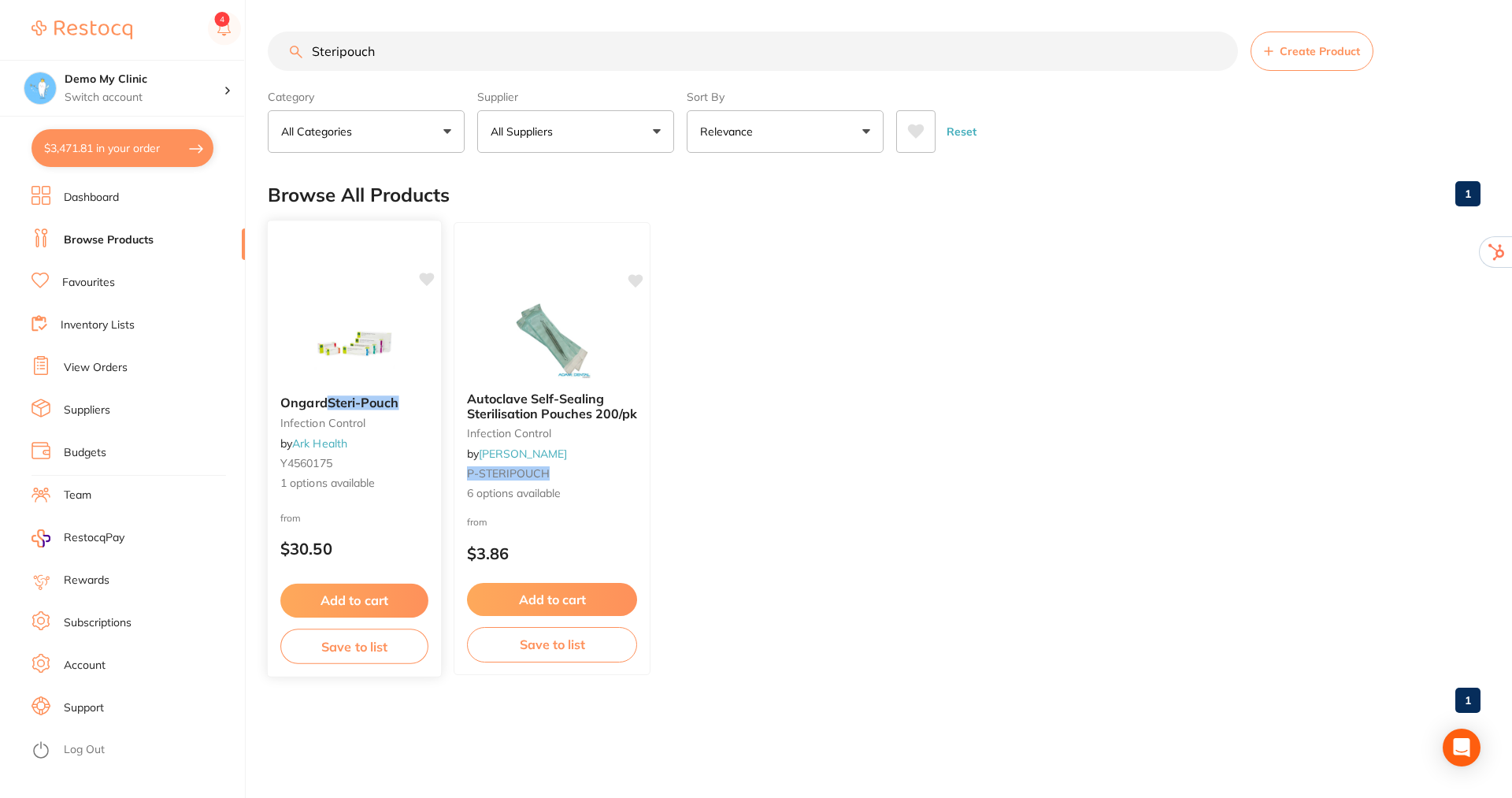
click at [368, 429] on small "infection control" at bounding box center [353, 422] width 148 height 13
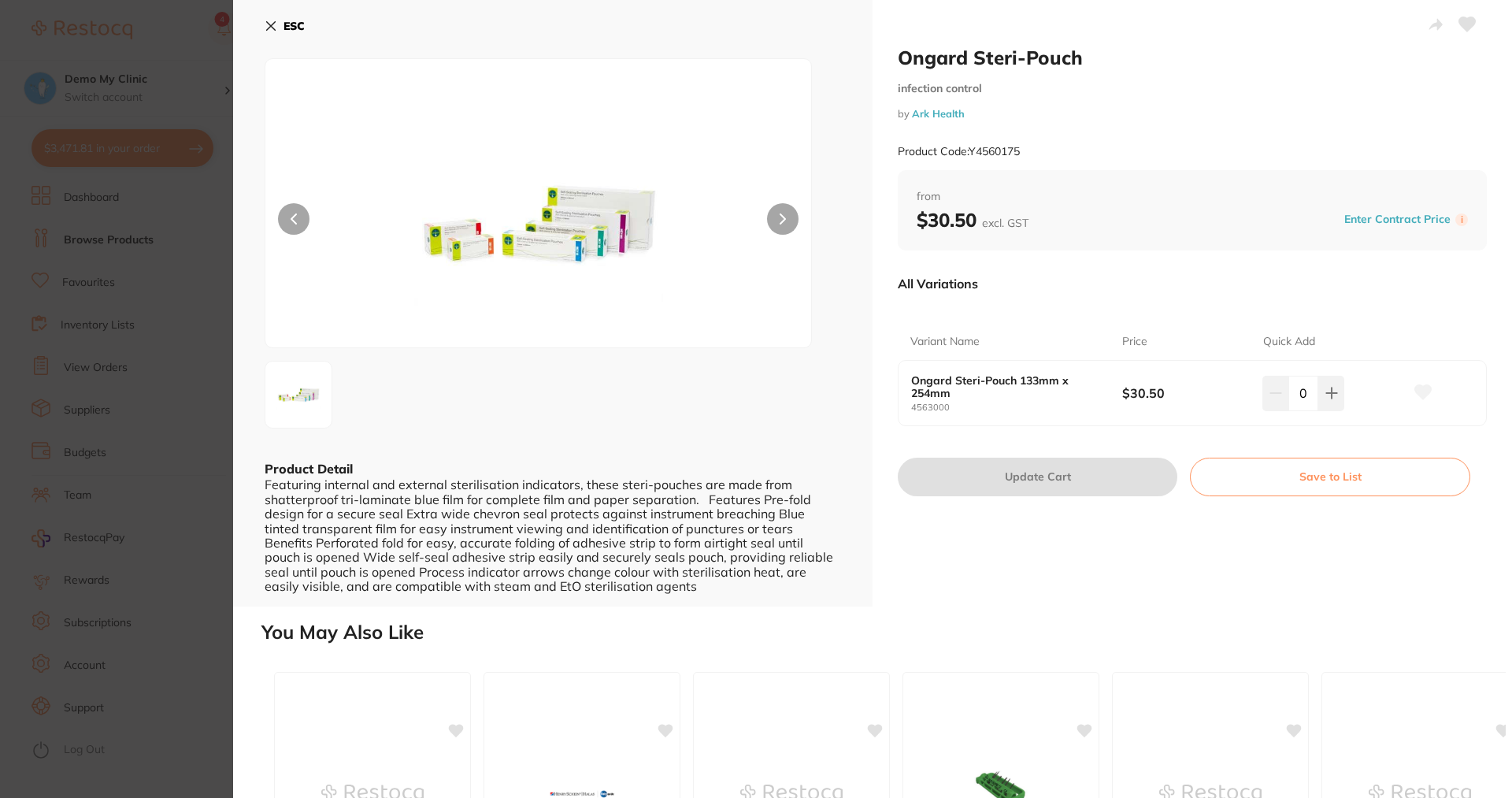
click at [279, 28] on button "ESC" at bounding box center [285, 26] width 41 height 27
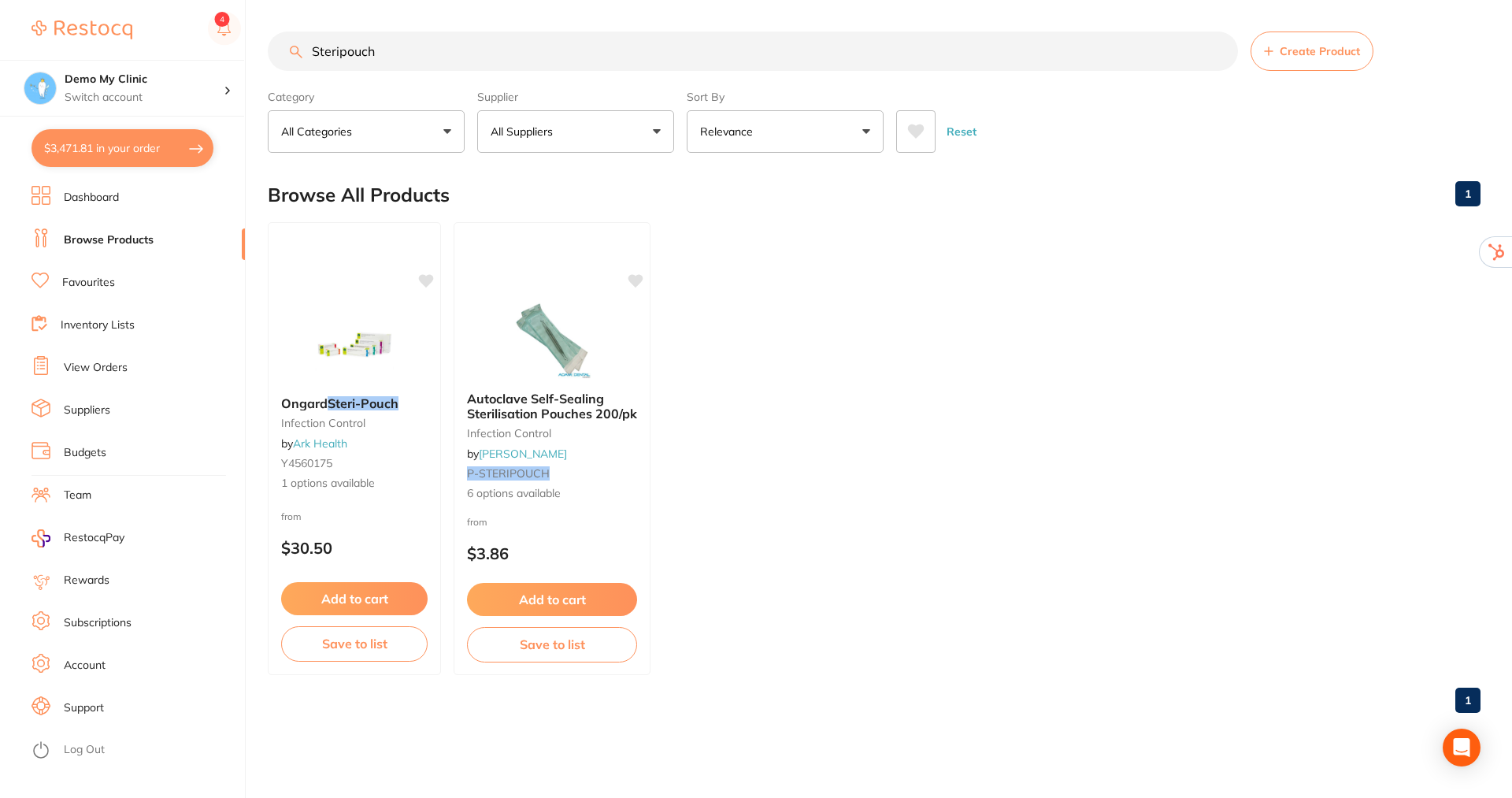
click at [661, 141] on button "All Suppliers" at bounding box center [575, 131] width 197 height 43
click at [1216, 50] on input "Steripouch" at bounding box center [752, 51] width 970 height 40
click at [480, 48] on input "search" at bounding box center [752, 51] width 970 height 40
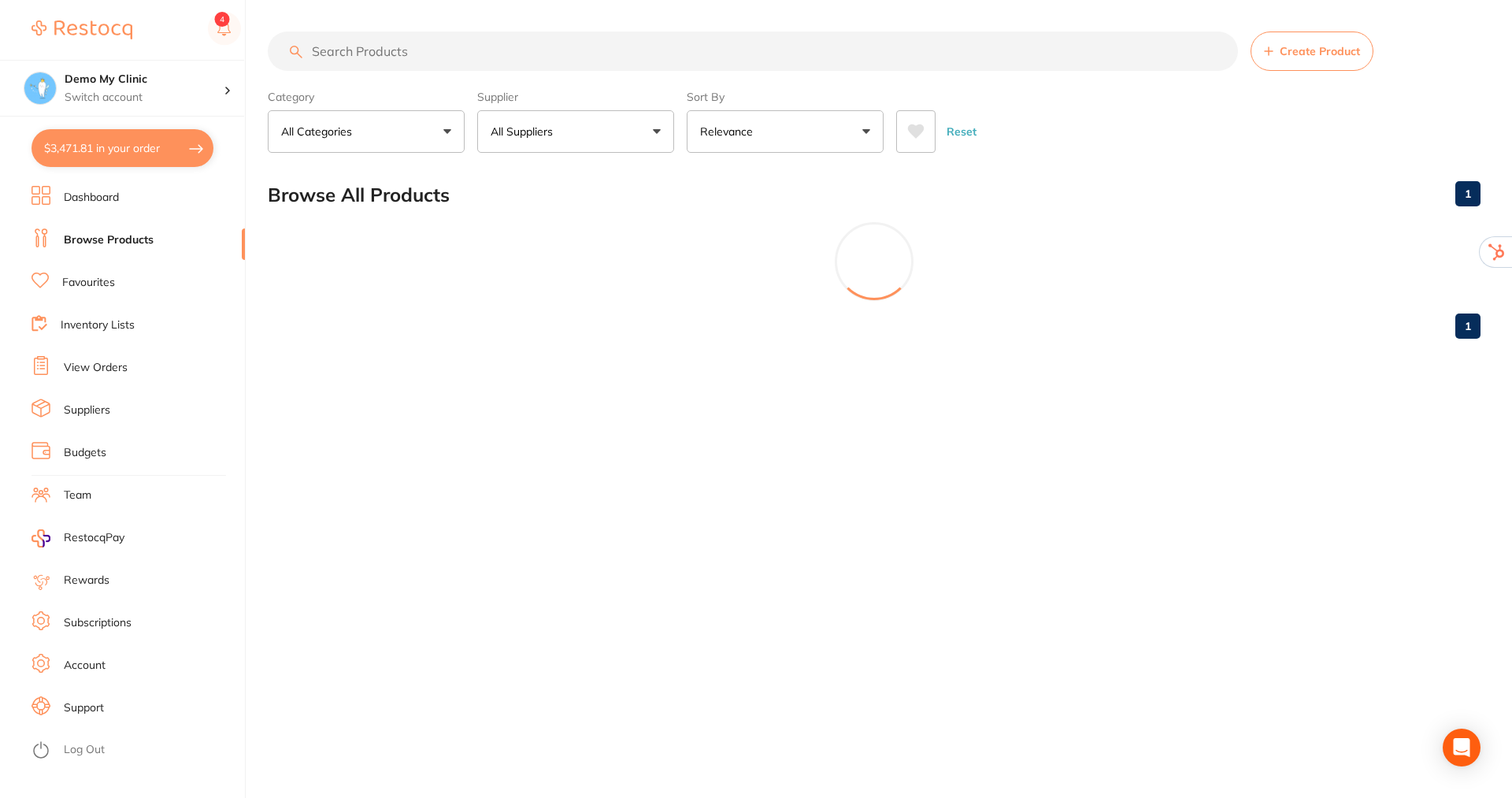
click at [649, 136] on button "All Suppliers" at bounding box center [575, 131] width 197 height 43
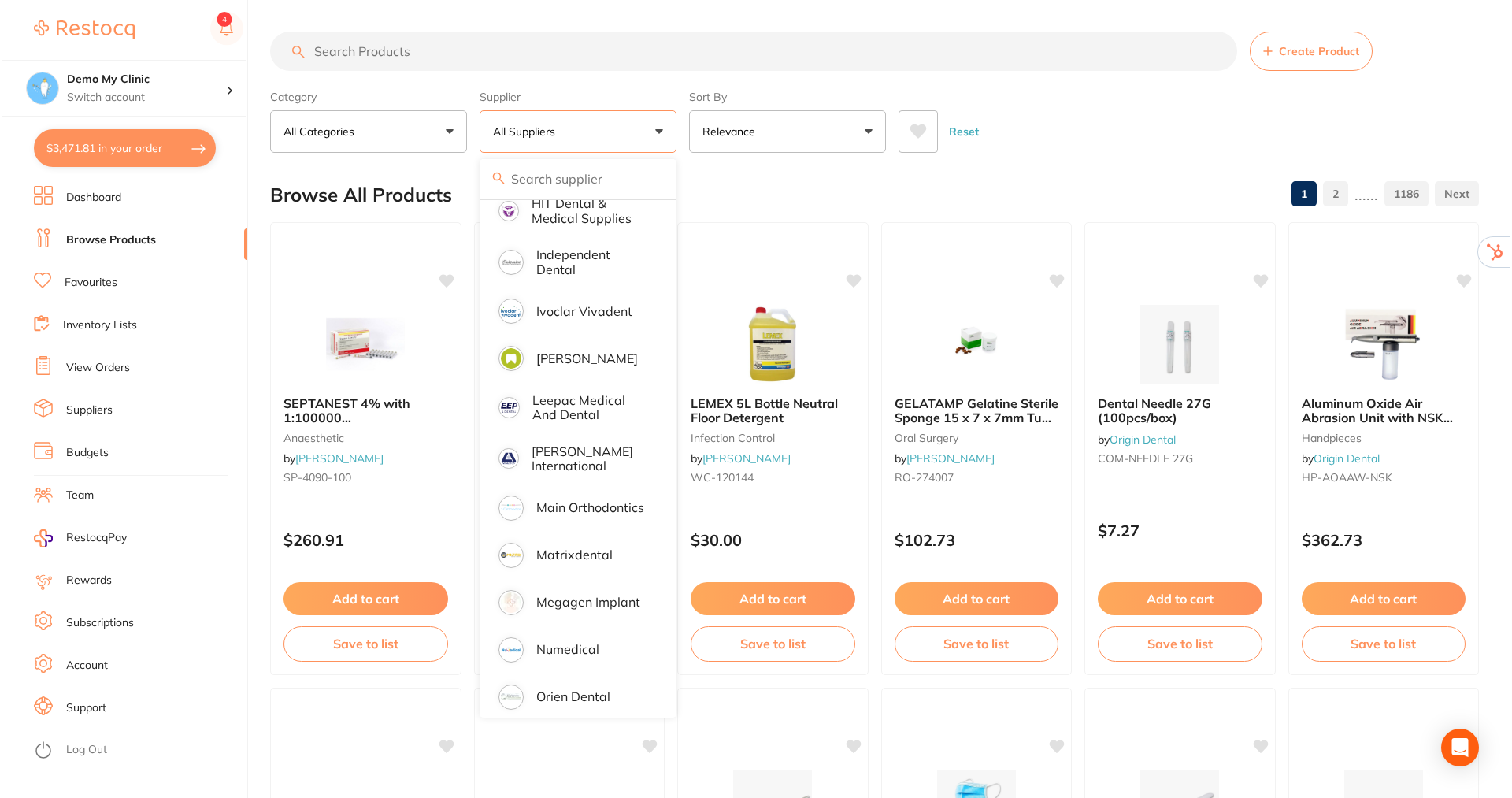
scroll to position [945, 0]
click at [560, 442] on p "[PERSON_NAME] International" at bounding box center [587, 456] width 117 height 29
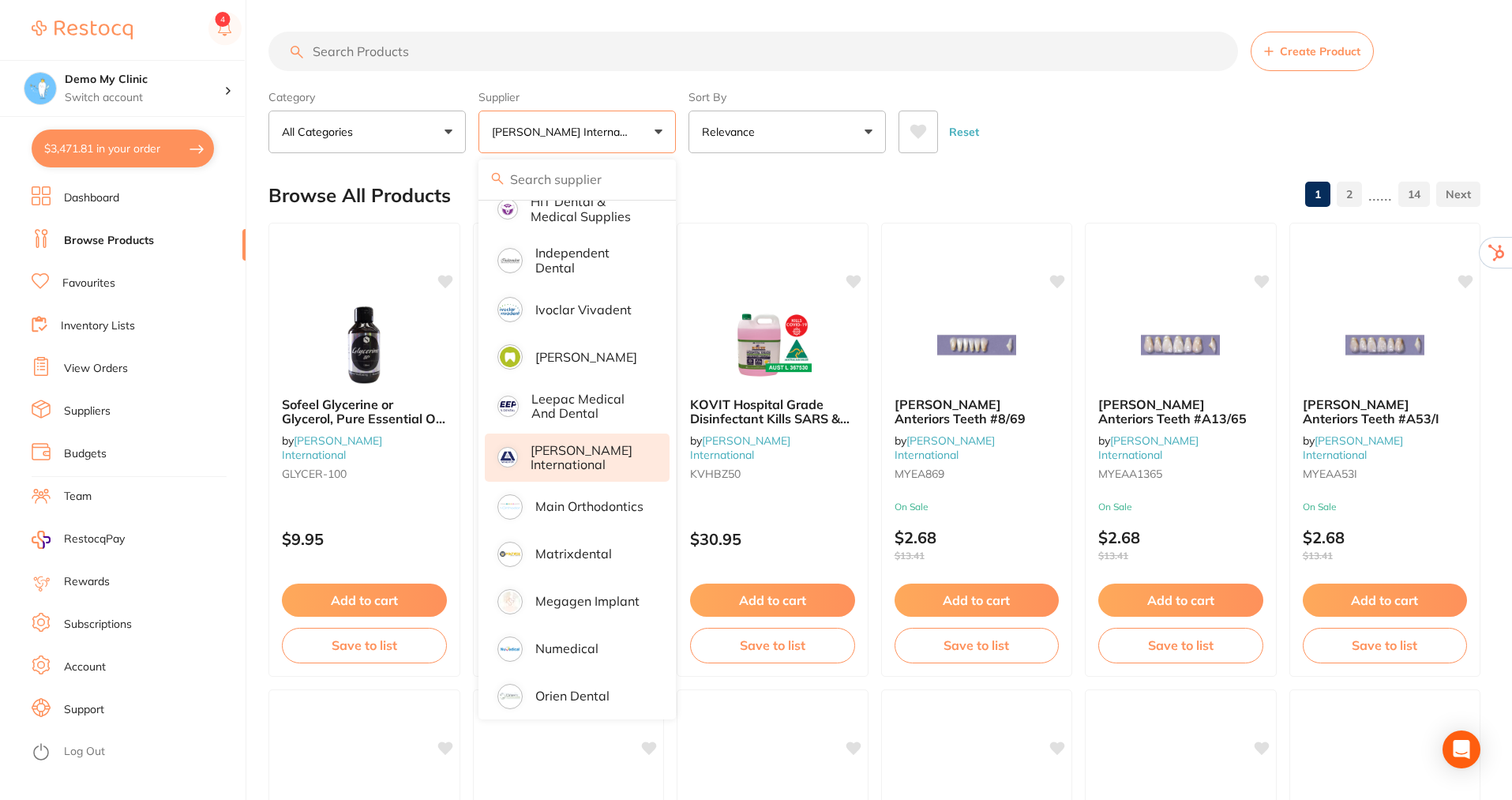
click at [507, 49] on input "search" at bounding box center [753, 51] width 970 height 40
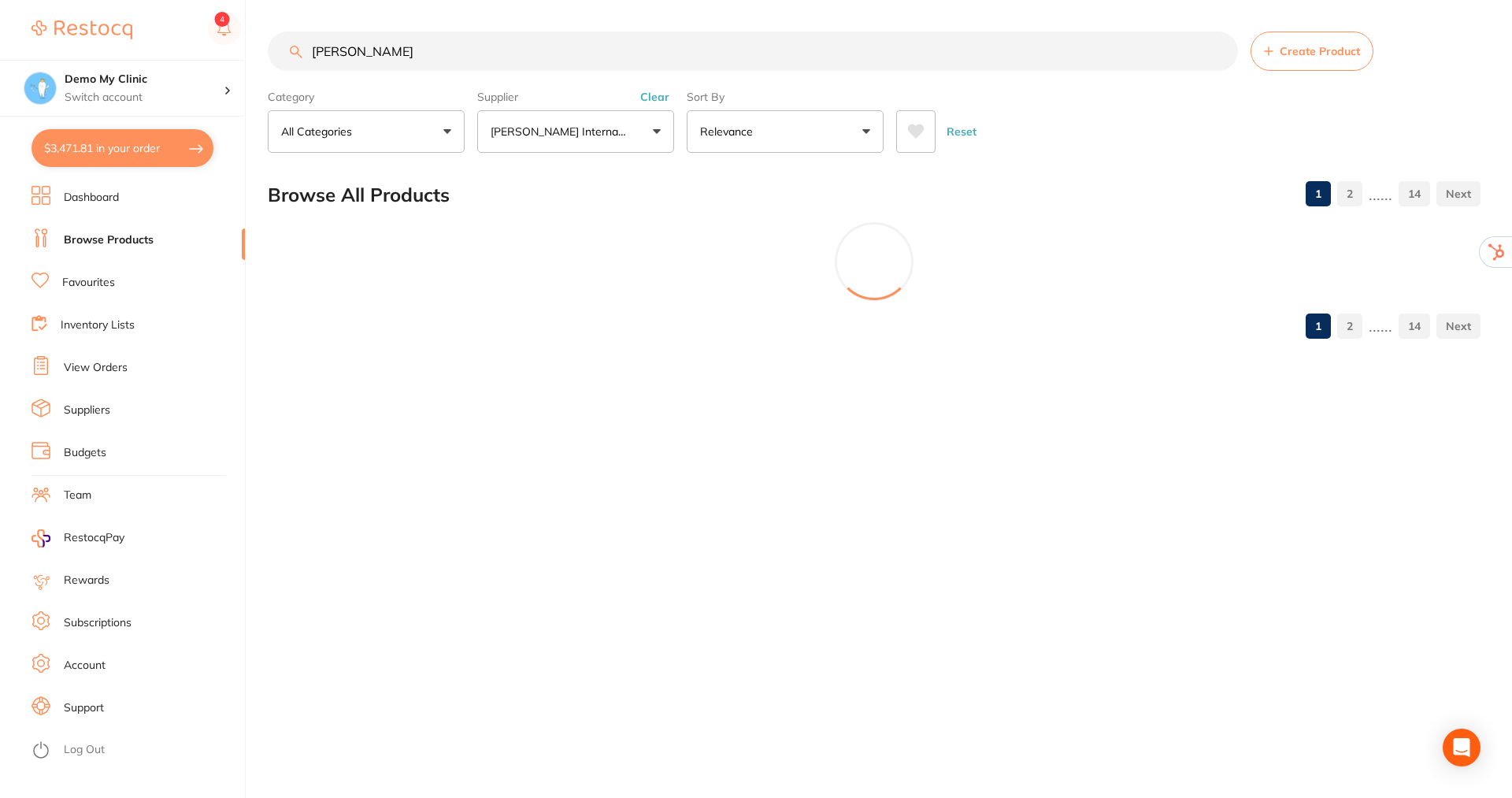
scroll to position [0, 0]
type input "g"
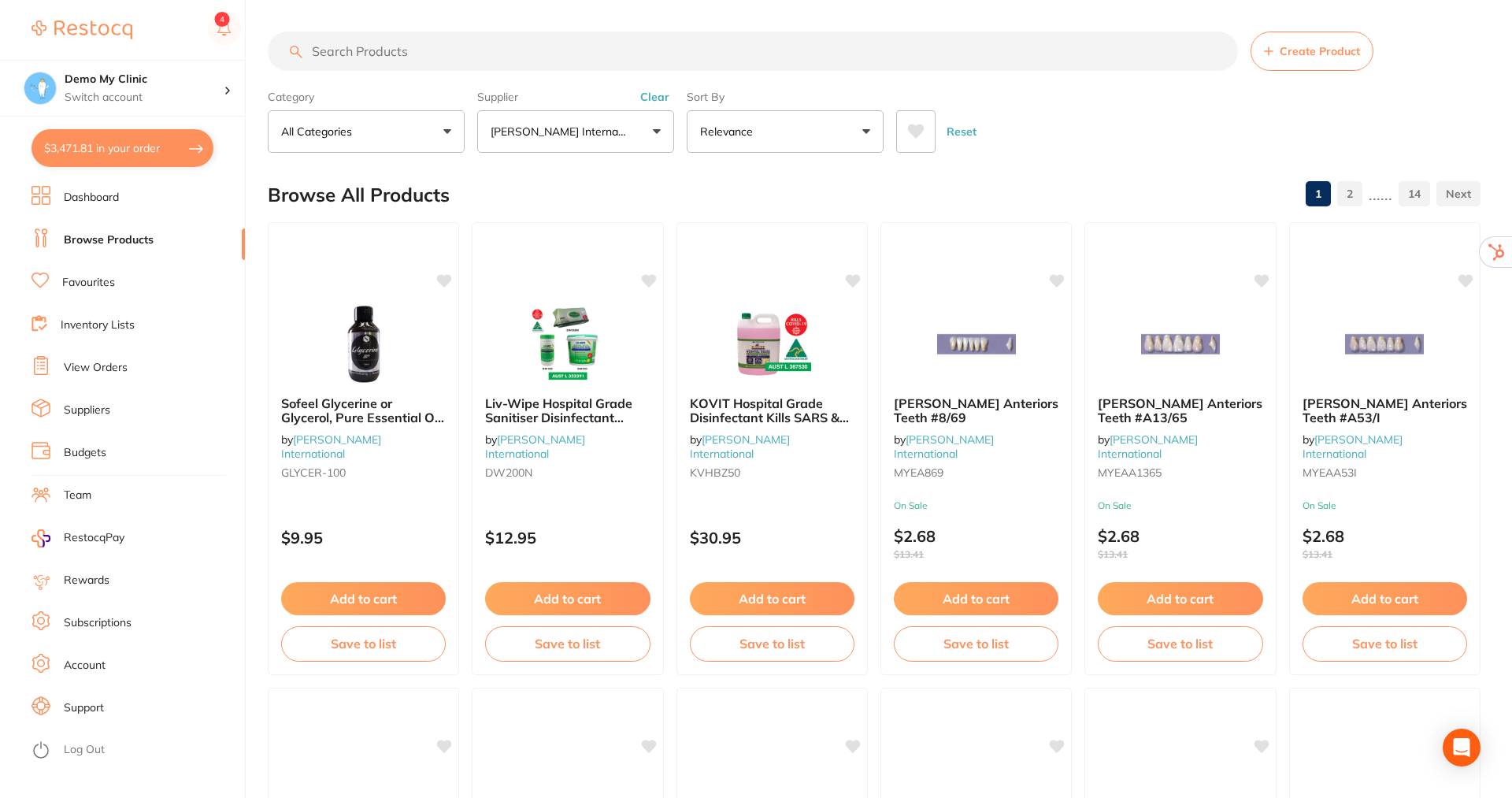
click at [646, 98] on button "Clear" at bounding box center [655, 97] width 39 height 14
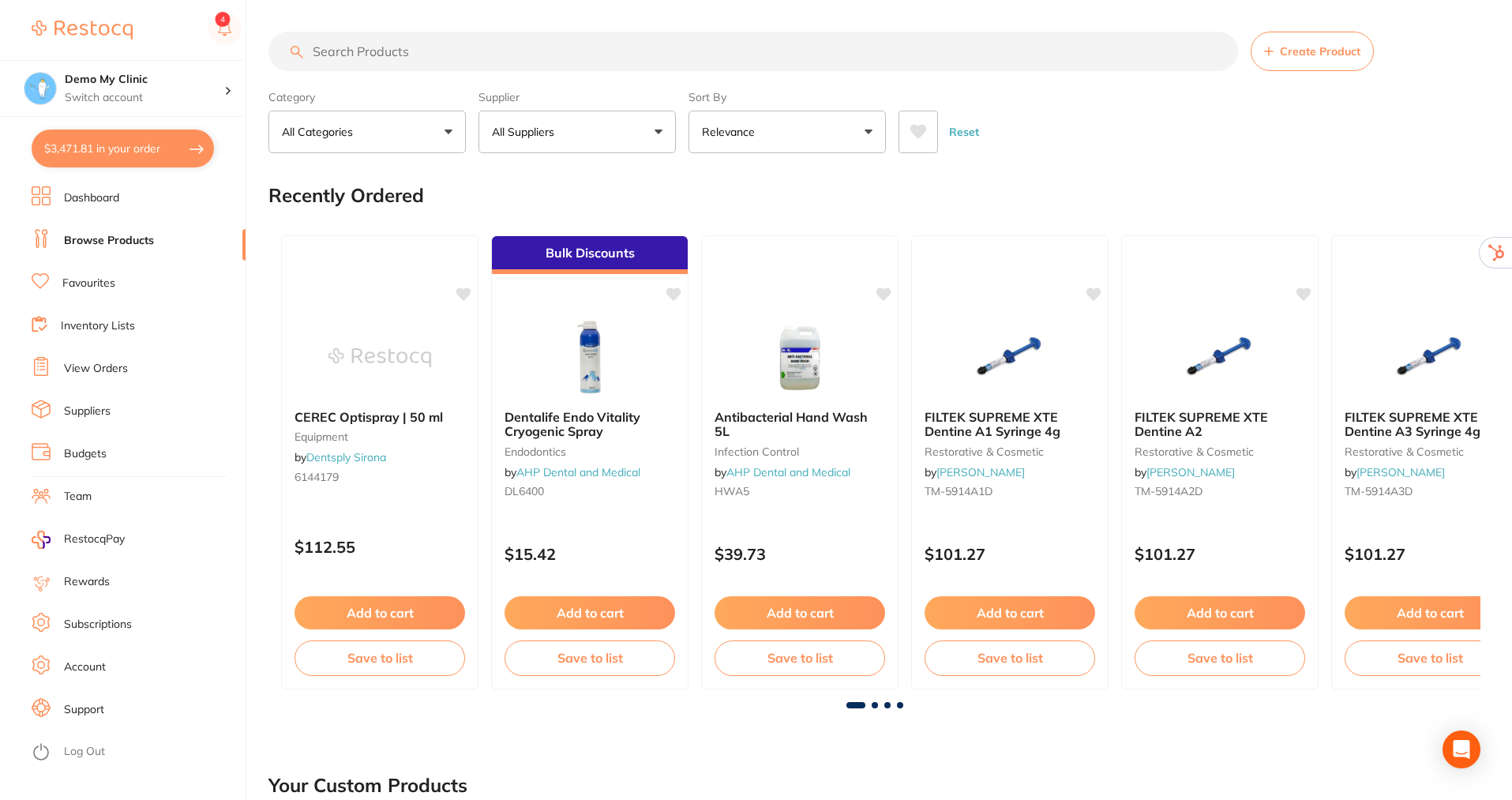
drag, startPoint x: 581, startPoint y: 614, endPoint x: 625, endPoint y: 611, distance: 44.1
click at [581, 614] on button "Add to cart" at bounding box center [590, 613] width 170 height 33
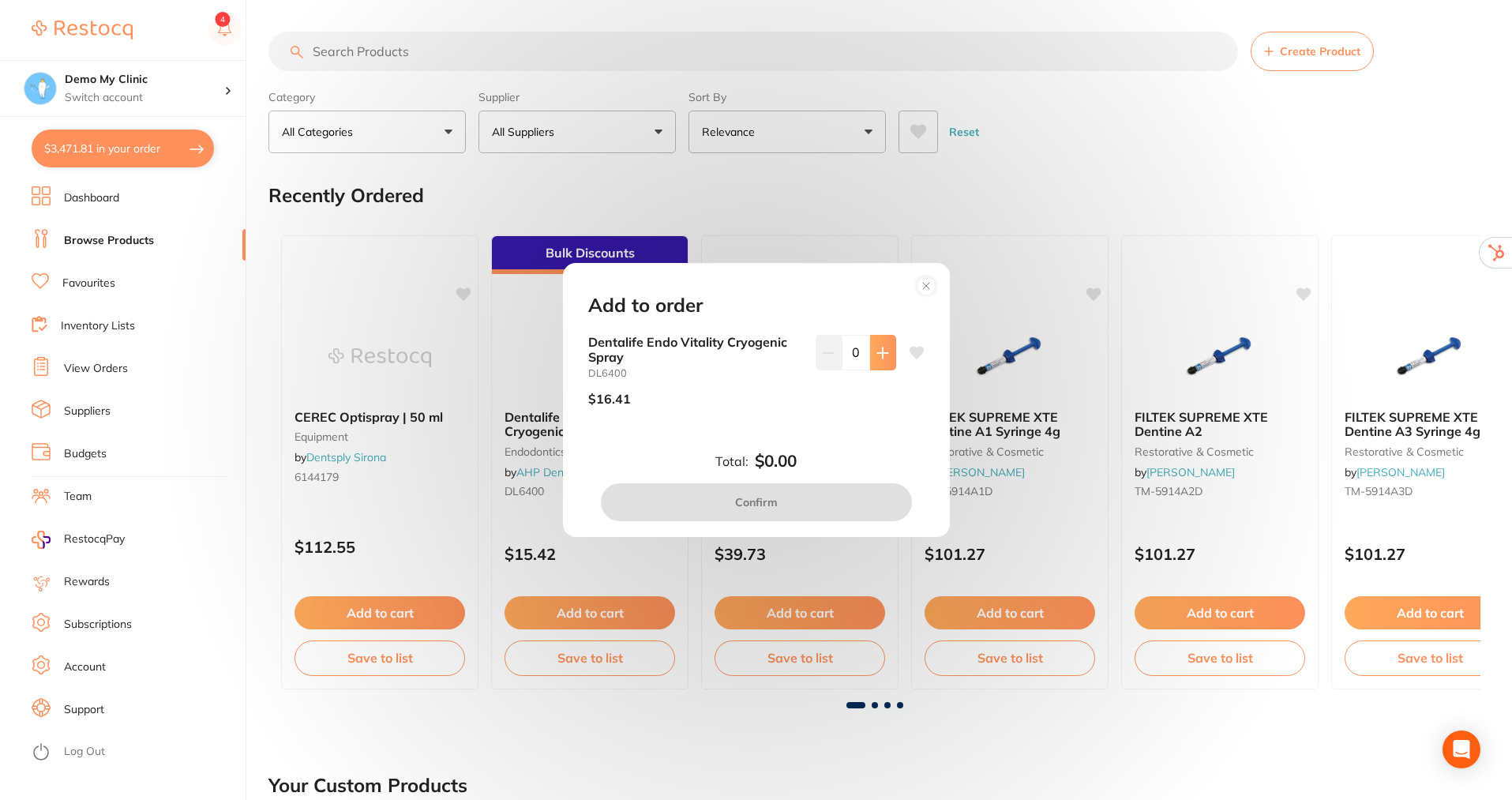
click at [889, 344] on button at bounding box center [883, 353] width 26 height 35
type input "1"
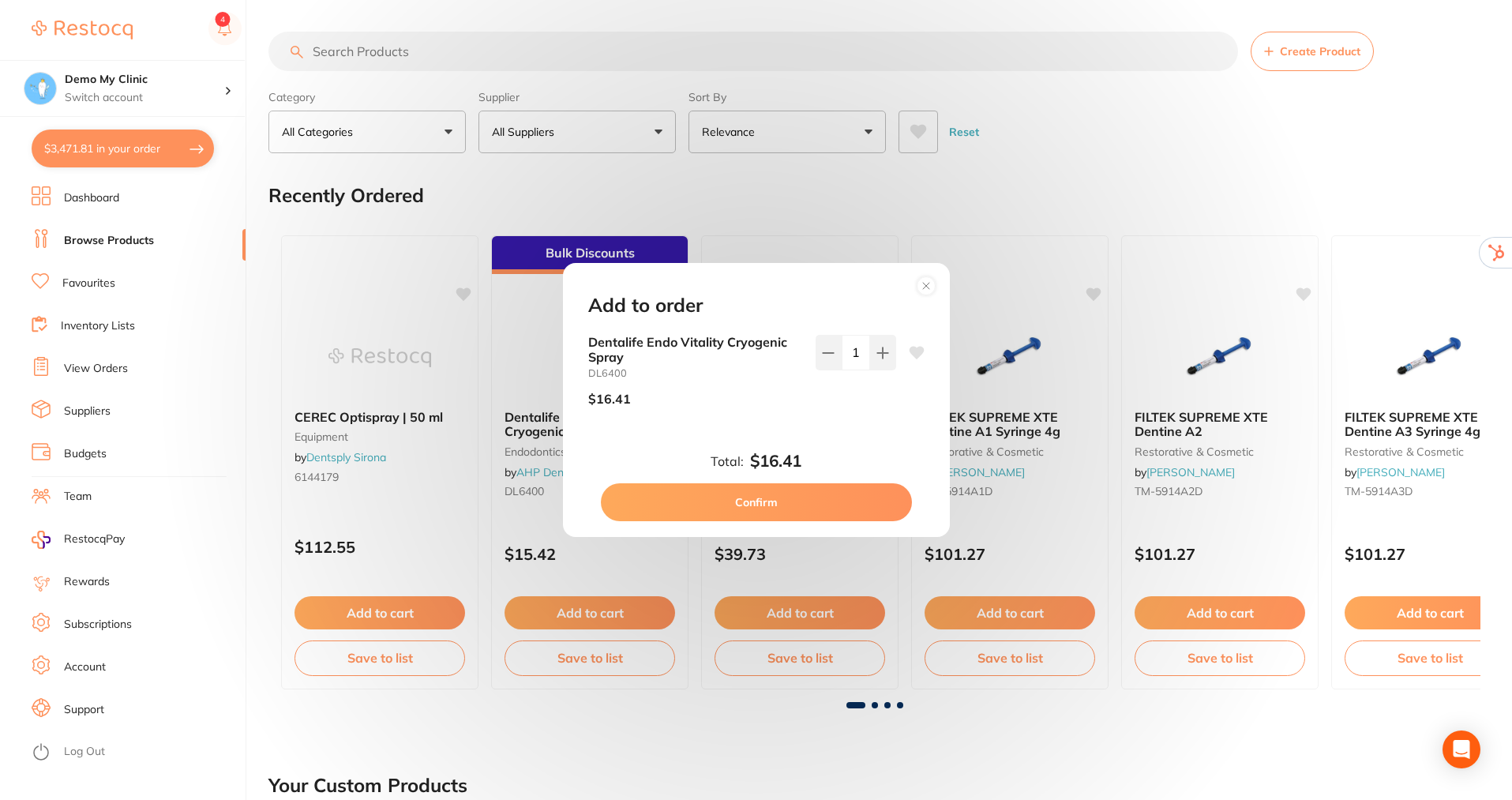
click at [785, 498] on button "Confirm" at bounding box center [756, 502] width 311 height 38
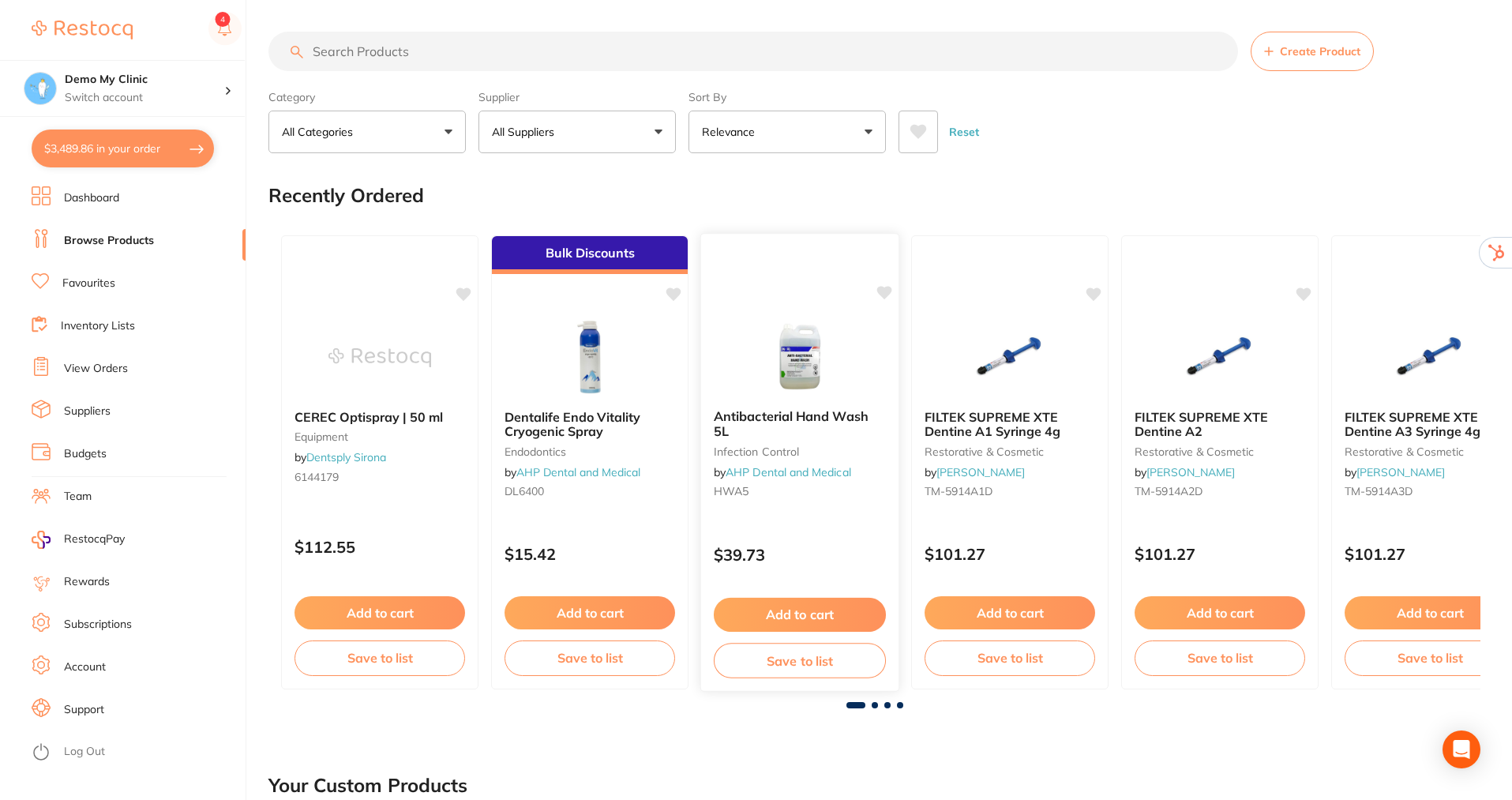
click at [794, 598] on button "Add to cart" at bounding box center [800, 614] width 172 height 34
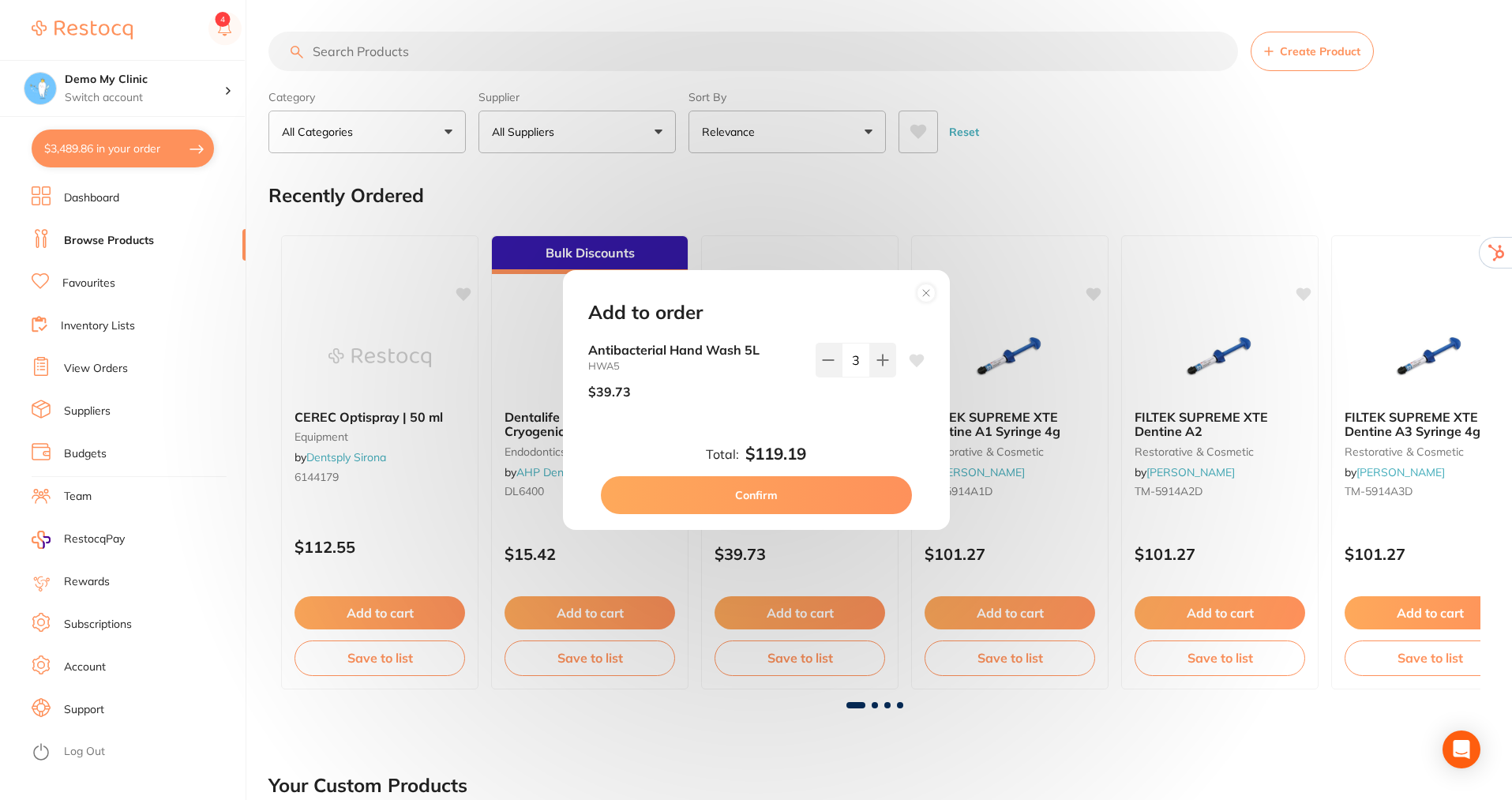
click at [784, 504] on button "Confirm" at bounding box center [756, 495] width 311 height 38
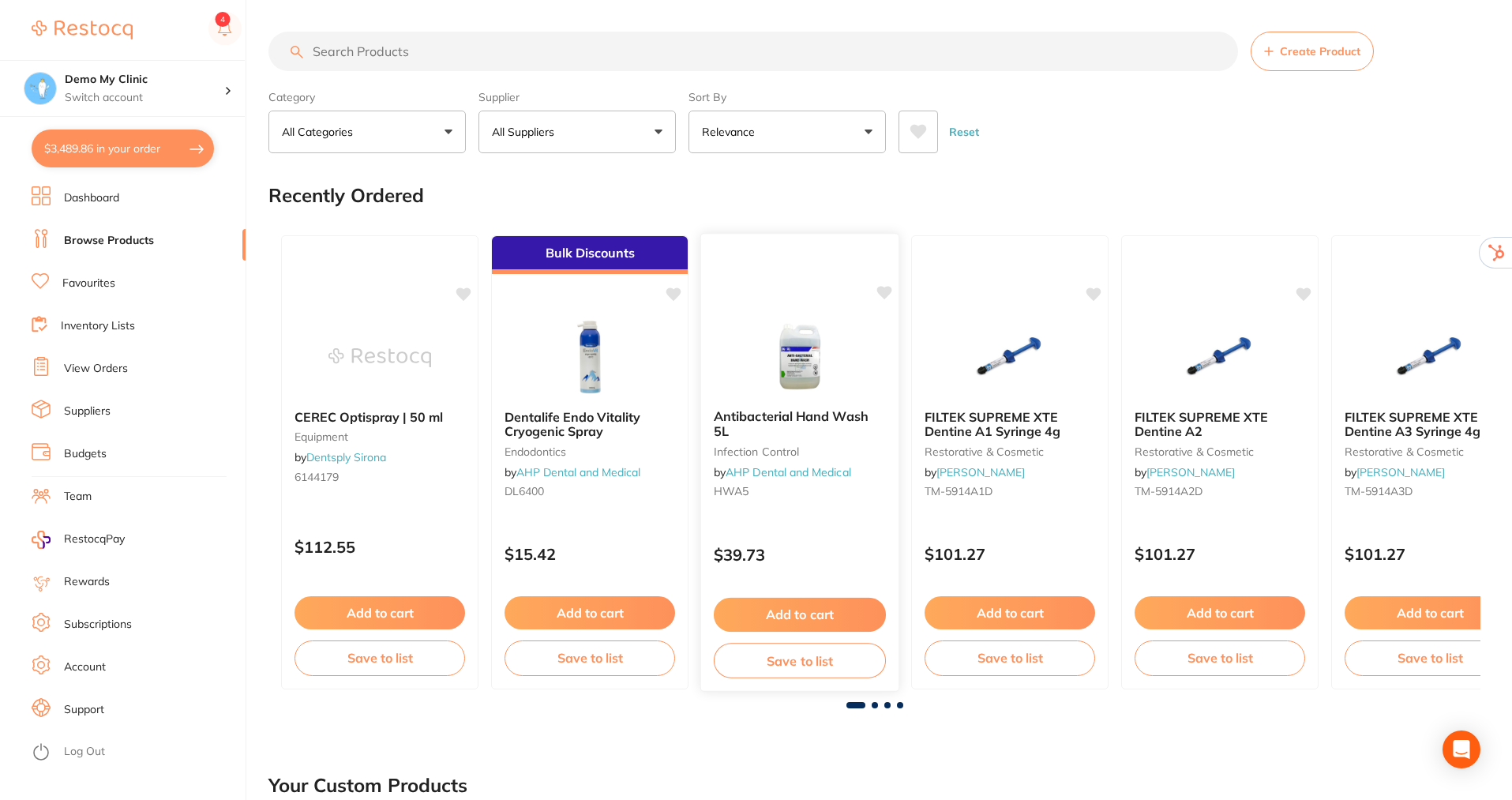
click at [787, 654] on button "Save to list" at bounding box center [800, 661] width 172 height 36
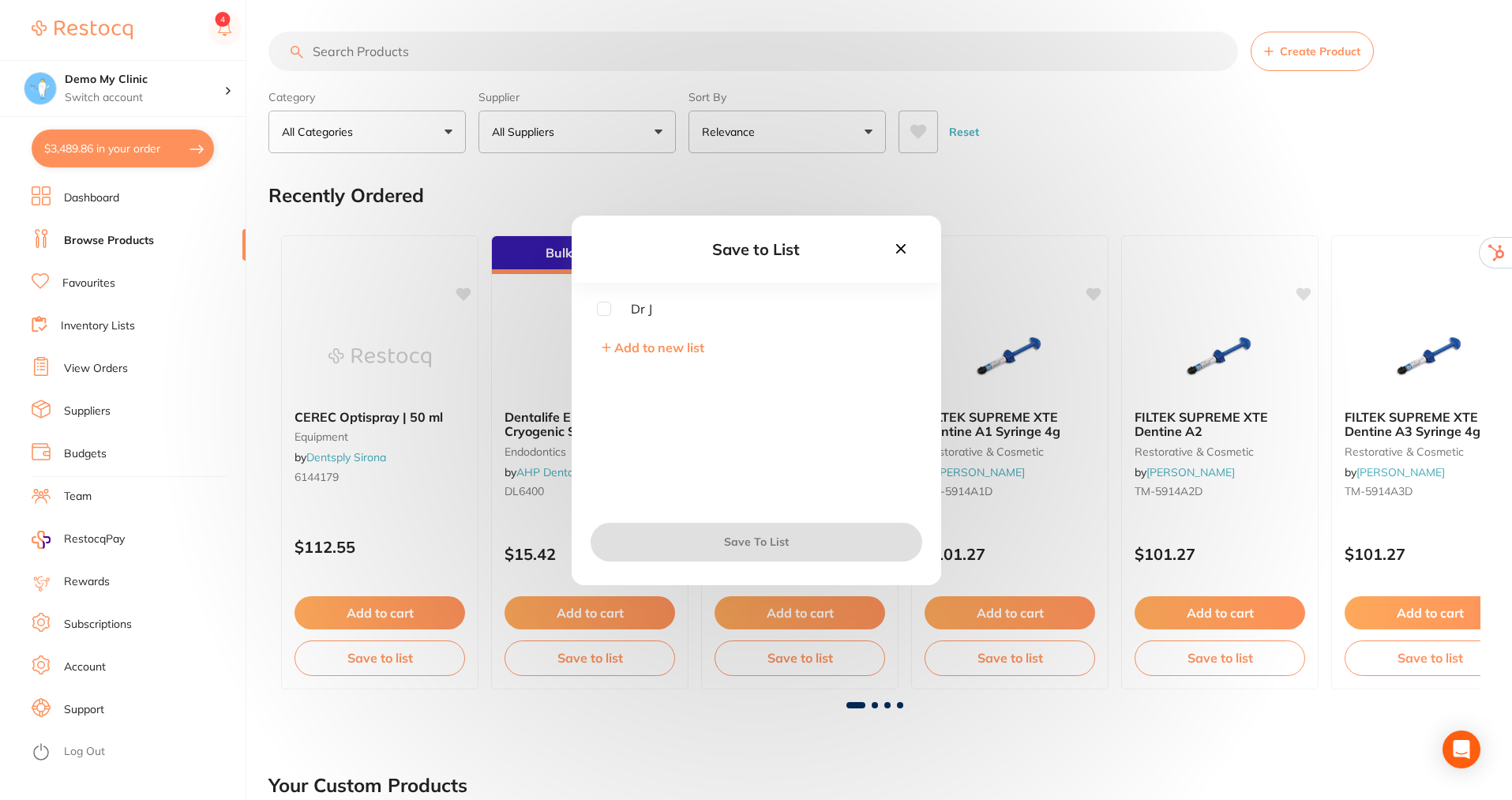
click at [609, 310] on input "checkbox" at bounding box center [603, 308] width 15 height 15
checkbox input "true"
click at [787, 541] on button "Save To List" at bounding box center [756, 541] width 331 height 38
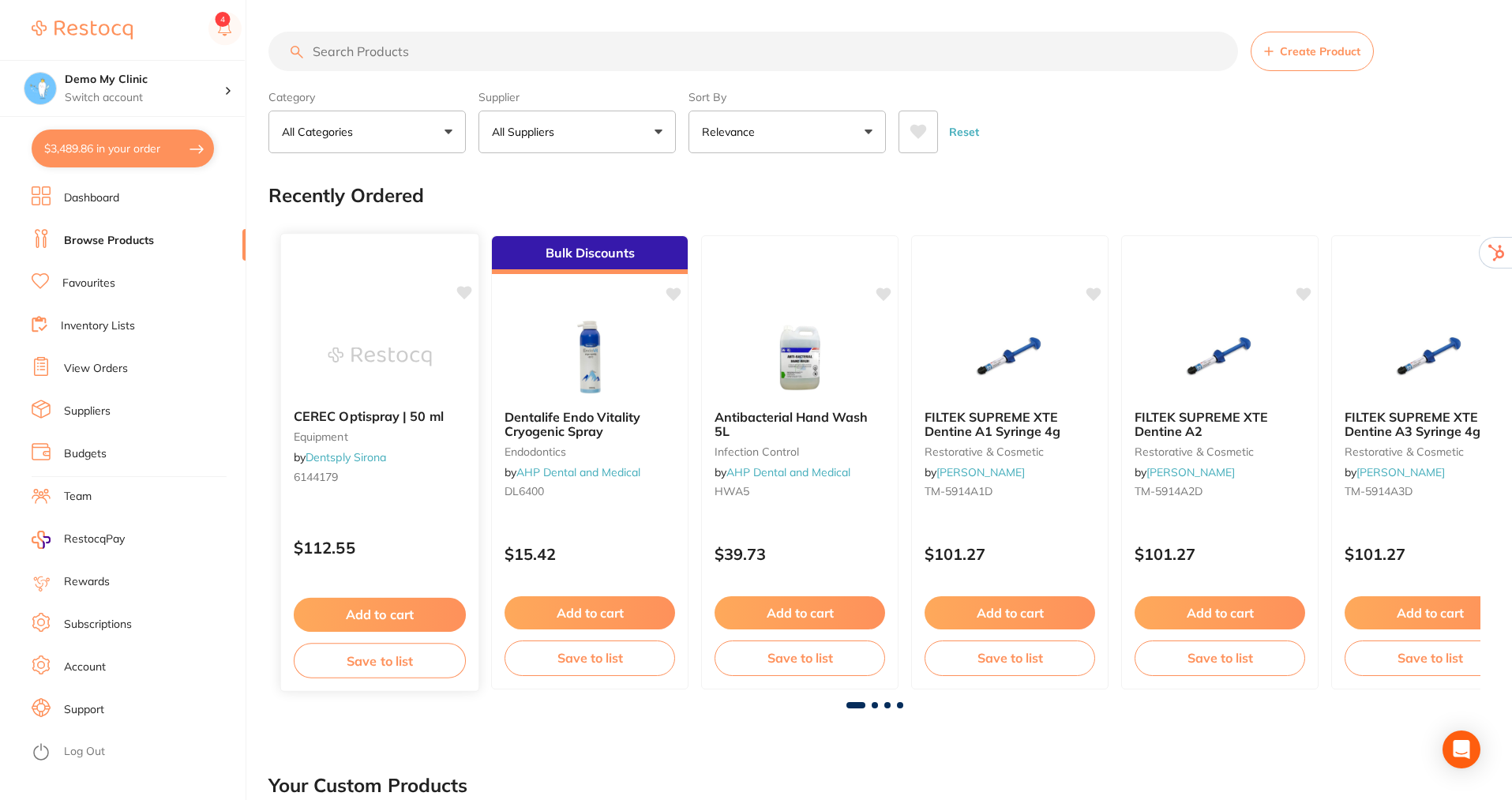
click at [382, 609] on button "Add to cart" at bounding box center [380, 614] width 172 height 34
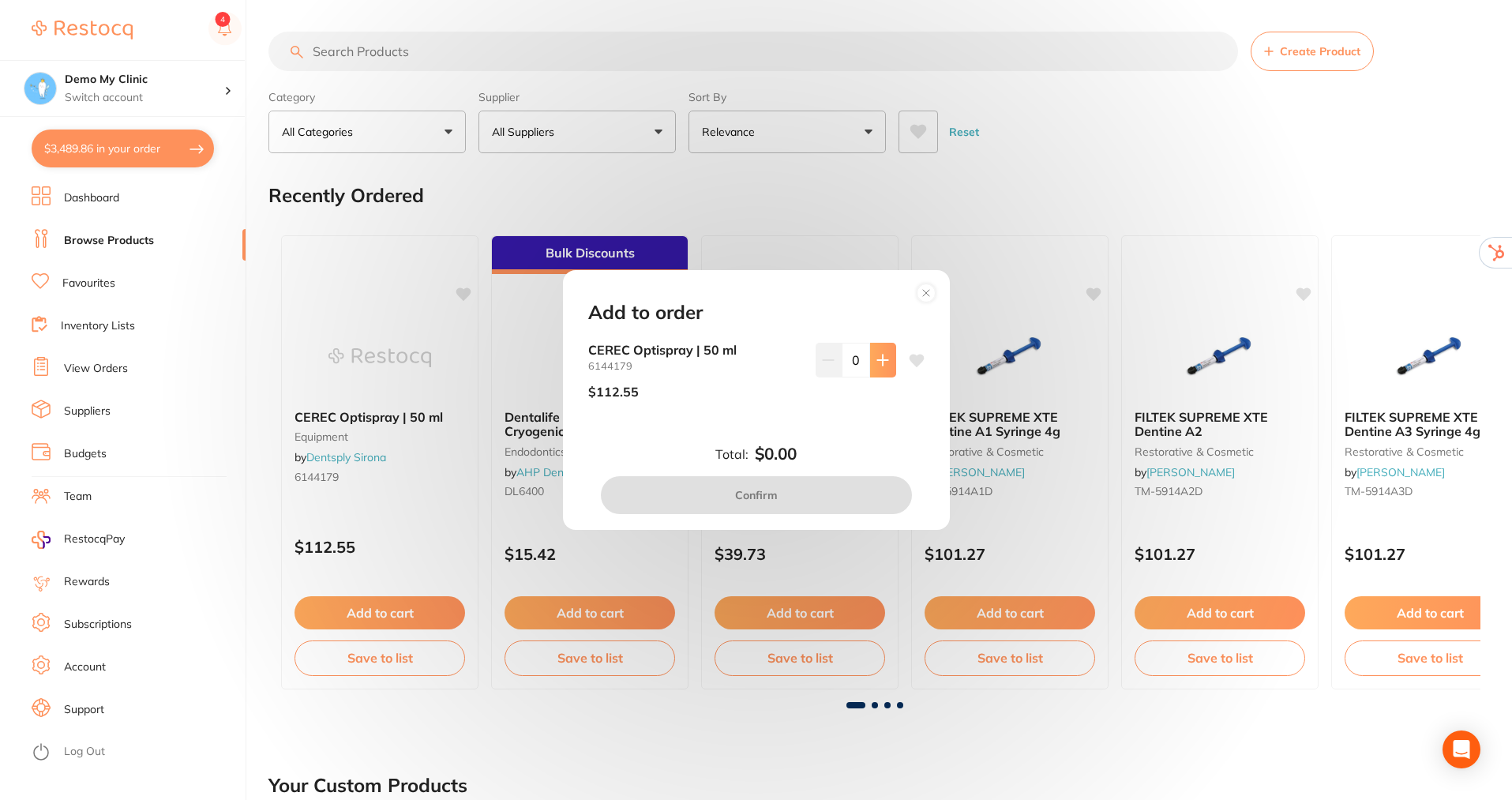
click at [872, 364] on button at bounding box center [883, 360] width 26 height 35
type input "1"
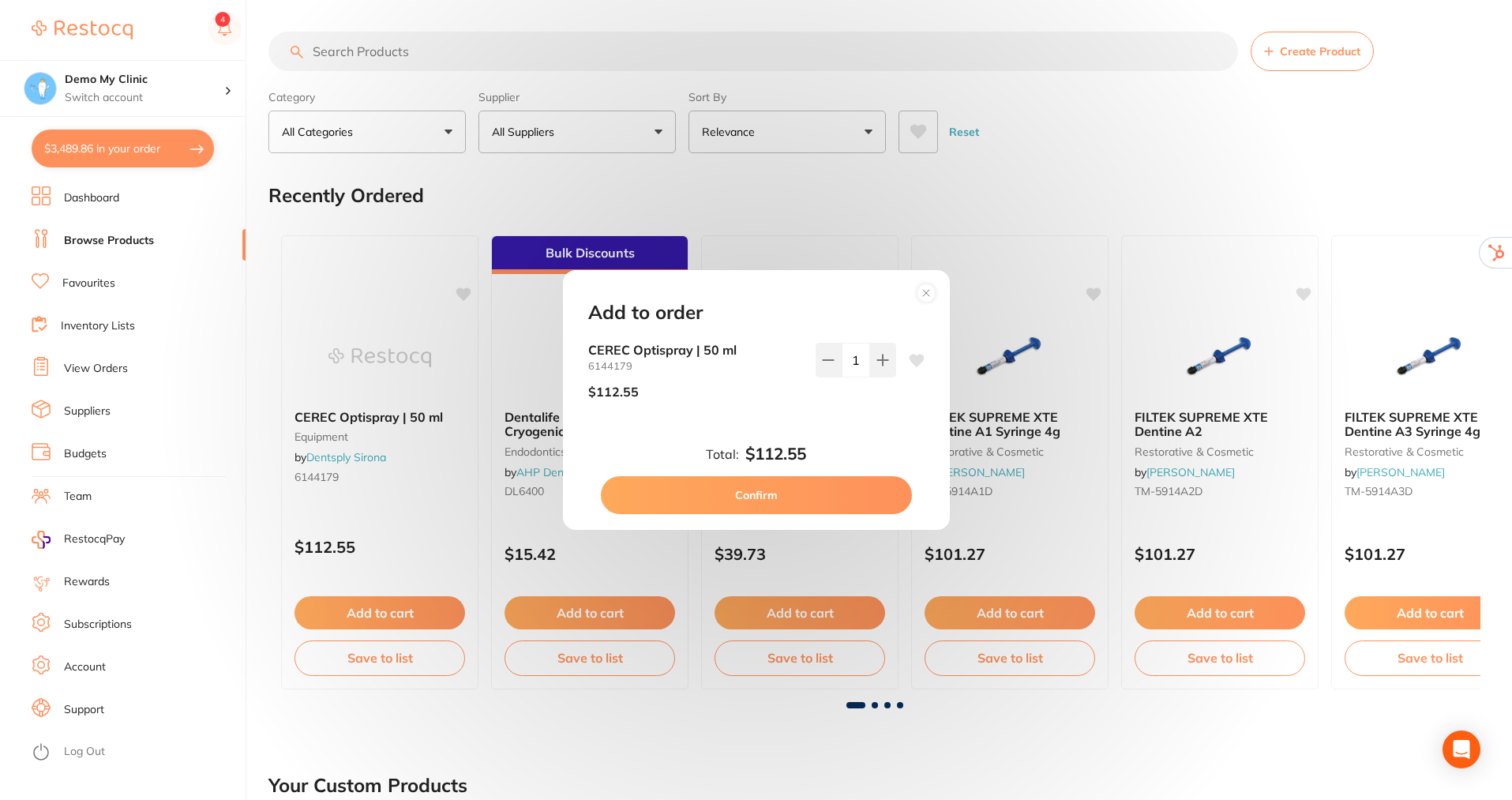
click at [797, 482] on button "Confirm" at bounding box center [756, 495] width 311 height 38
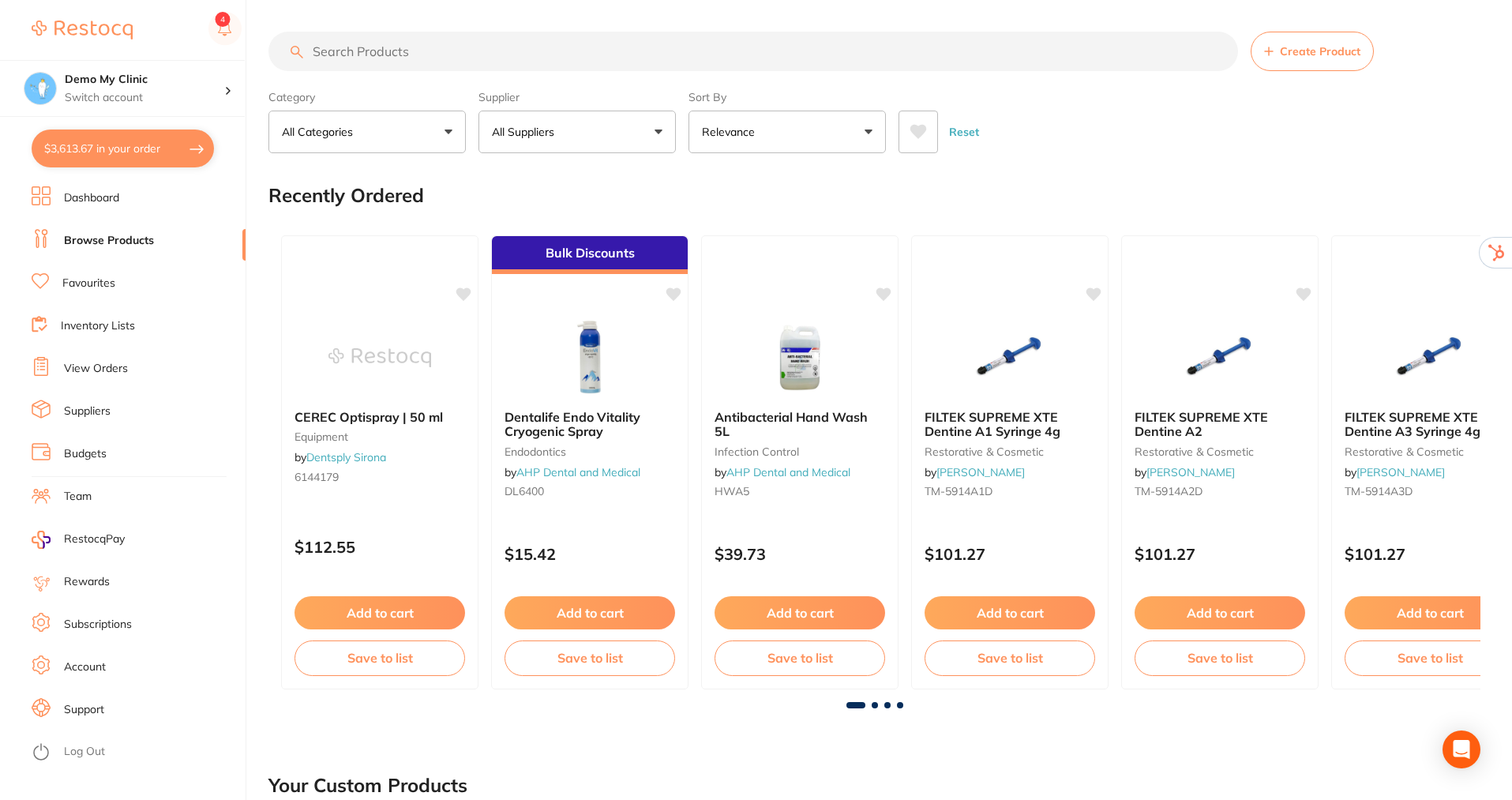
click at [129, 152] on button "$3,613.67 in your order" at bounding box center [123, 148] width 182 height 38
checkbox input "true"
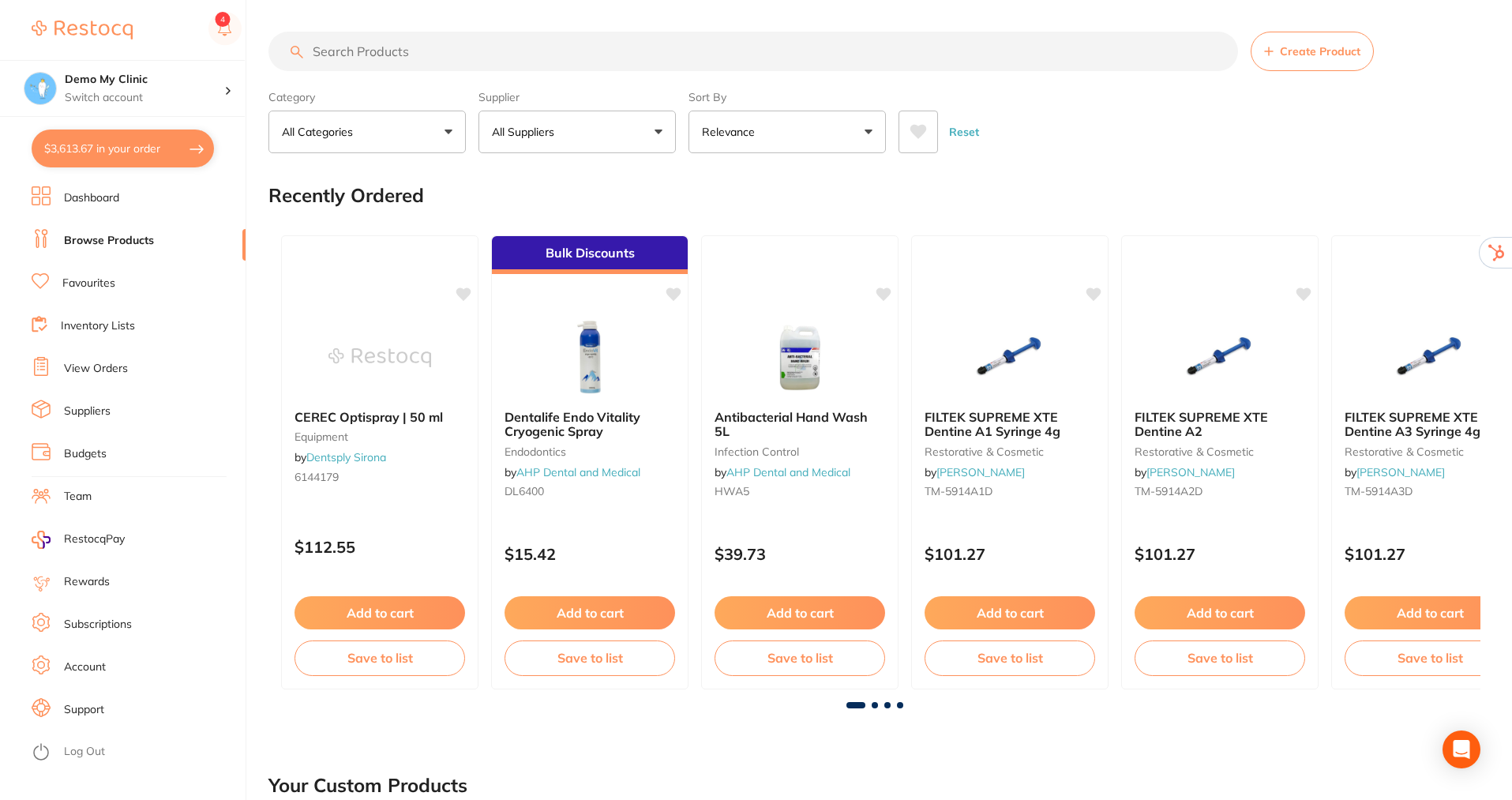
checkbox input "true"
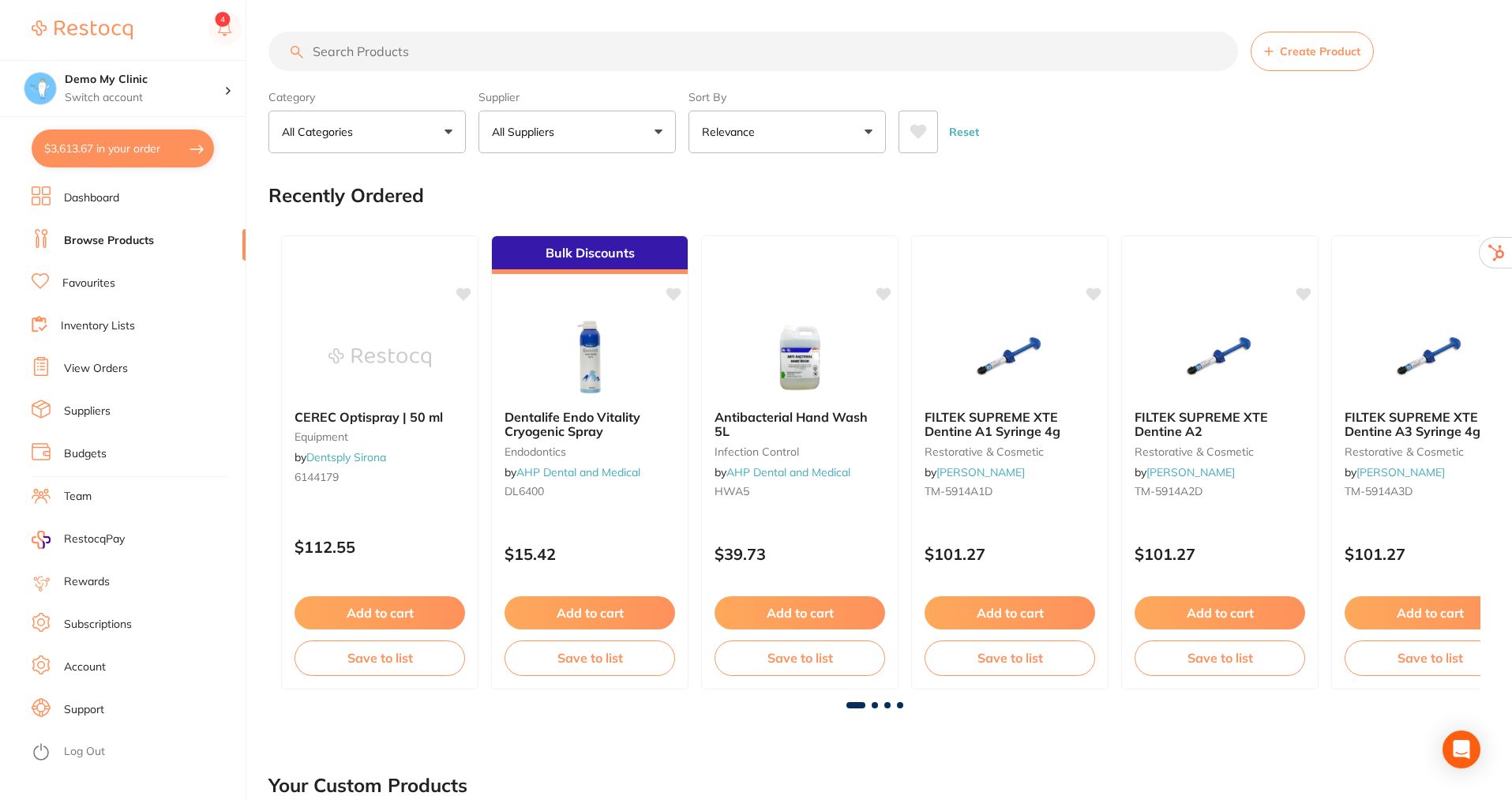
checkbox input "true"
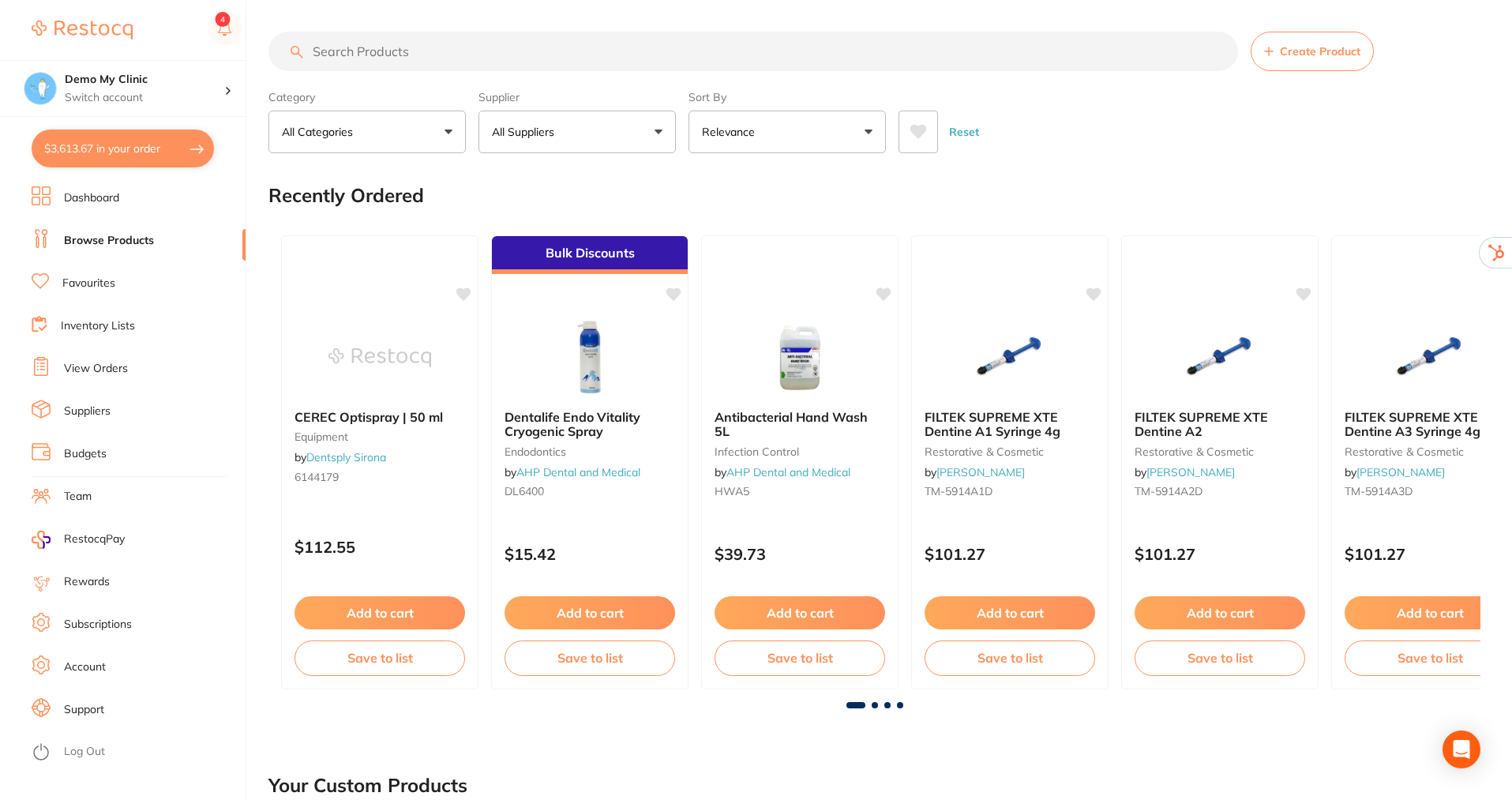
checkbox input "true"
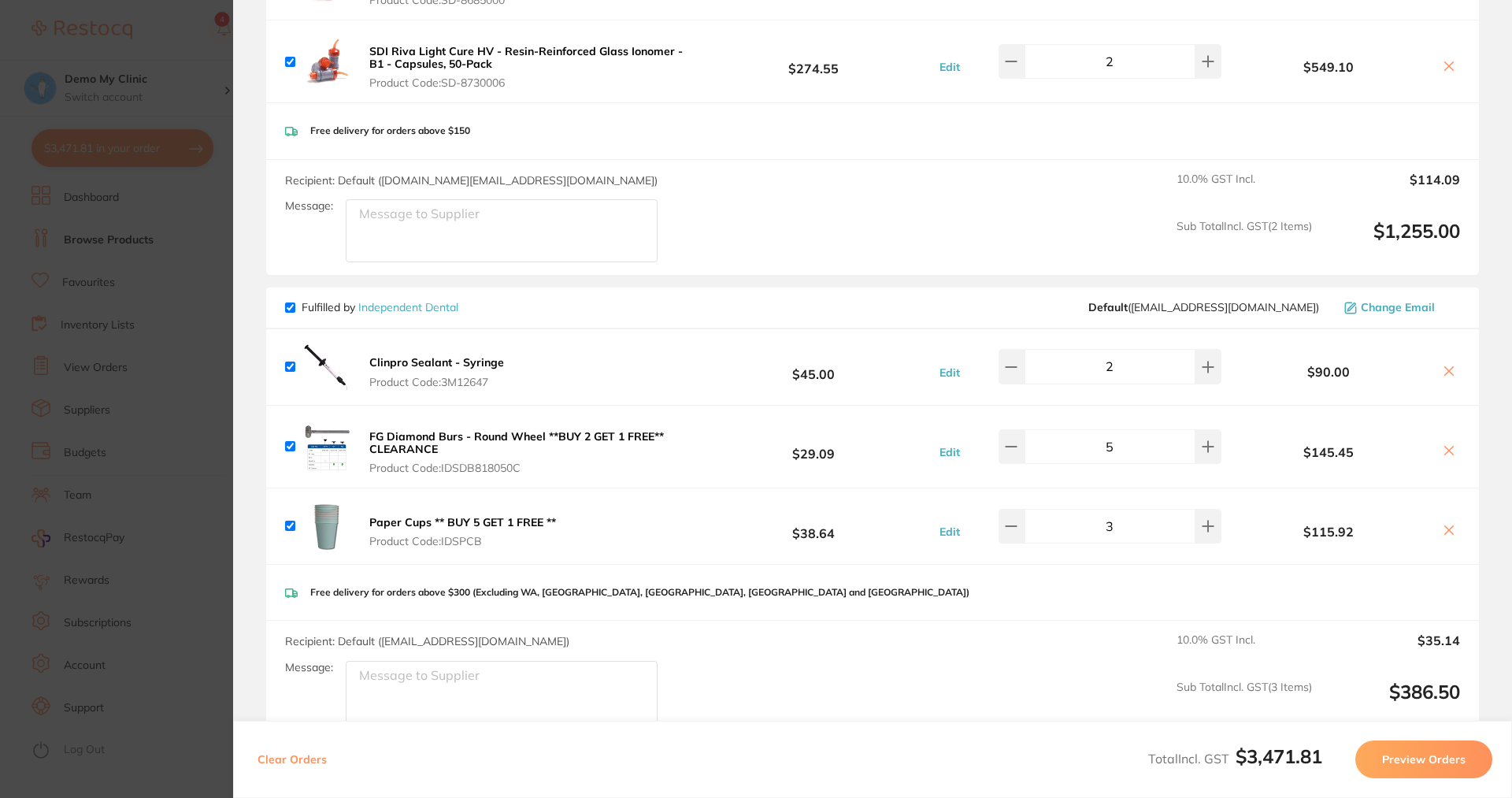
scroll to position [394, 0]
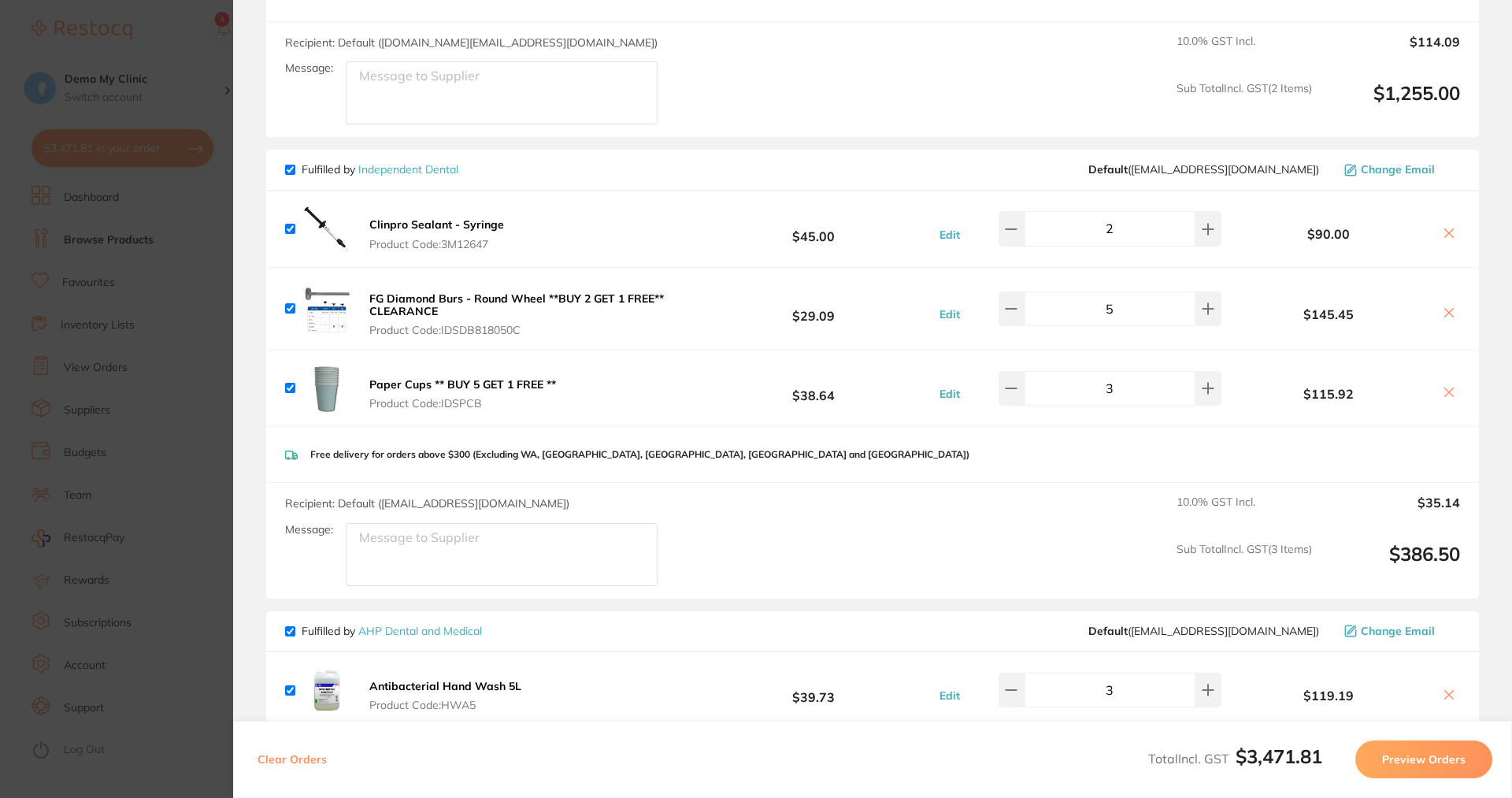
click at [407, 545] on textarea "Message:" at bounding box center [501, 554] width 312 height 63
click at [412, 88] on textarea "Message:" at bounding box center [501, 93] width 312 height 63
click at [382, 538] on textarea "Message:" at bounding box center [501, 554] width 312 height 63
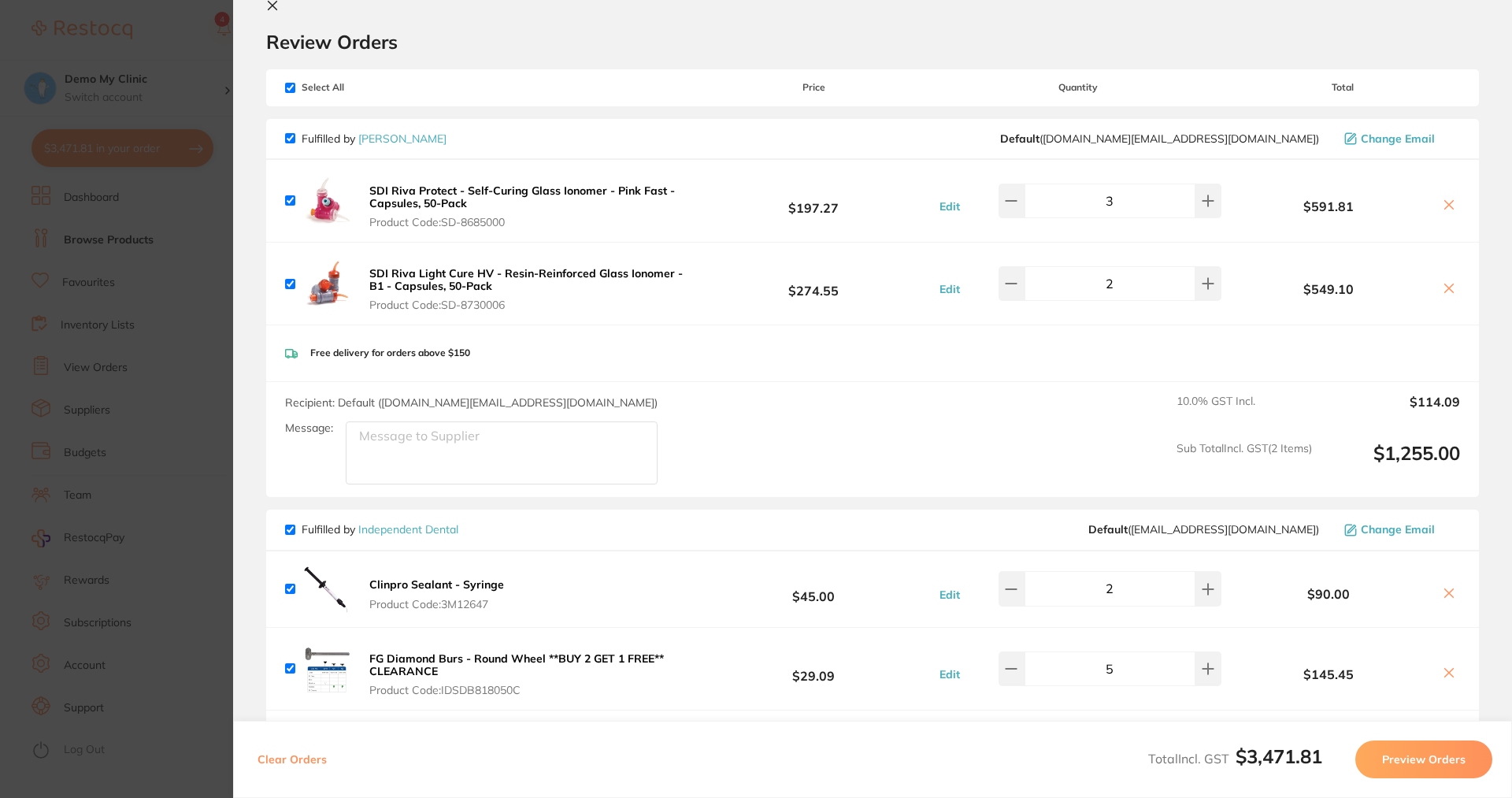
scroll to position [0, 0]
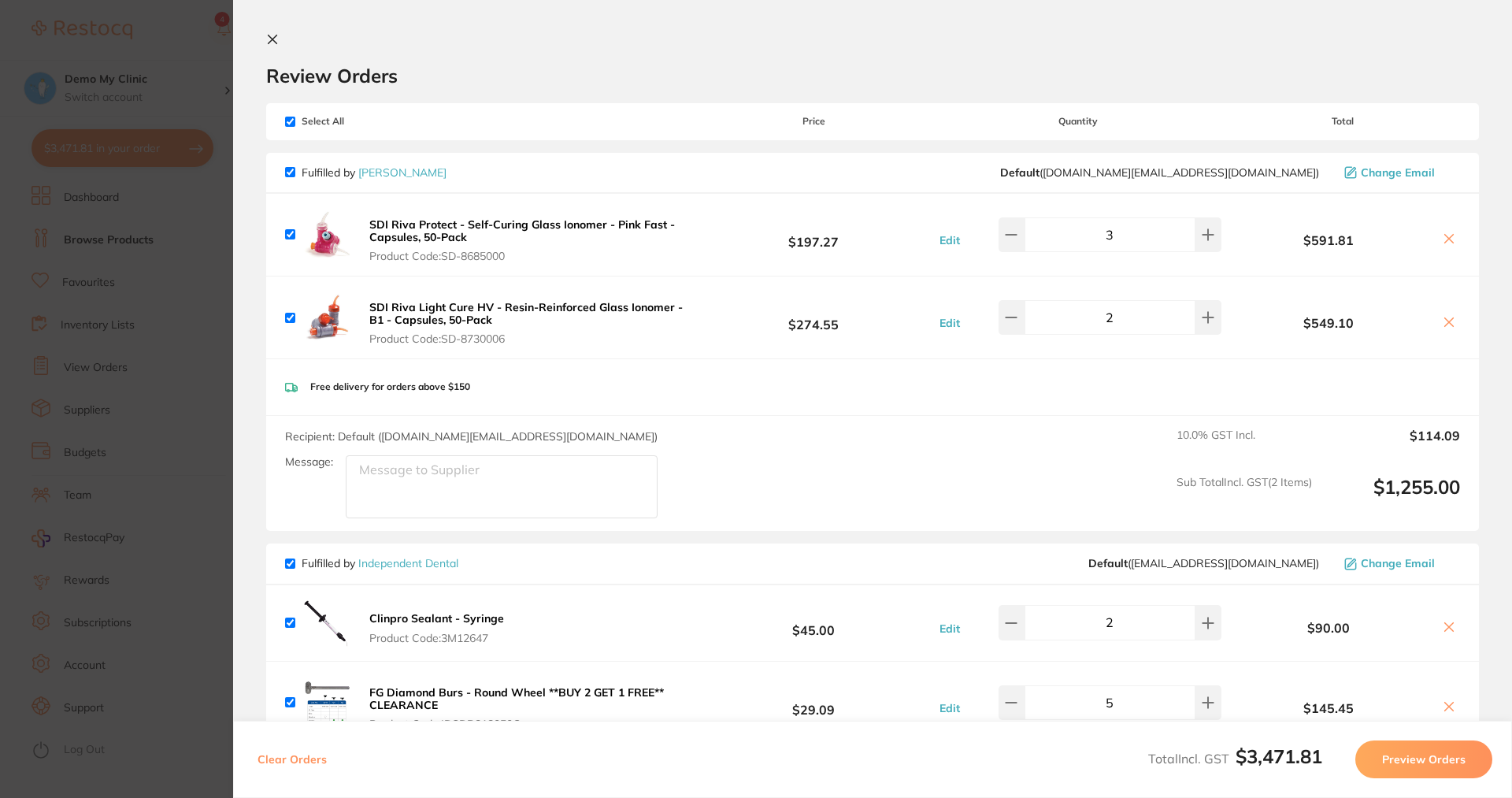
click at [293, 117] on input "checkbox" at bounding box center [290, 122] width 11 height 11
checkbox input "false"
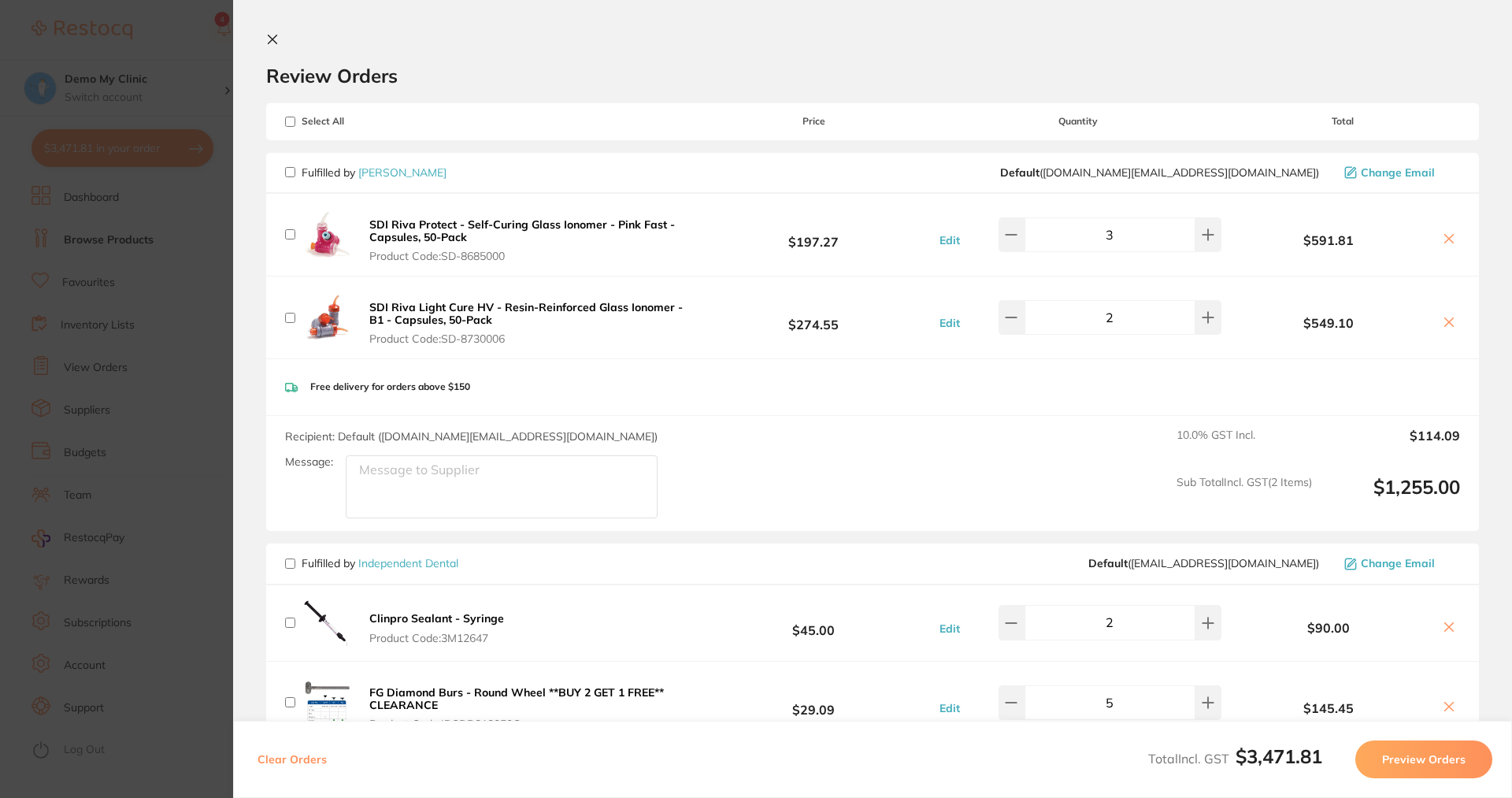
checkbox input "false"
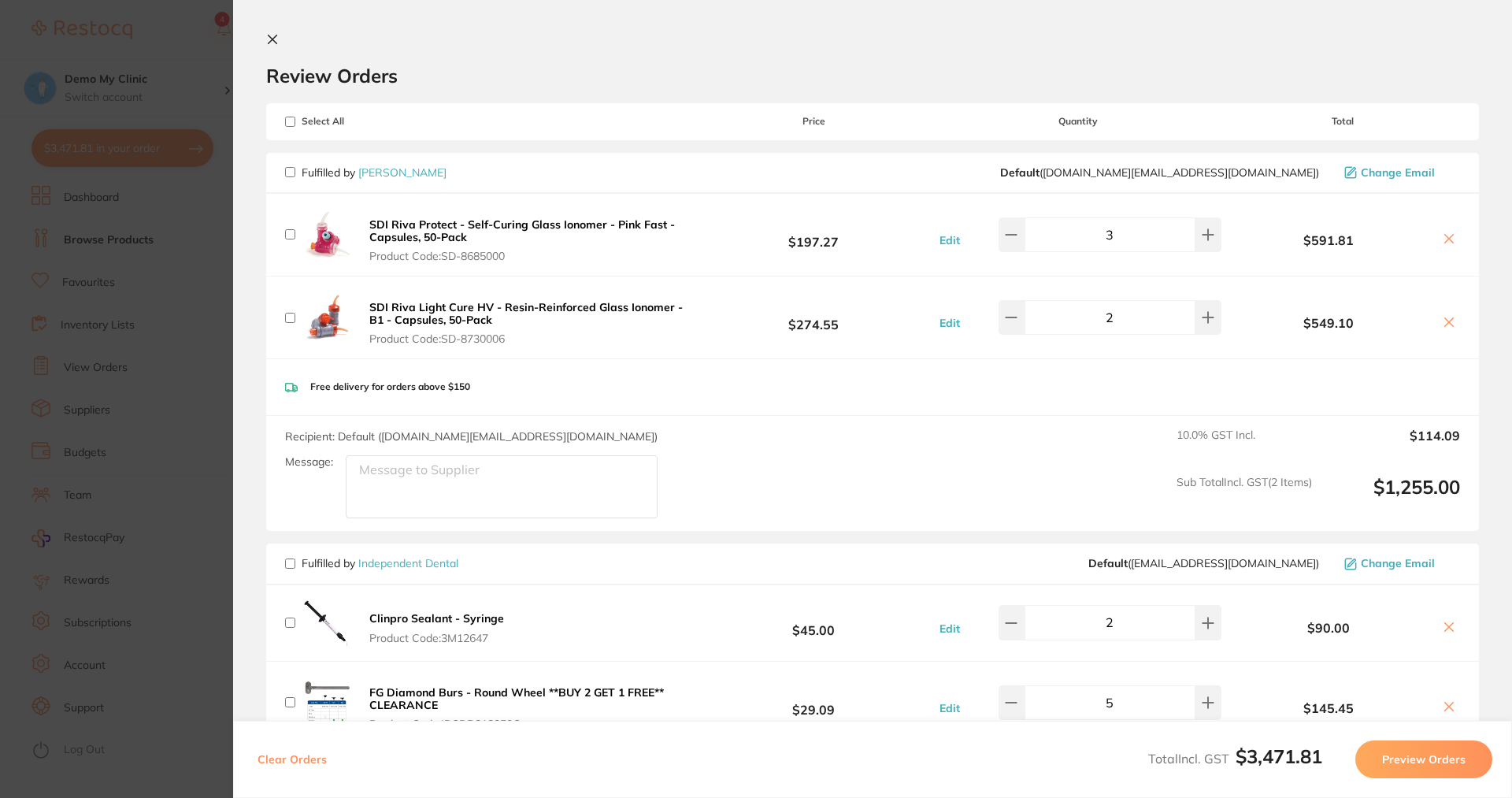
checkbox input "false"
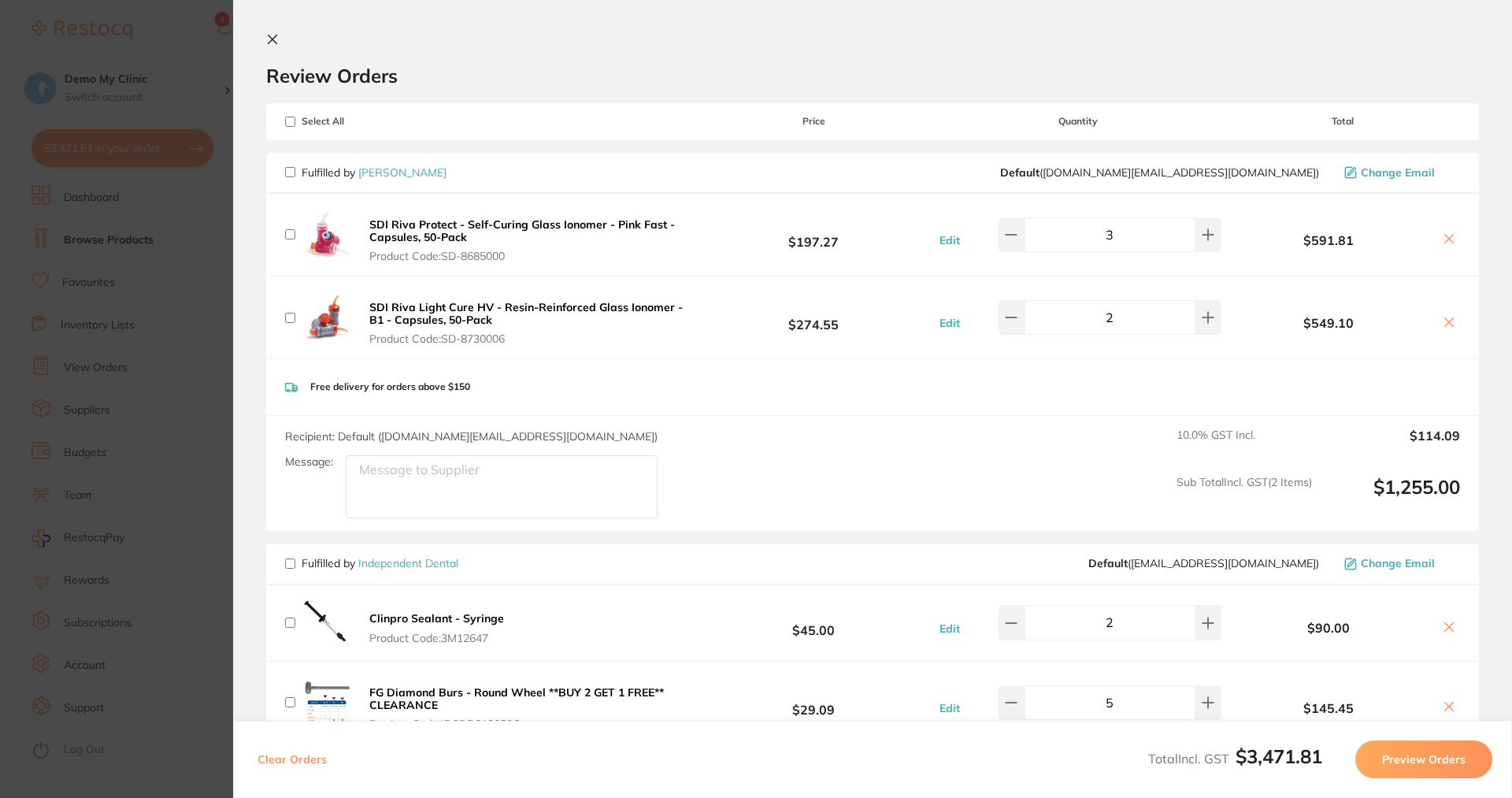
checkbox input "false"
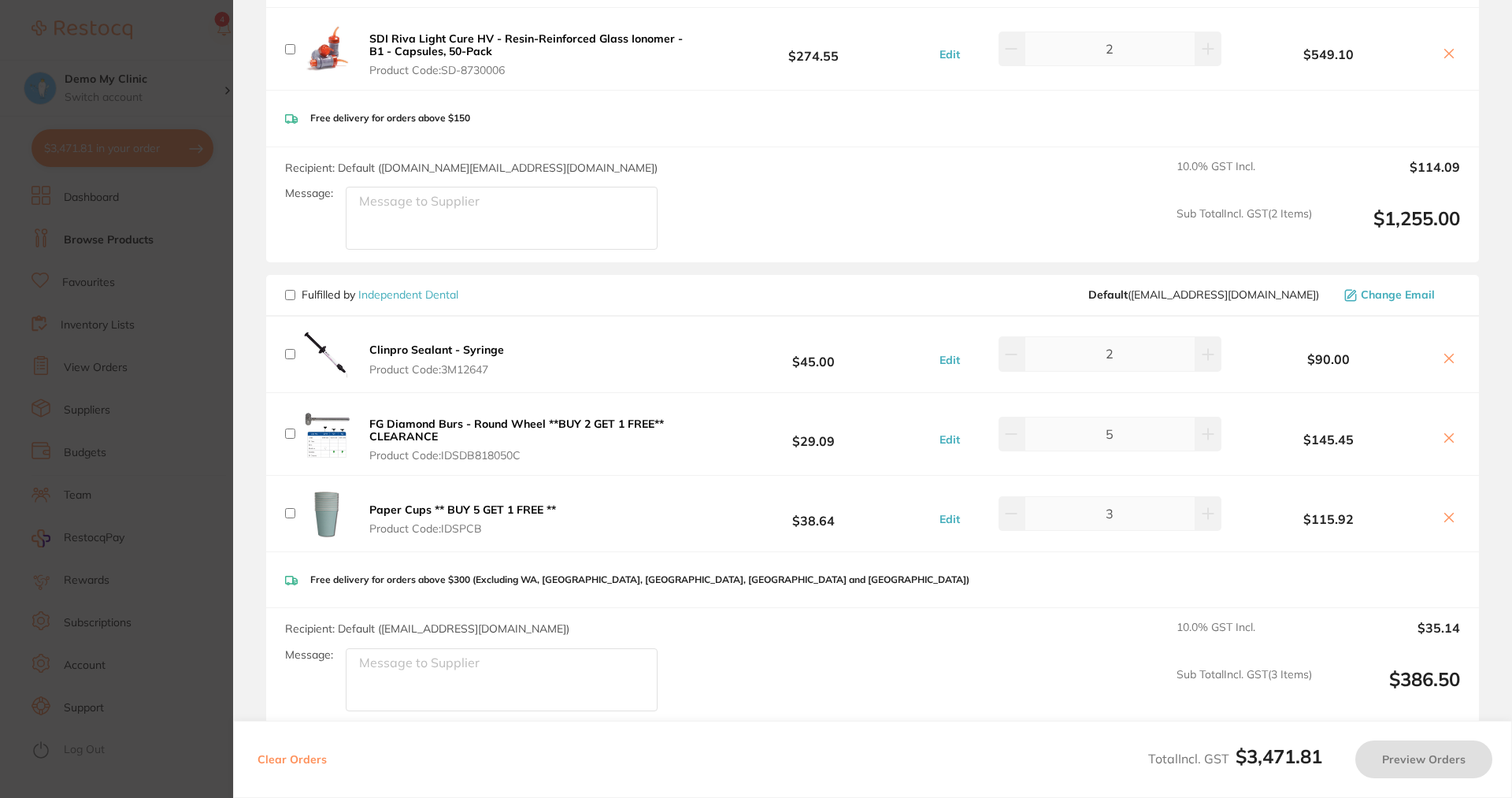
scroll to position [315, 0]
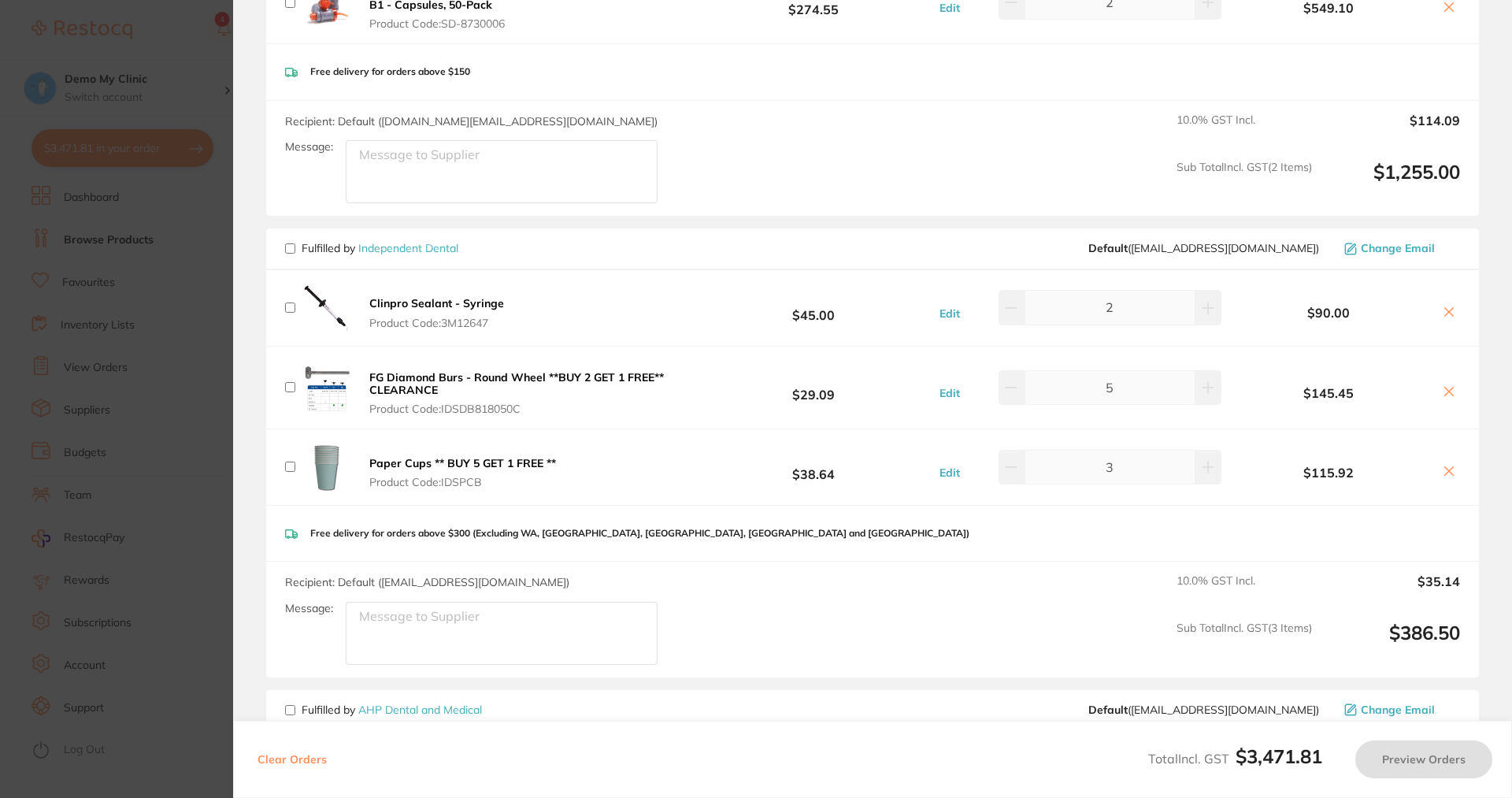
click at [288, 248] on input "checkbox" at bounding box center [290, 248] width 11 height 11
checkbox input "true"
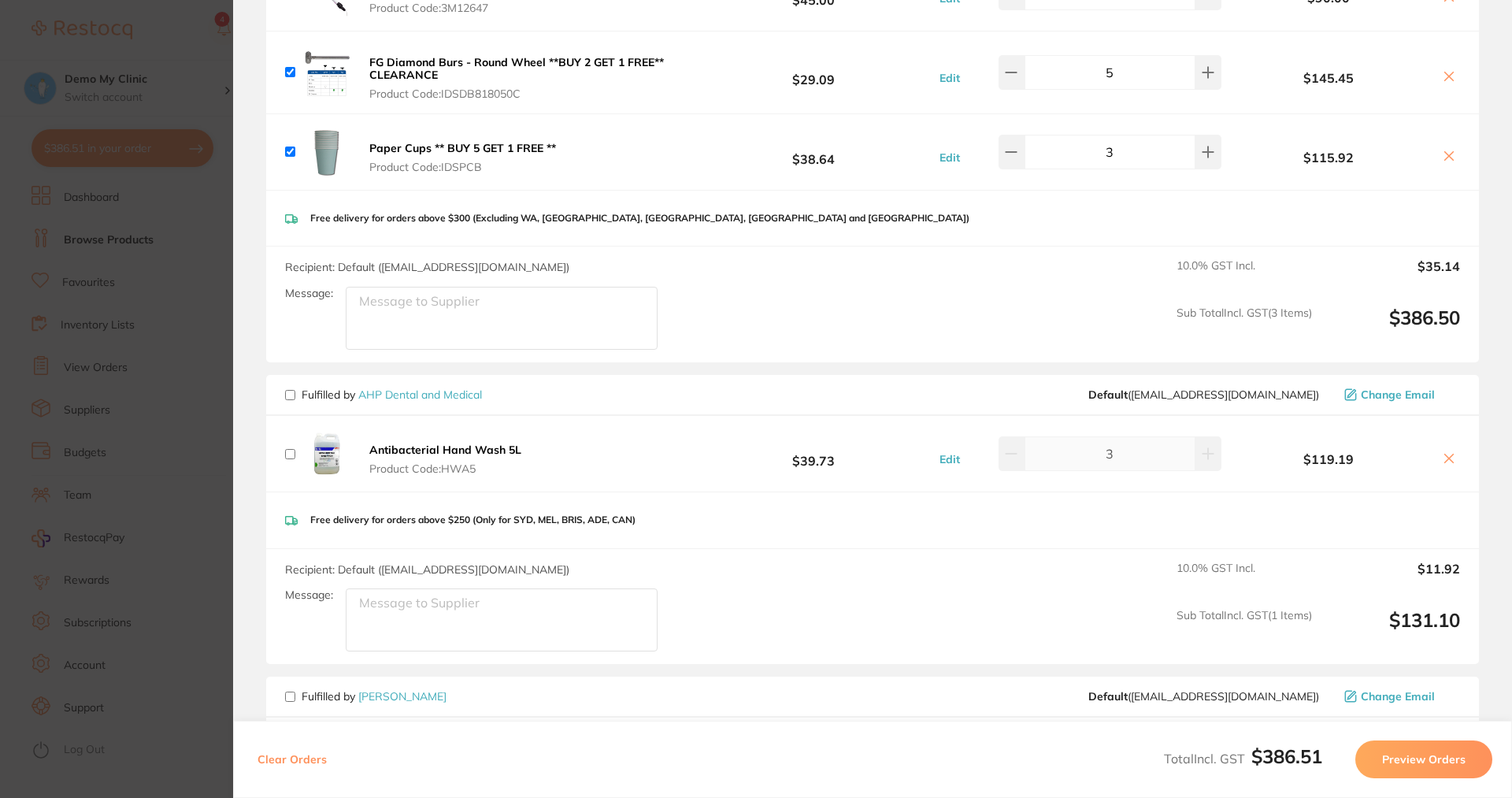
scroll to position [945, 0]
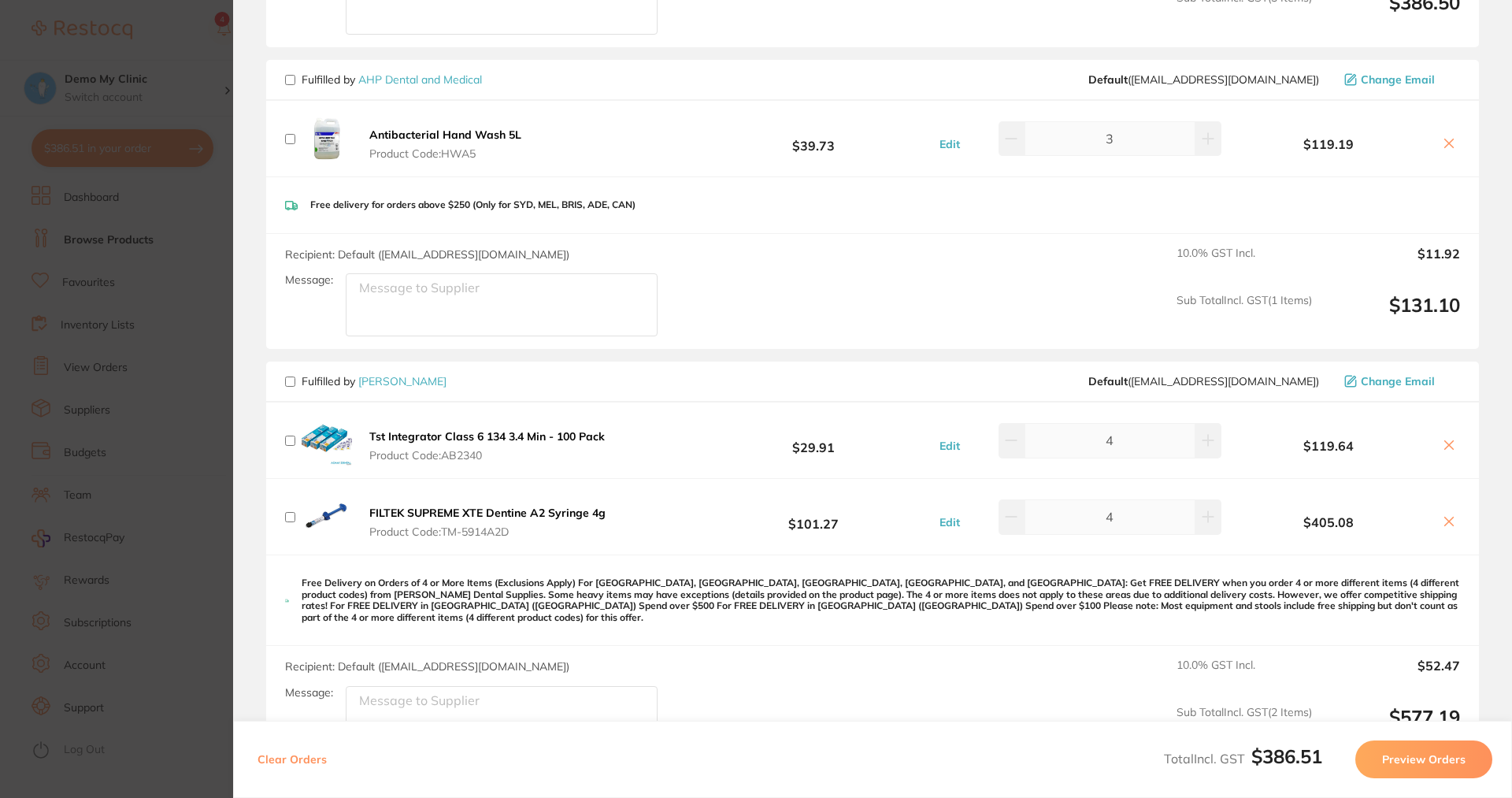
click at [289, 380] on input "checkbox" at bounding box center [290, 382] width 11 height 11
checkbox input "true"
click at [1401, 744] on button "Preview Orders" at bounding box center [1423, 758] width 137 height 38
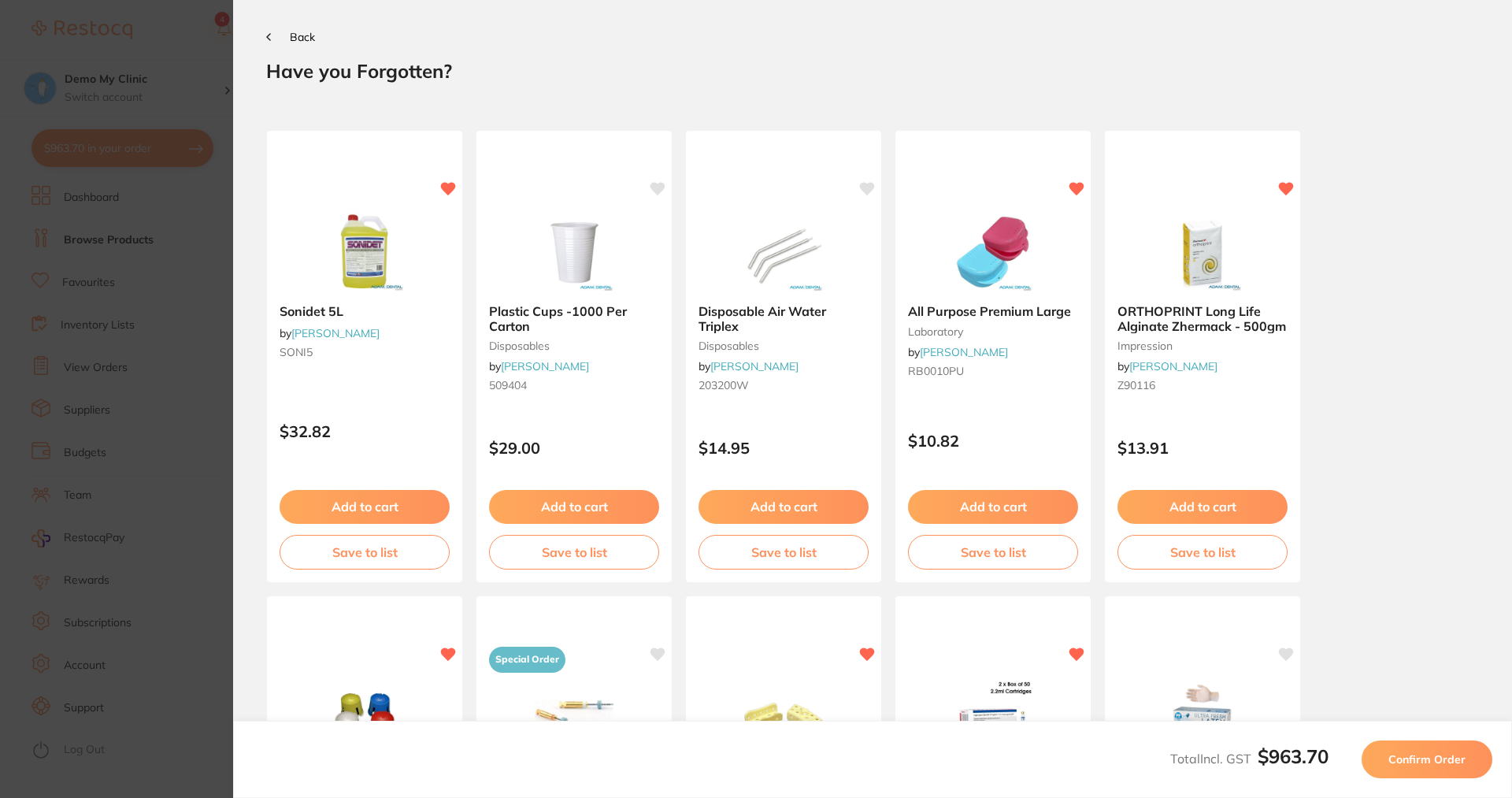
scroll to position [0, 0]
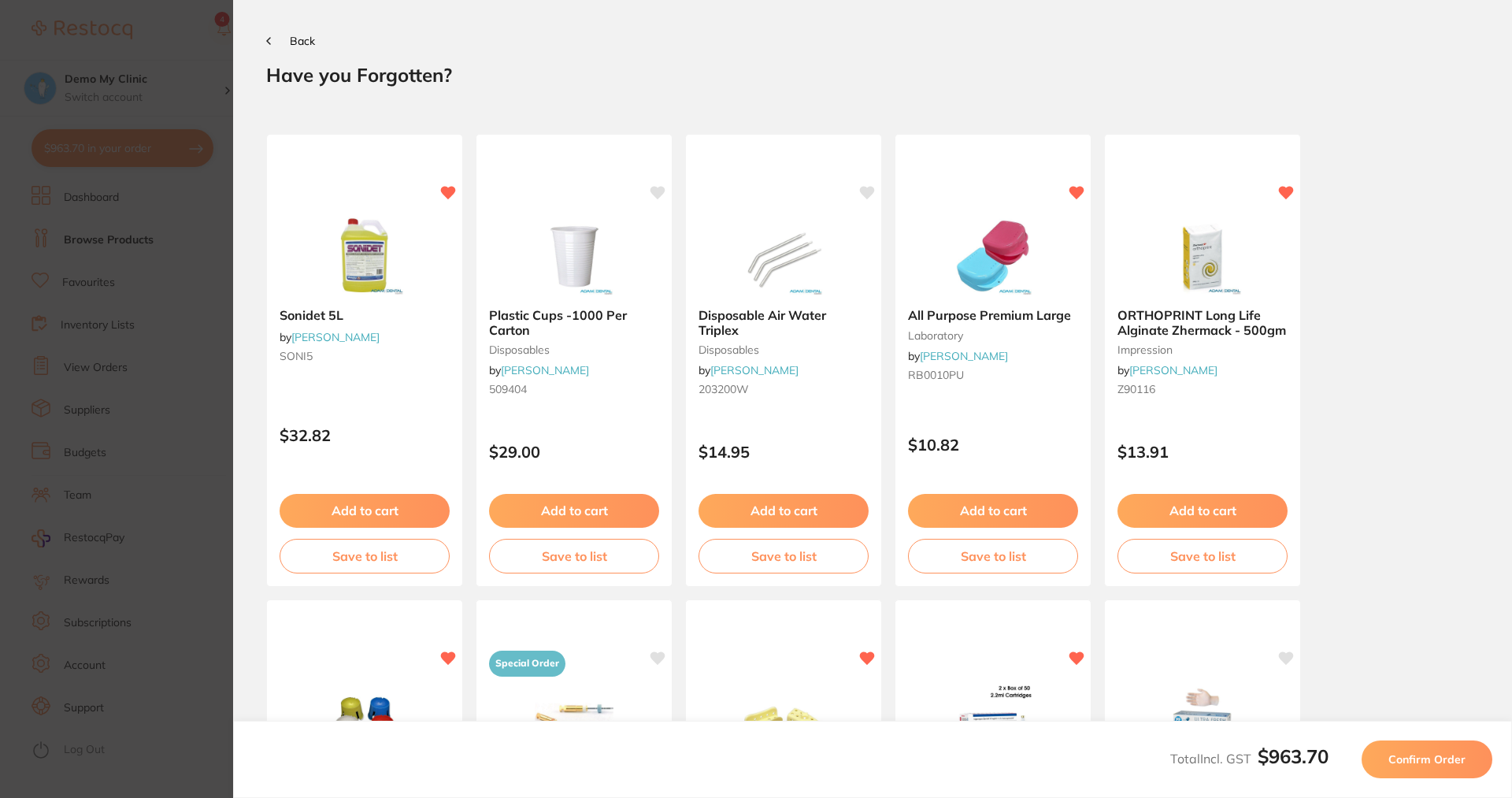
click at [270, 46] on button "Back" at bounding box center [291, 41] width 49 height 13
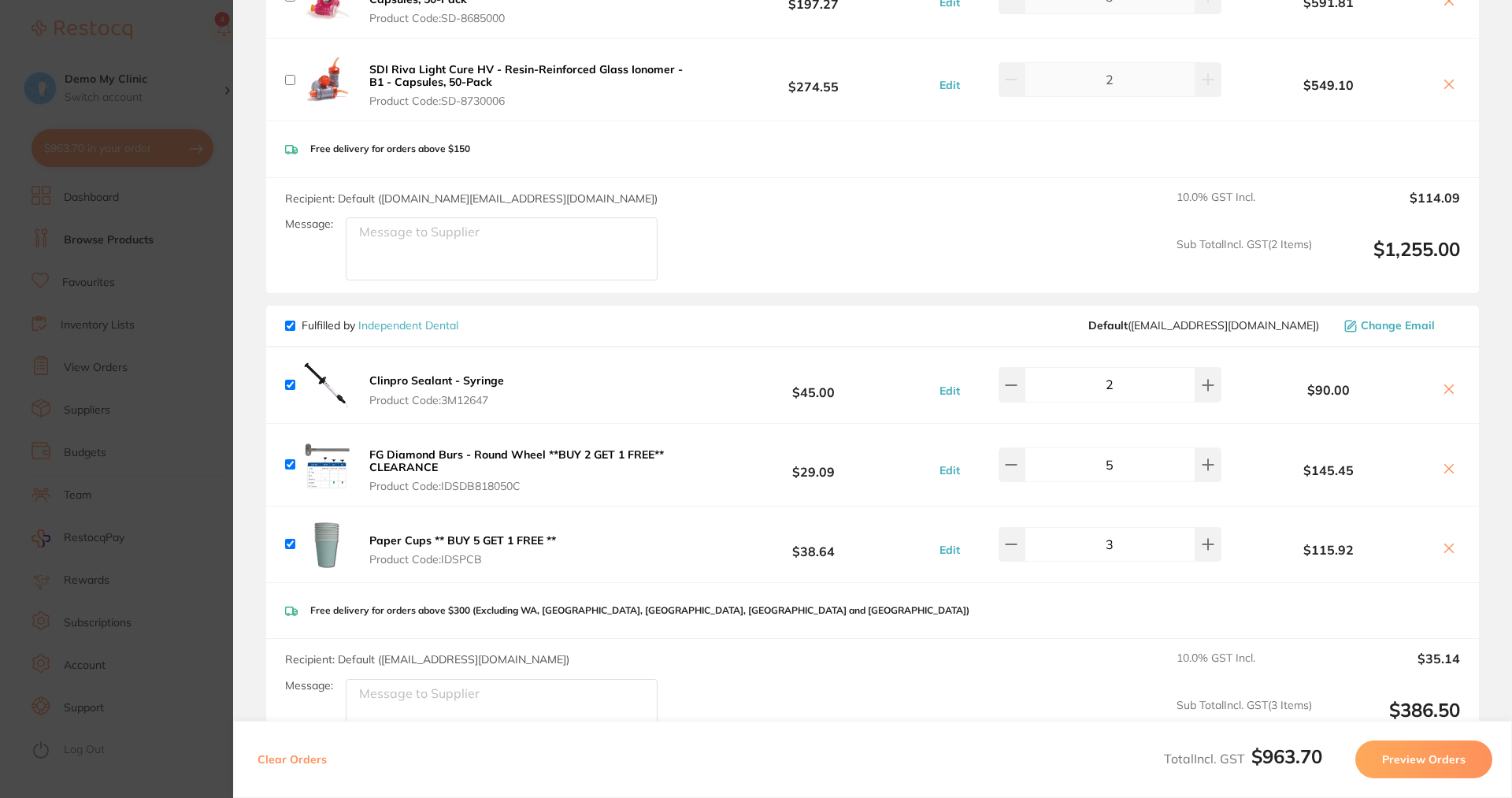
scroll to position [315, 0]
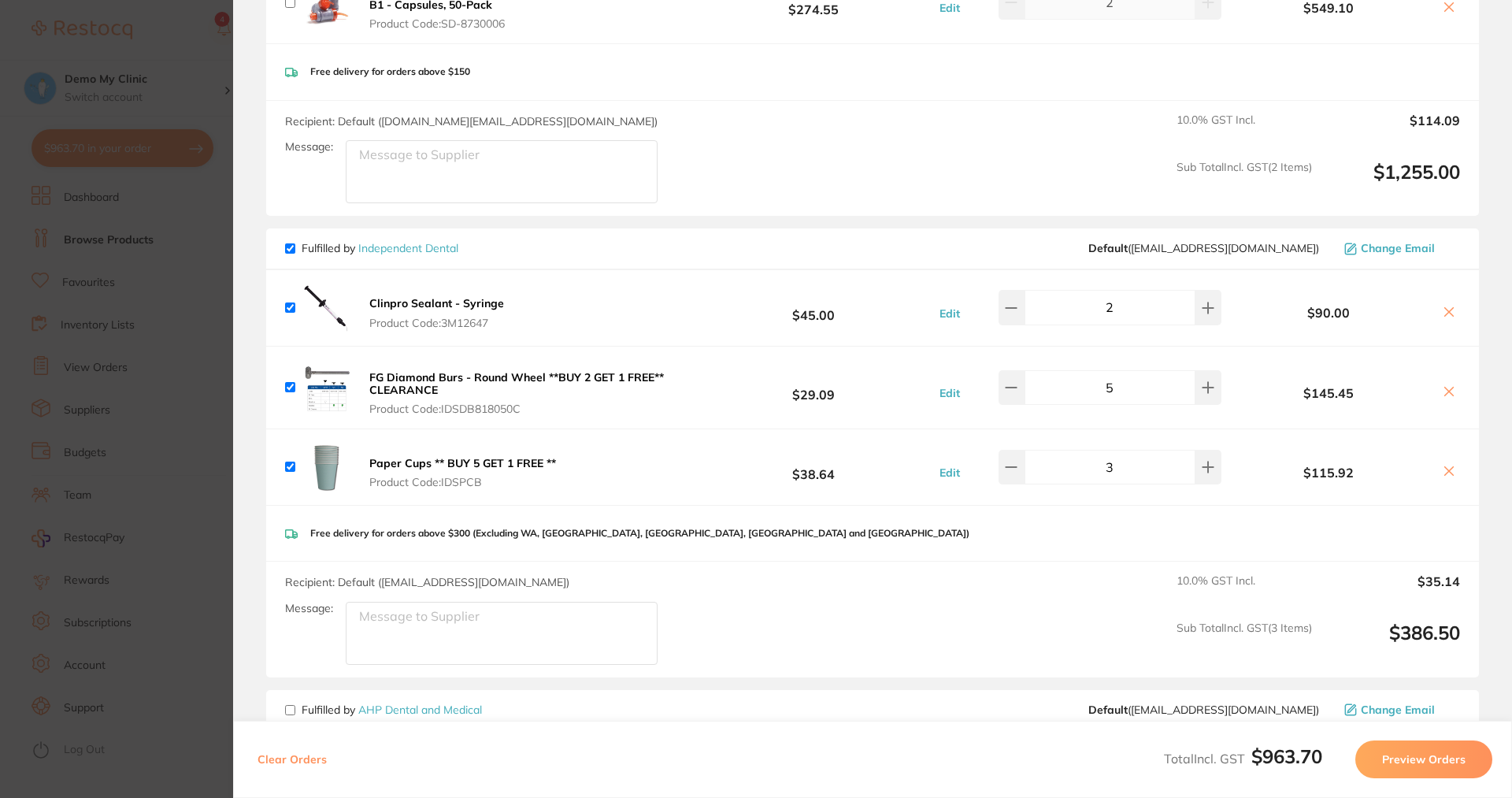
click at [1417, 744] on button "Preview Orders" at bounding box center [1423, 758] width 137 height 38
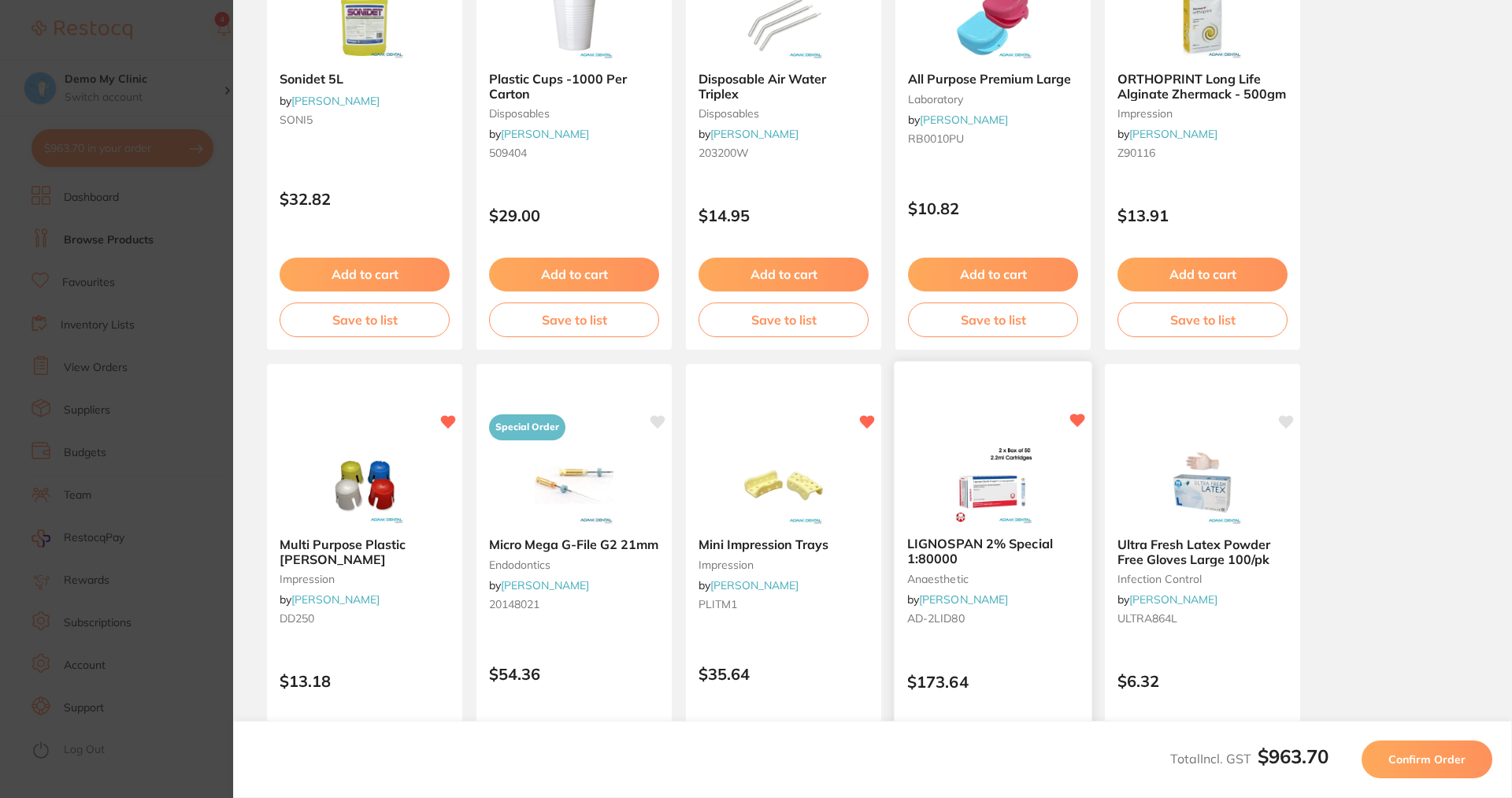
scroll to position [366, 0]
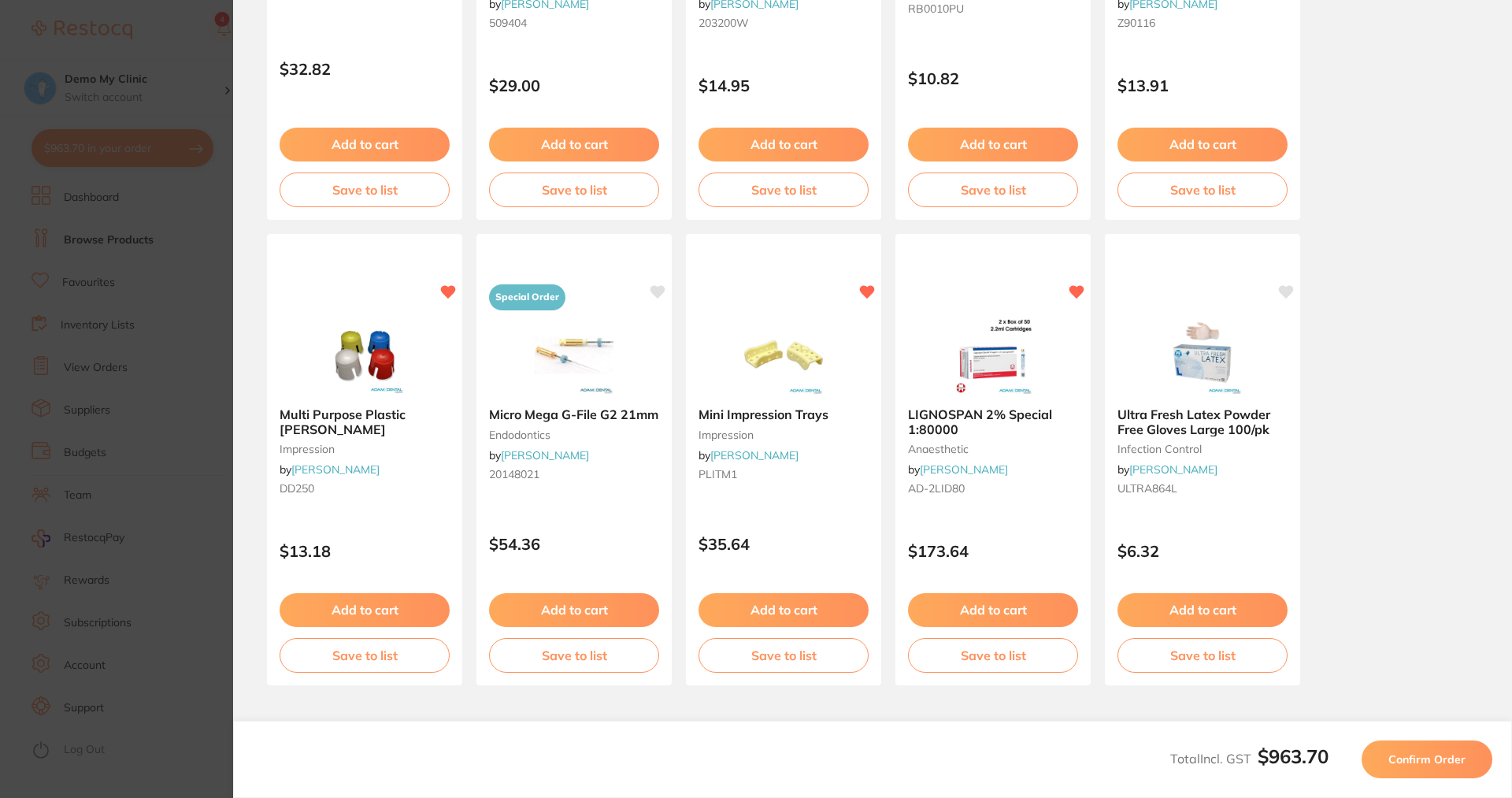
click at [1417, 744] on span "Confirm Order" at bounding box center [1427, 759] width 77 height 14
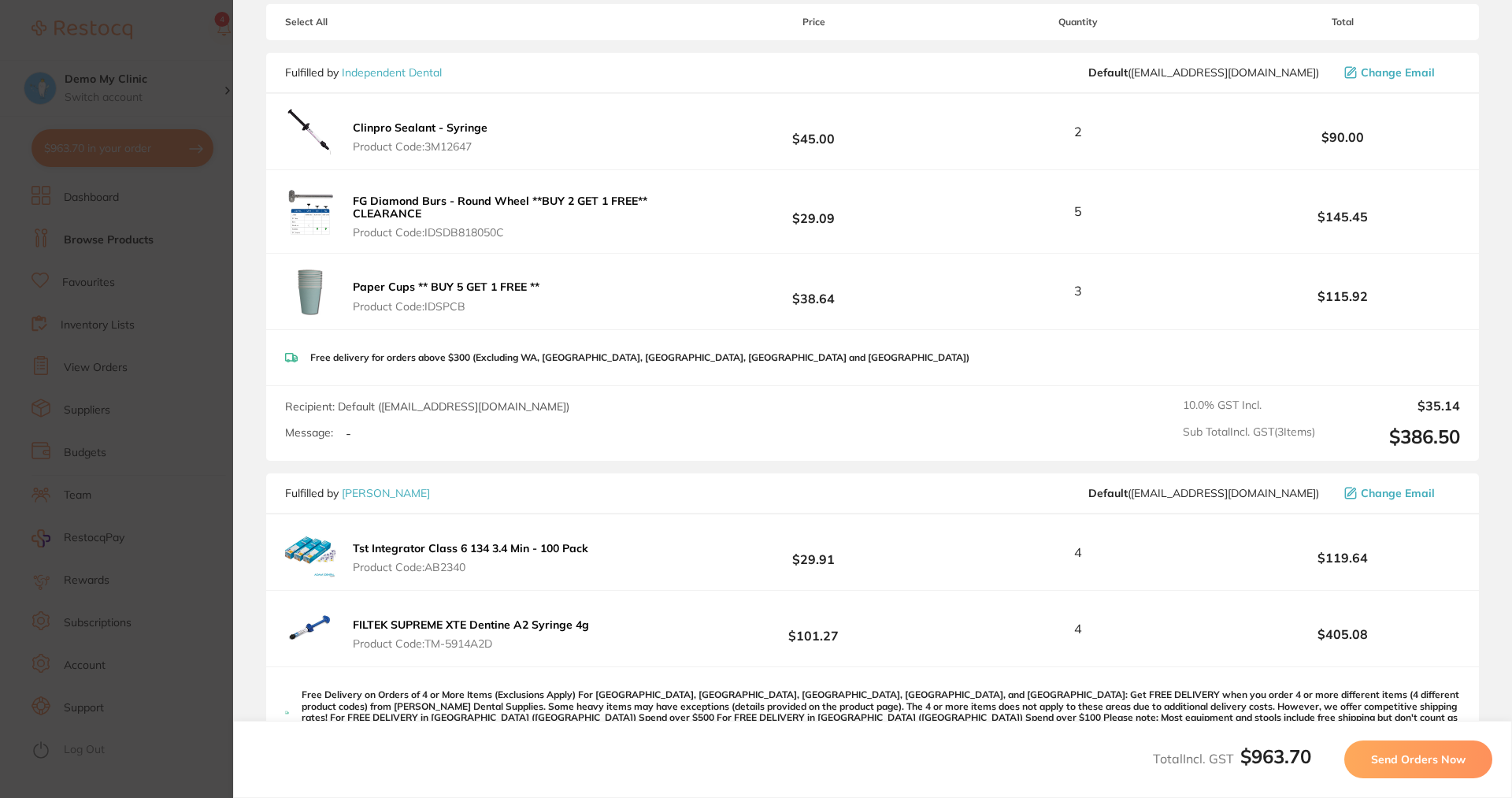
scroll to position [315, 0]
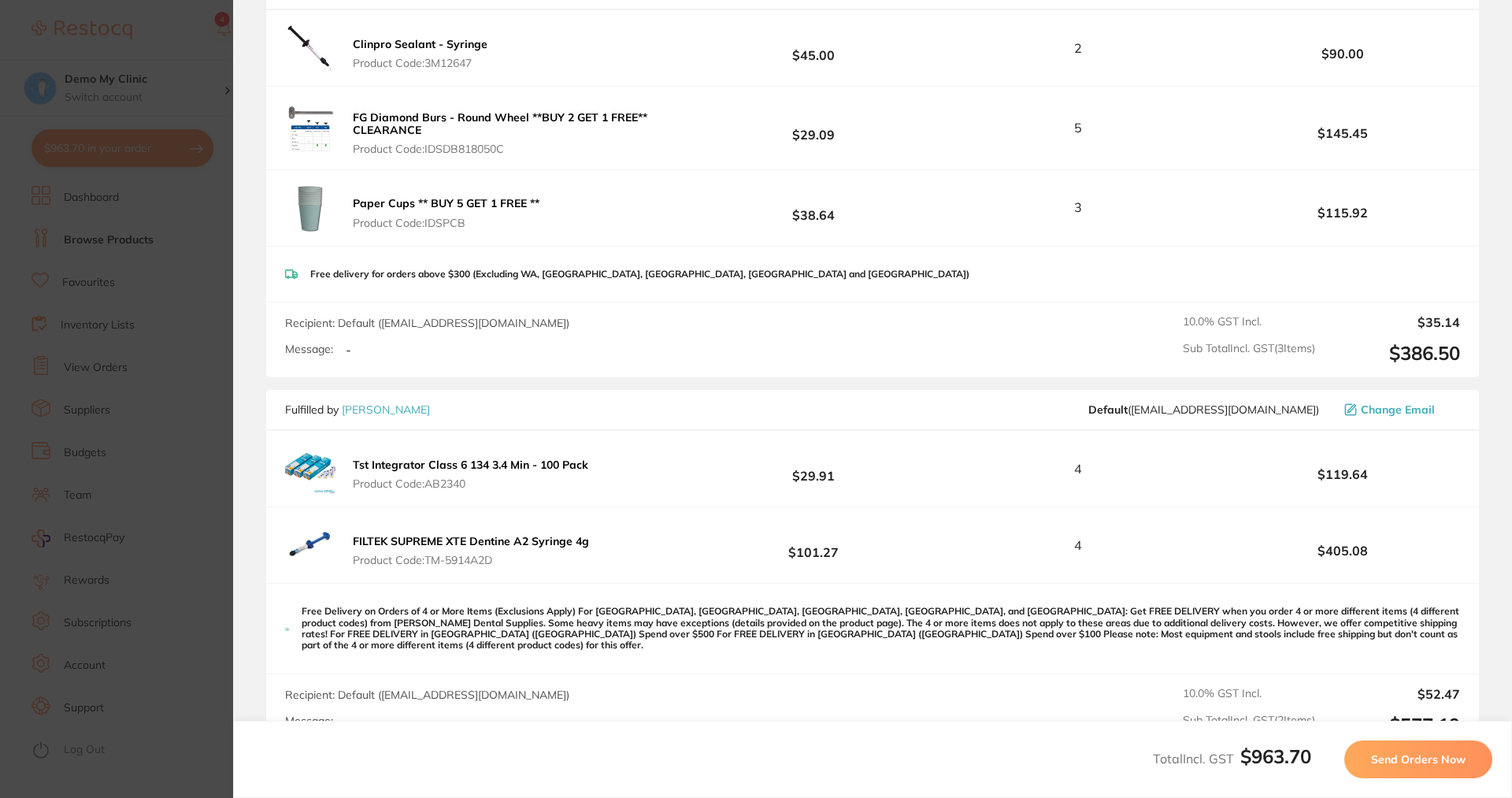
click at [1436, 744] on span "Send Orders Now" at bounding box center [1418, 759] width 95 height 14
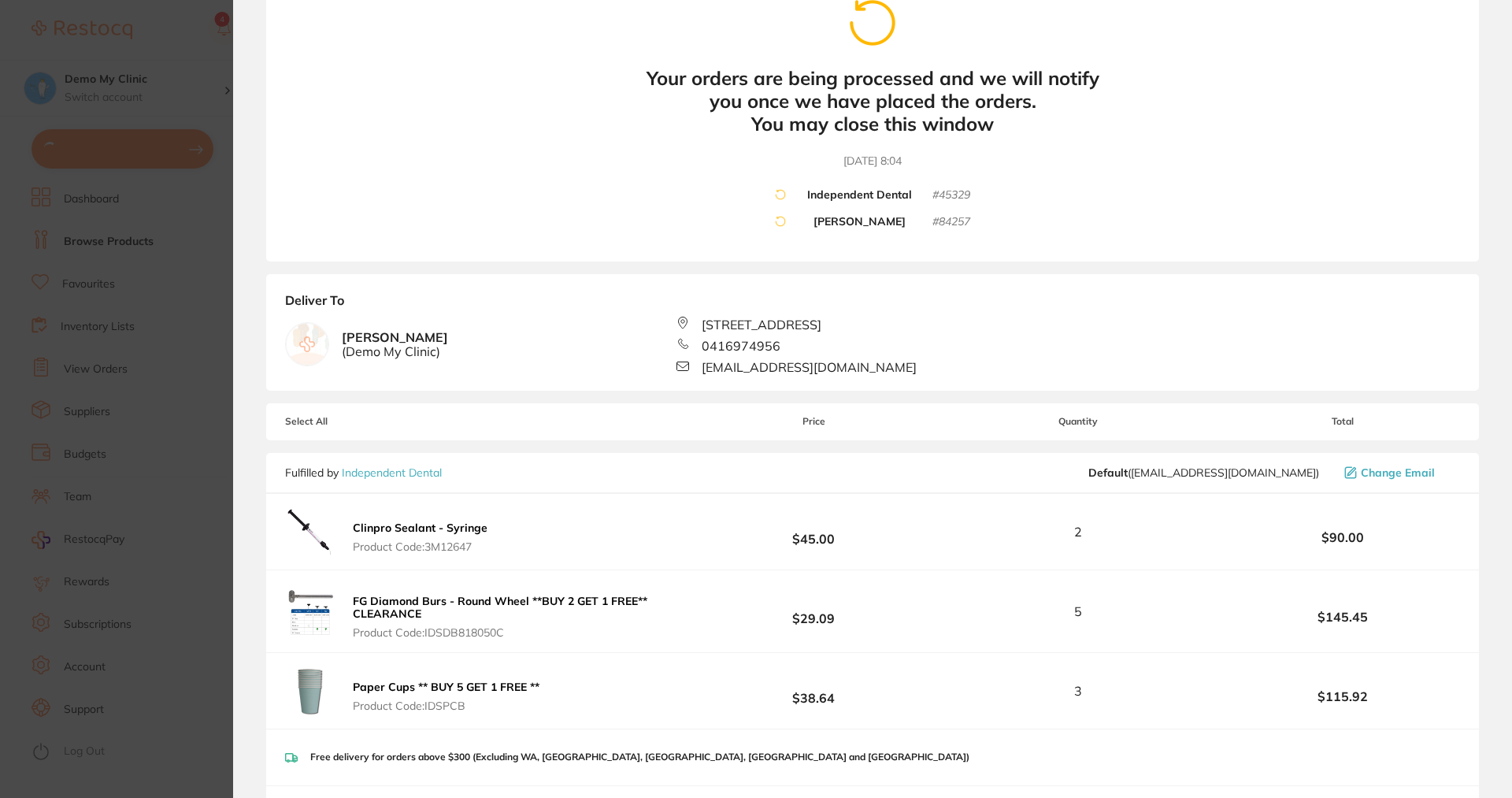
scroll to position [0, 0]
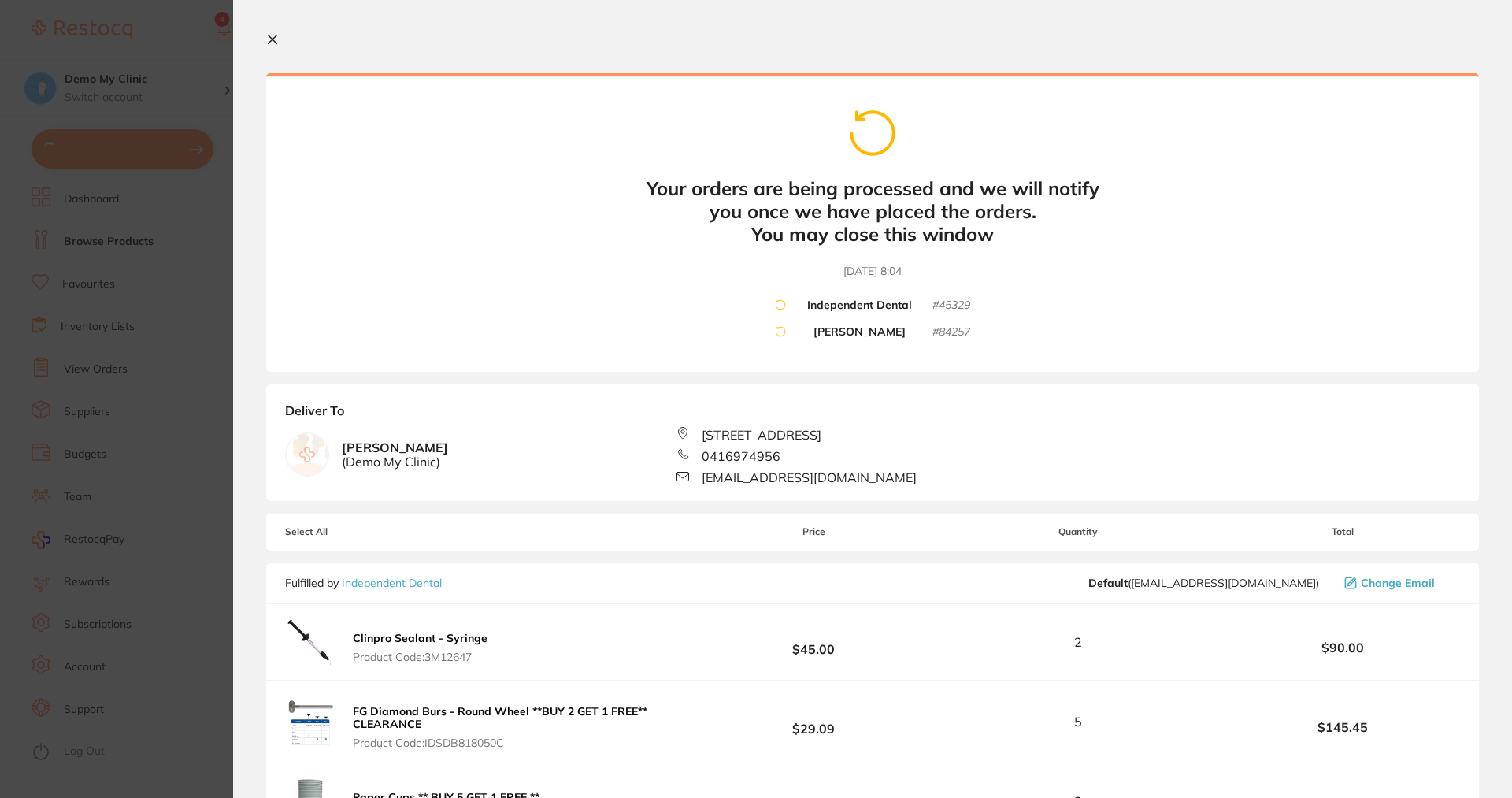
click at [271, 43] on icon at bounding box center [272, 39] width 13 height 13
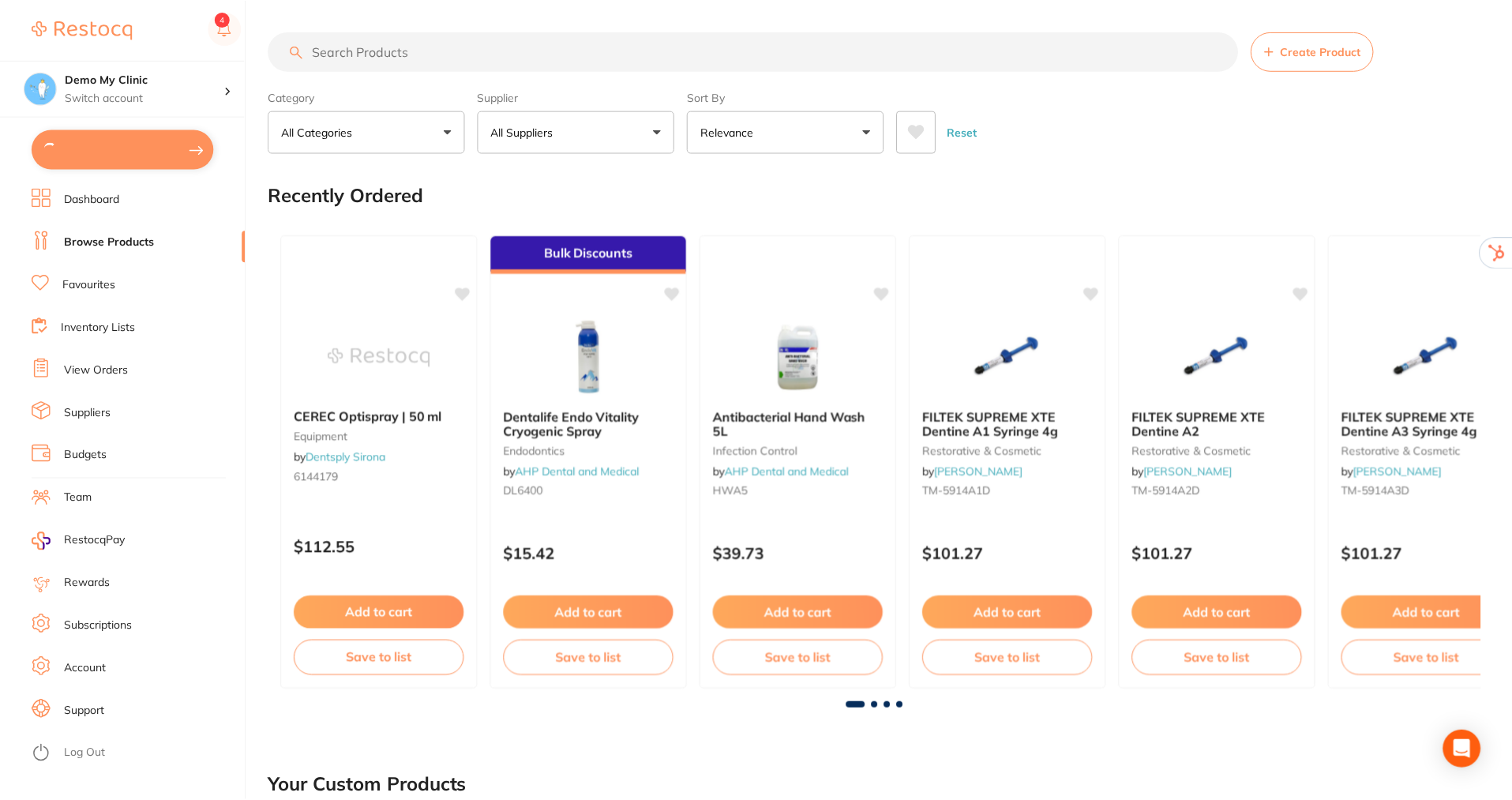
scroll to position [162, 0]
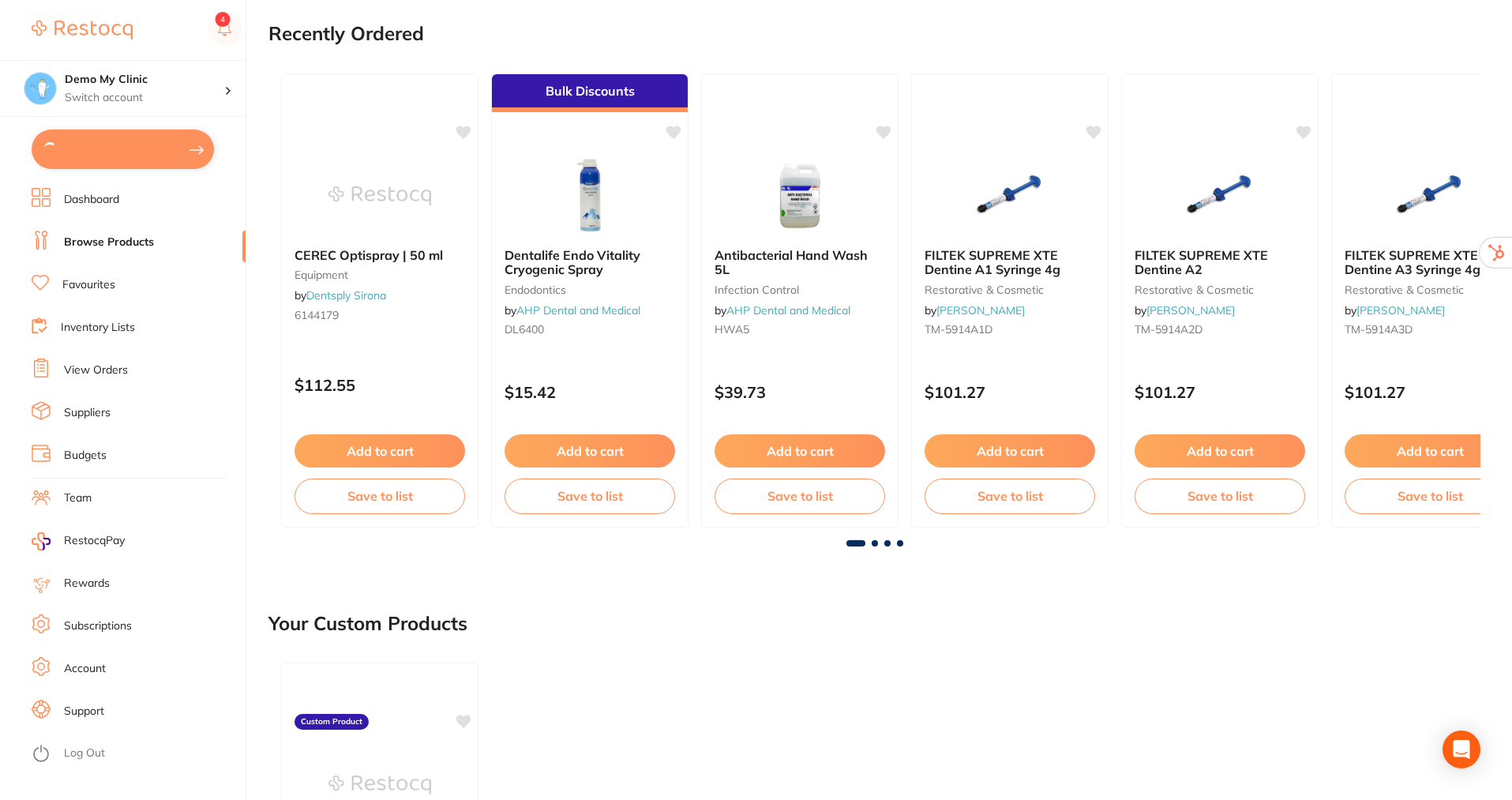
click at [84, 368] on link "View Orders" at bounding box center [96, 370] width 64 height 15
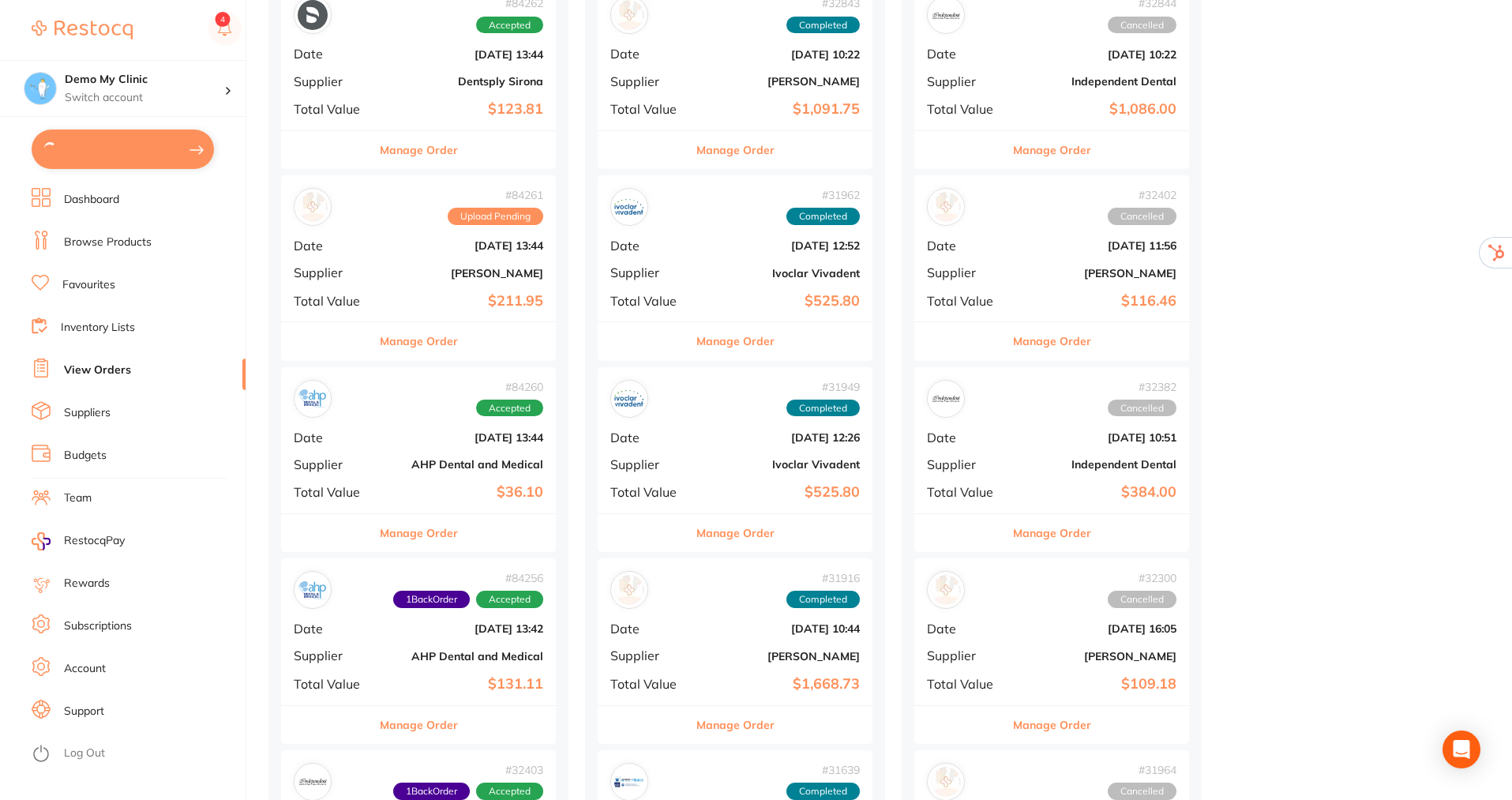
scroll to position [79, 0]
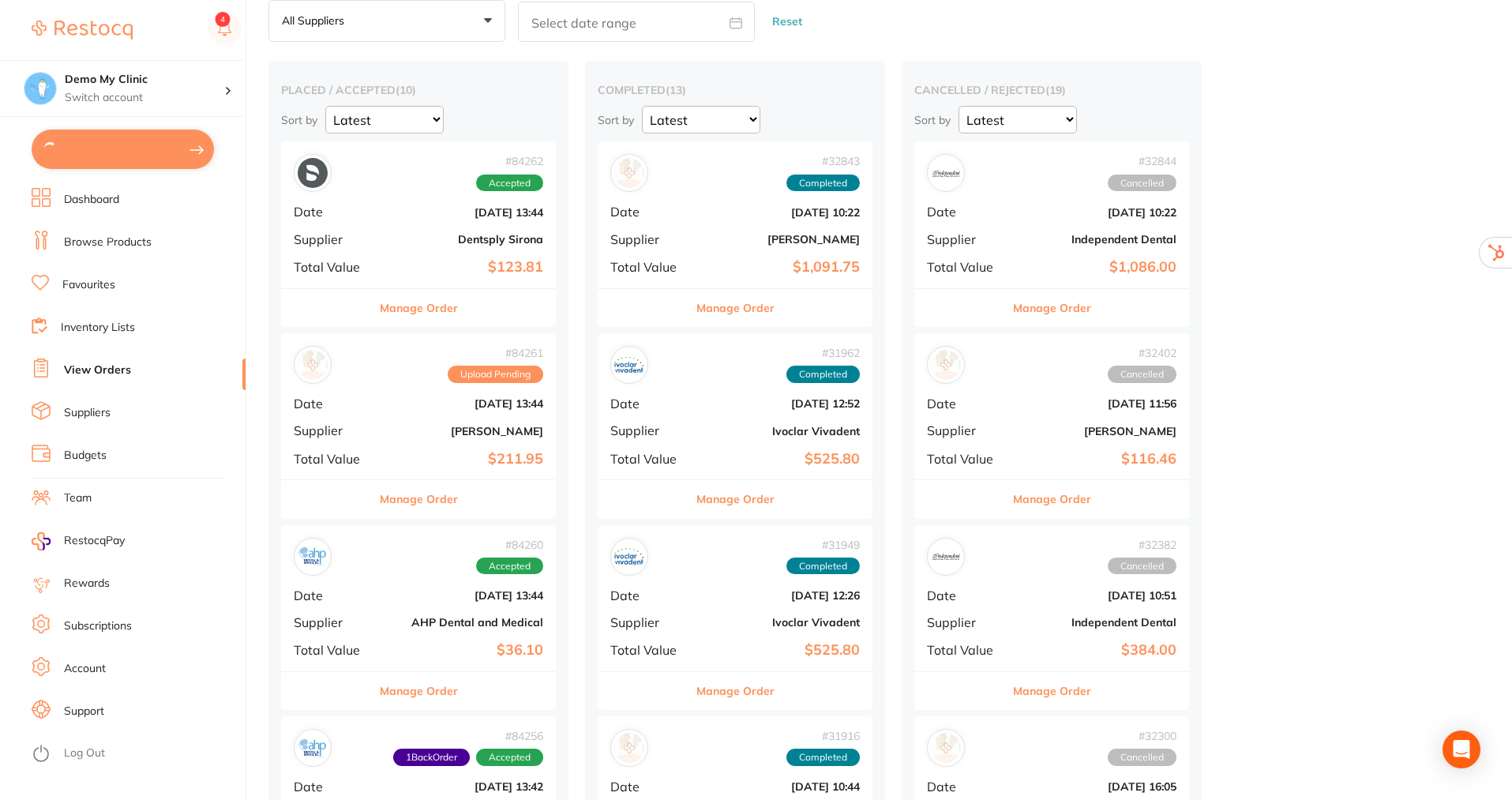
click at [416, 307] on button "Manage Order" at bounding box center [418, 307] width 78 height 38
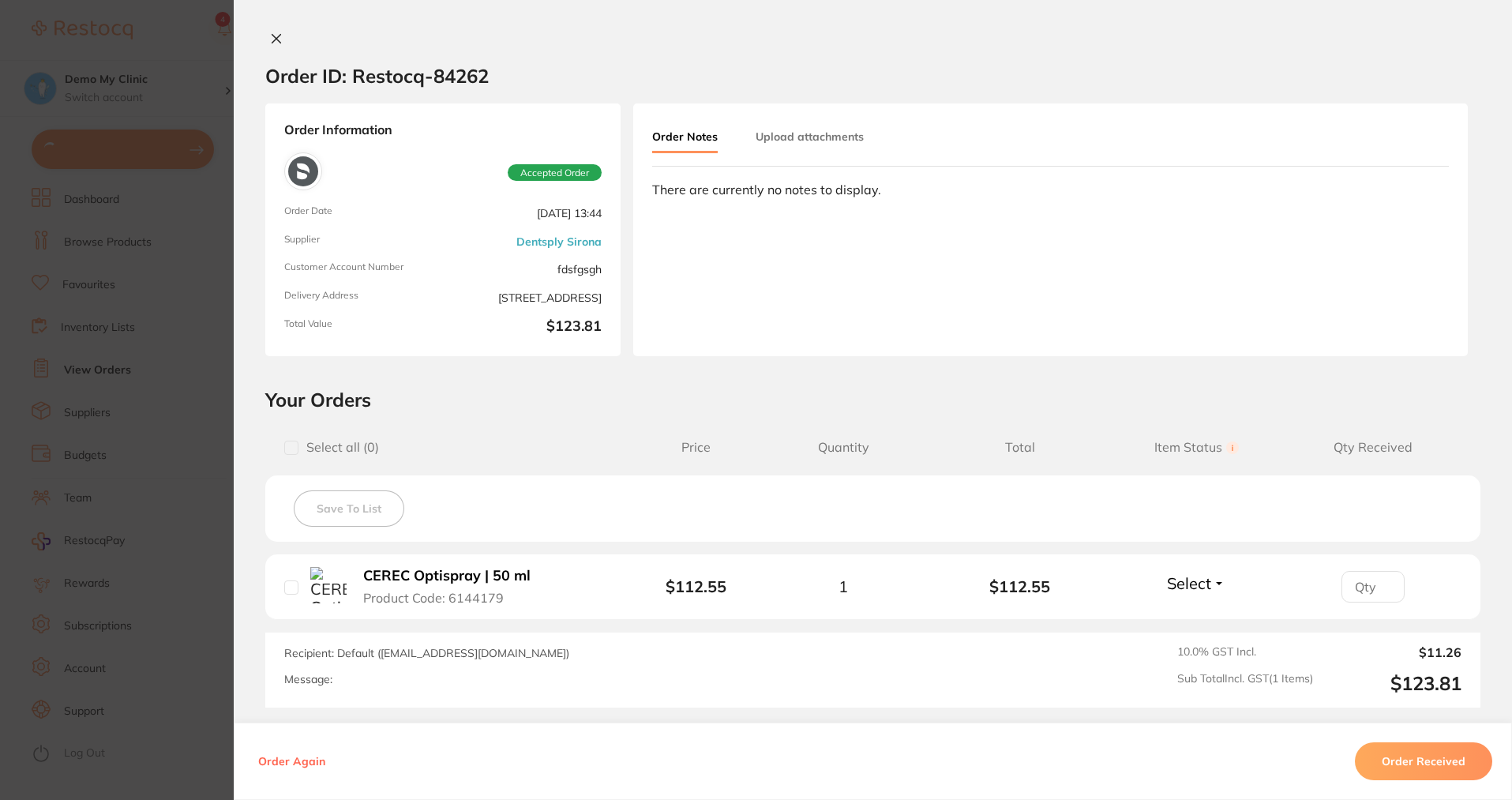
click at [284, 746] on button "Order Again" at bounding box center [292, 761] width 77 height 15
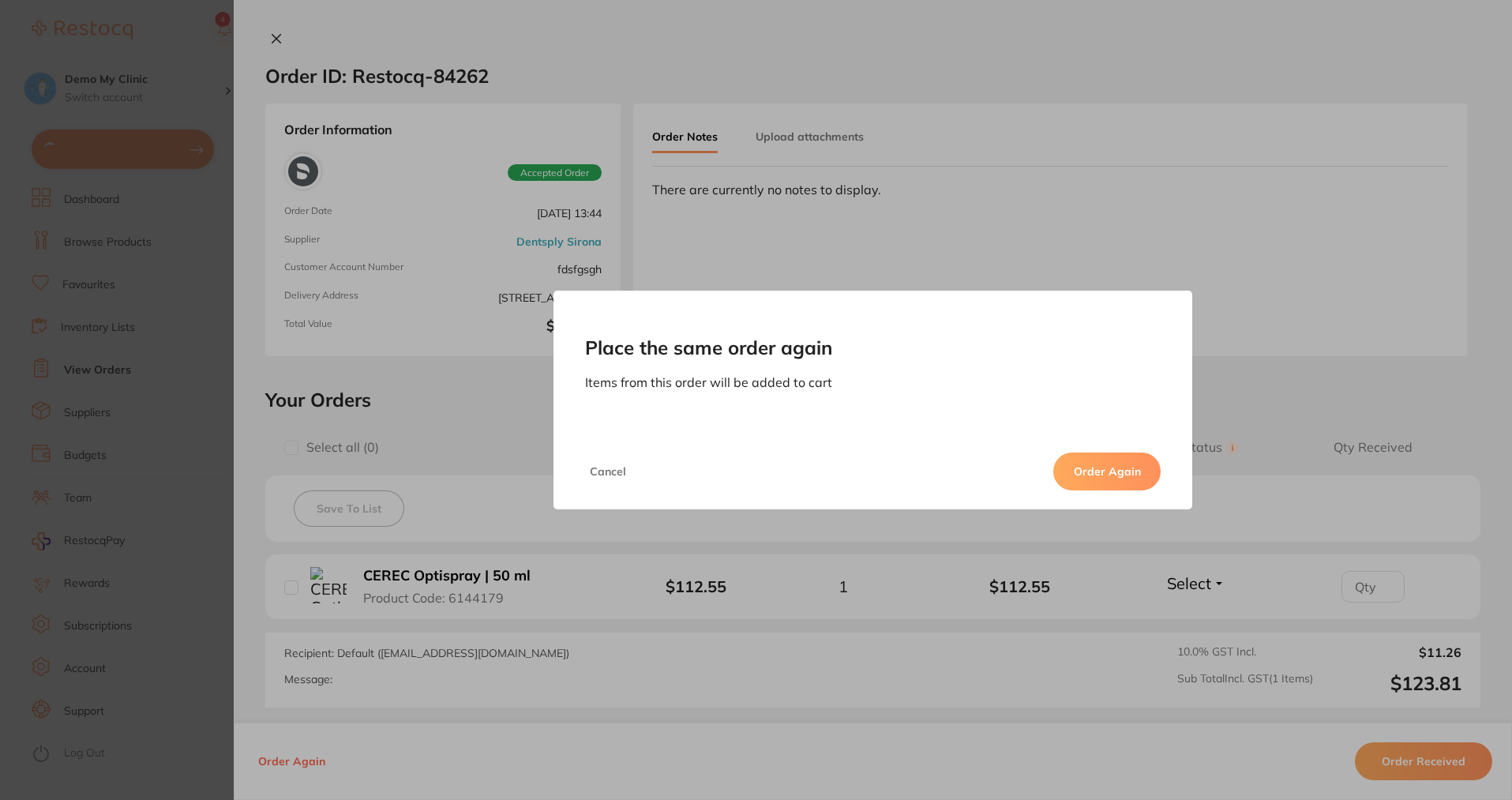
click at [1078, 469] on button "Order Again" at bounding box center [1107, 471] width 108 height 38
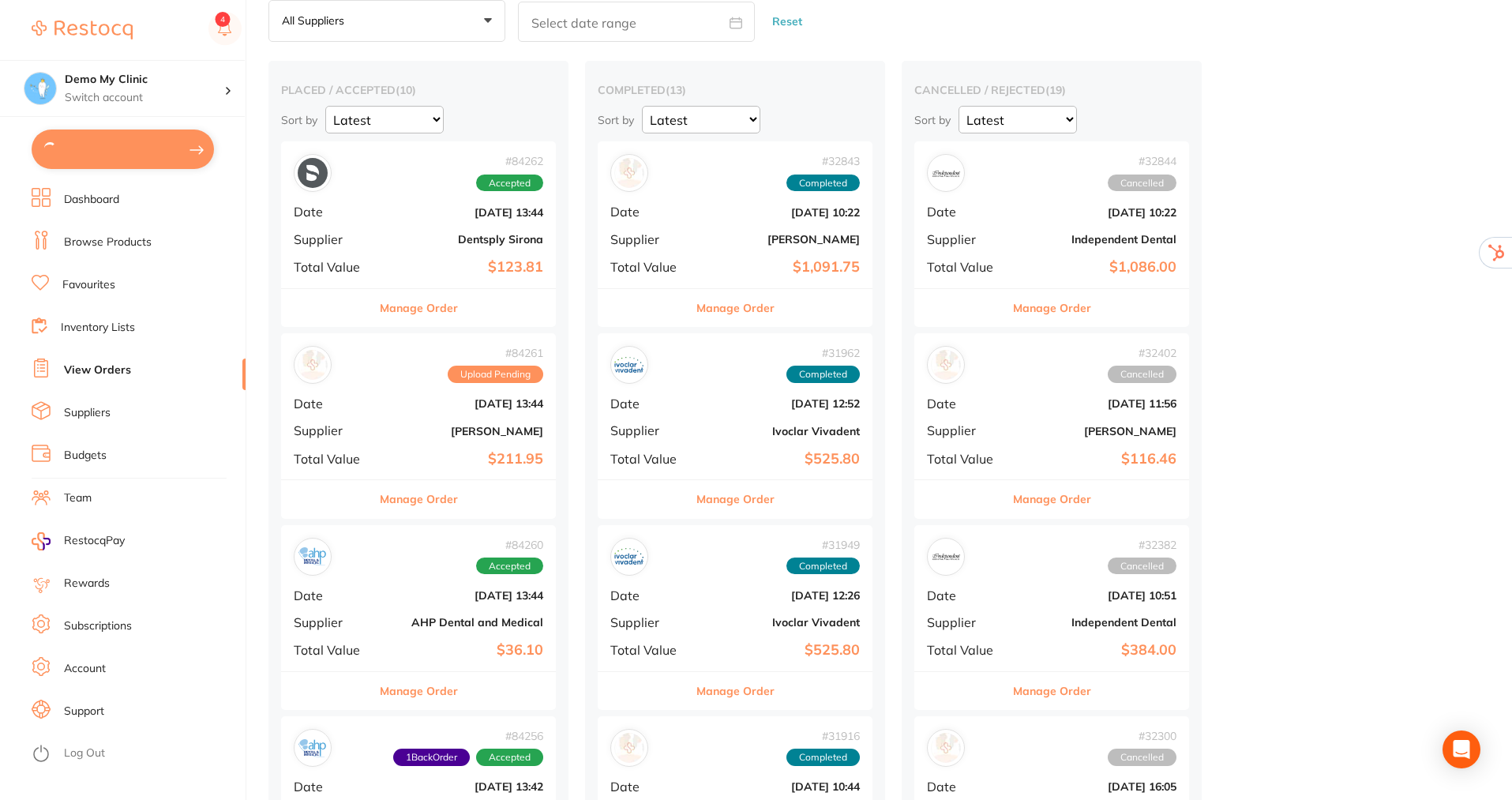
click at [408, 306] on button "Manage Order" at bounding box center [418, 307] width 78 height 38
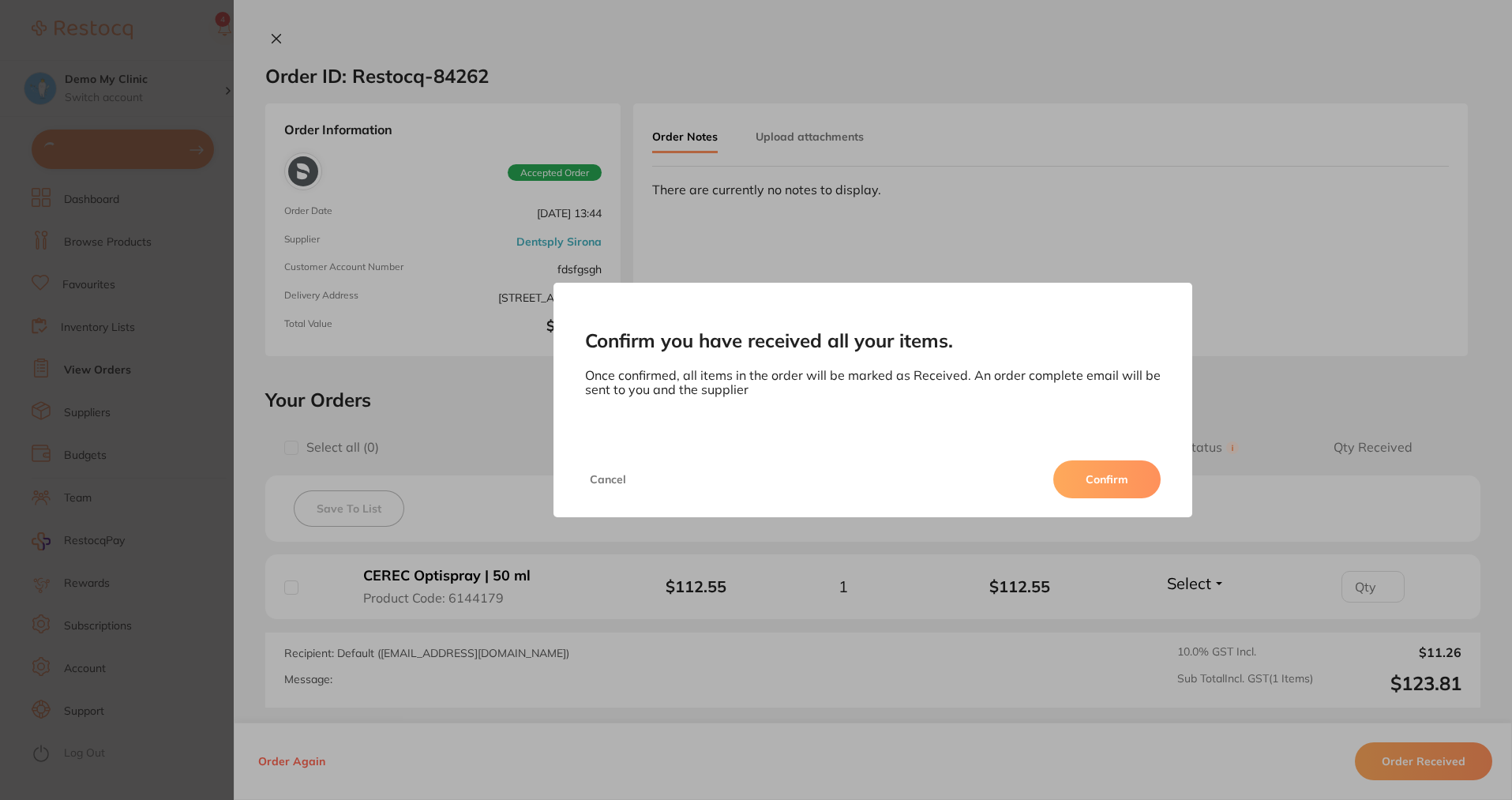
click at [1109, 472] on button "Confirm" at bounding box center [1107, 478] width 108 height 38
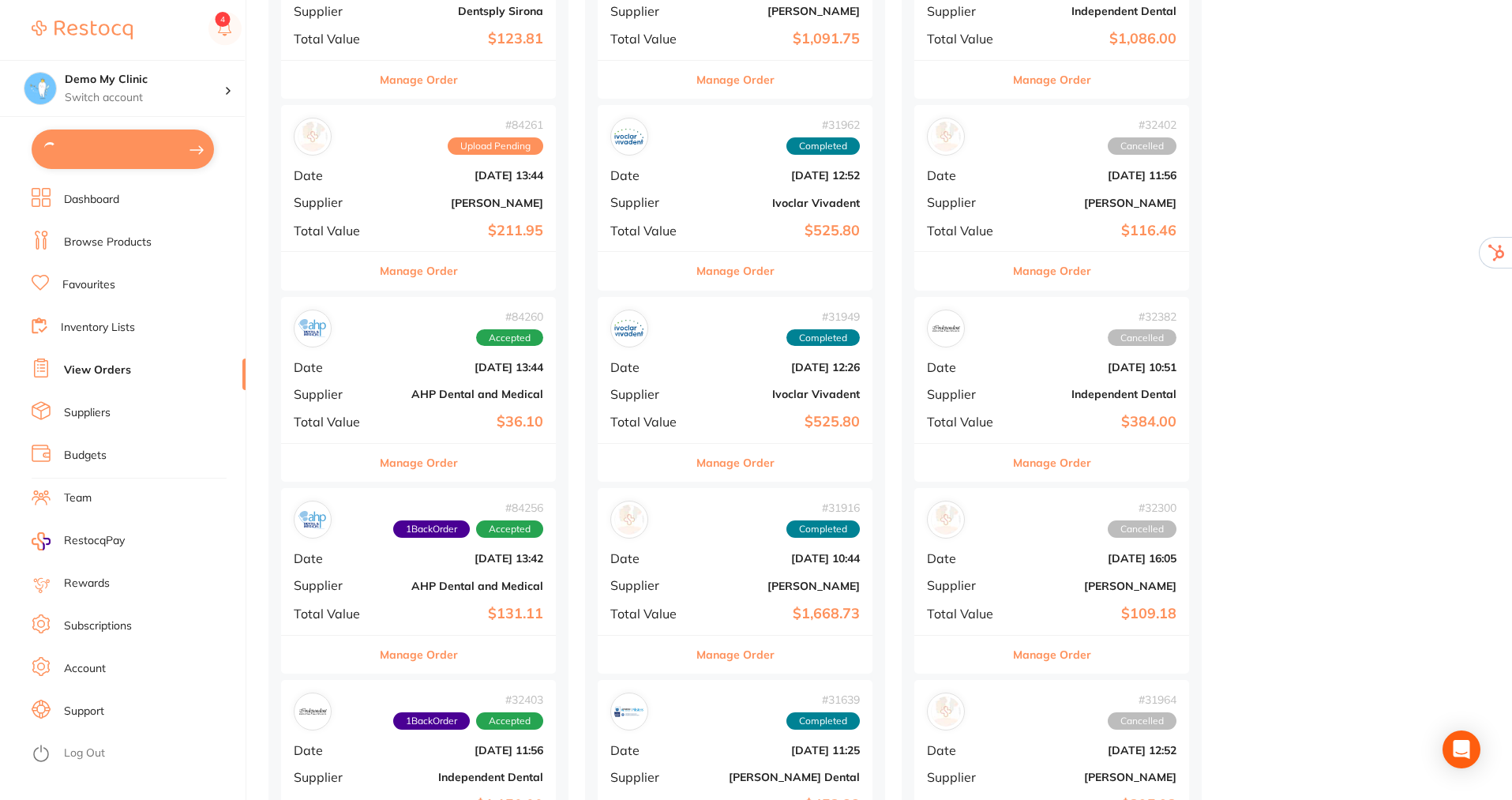
scroll to position [237, 0]
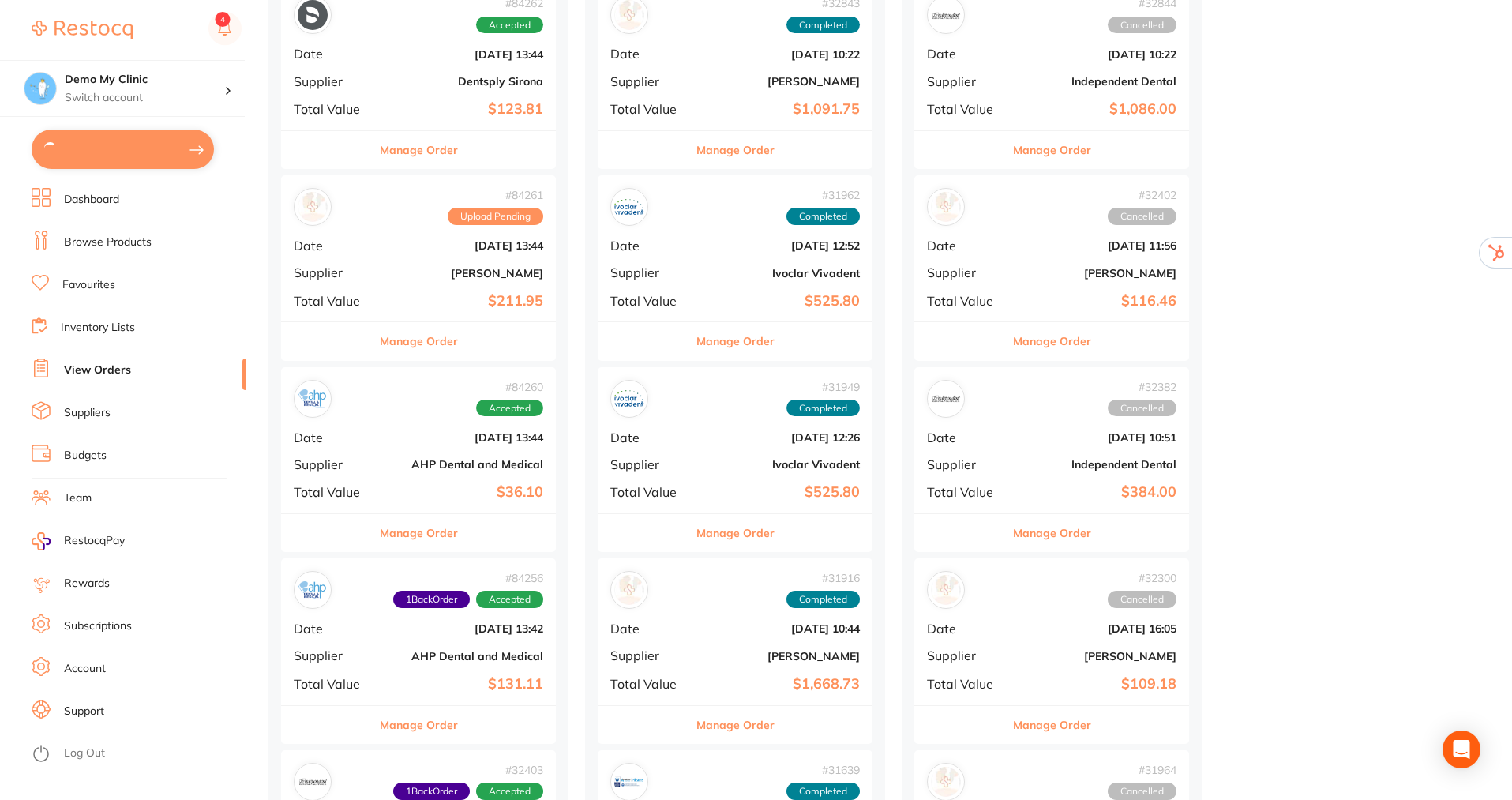
click at [86, 198] on link "Dashboard" at bounding box center [91, 200] width 55 height 15
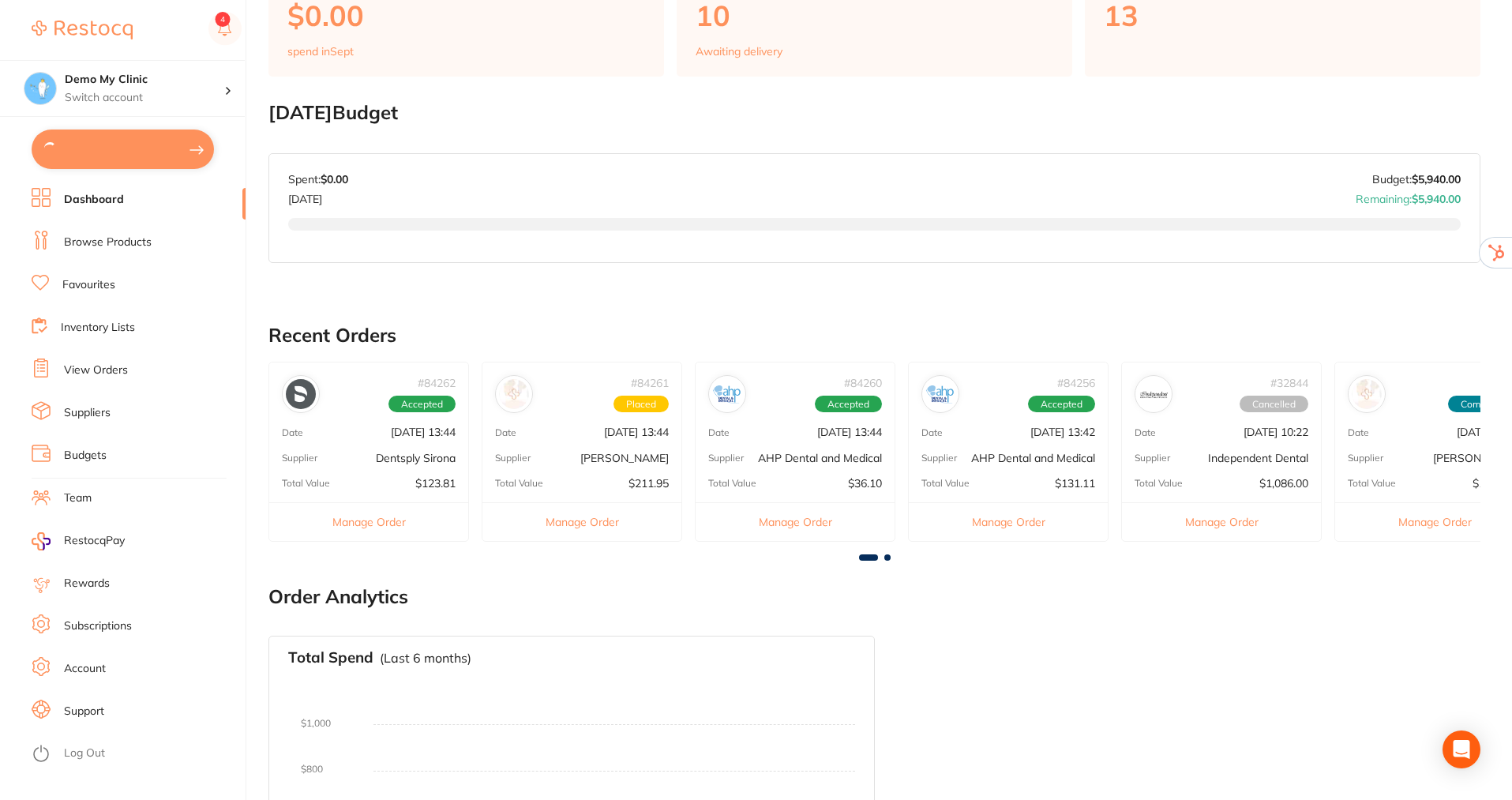
scroll to position [134, 0]
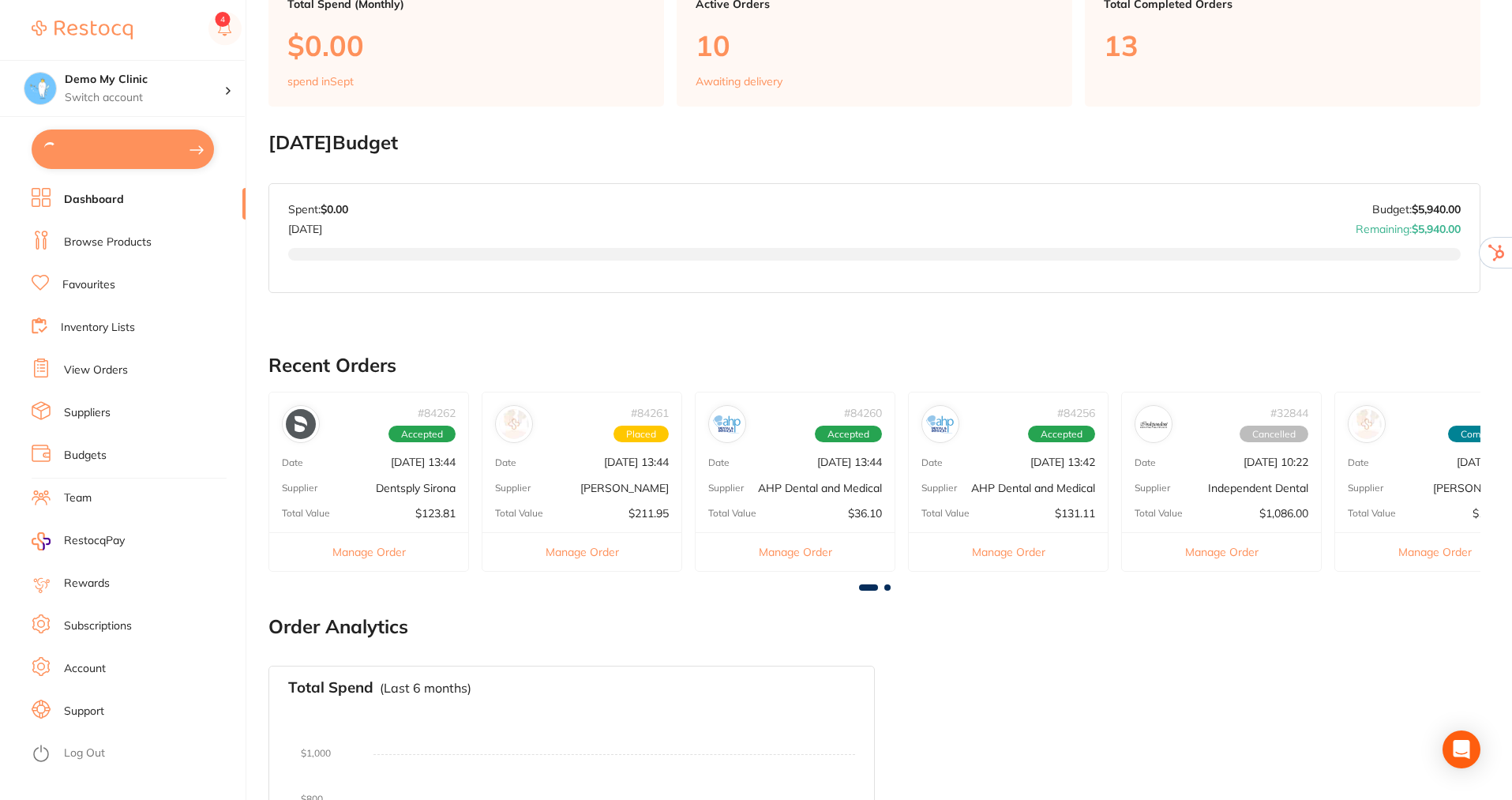
click at [92, 447] on li "Budgets" at bounding box center [139, 455] width 214 height 23
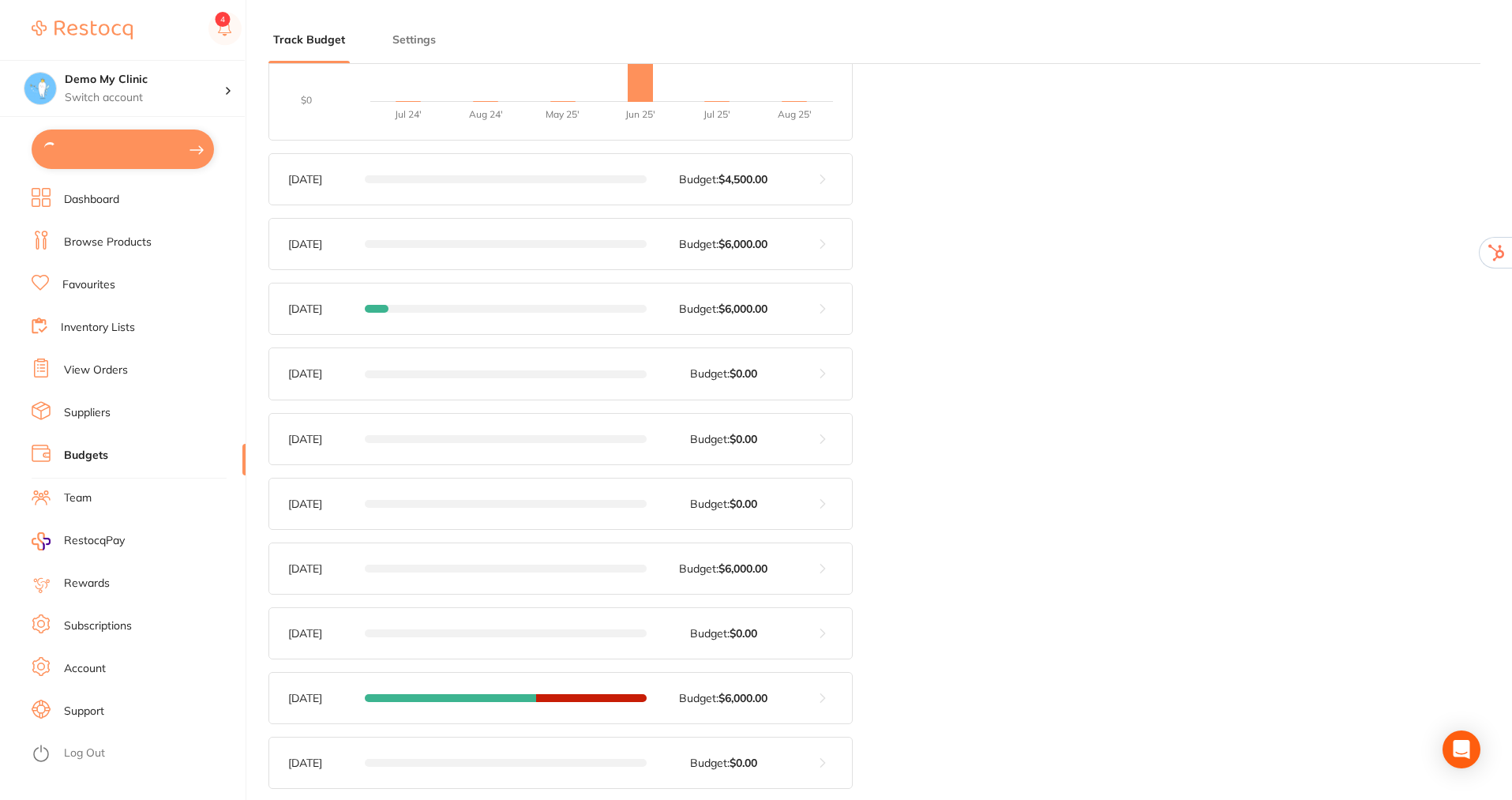
scroll to position [485, 0]
click at [818, 695] on button at bounding box center [822, 696] width 58 height 50
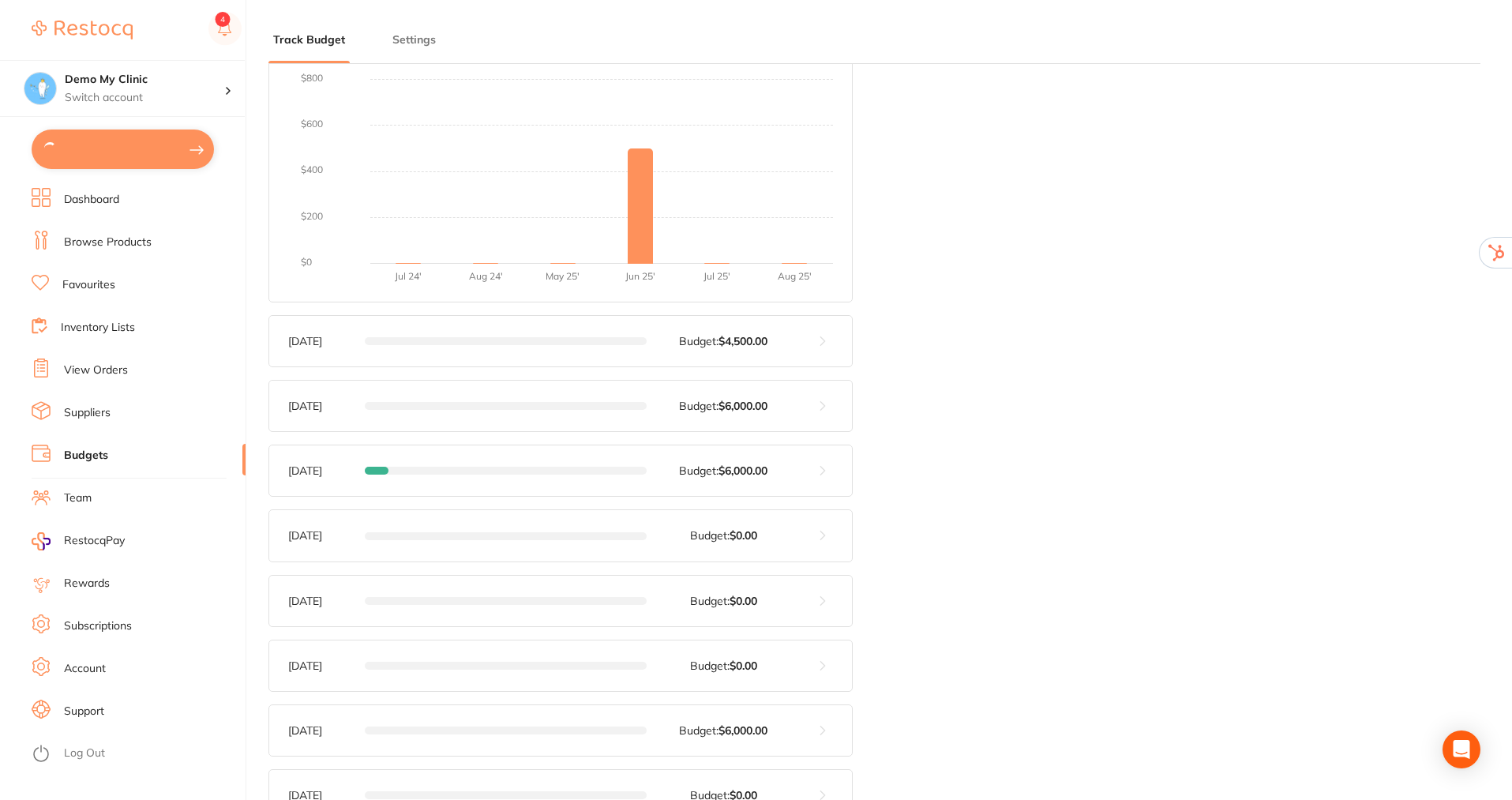
scroll to position [126, 0]
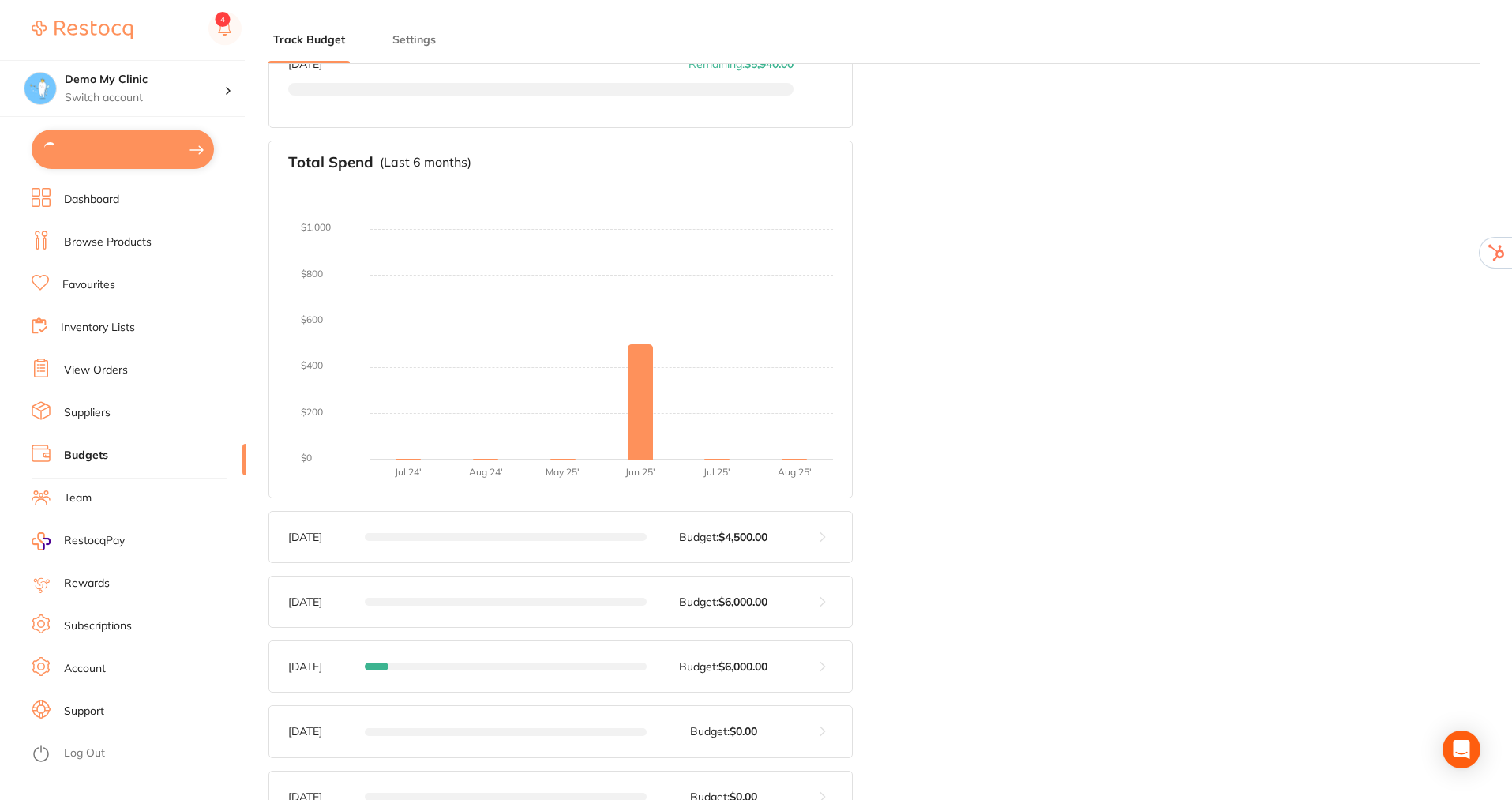
click at [92, 366] on link "View Orders" at bounding box center [96, 370] width 64 height 15
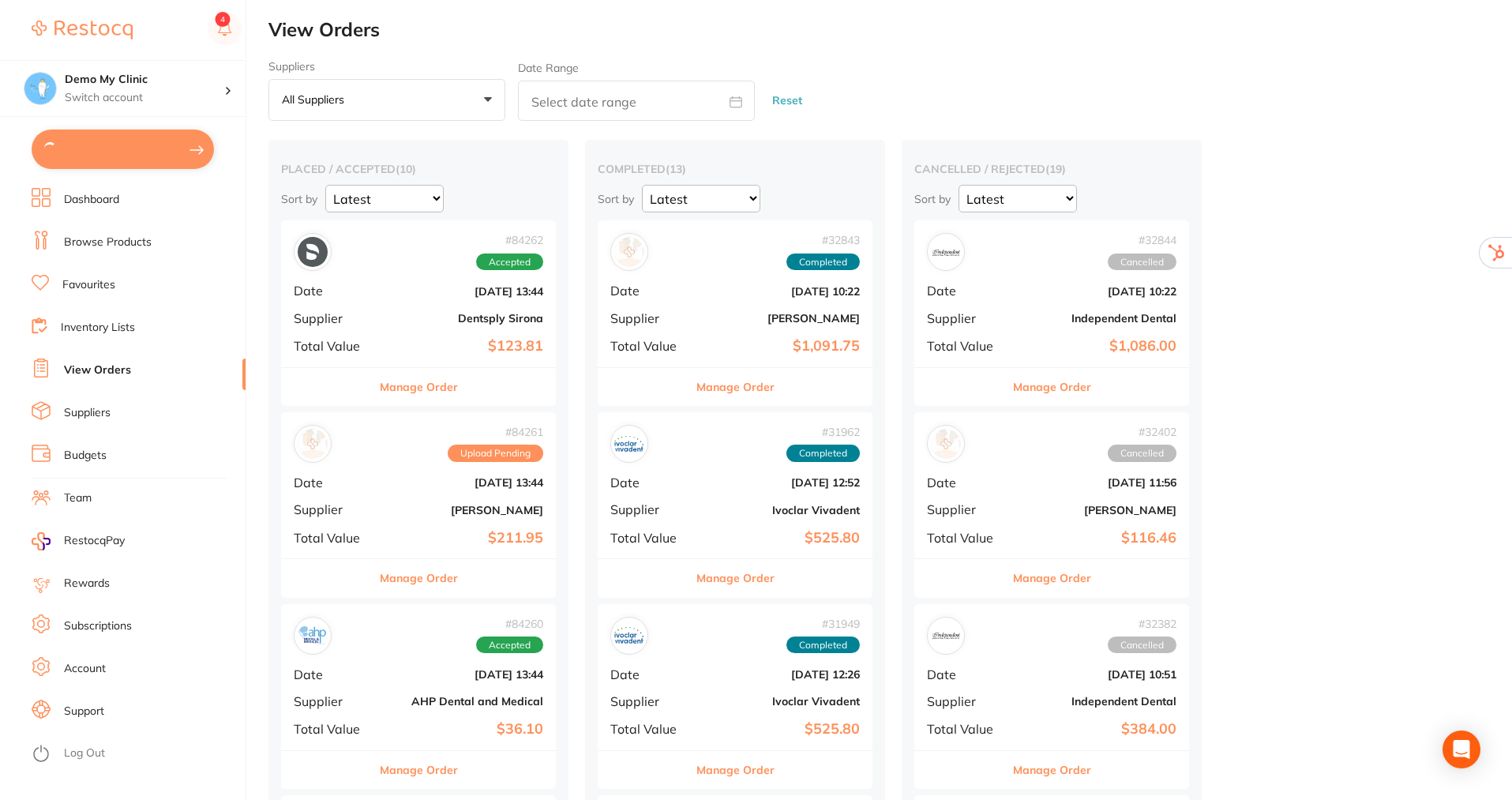
click at [733, 101] on icon at bounding box center [736, 101] width 12 height 11
select select "8"
select select "2025"
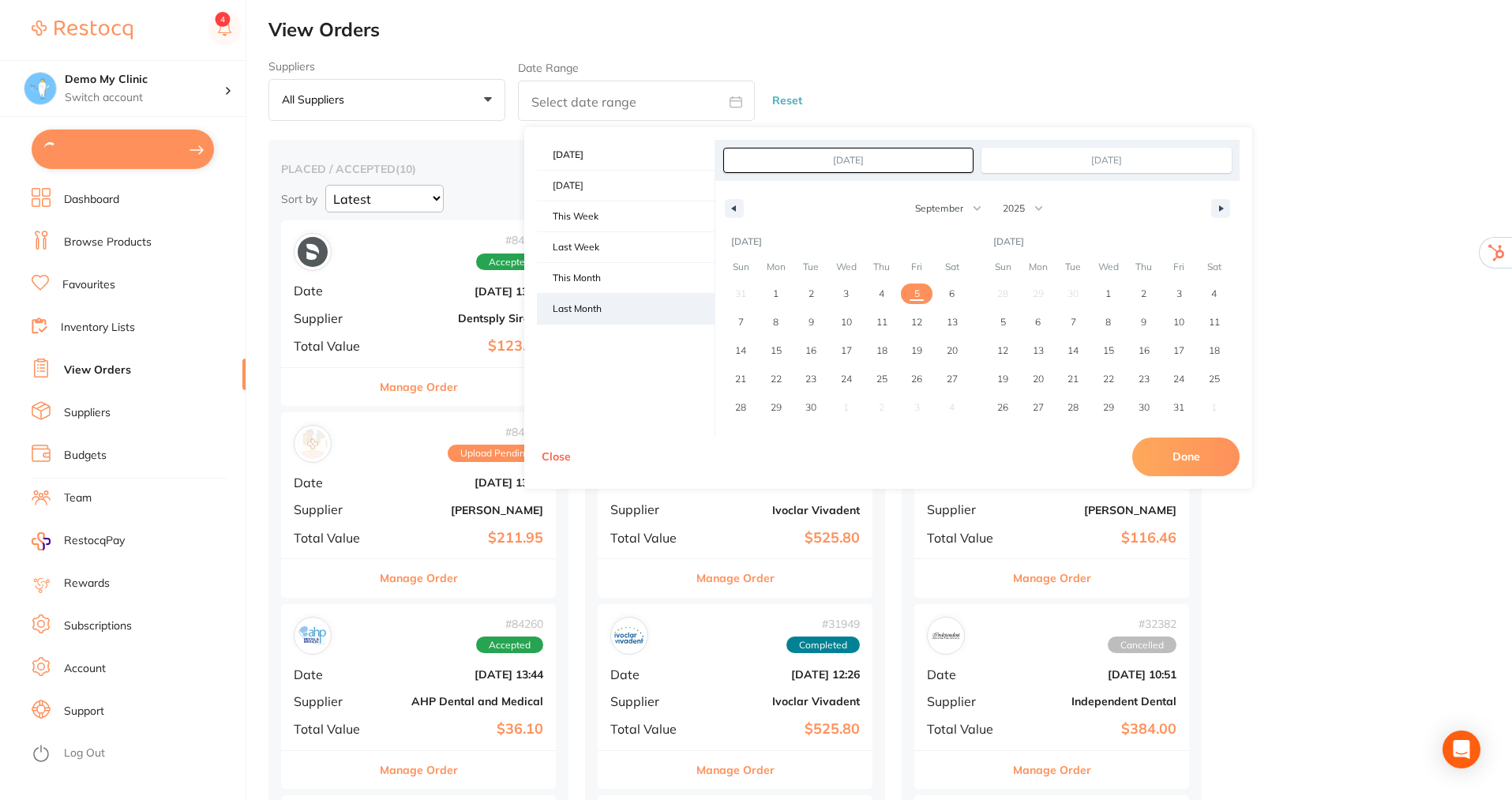
click at [598, 303] on span "Last Month" at bounding box center [625, 308] width 177 height 30
type input "[DATE]"
select select "7"
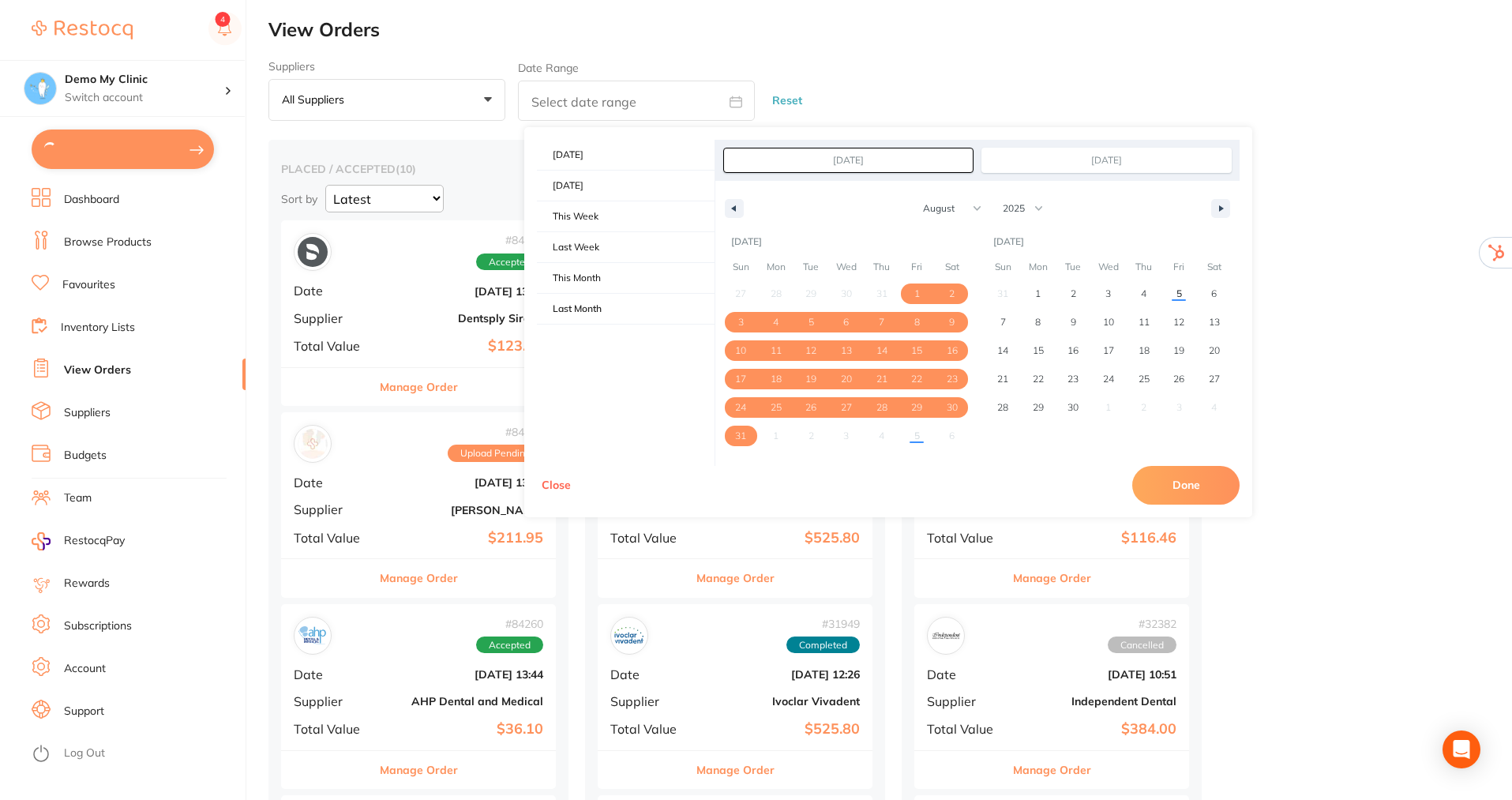
click at [1194, 487] on button "Done" at bounding box center [1186, 484] width 108 height 38
type input "[DATE] to [DATE]"
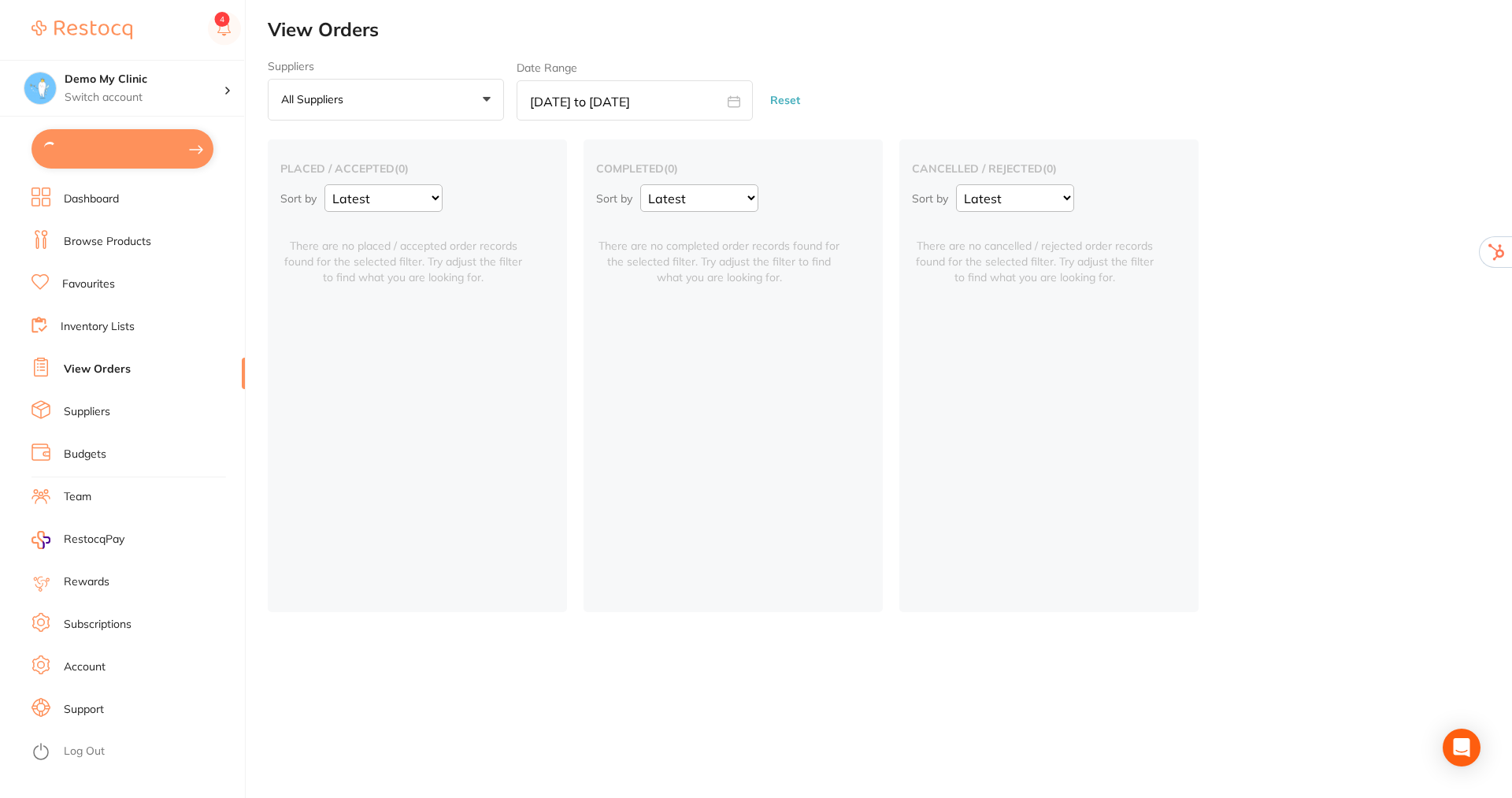
click at [731, 97] on icon at bounding box center [734, 100] width 12 height 11
select select "7"
select select "2025"
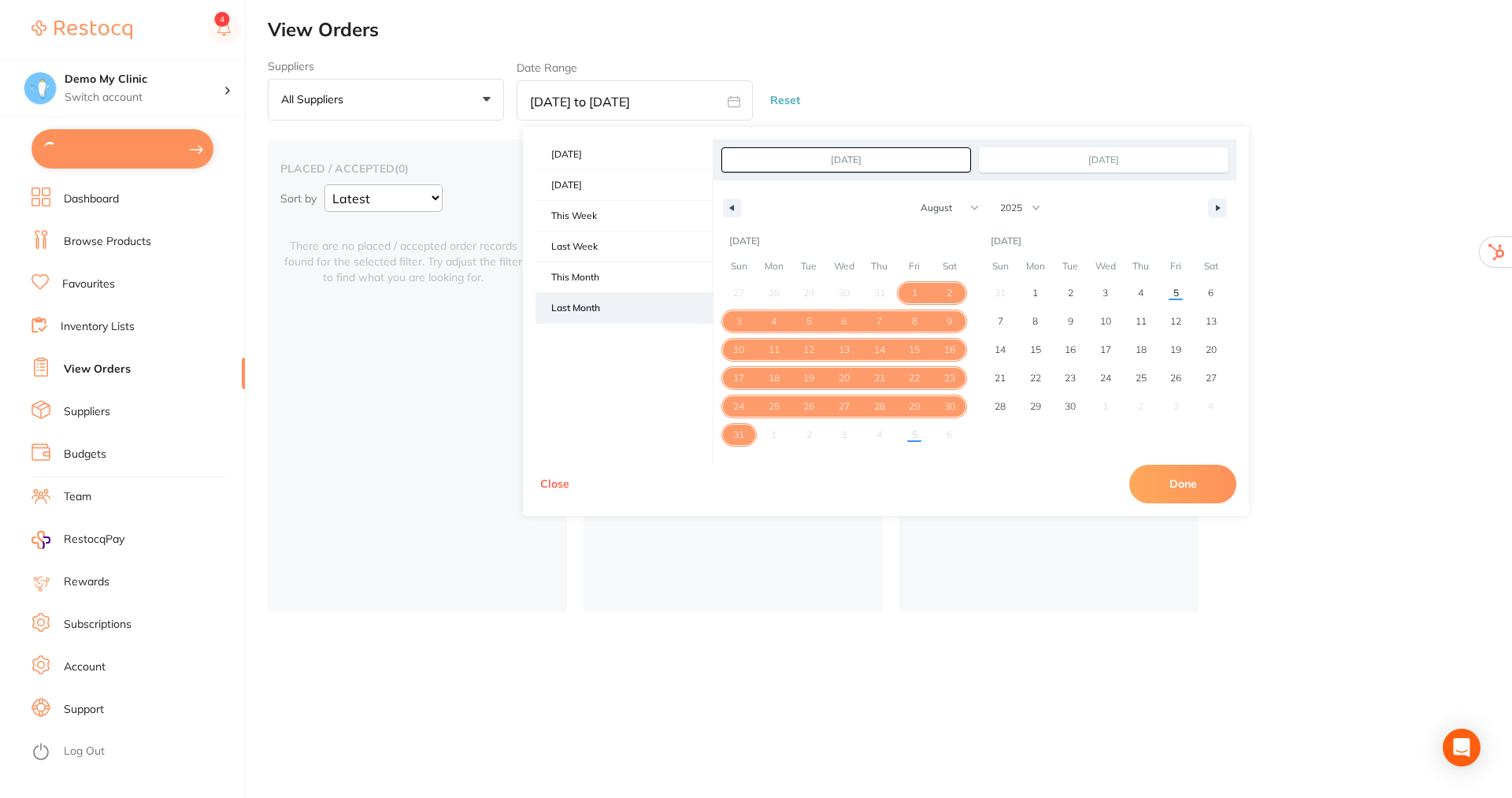
click at [577, 308] on span "Last Month" at bounding box center [623, 307] width 177 height 30
click at [484, 105] on button "All suppliers +0" at bounding box center [385, 100] width 237 height 43
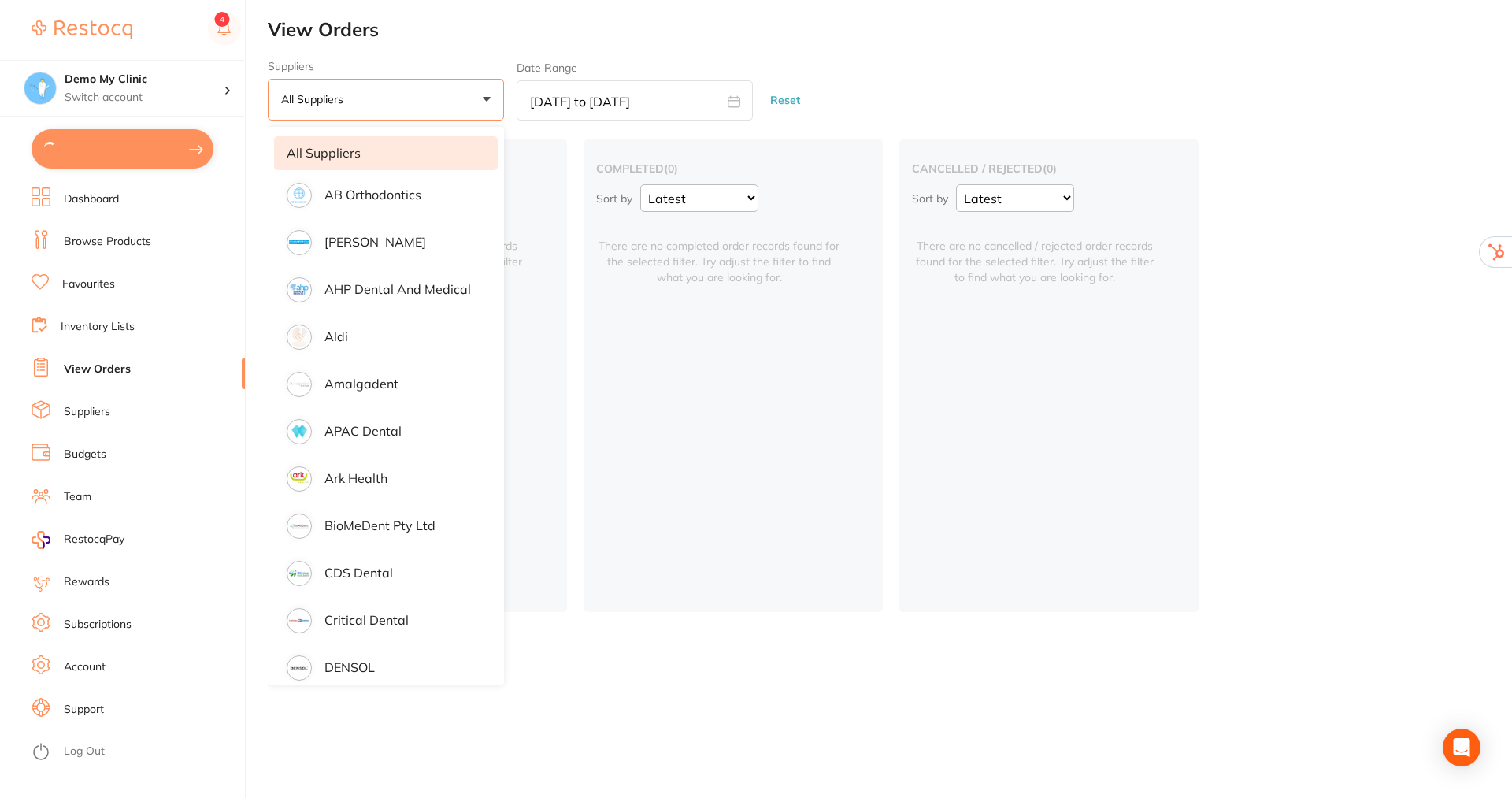
click at [711, 338] on div "completed ( 0 ) Sort by Latest Notification There are no completed order record…" at bounding box center [733, 375] width 299 height 472
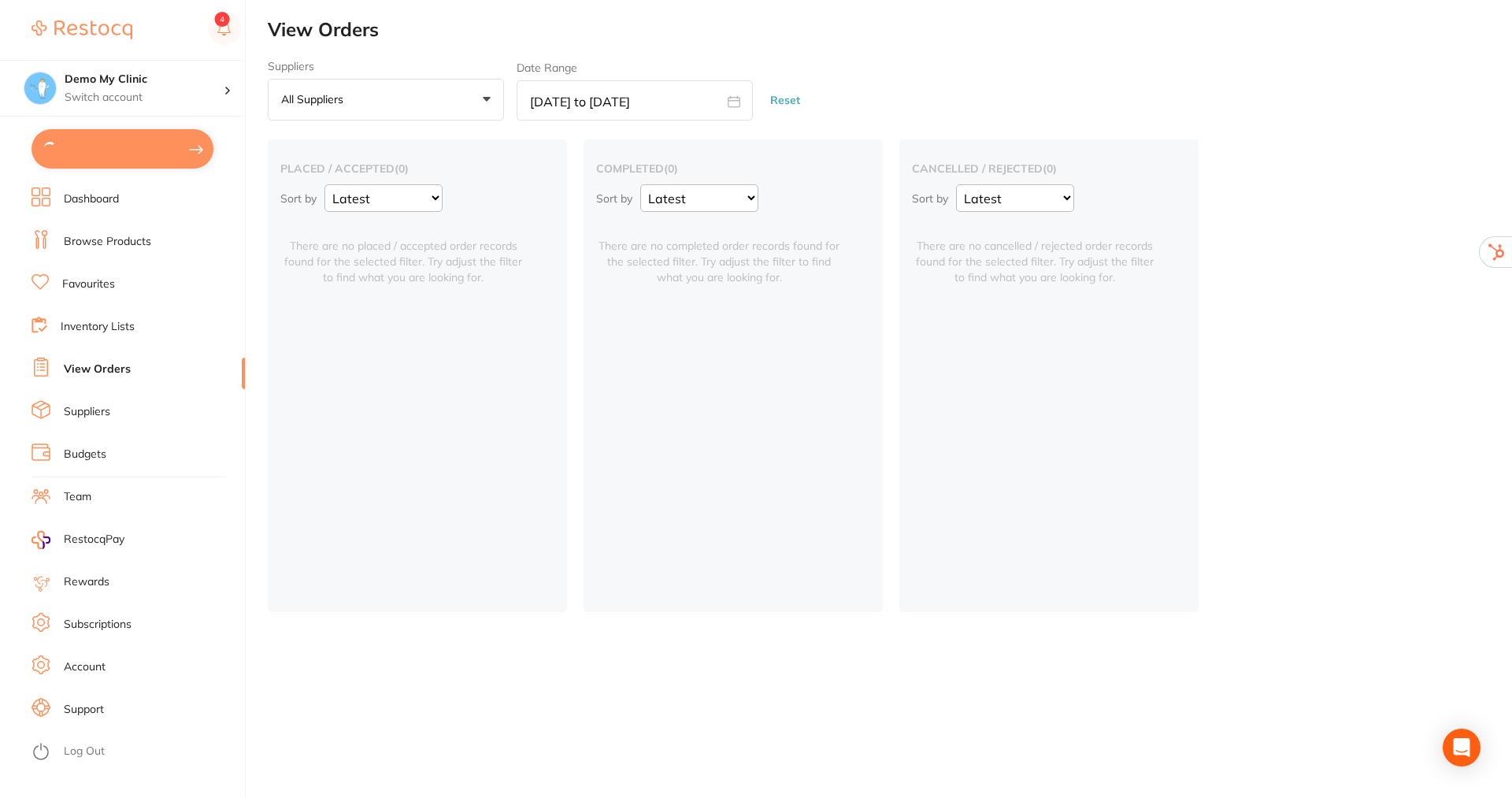
click at [736, 100] on icon at bounding box center [734, 100] width 12 height 11
select select "7"
select select "2025"
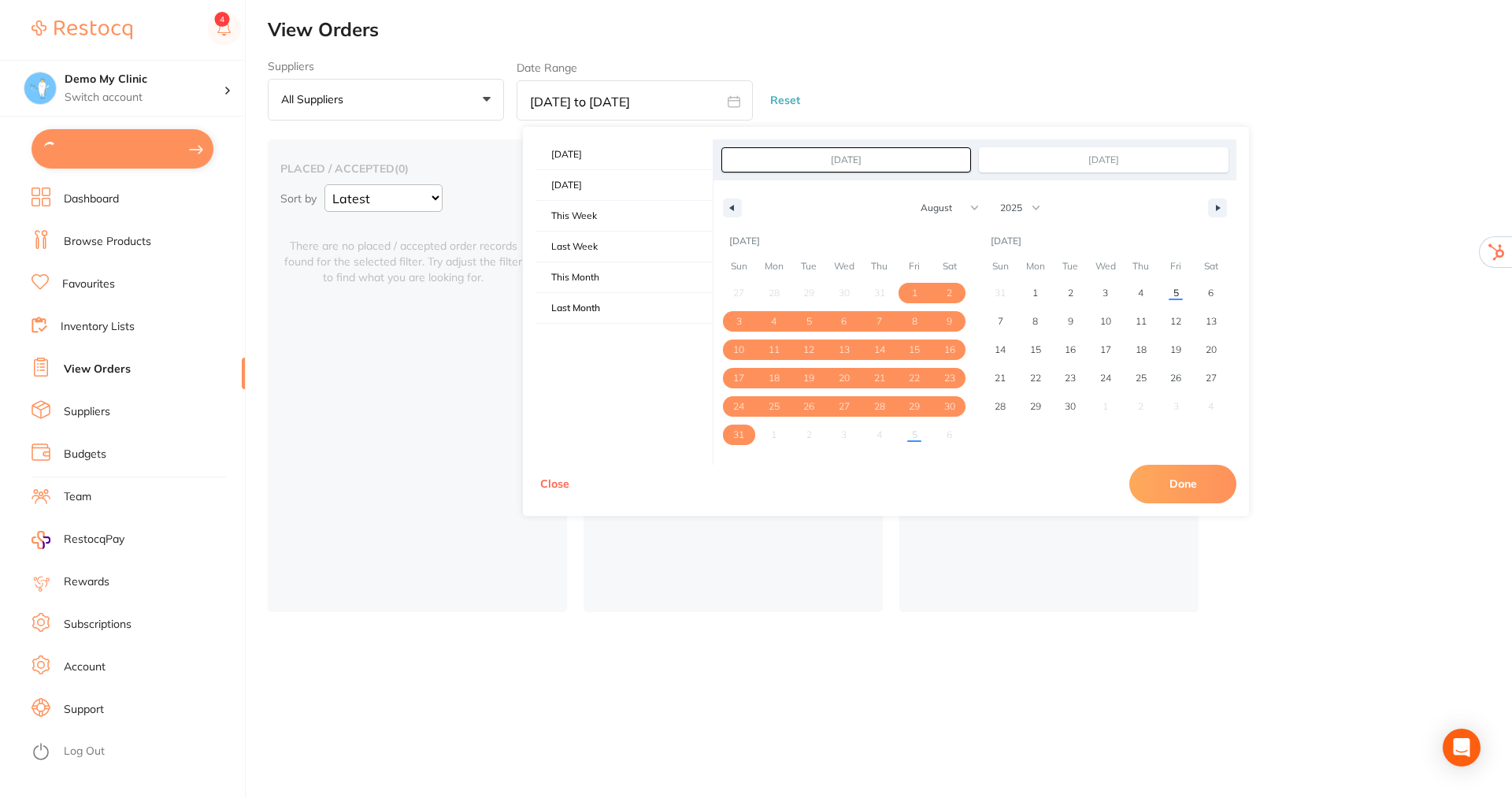
click at [772, 100] on button "Reset" at bounding box center [785, 100] width 40 height 42
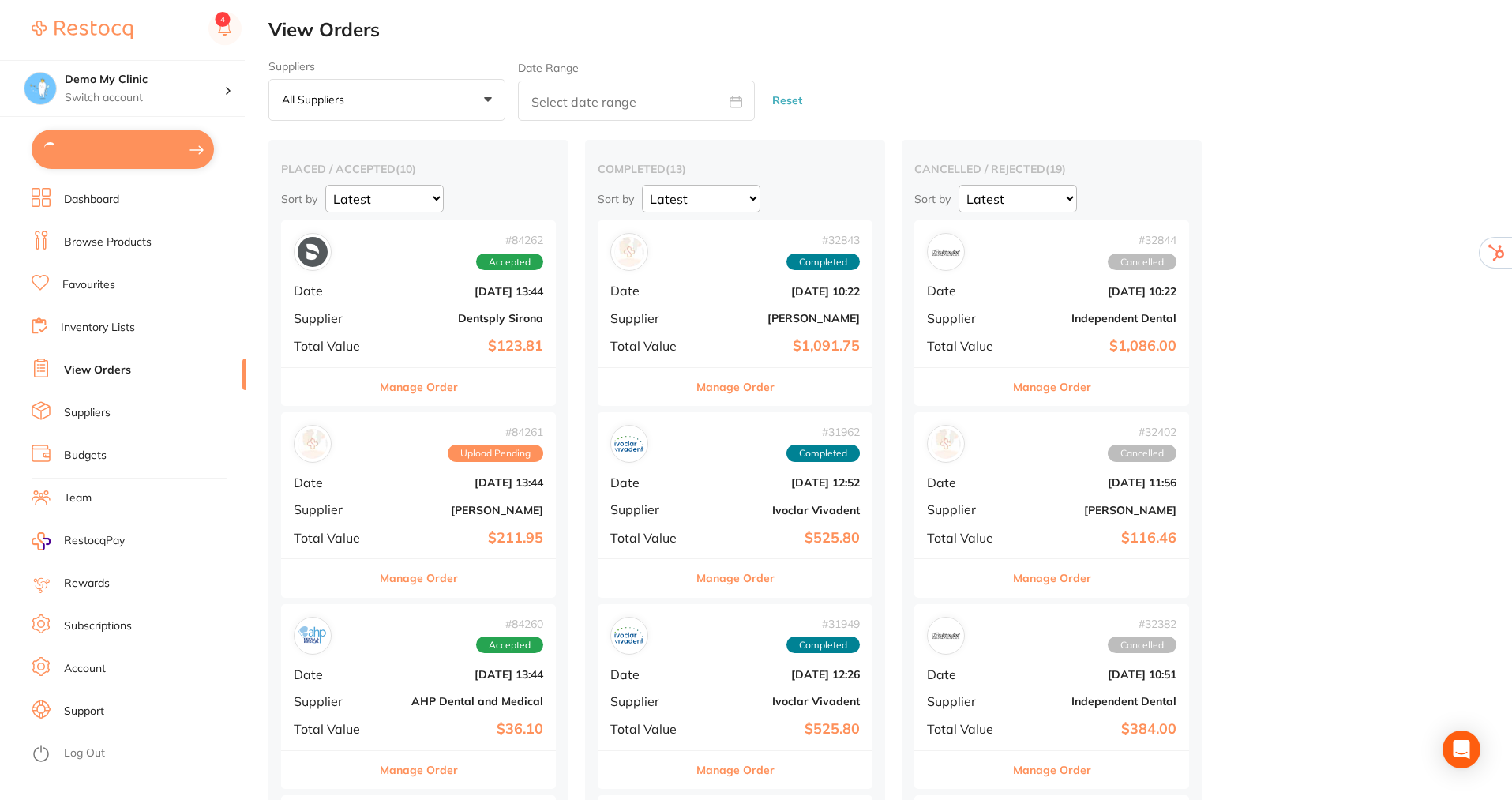
click at [729, 100] on span at bounding box center [735, 103] width 38 height 15
select select "8"
select select "2025"
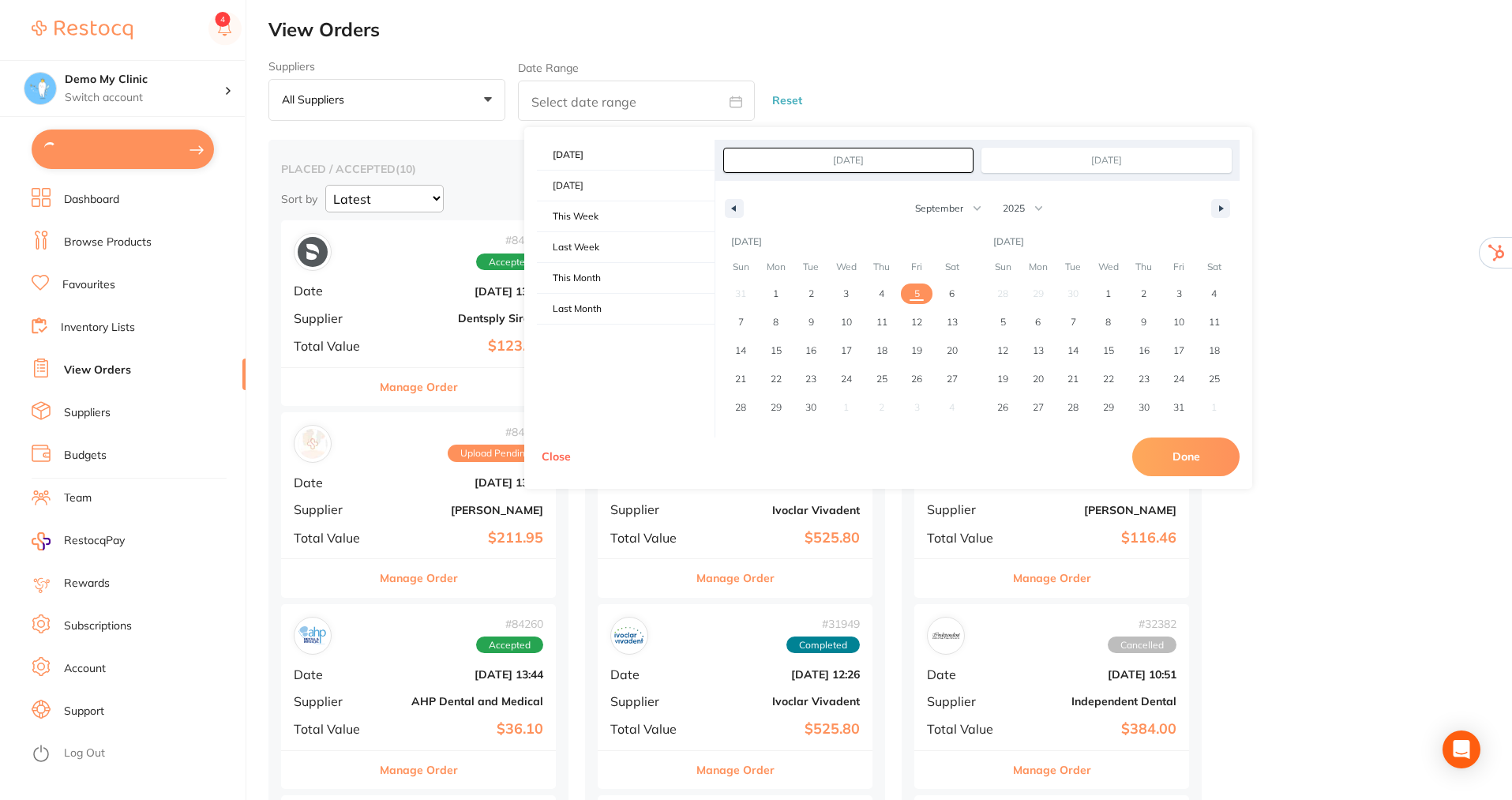
click at [931, 164] on input "[DATE]" at bounding box center [849, 160] width 249 height 23
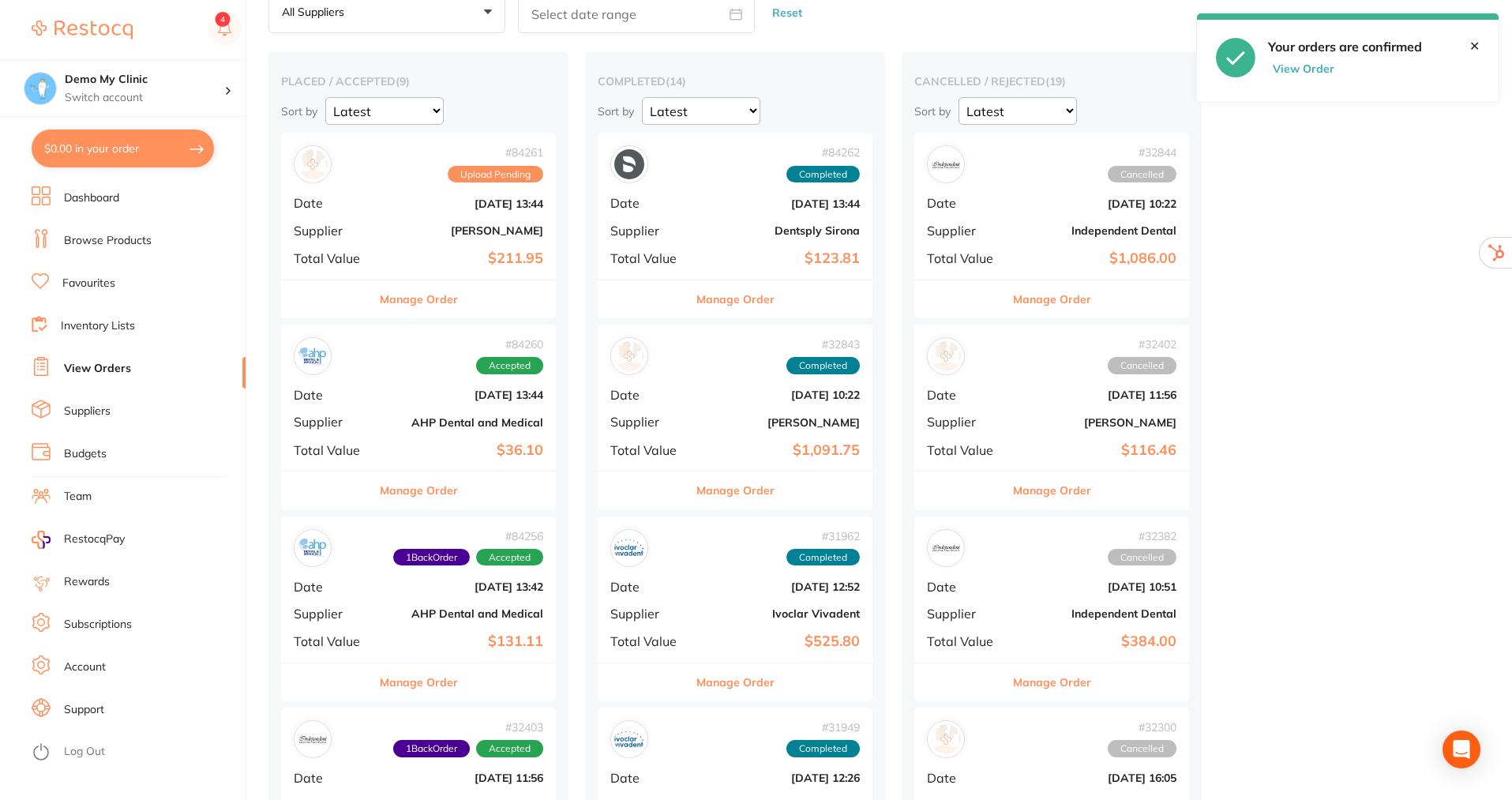
scroll to position [237, 0]
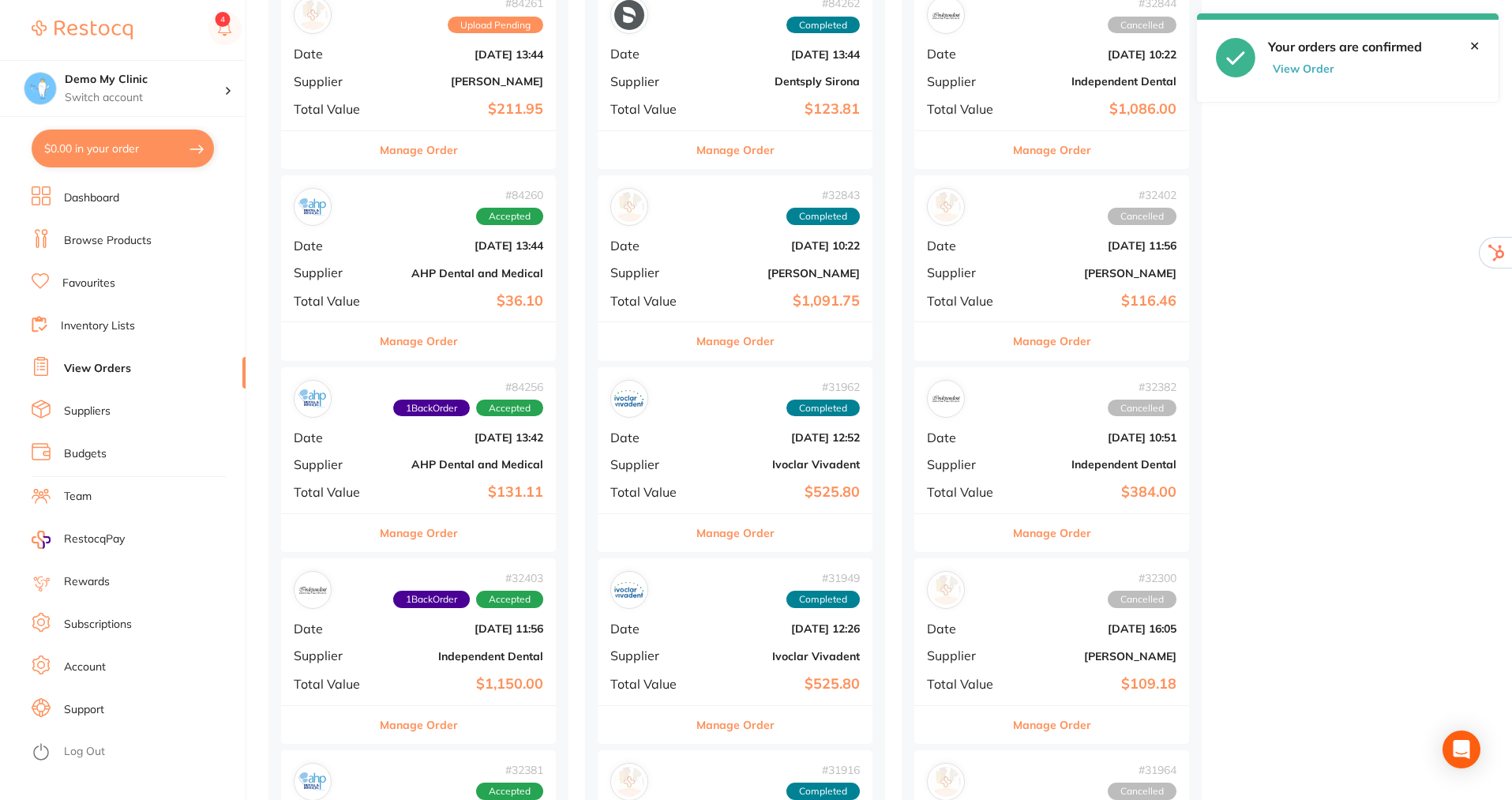
click at [79, 708] on link "Support" at bounding box center [84, 710] width 41 height 15
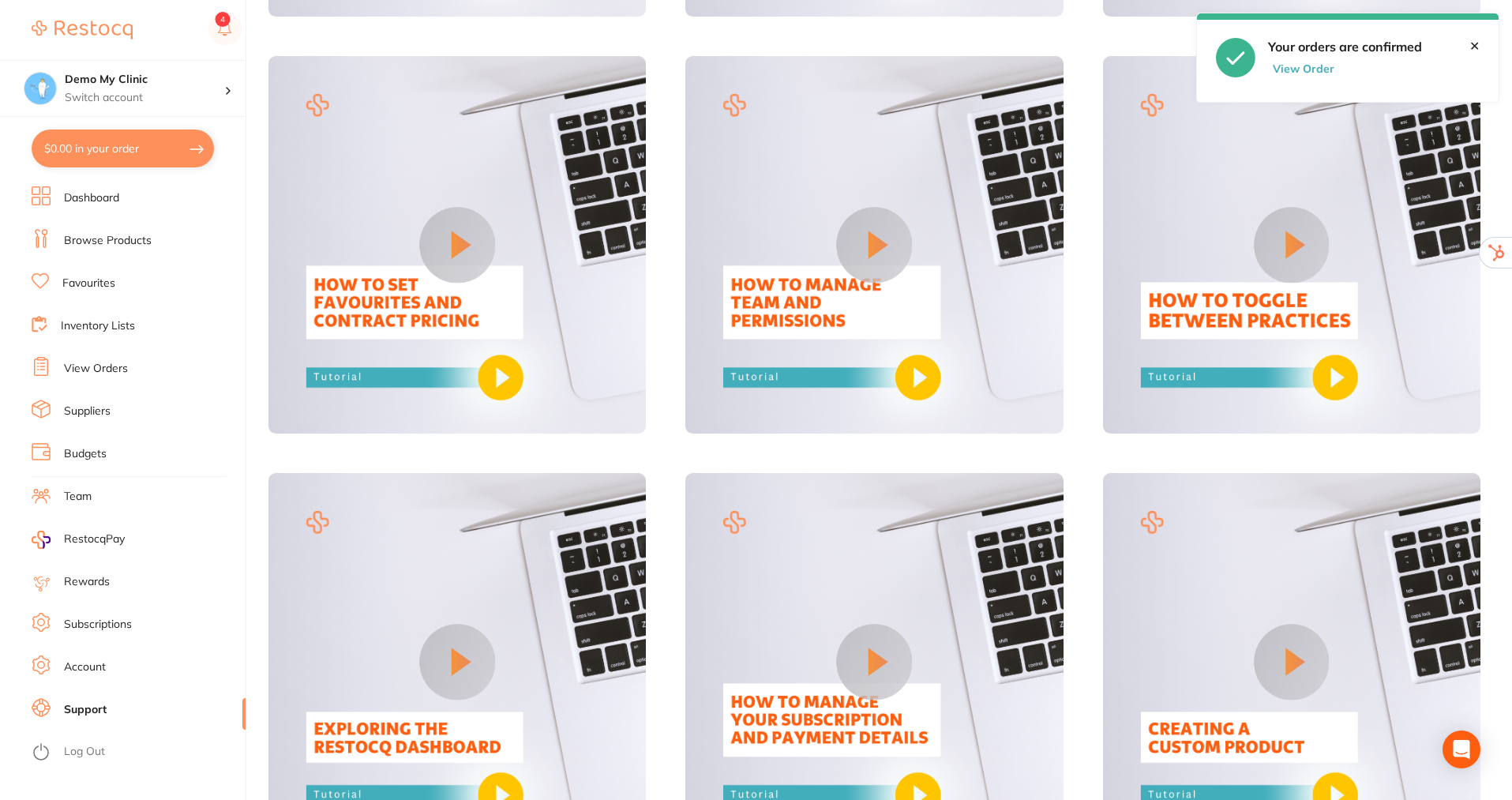
scroll to position [947, 0]
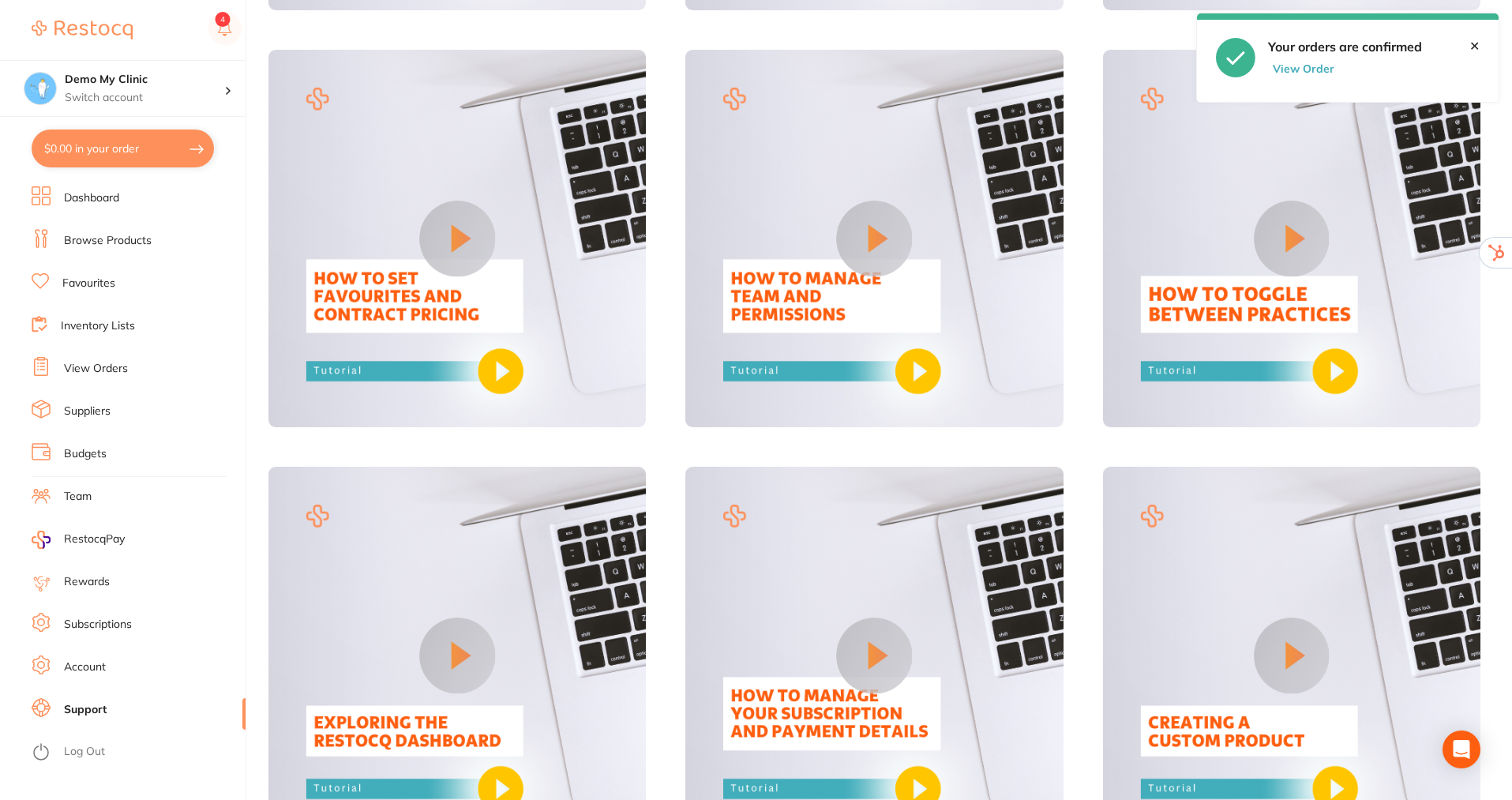
click at [103, 278] on link "Favourites" at bounding box center [88, 284] width 53 height 15
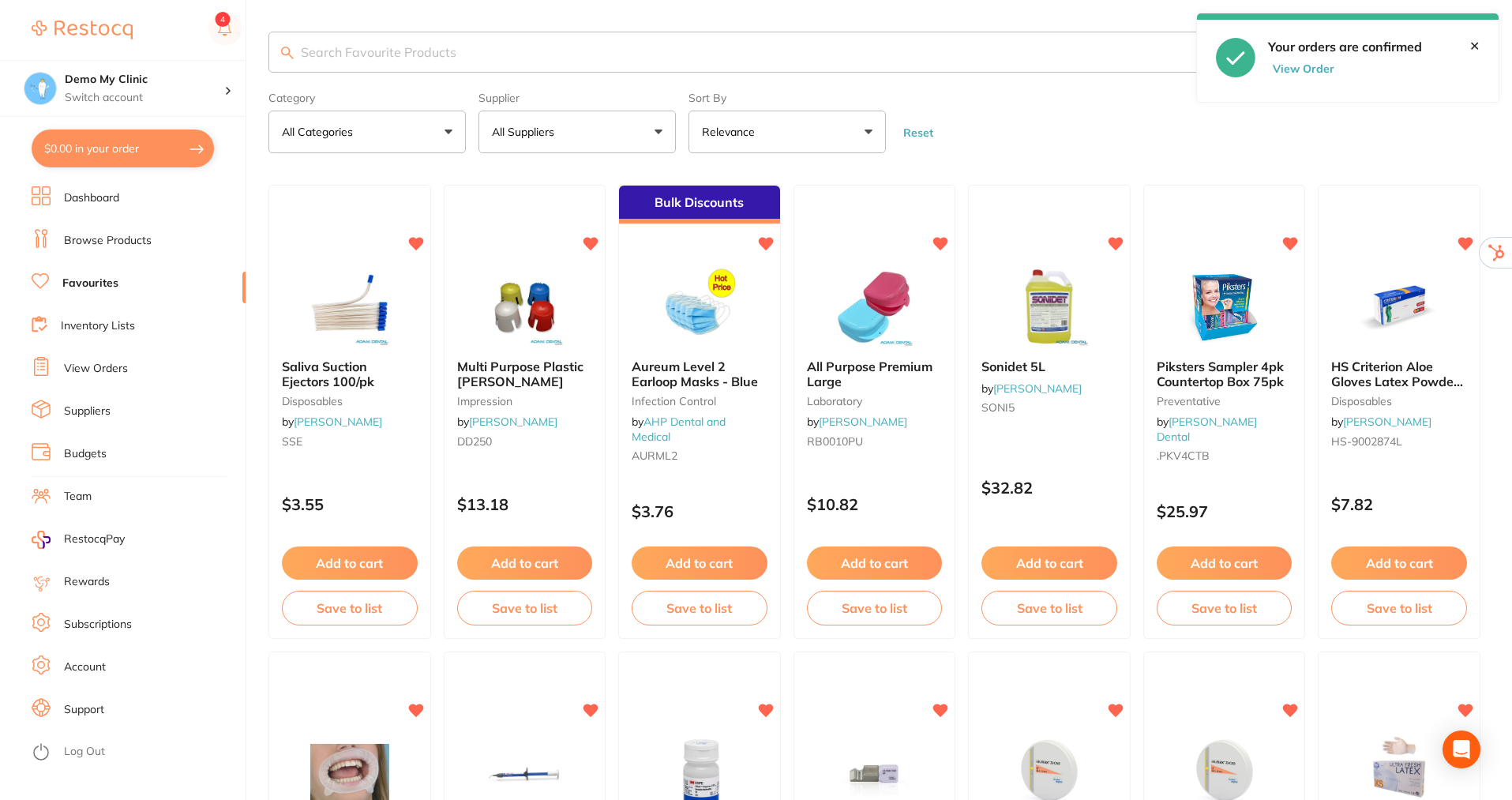
click at [90, 145] on button "$0.00 in your order" at bounding box center [123, 148] width 182 height 38
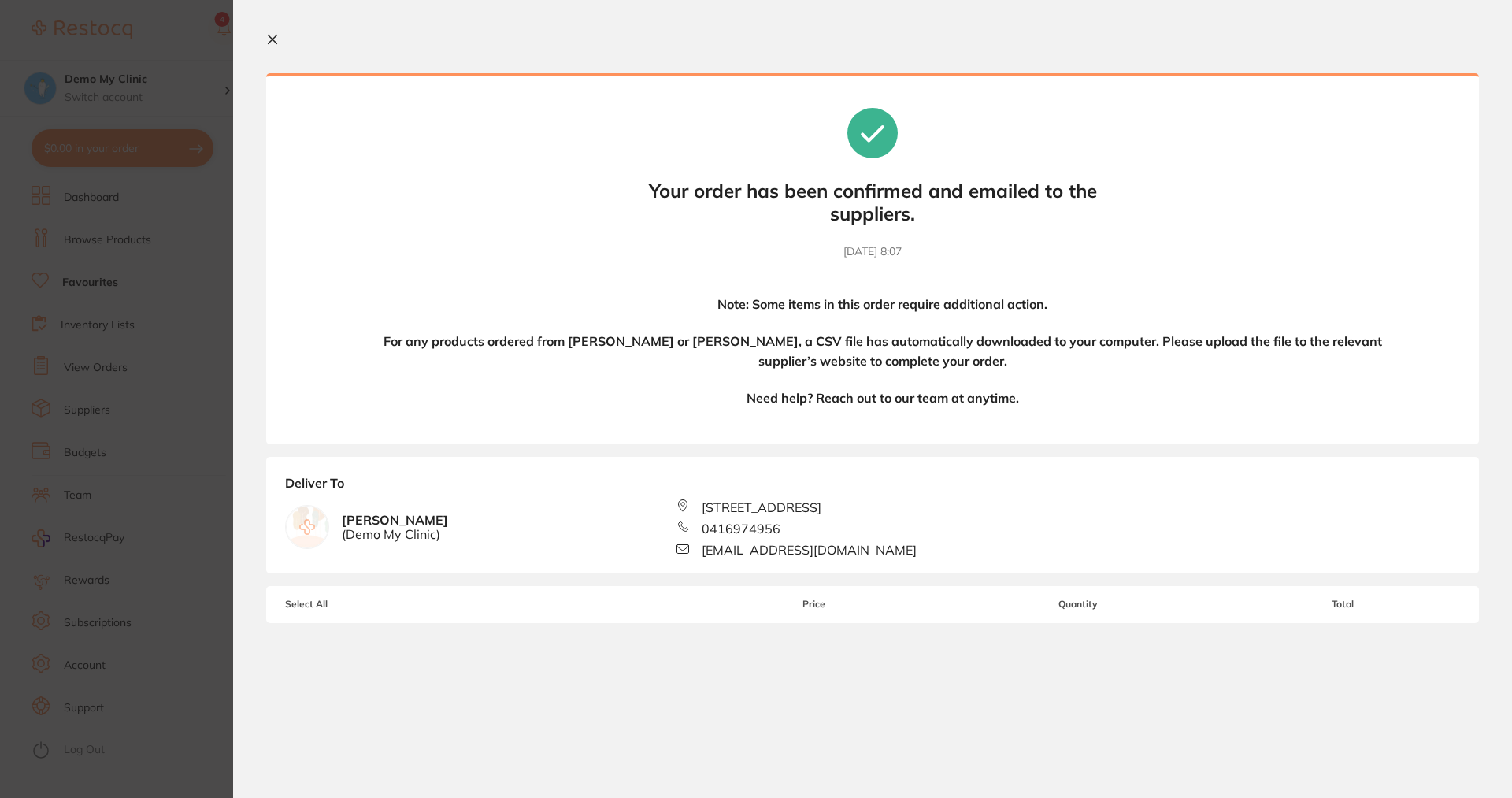
click at [275, 40] on icon at bounding box center [272, 39] width 13 height 13
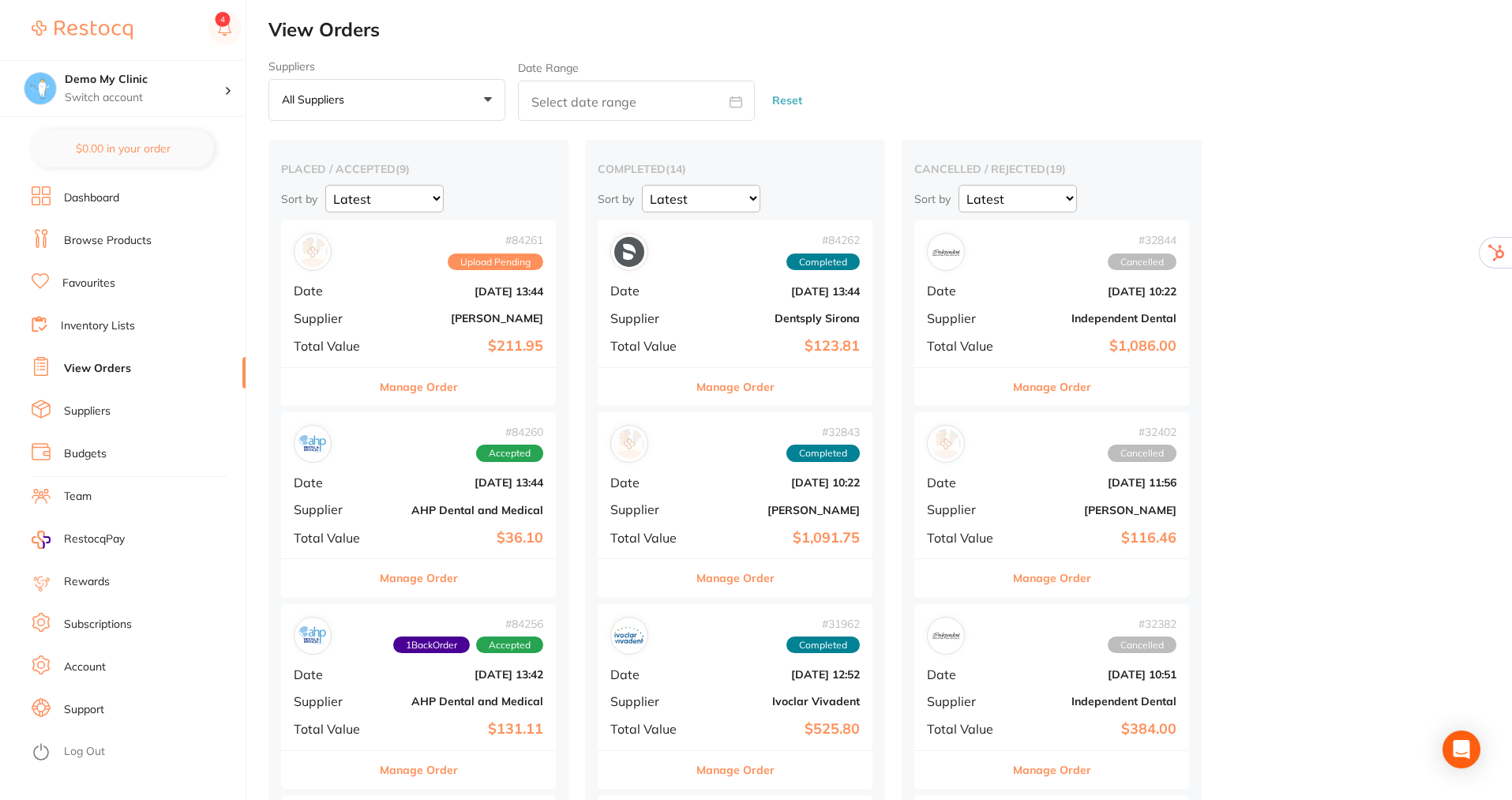
checkbox input "false"
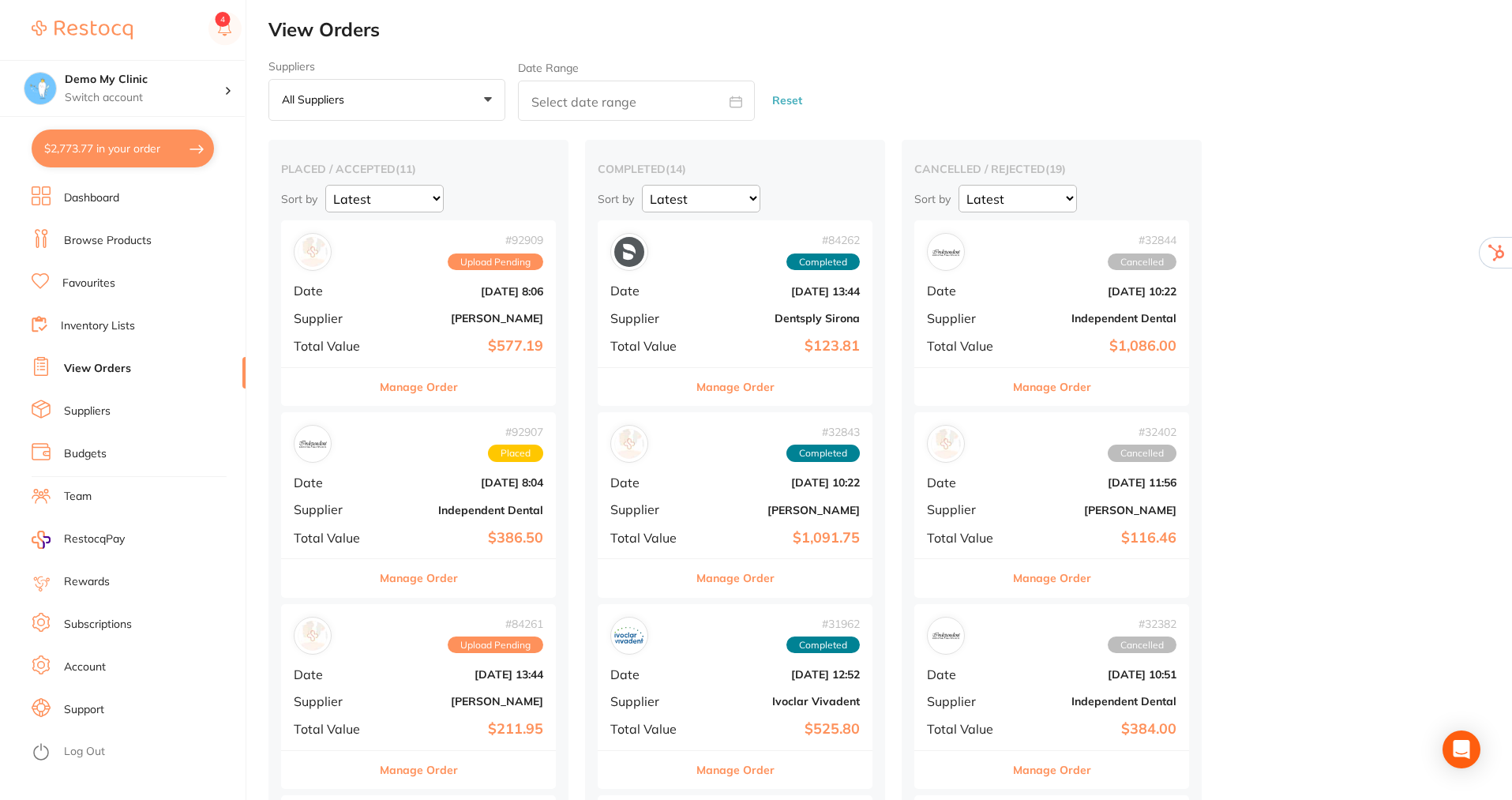
scroll to position [237, 0]
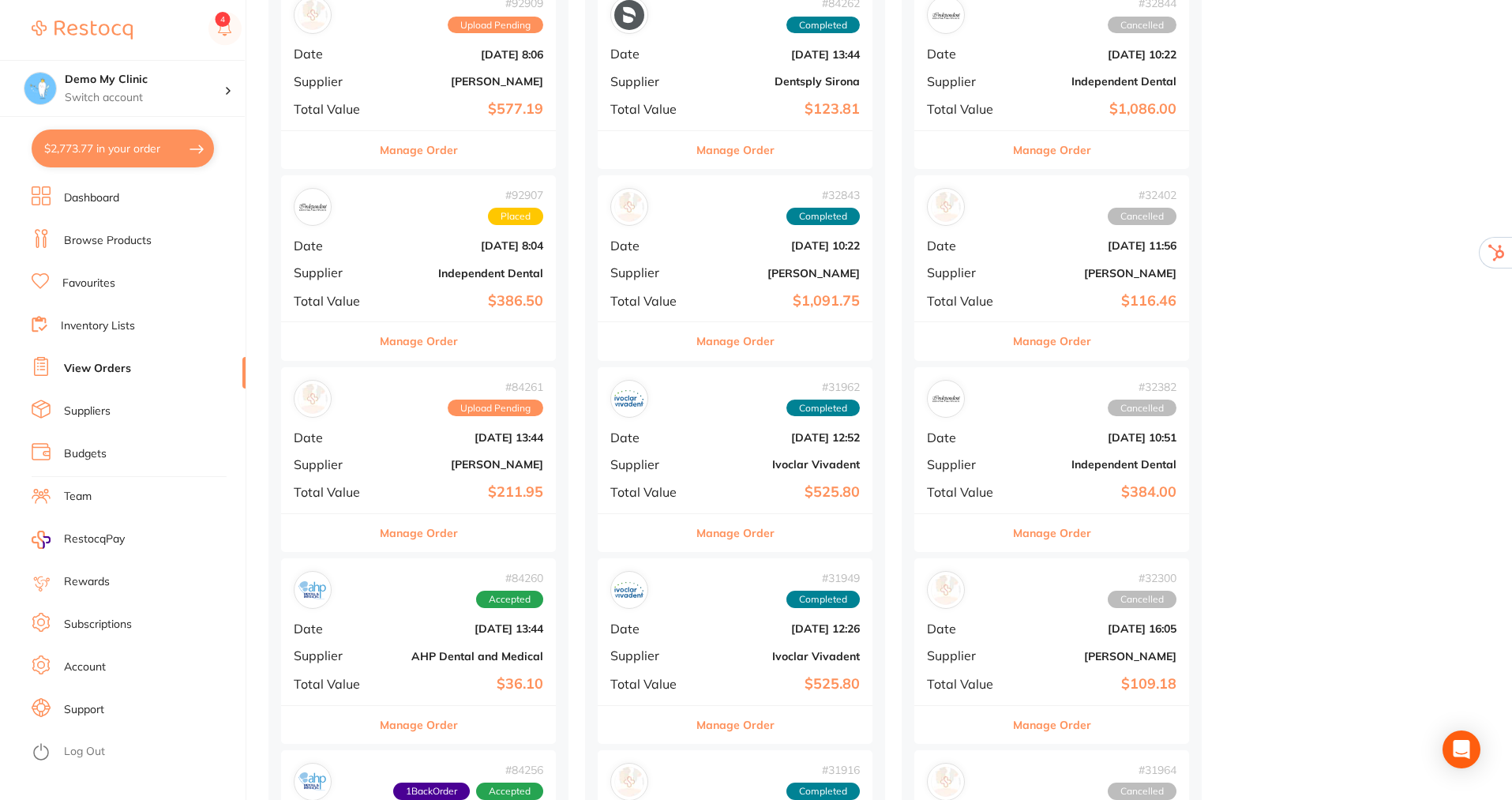
click at [97, 539] on span "RestocqPay" at bounding box center [94, 539] width 61 height 15
